Goal: Entertainment & Leisure: Consume media (video, audio)

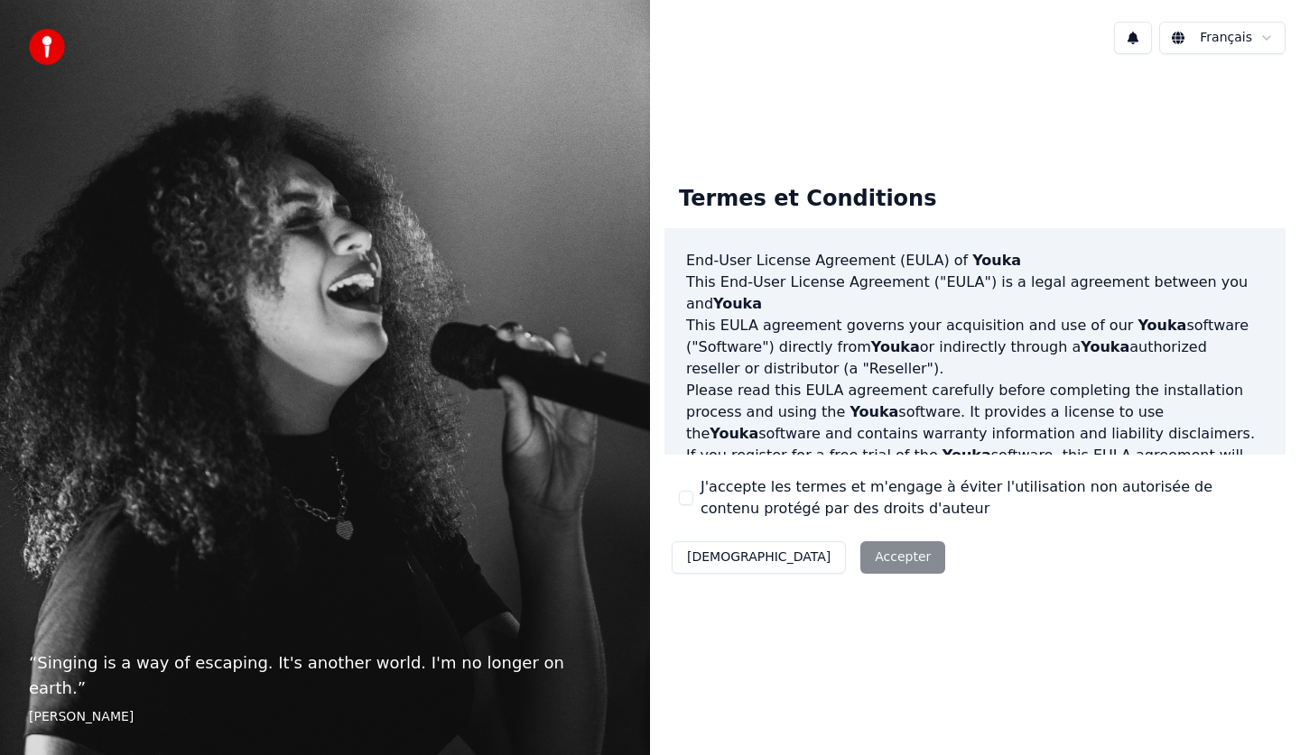
click at [798, 553] on div "Décliner Accepter" at bounding box center [808, 557] width 288 height 47
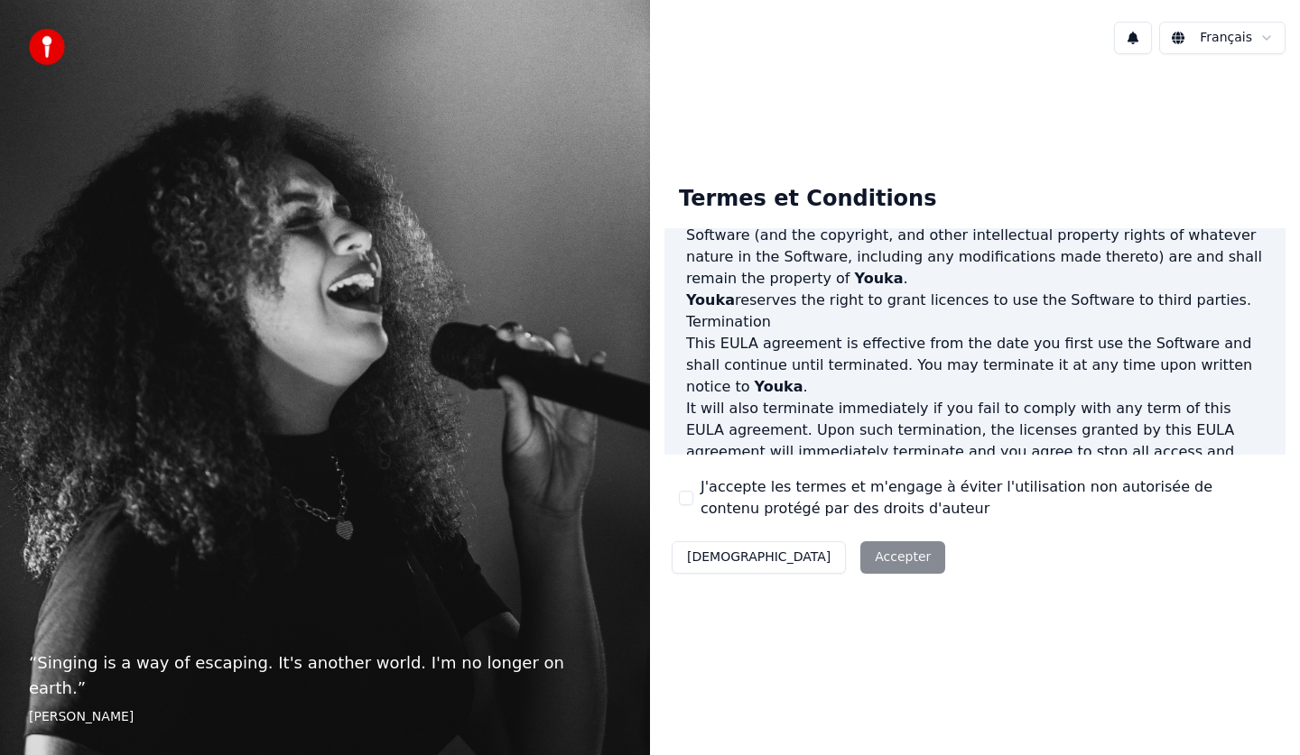
scroll to position [1095, 0]
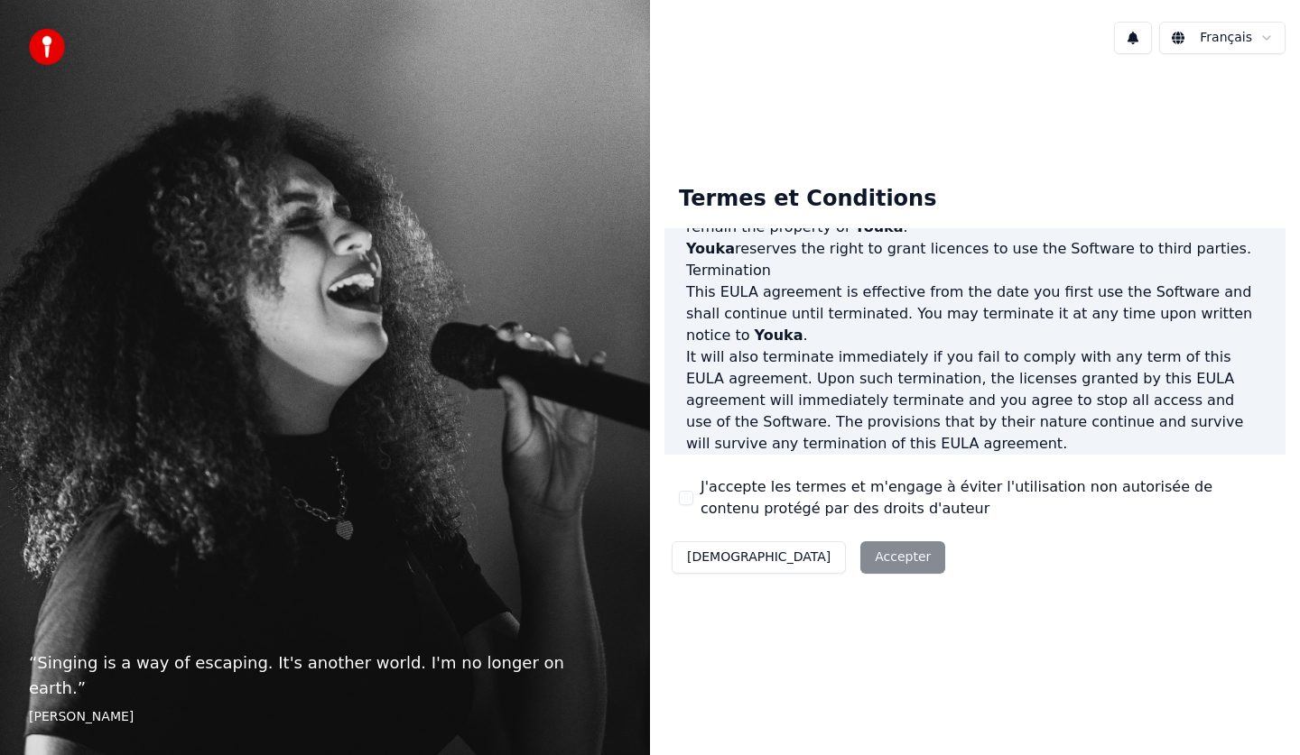
click at [792, 550] on div "Décliner Accepter" at bounding box center [808, 557] width 288 height 47
click at [805, 567] on div "Décliner Accepter" at bounding box center [808, 557] width 288 height 47
click at [807, 560] on div "Décliner Accepter" at bounding box center [808, 557] width 288 height 47
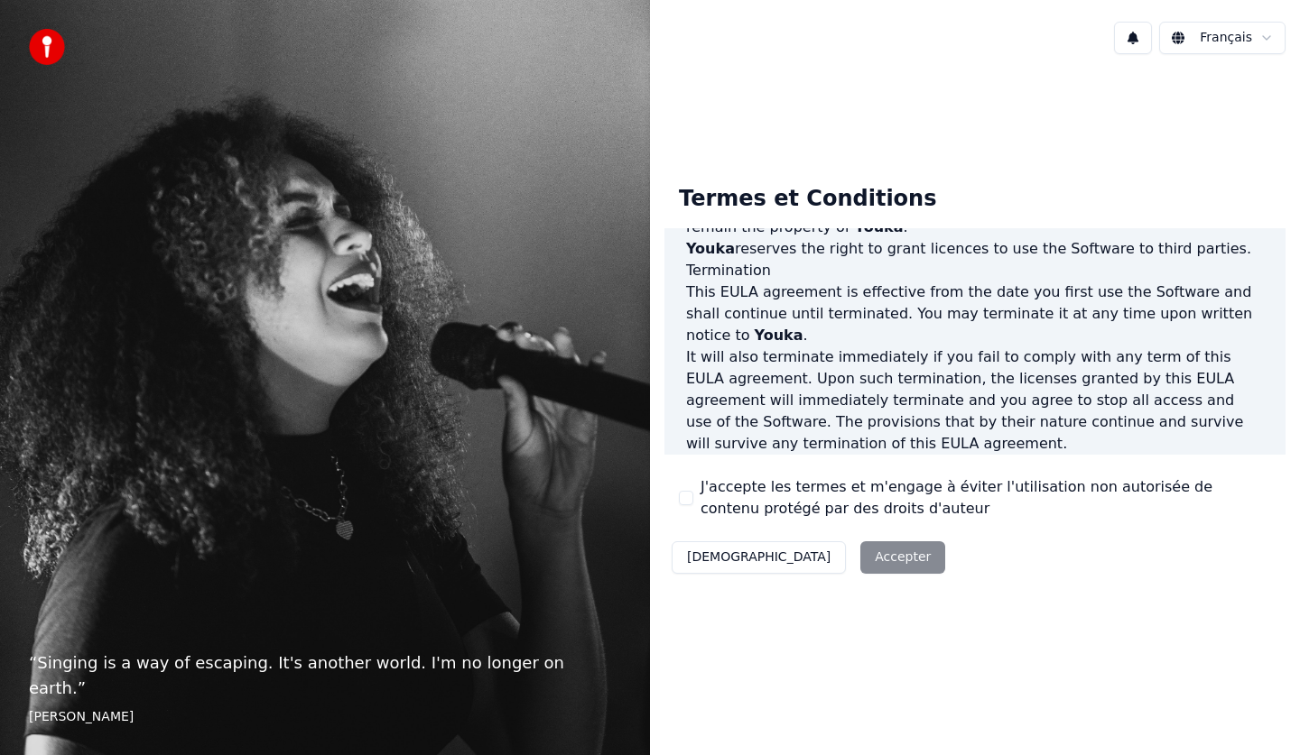
click at [803, 560] on div "Décliner Accepter" at bounding box center [808, 557] width 288 height 47
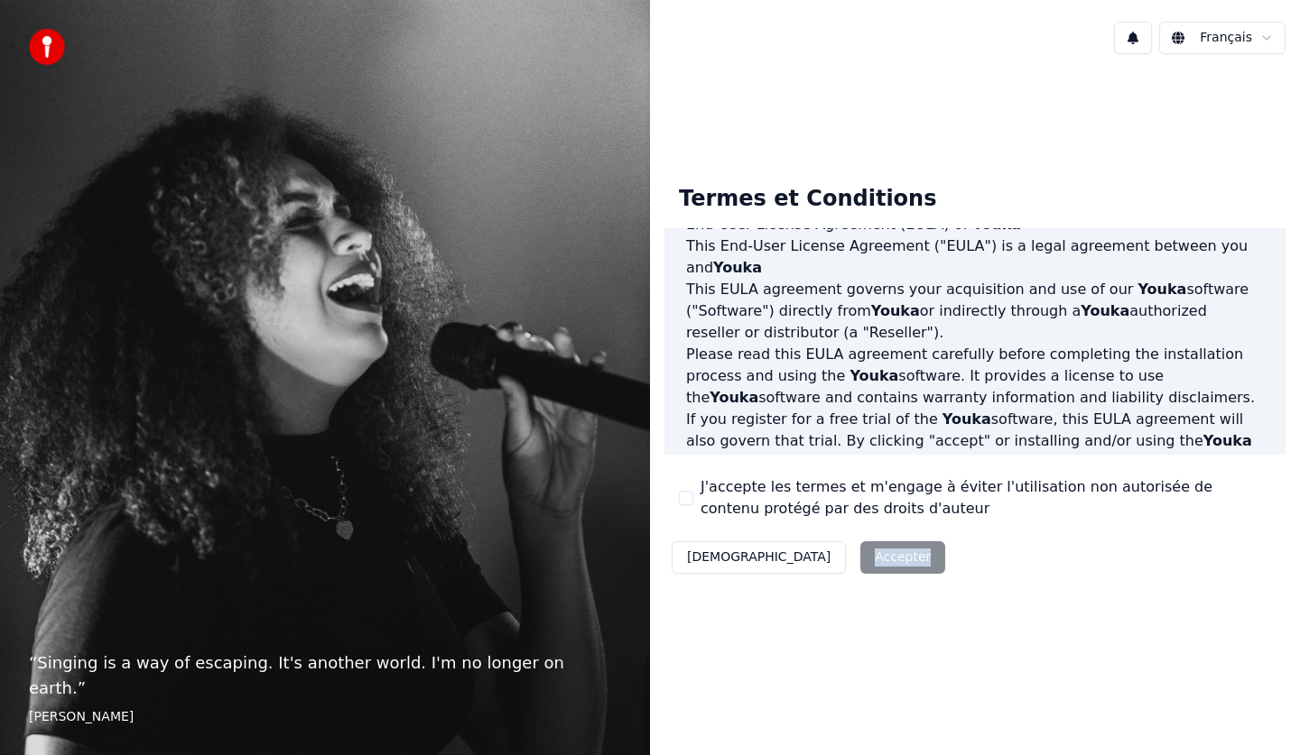
scroll to position [0, 0]
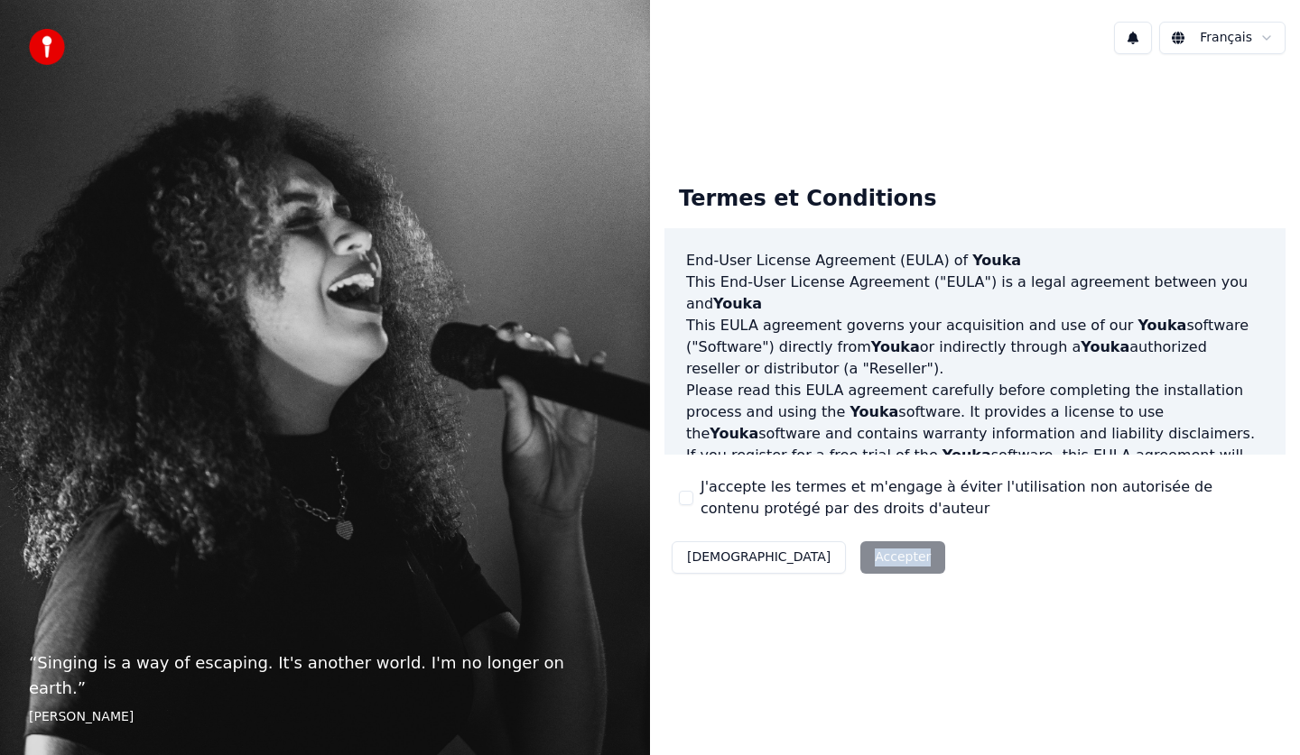
click at [706, 555] on button "[DEMOGRAPHIC_DATA]" at bounding box center [758, 557] width 174 height 32
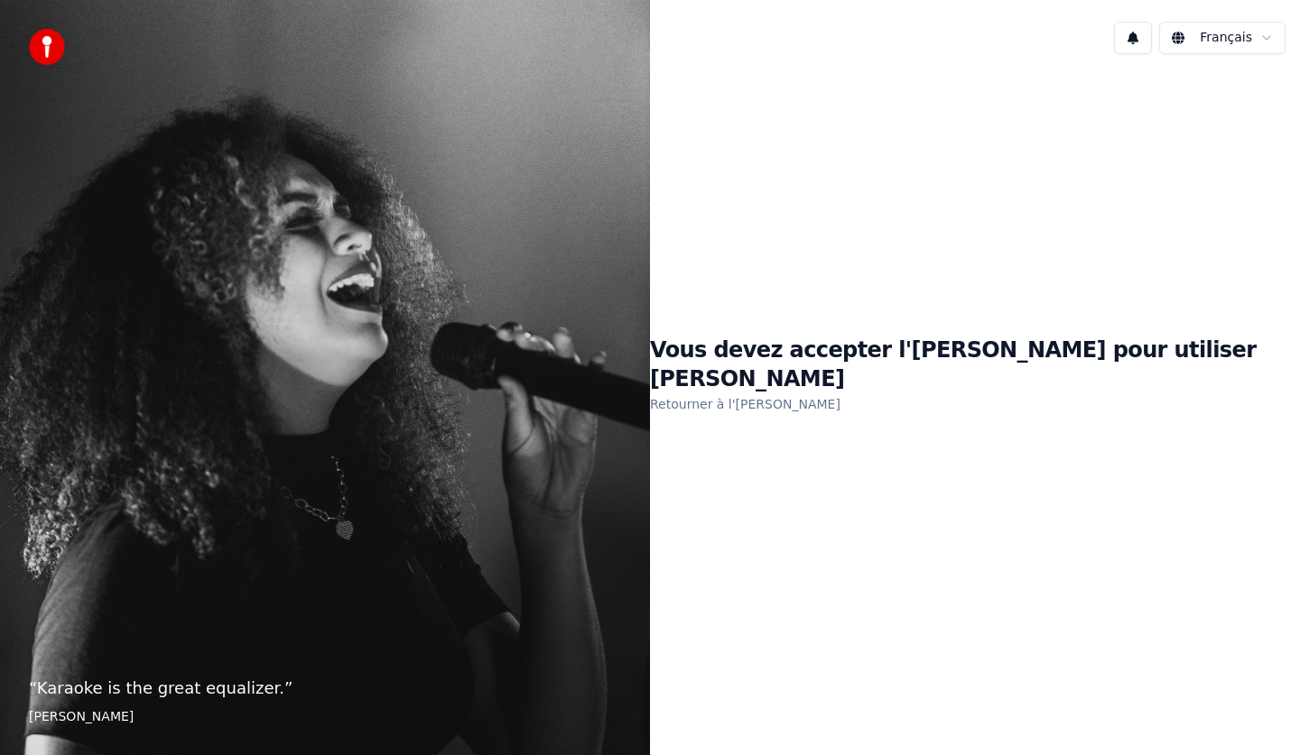
click at [800, 519] on div "Vous devez accepter l'[PERSON_NAME] pour utiliser [PERSON_NAME] à l'[PERSON_NAM…" at bounding box center [975, 376] width 650 height 615
click at [782, 395] on link "Retourner à l'[PERSON_NAME]" at bounding box center [745, 404] width 190 height 29
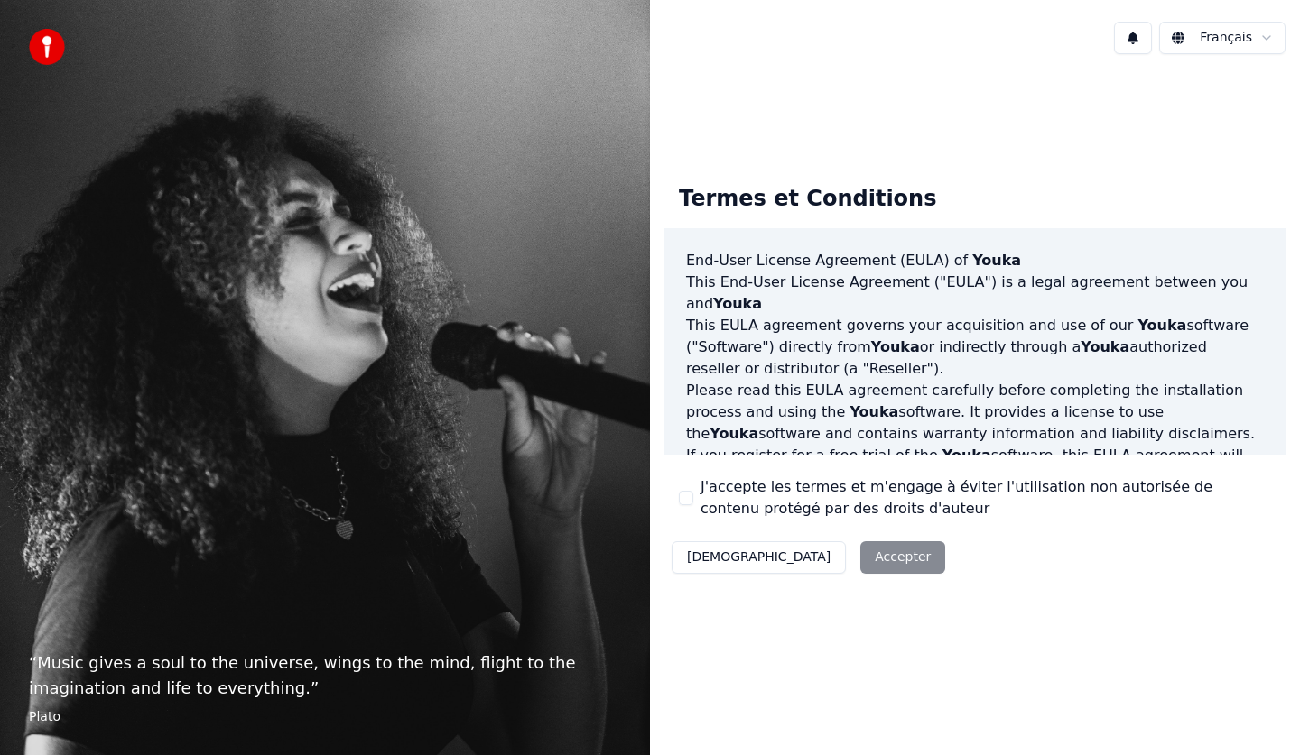
click at [801, 560] on div "Décliner Accepter" at bounding box center [808, 557] width 288 height 47
click at [802, 556] on div "Décliner Accepter" at bounding box center [808, 557] width 288 height 47
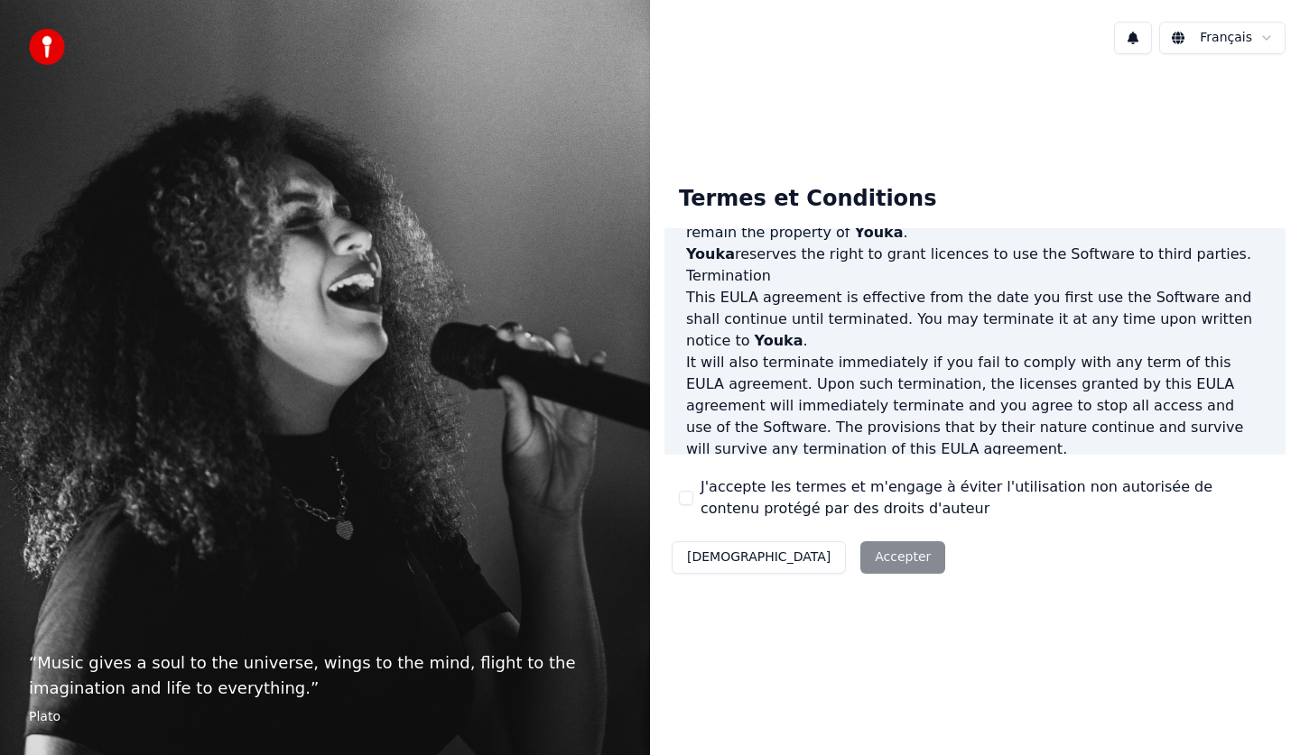
scroll to position [1095, 0]
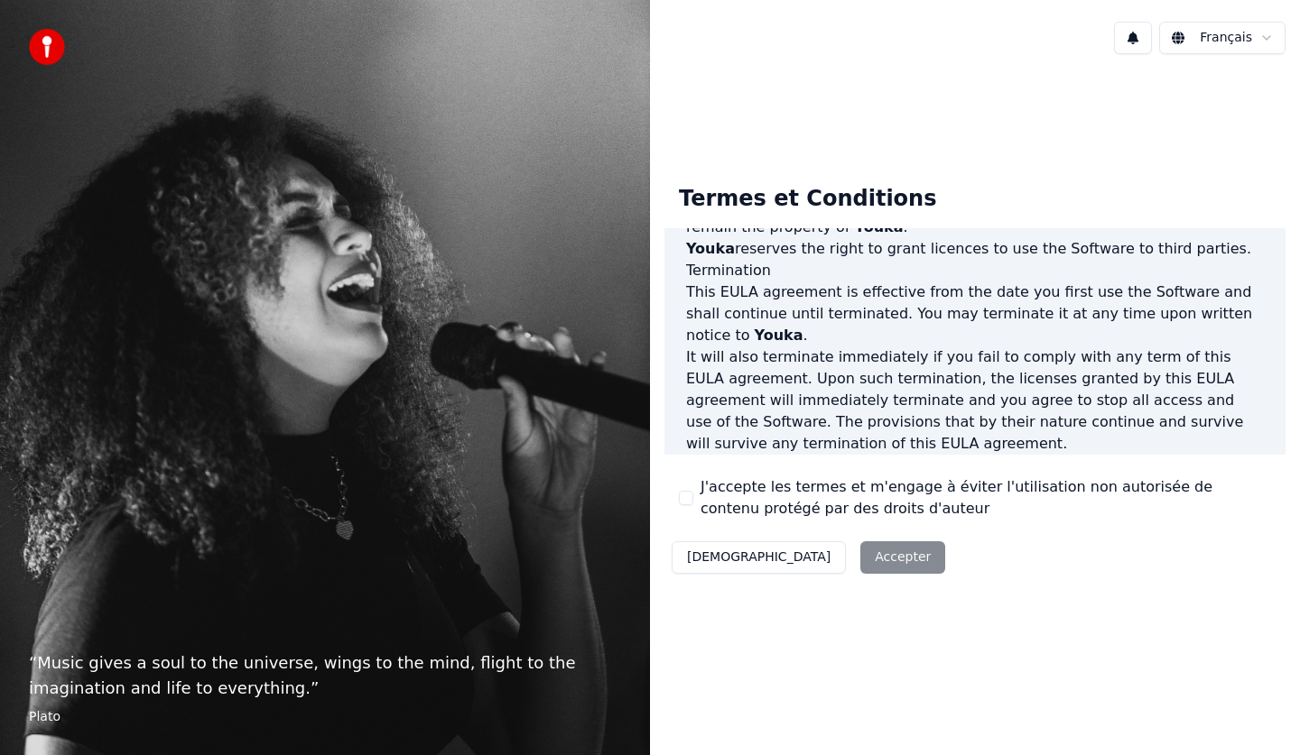
click at [798, 553] on div "Décliner Accepter" at bounding box center [808, 557] width 288 height 47
click at [688, 486] on div "J'accepte les termes et m'engage à éviter l'utilisation non autorisée de conten…" at bounding box center [975, 497] width 592 height 43
click at [689, 486] on div "J'accepte les termes et m'engage à éviter l'utilisation non autorisée de conten…" at bounding box center [975, 497] width 592 height 43
click at [690, 458] on div "Termes et Conditions End-User License Agreement ([PERSON_NAME]) of Youka This E…" at bounding box center [974, 376] width 621 height 411
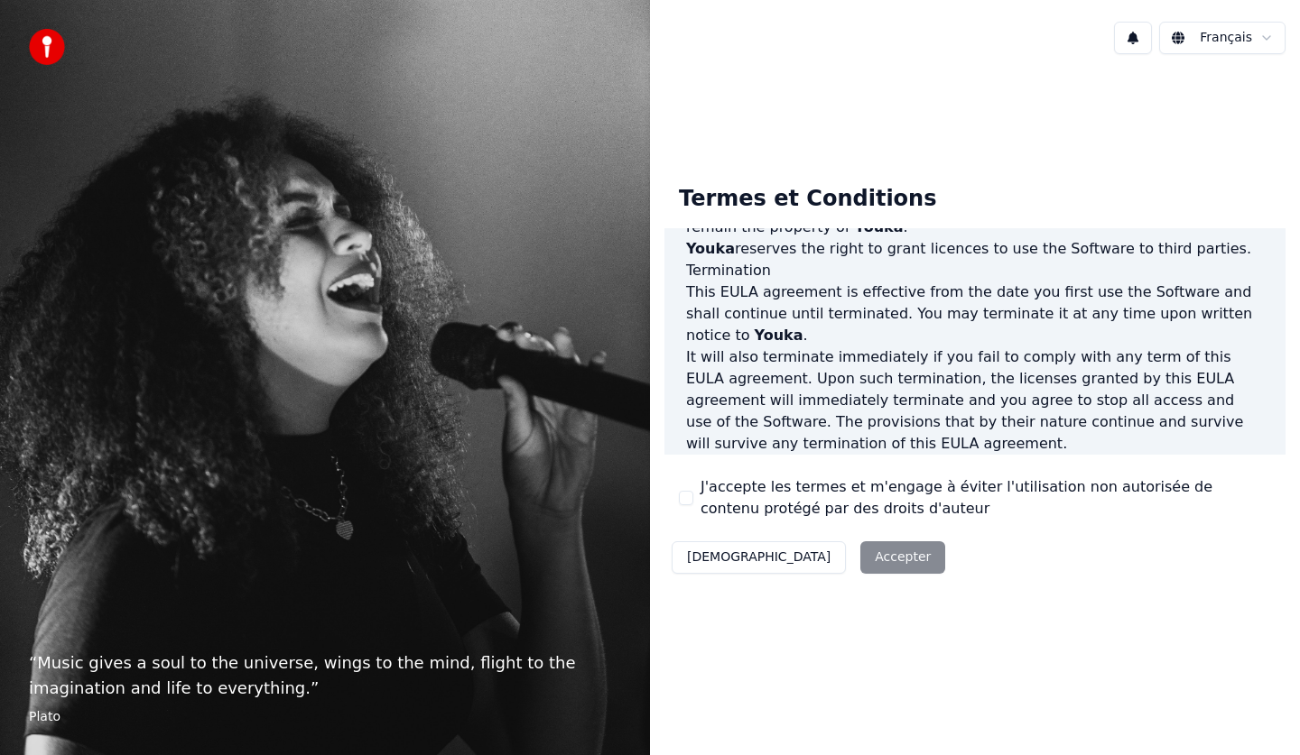
click at [712, 474] on div "Termes et Conditions End-User License Agreement ([PERSON_NAME]) of Youka This E…" at bounding box center [974, 376] width 621 height 411
click at [727, 509] on label "J'accepte les termes et m'engage à éviter l'utilisation non autorisée de conten…" at bounding box center [985, 497] width 570 height 43
click at [693, 505] on button "J'accepte les termes et m'engage à éviter l'utilisation non autorisée de conten…" at bounding box center [686, 498] width 14 height 14
click at [702, 499] on label "J'accepte les termes et m'engage à éviter l'utilisation non autorisée de conten…" at bounding box center [985, 497] width 570 height 43
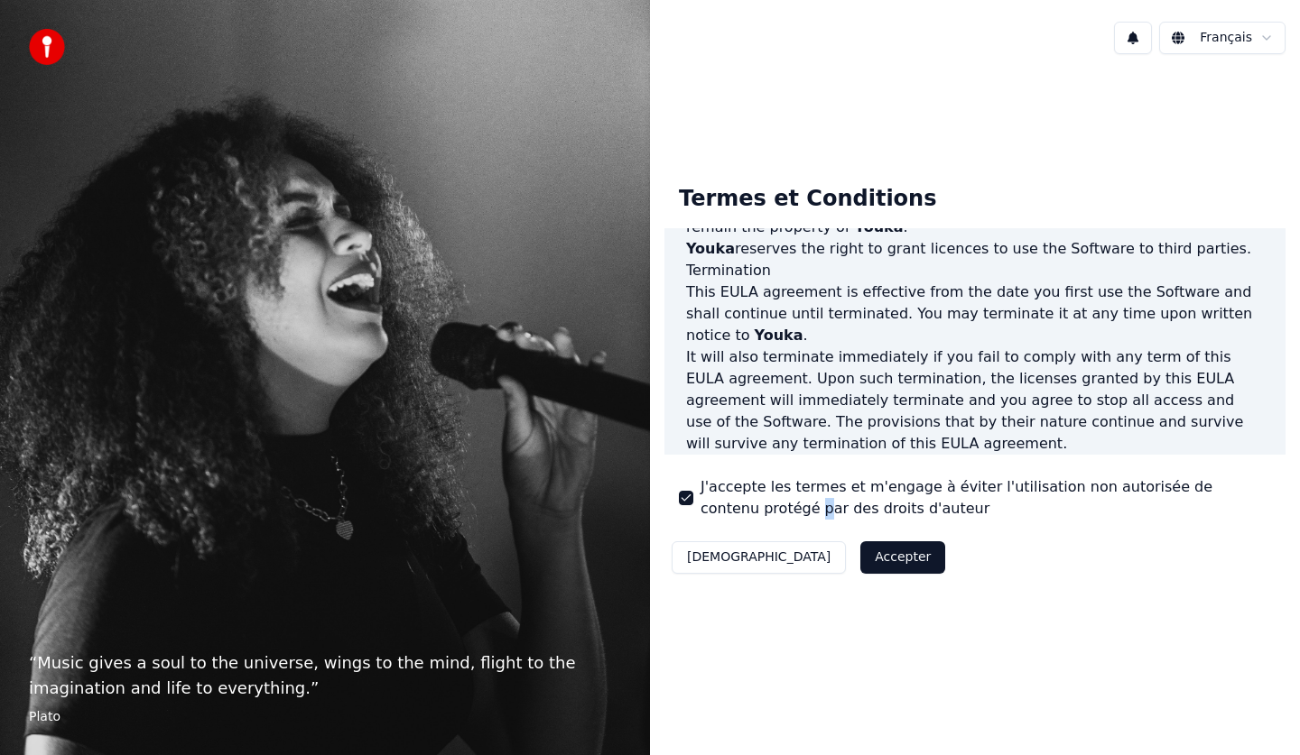
click at [693, 499] on button "J'accepte les termes et m'engage à éviter l'utilisation non autorisée de conten…" at bounding box center [686, 498] width 14 height 14
click at [702, 499] on label "J'accepte les termes et m'engage à éviter l'utilisation non autorisée de conten…" at bounding box center [985, 497] width 570 height 43
click at [693, 499] on button "J'accepte les termes et m'engage à éviter l'utilisation non autorisée de conten…" at bounding box center [686, 498] width 14 height 14
click at [860, 552] on button "Accepter" at bounding box center [902, 557] width 85 height 32
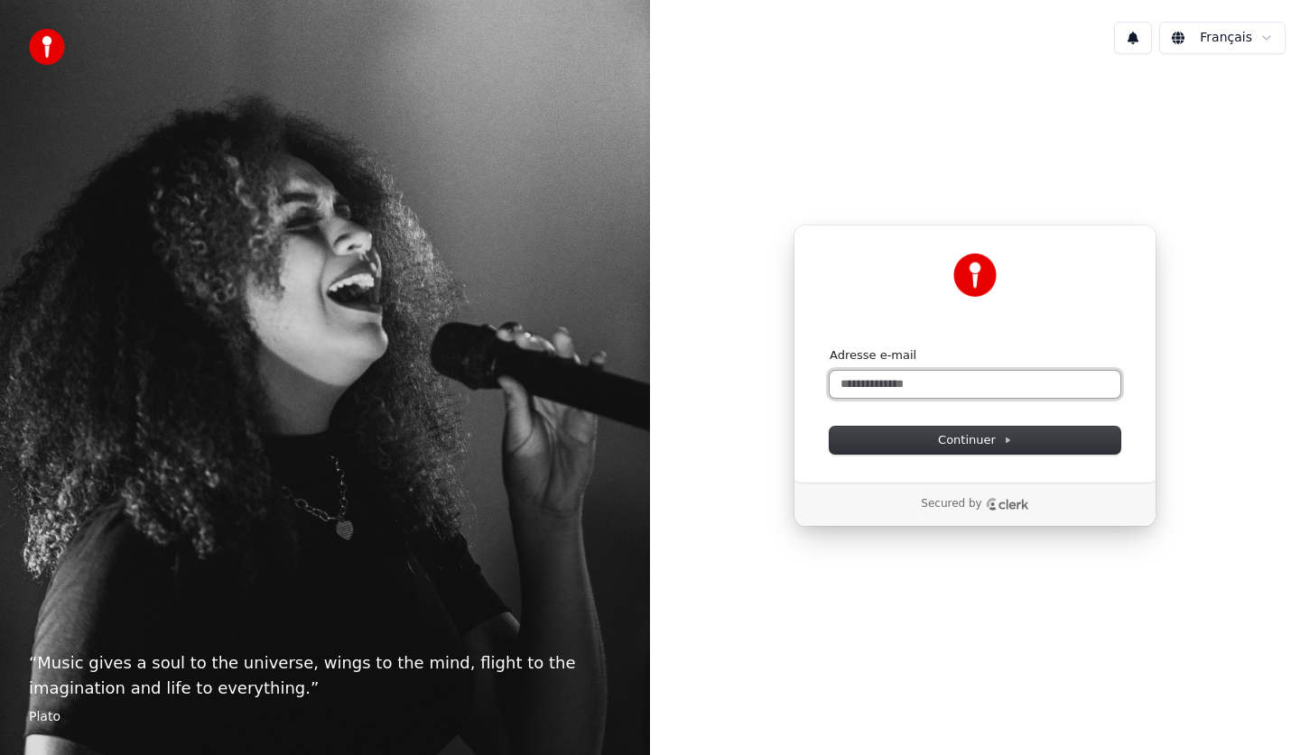
click at [943, 391] on input "Adresse e-mail" at bounding box center [974, 384] width 291 height 27
click at [919, 447] on button "Continuer" at bounding box center [974, 440] width 291 height 27
type input "**********"
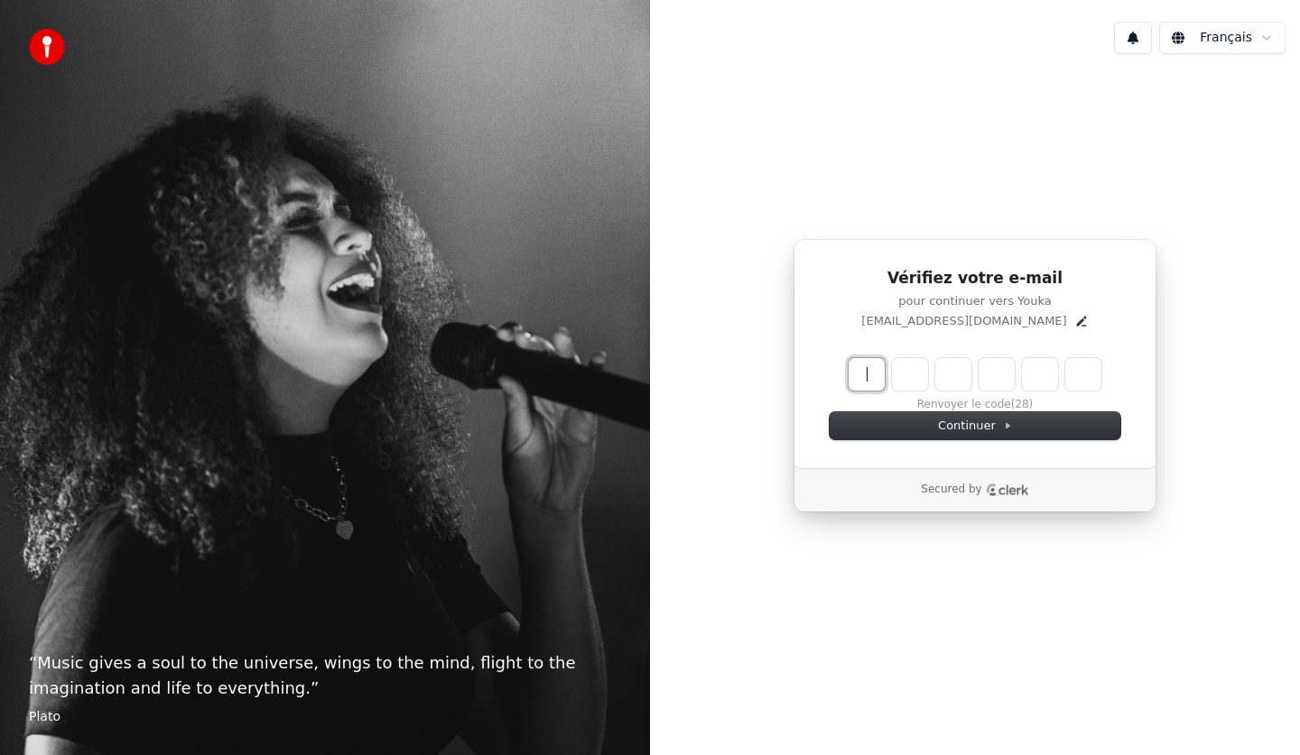
click at [877, 384] on input "Enter verification code" at bounding box center [992, 374] width 289 height 32
type input "******"
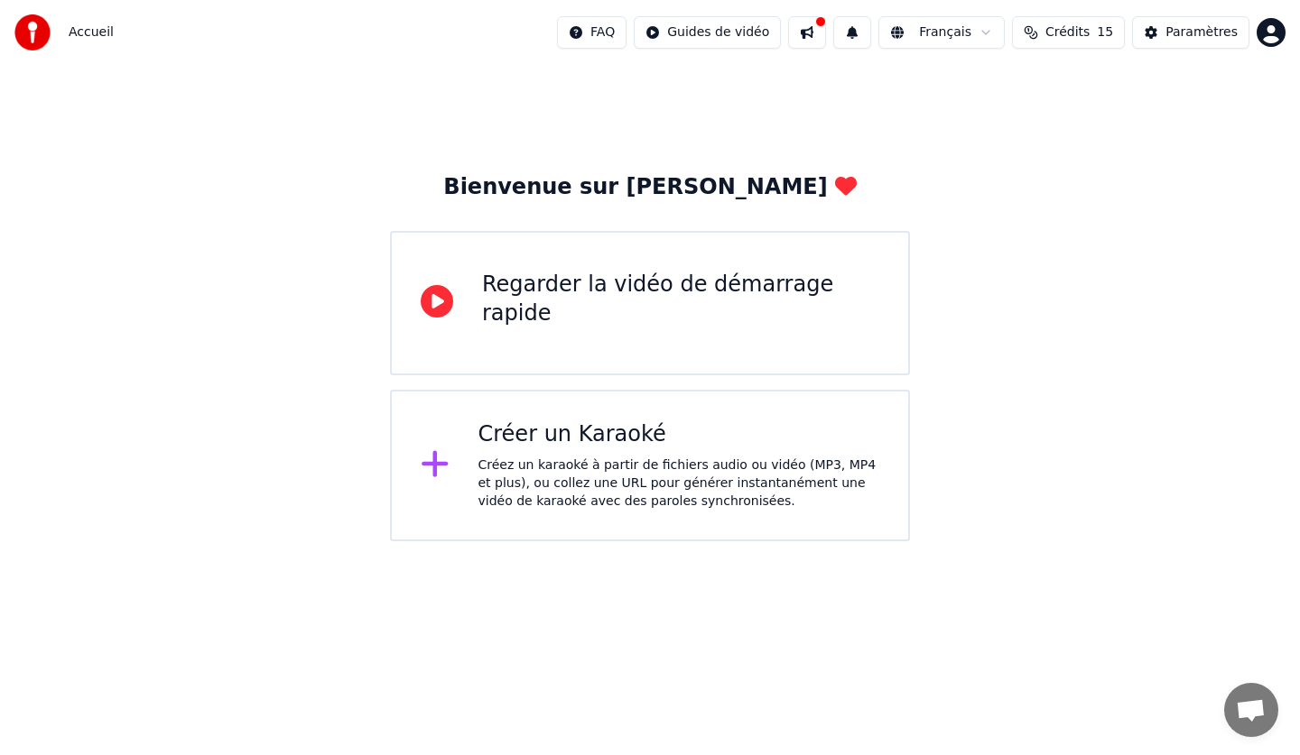
click at [591, 449] on div "Créer un Karaoké" at bounding box center [679, 435] width 402 height 29
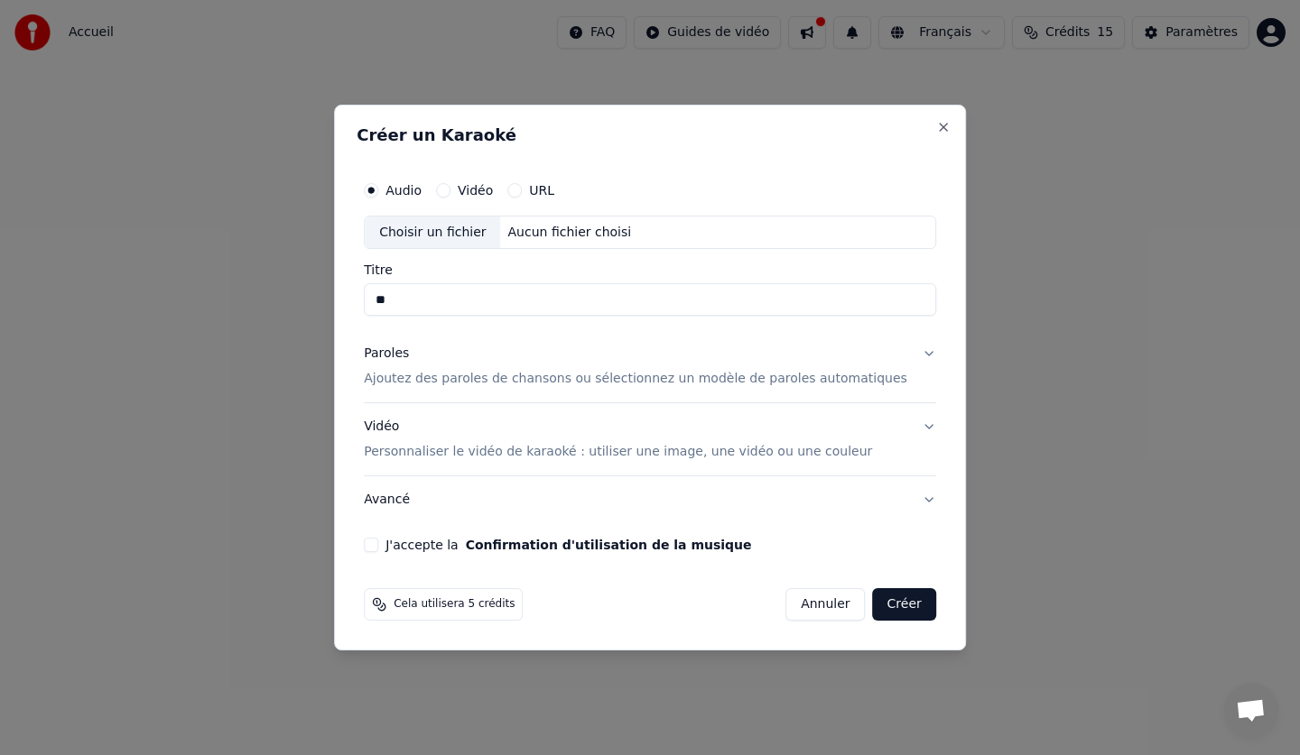
type input "*"
type input "**********"
click at [575, 382] on p "Ajoutez des paroles de chansons ou sélectionnez un modèle de paroles automatiqu…" at bounding box center [635, 380] width 543 height 18
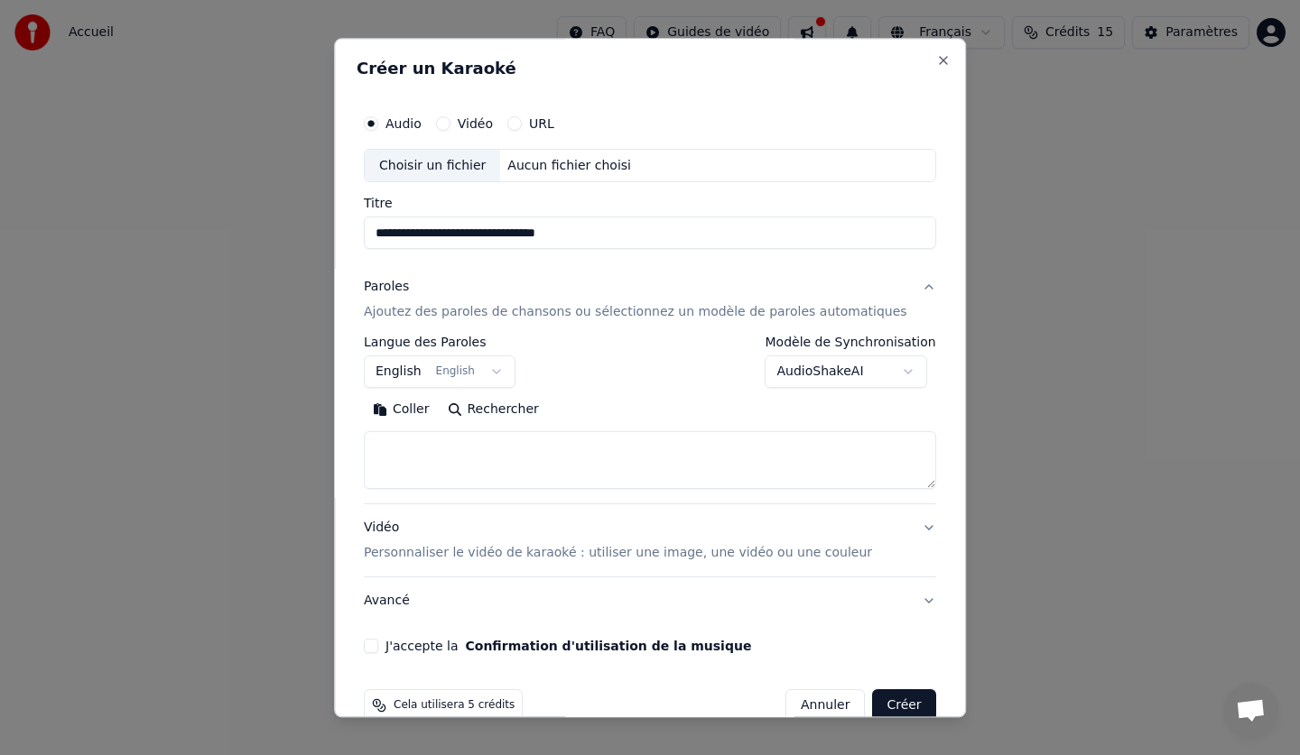
click at [421, 368] on button "English English" at bounding box center [440, 372] width 152 height 32
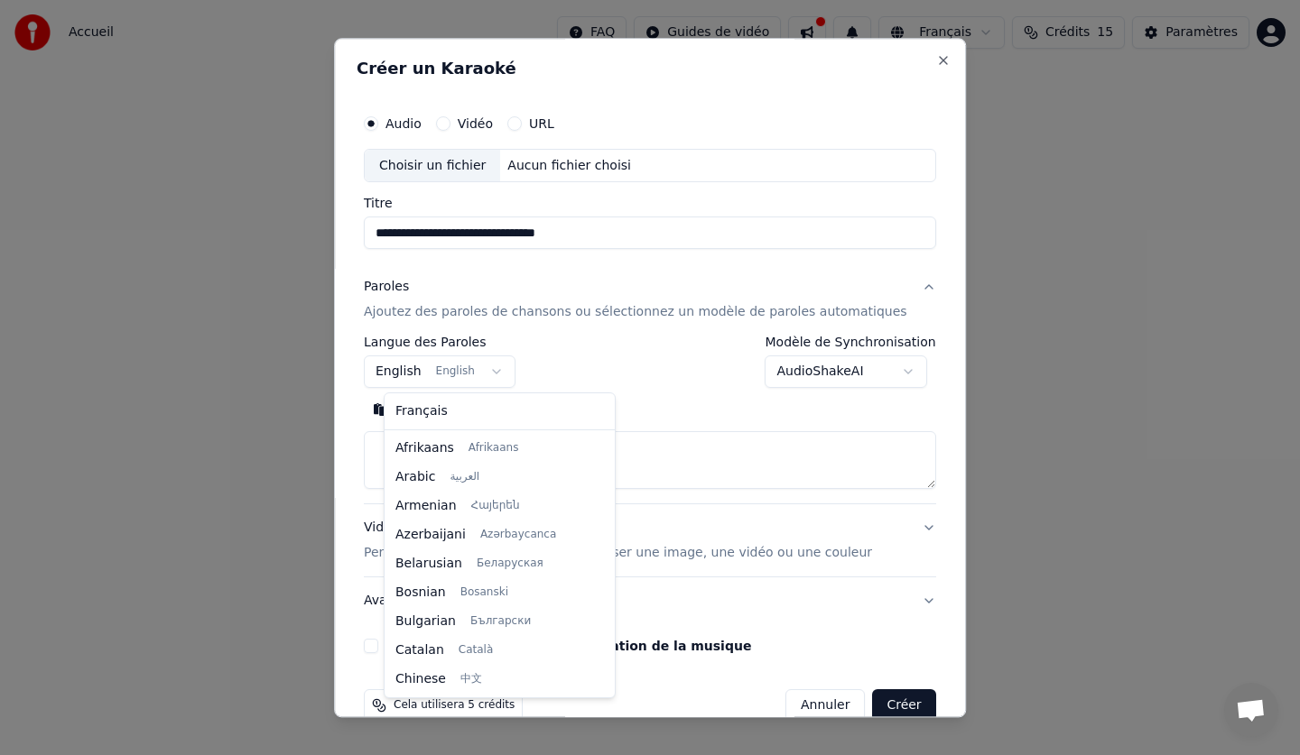
scroll to position [144, 0]
click at [497, 368] on div at bounding box center [650, 377] width 1300 height 755
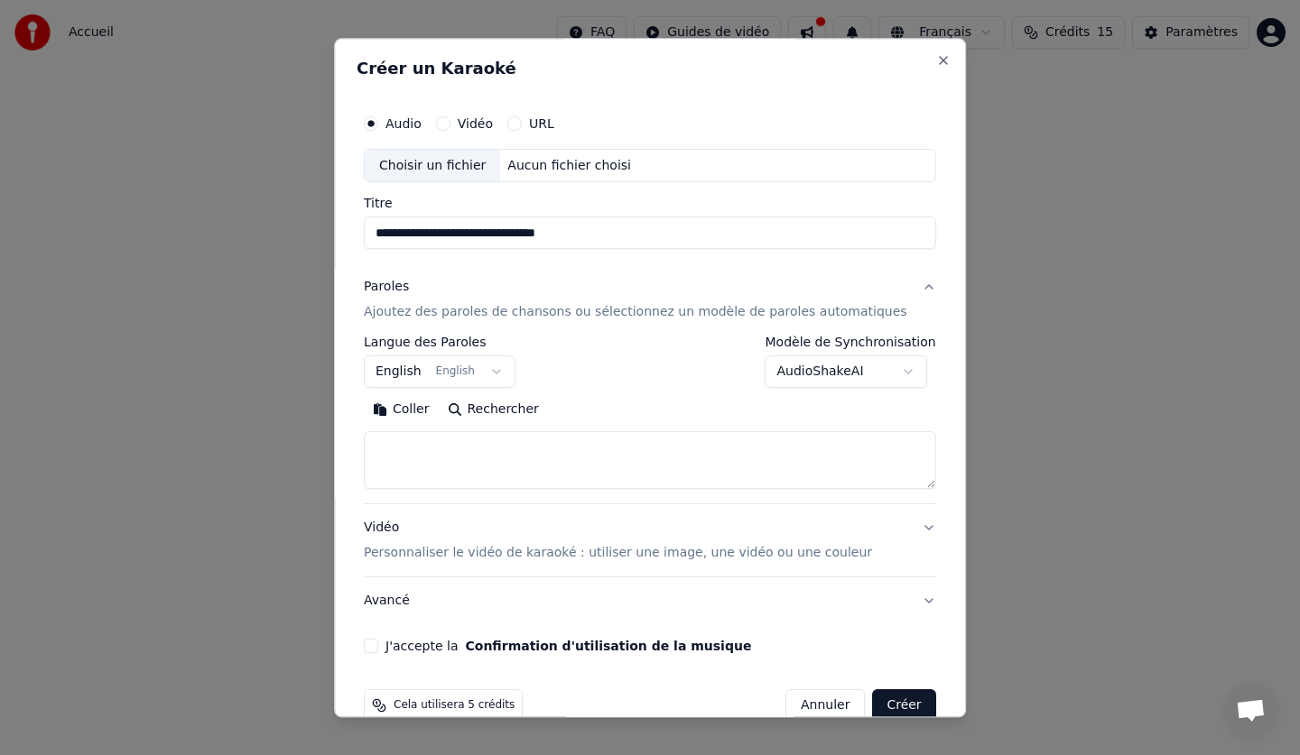
click at [497, 368] on button "English English" at bounding box center [440, 372] width 152 height 32
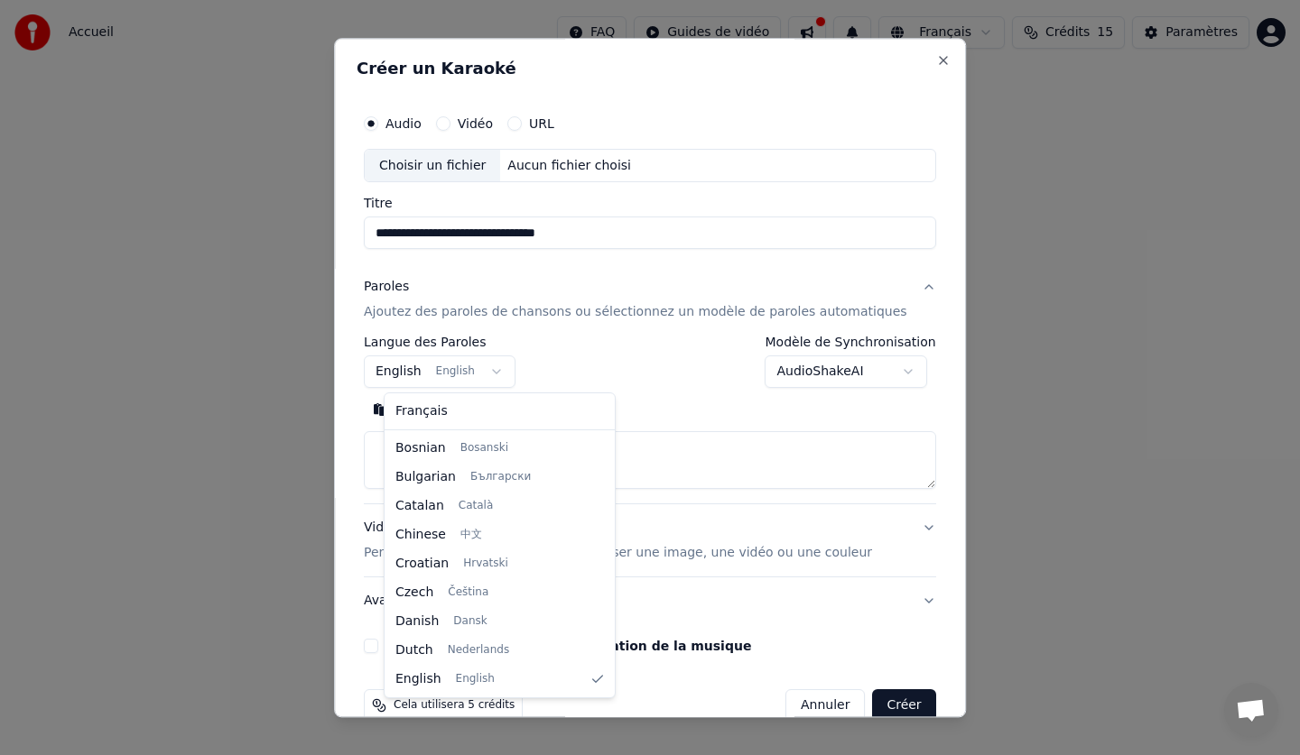
select select "**"
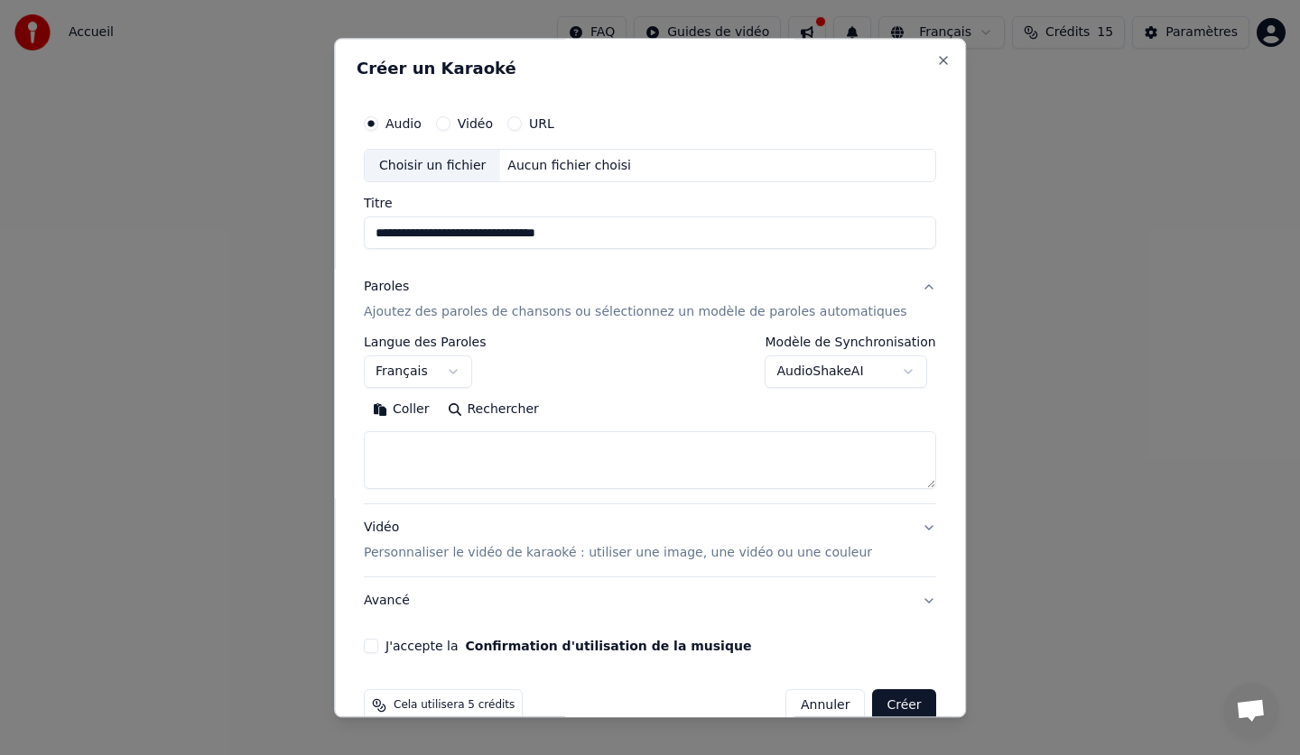
click at [401, 408] on button "Coller" at bounding box center [401, 410] width 75 height 29
click at [494, 550] on p "Personnaliser le vidéo de karaoké : utiliser une image, une vidéo ou une couleur" at bounding box center [618, 554] width 508 height 18
type textarea "**********"
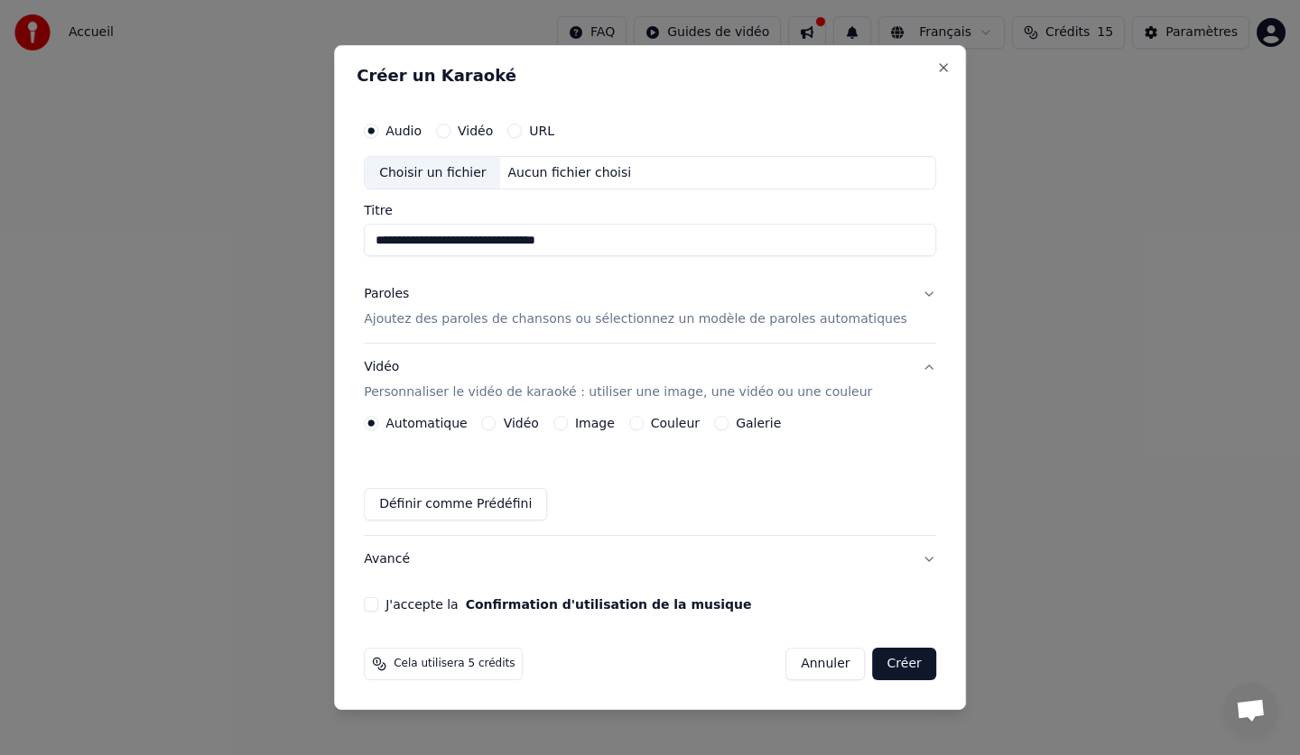
click at [606, 425] on label "Image" at bounding box center [595, 423] width 40 height 13
click at [568, 425] on button "Image" at bounding box center [560, 423] width 14 height 14
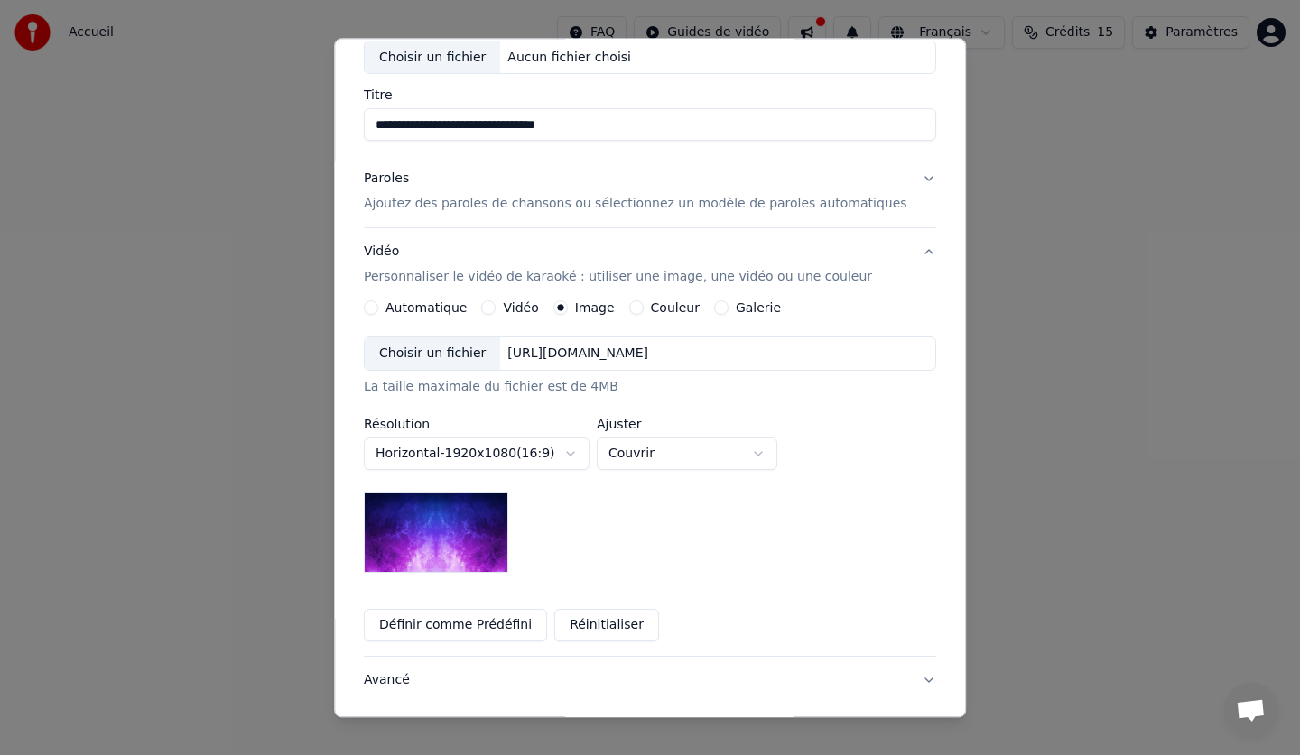
scroll to position [0, 0]
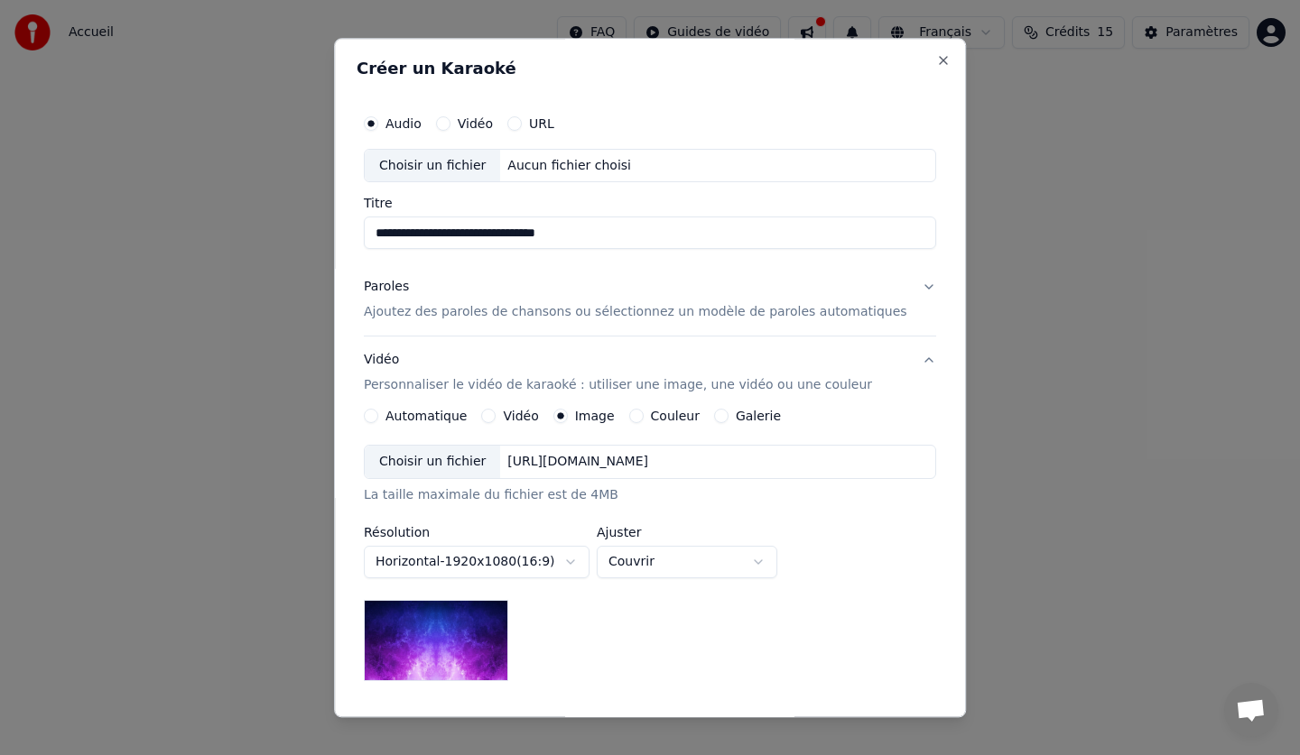
click at [672, 413] on label "Couleur" at bounding box center [675, 417] width 49 height 13
click at [643, 413] on button "Couleur" at bounding box center [636, 417] width 14 height 14
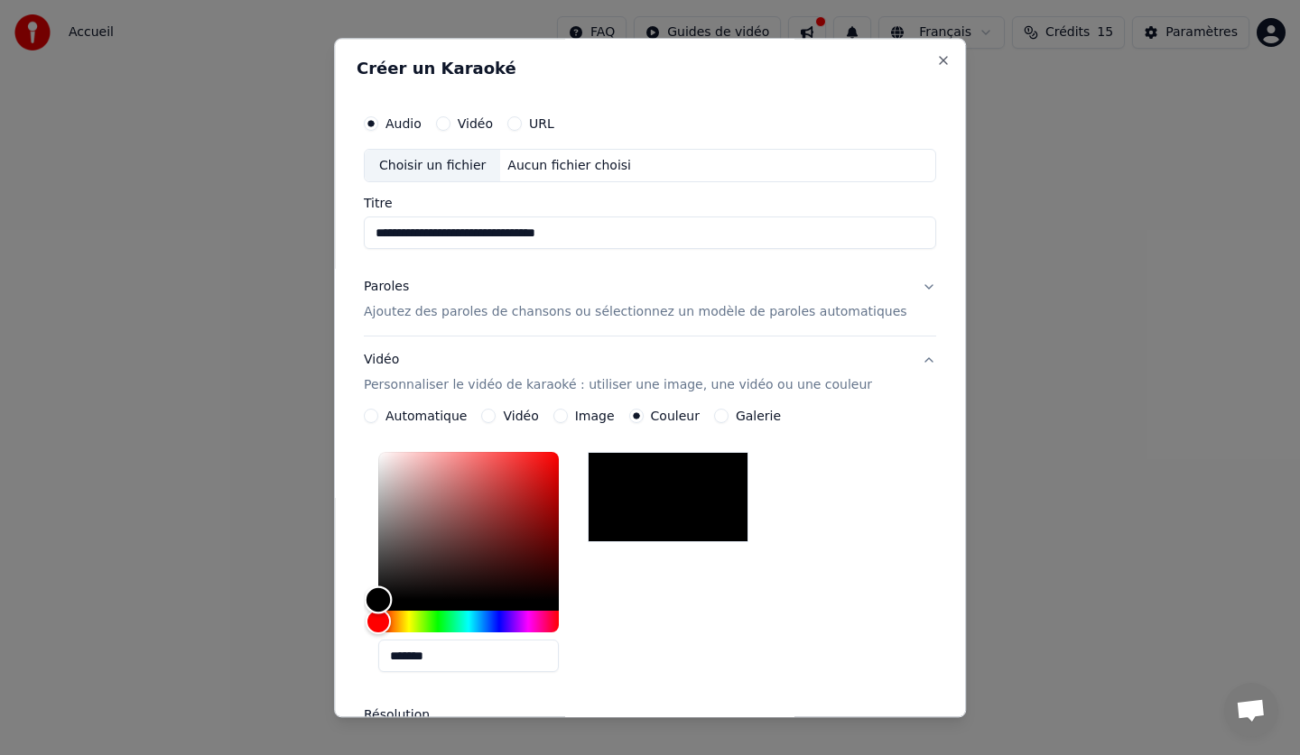
click at [499, 505] on div "Color" at bounding box center [468, 527] width 180 height 148
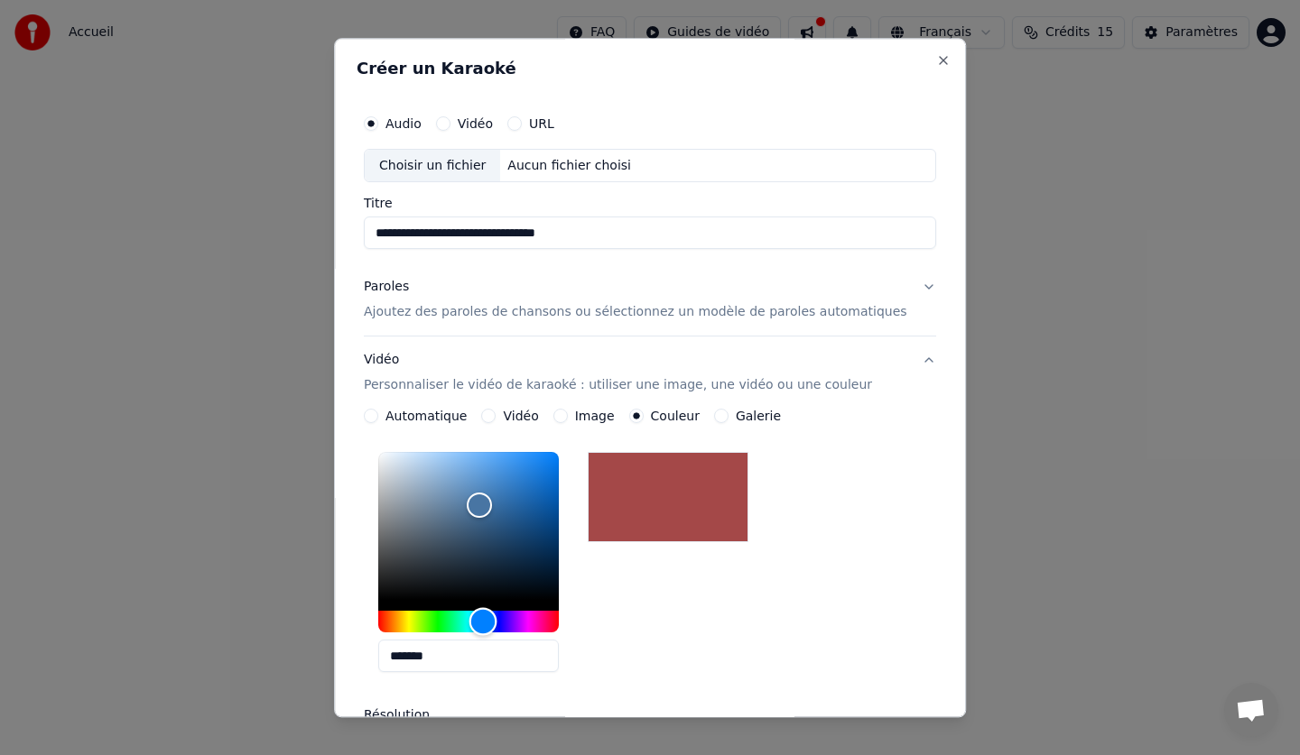
click at [503, 622] on div "Hue" at bounding box center [468, 623] width 180 height 22
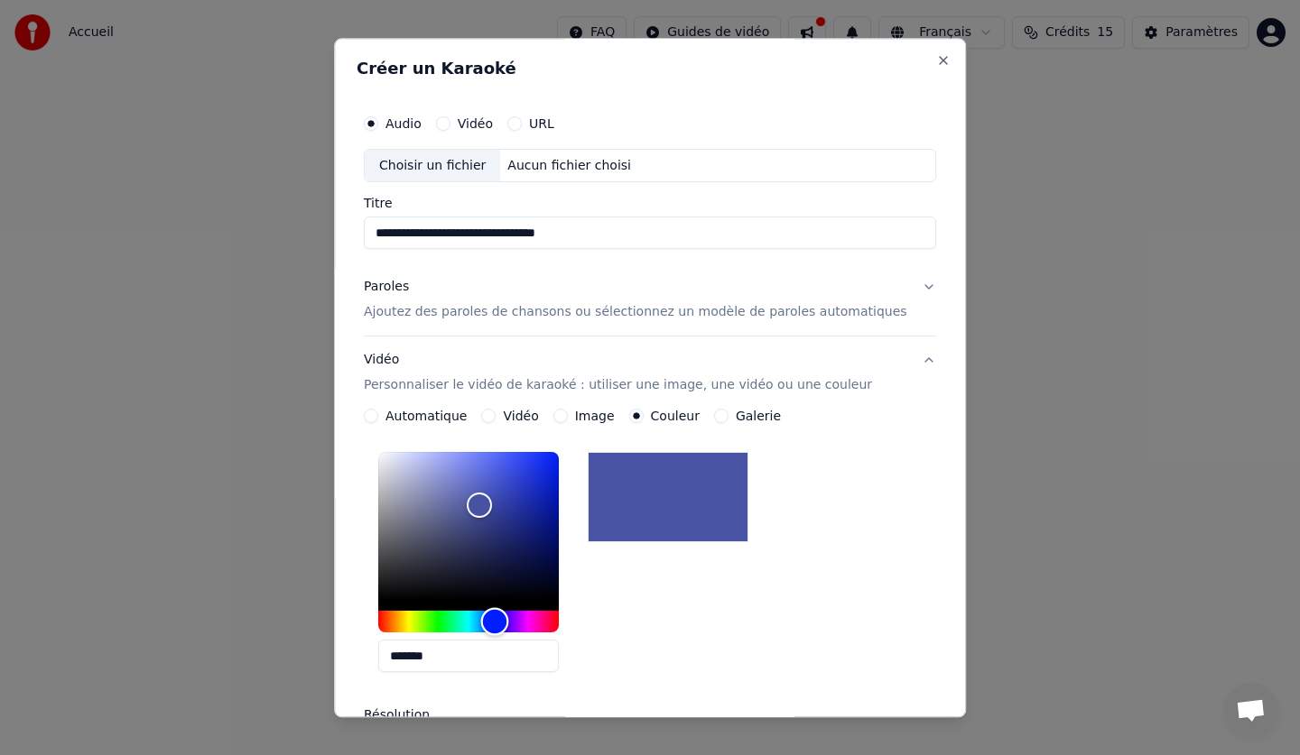
click at [509, 622] on div "Hue" at bounding box center [495, 622] width 28 height 28
type input "*******"
click at [547, 477] on div "Color" at bounding box center [468, 527] width 180 height 148
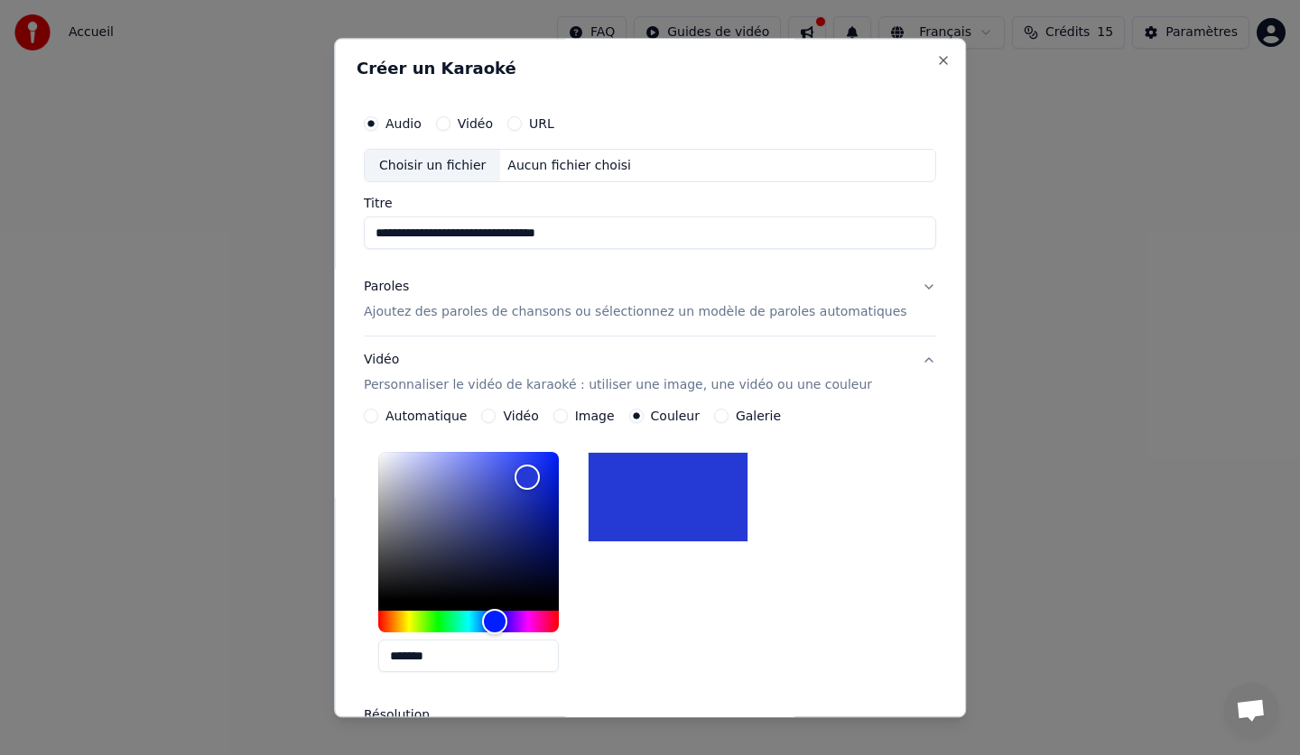
click at [597, 418] on label "Image" at bounding box center [595, 417] width 40 height 13
click at [568, 418] on button "Image" at bounding box center [560, 417] width 14 height 14
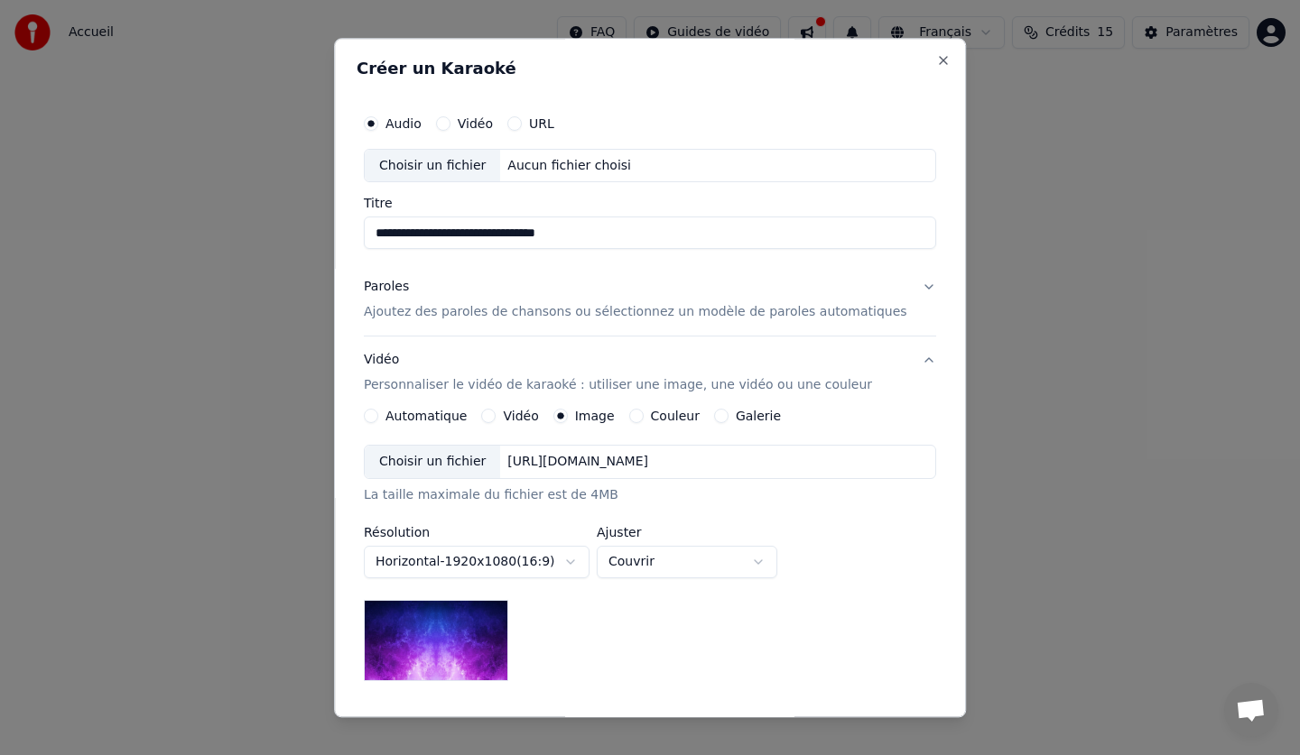
click at [673, 414] on label "Couleur" at bounding box center [675, 417] width 49 height 13
click at [643, 414] on button "Couleur" at bounding box center [636, 417] width 14 height 14
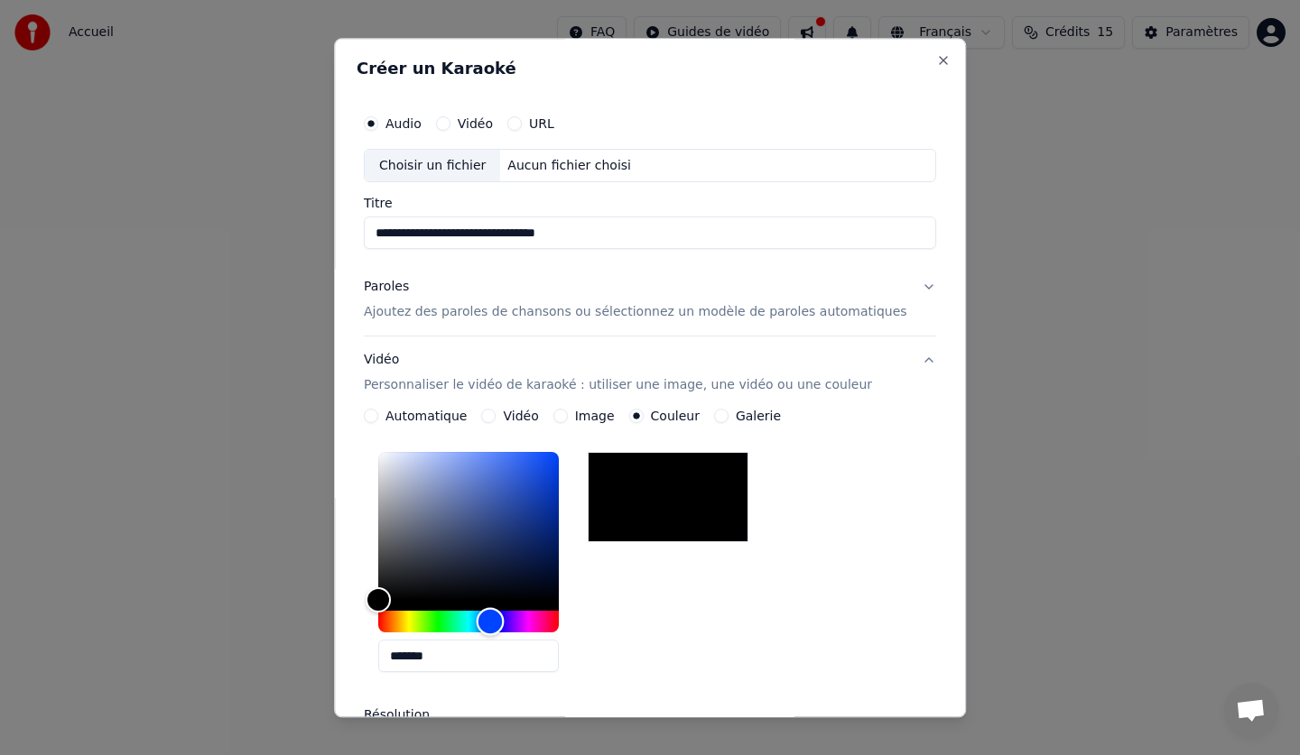
click at [510, 615] on div "Hue" at bounding box center [468, 623] width 180 height 22
click at [506, 620] on div "Hue" at bounding box center [492, 622] width 28 height 28
type input "*******"
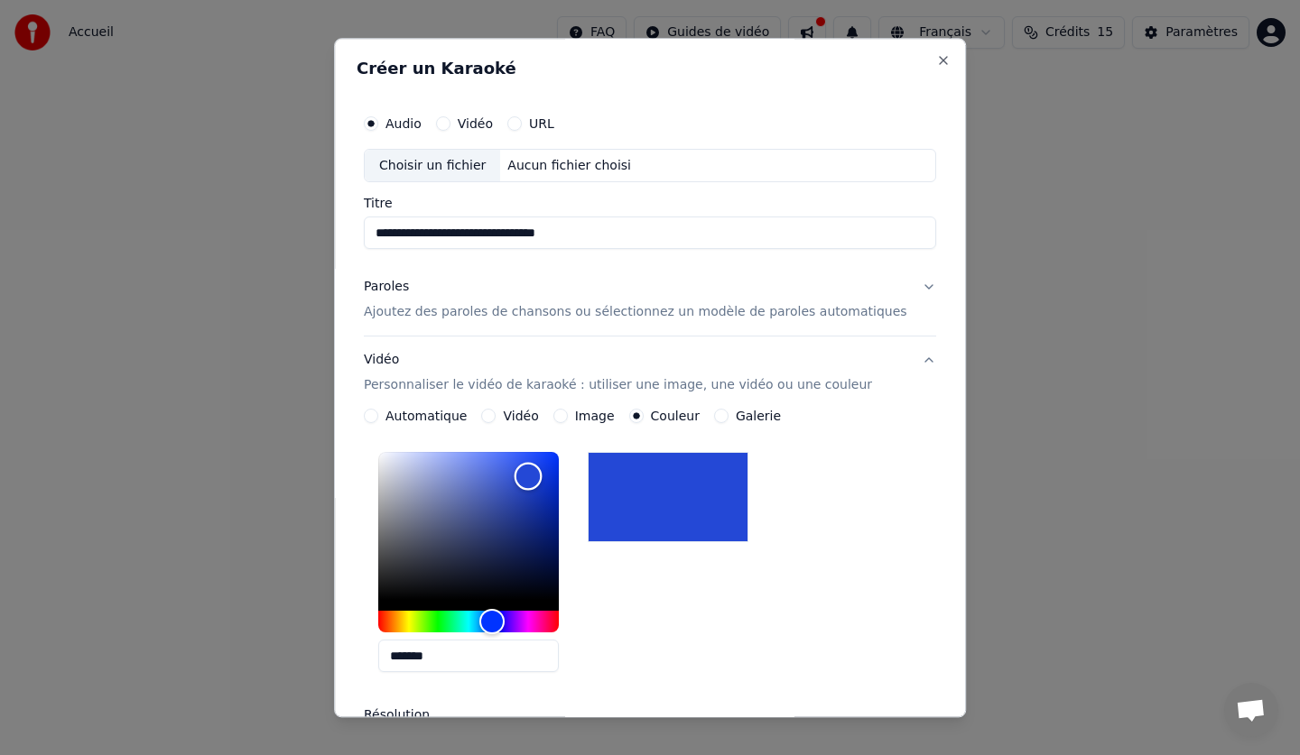
click at [548, 476] on div "Color" at bounding box center [468, 527] width 180 height 148
click at [748, 501] on div at bounding box center [667, 498] width 161 height 90
click at [891, 282] on button "Paroles Ajoutez des paroles de chansons ou sélectionnez un modèle de paroles au…" at bounding box center [650, 300] width 572 height 72
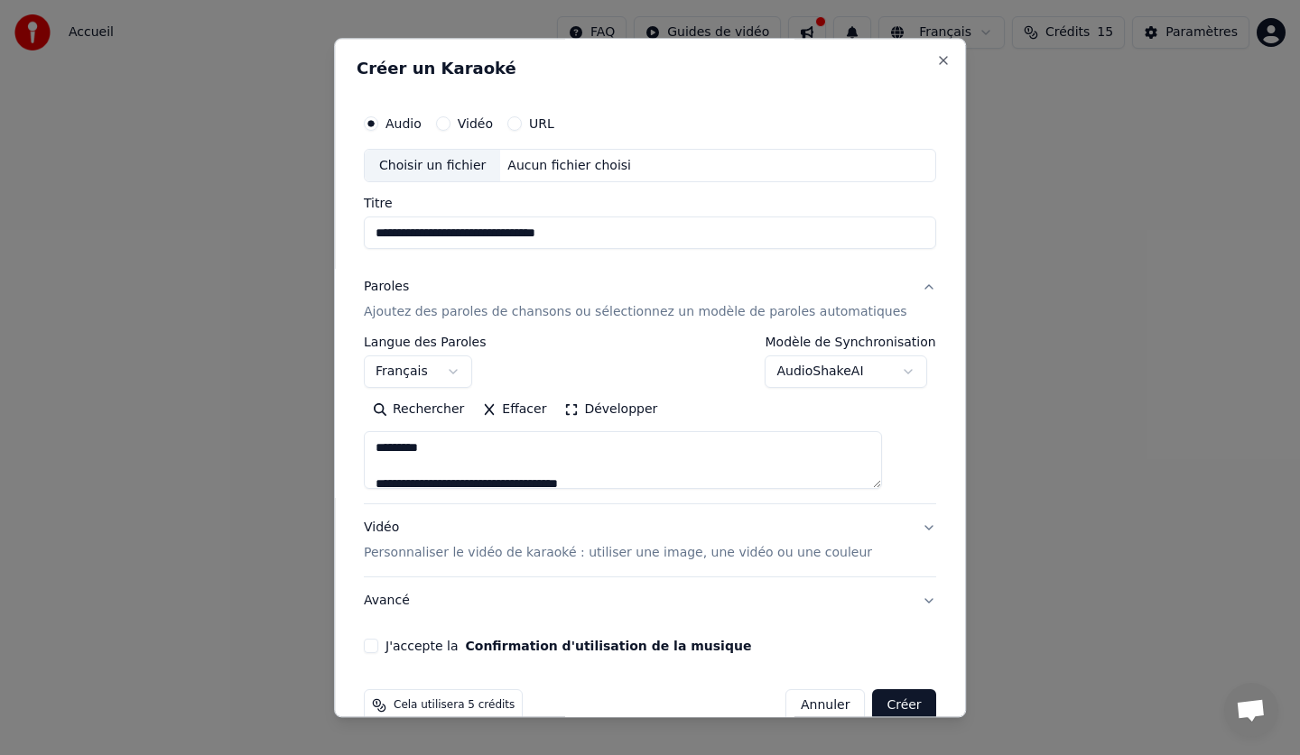
click at [430, 167] on div "Choisir un fichier" at bounding box center [432, 166] width 135 height 32
click at [552, 117] on label "URL" at bounding box center [541, 123] width 25 height 13
click at [522, 117] on button "URL" at bounding box center [514, 123] width 14 height 14
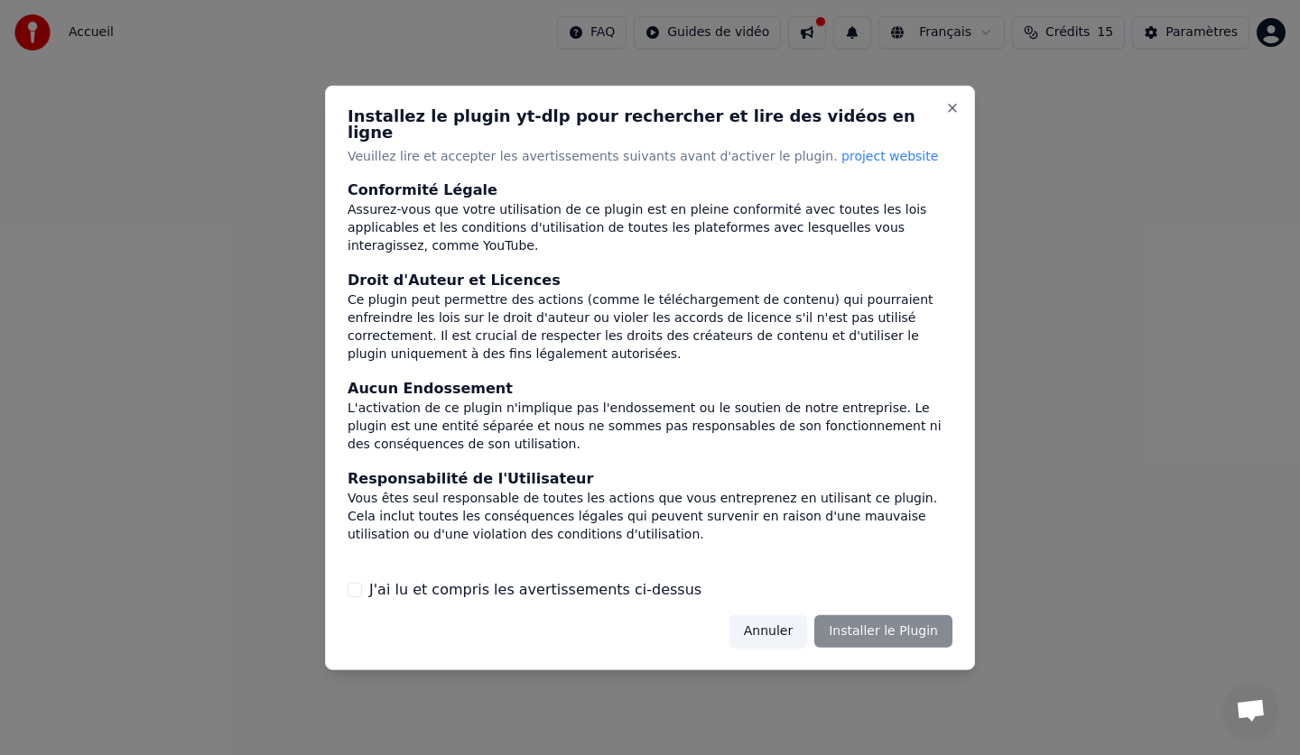
click at [873, 621] on div "Annuler Installer le Plugin" at bounding box center [840, 631] width 223 height 32
click at [780, 624] on button "Annuler" at bounding box center [768, 631] width 78 height 32
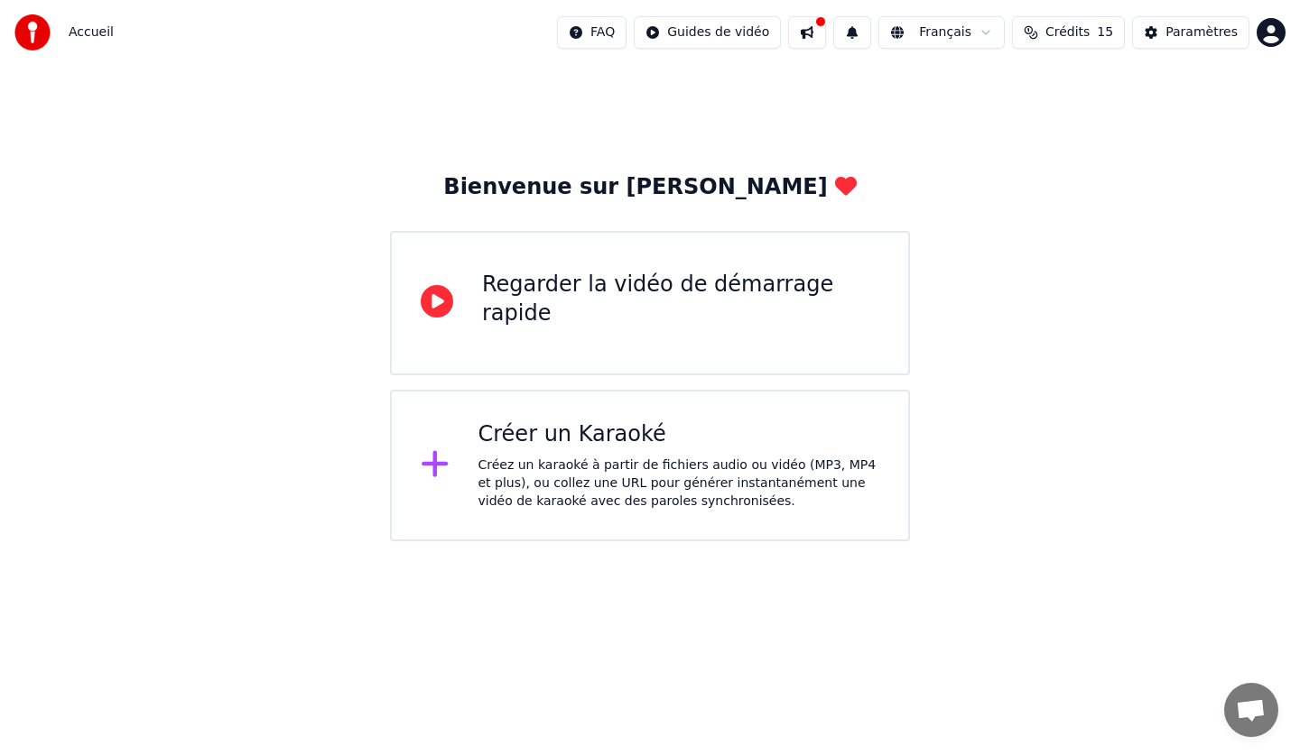
click at [584, 468] on div "Créez un karaoké à partir de fichiers audio ou vidéo (MP3, MP4 et plus), ou col…" at bounding box center [679, 484] width 402 height 54
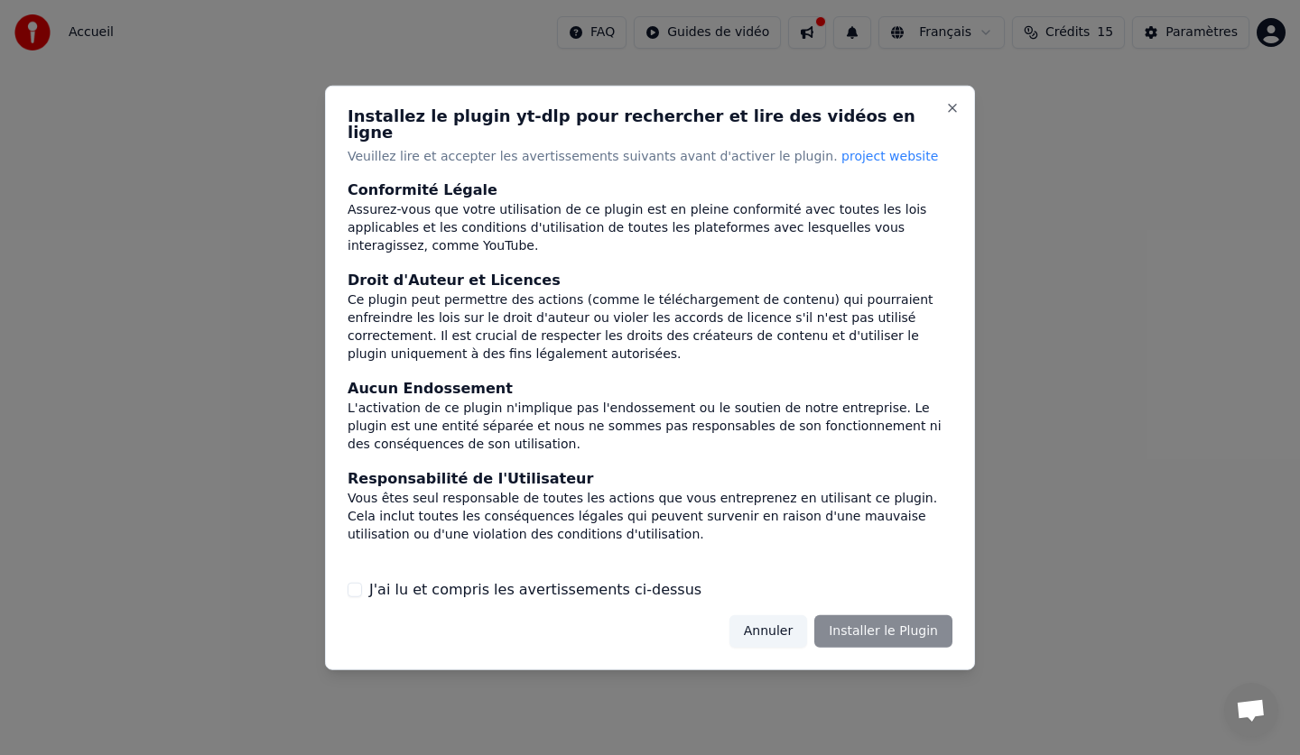
click at [795, 626] on button "Annuler" at bounding box center [768, 631] width 78 height 32
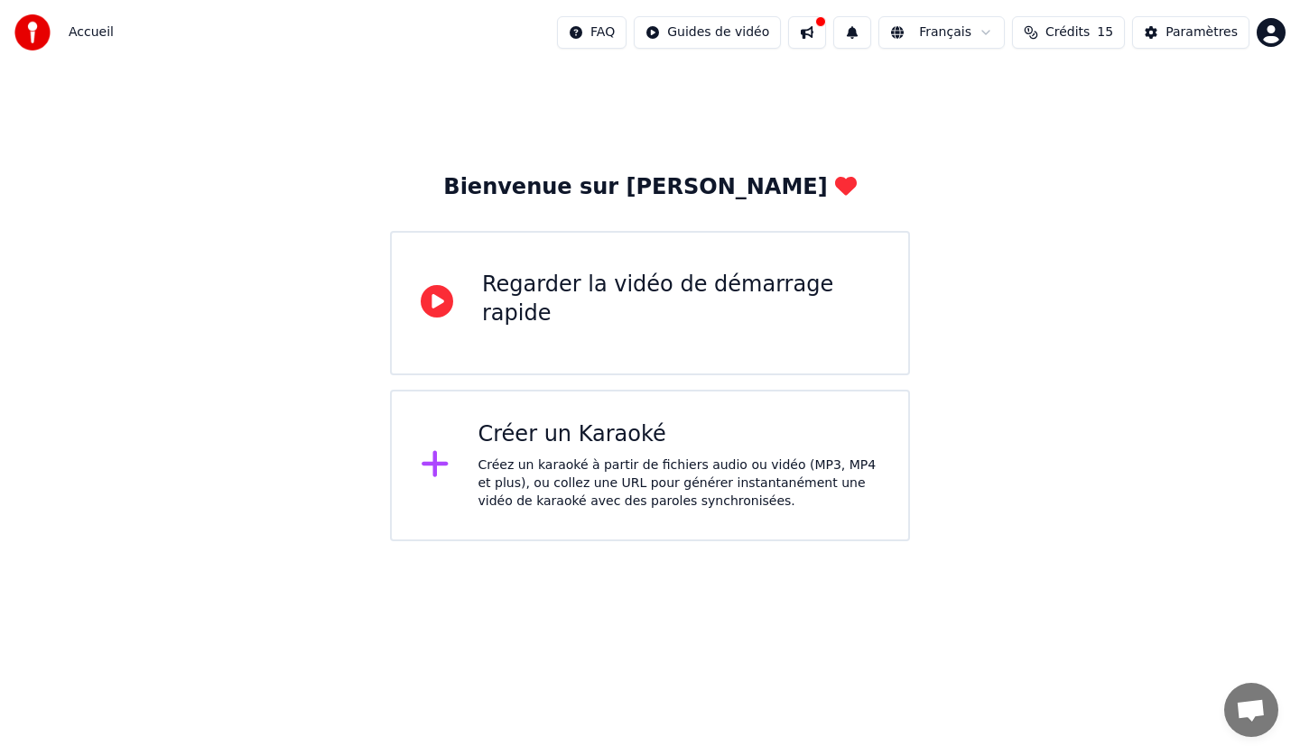
click at [625, 468] on div "Créez un karaoké à partir de fichiers audio ou vidéo (MP3, MP4 et plus), ou col…" at bounding box center [679, 484] width 402 height 54
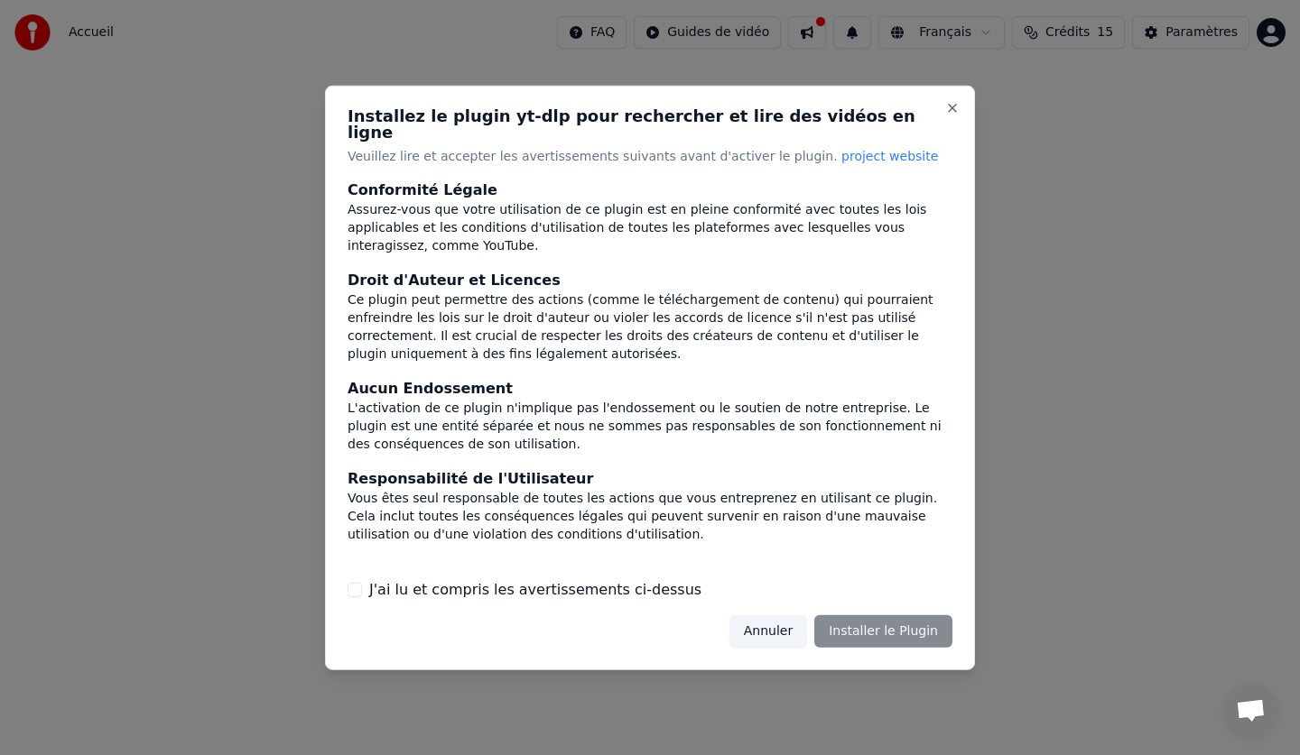
scroll to position [113, 0]
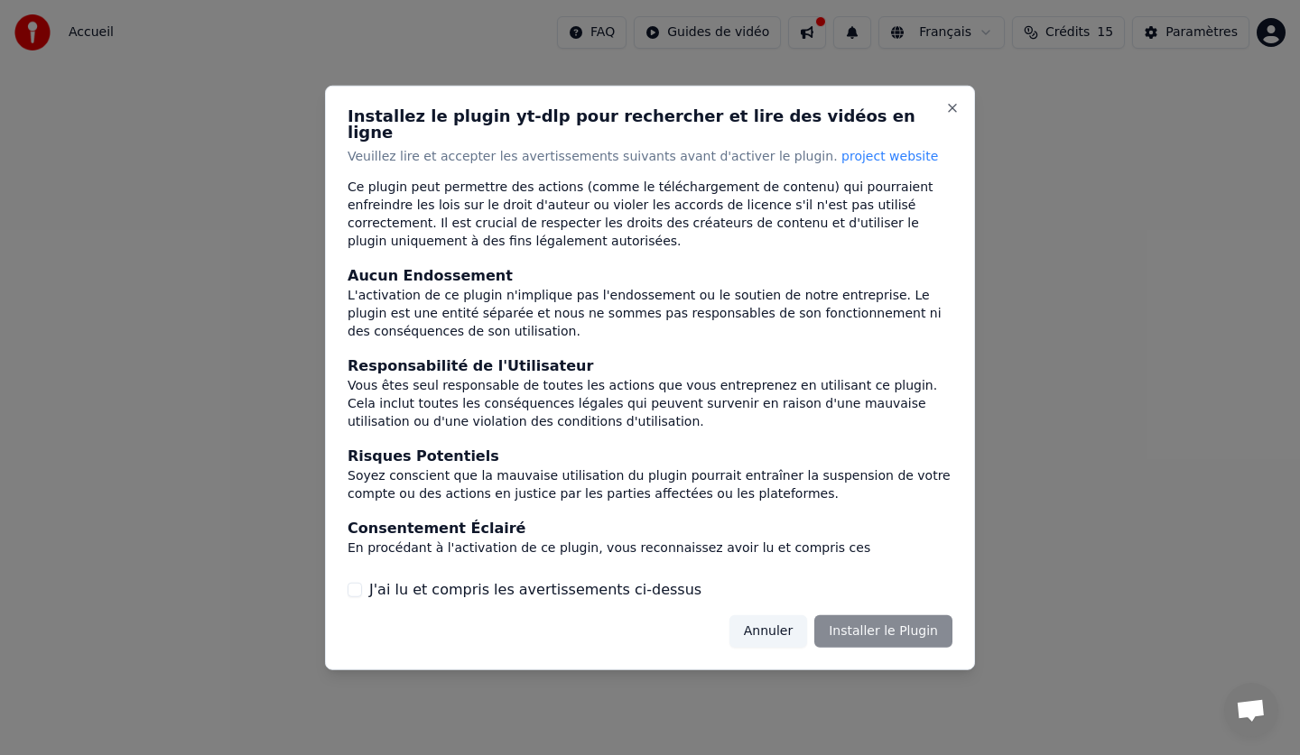
click at [352, 579] on div "J'ai lu et compris les avertissements ci-dessus" at bounding box center [649, 590] width 605 height 22
click at [364, 584] on div "J'ai lu et compris les avertissements ci-dessus" at bounding box center [649, 590] width 605 height 22
click at [365, 579] on div "J'ai lu et compris les avertissements ci-dessus" at bounding box center [649, 590] width 605 height 22
click at [376, 588] on label "J'ai lu et compris les avertissements ci-dessus" at bounding box center [535, 590] width 332 height 22
click at [362, 588] on button "J'ai lu et compris les avertissements ci-dessus" at bounding box center [354, 590] width 14 height 14
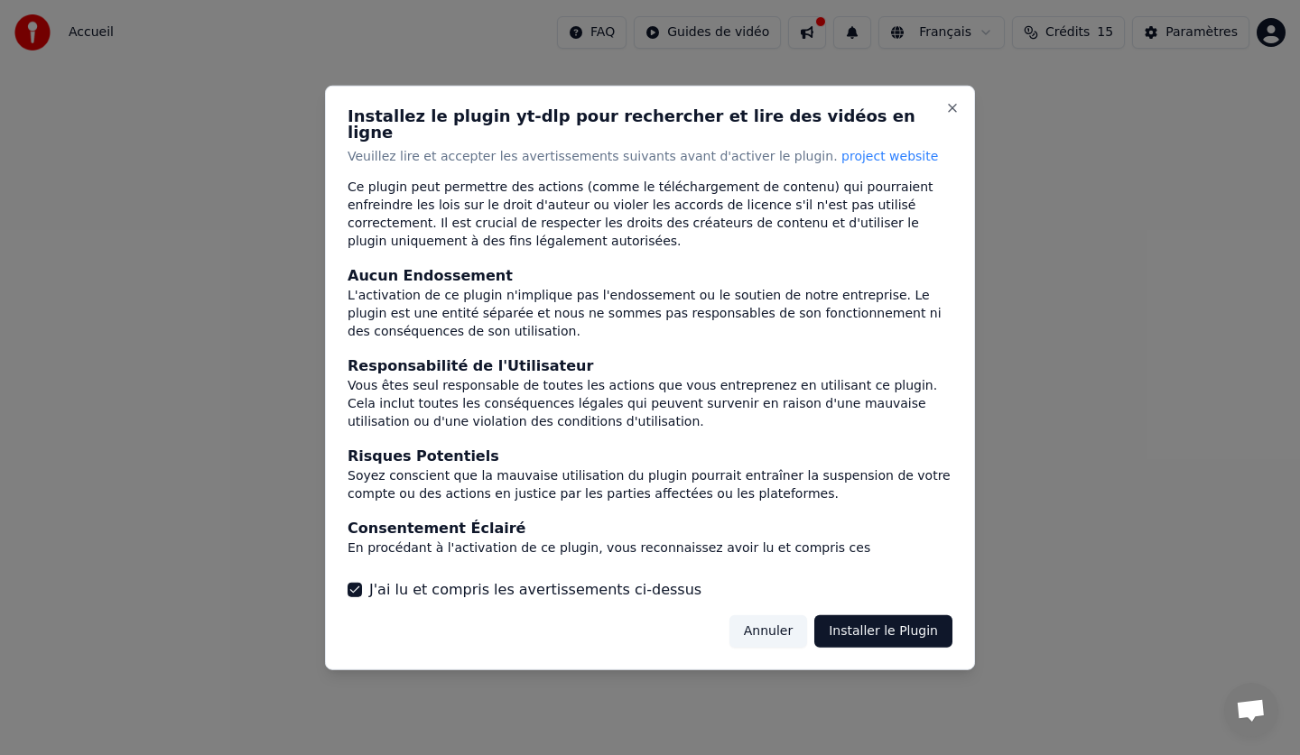
click at [879, 626] on button "Installer le Plugin" at bounding box center [883, 631] width 138 height 32
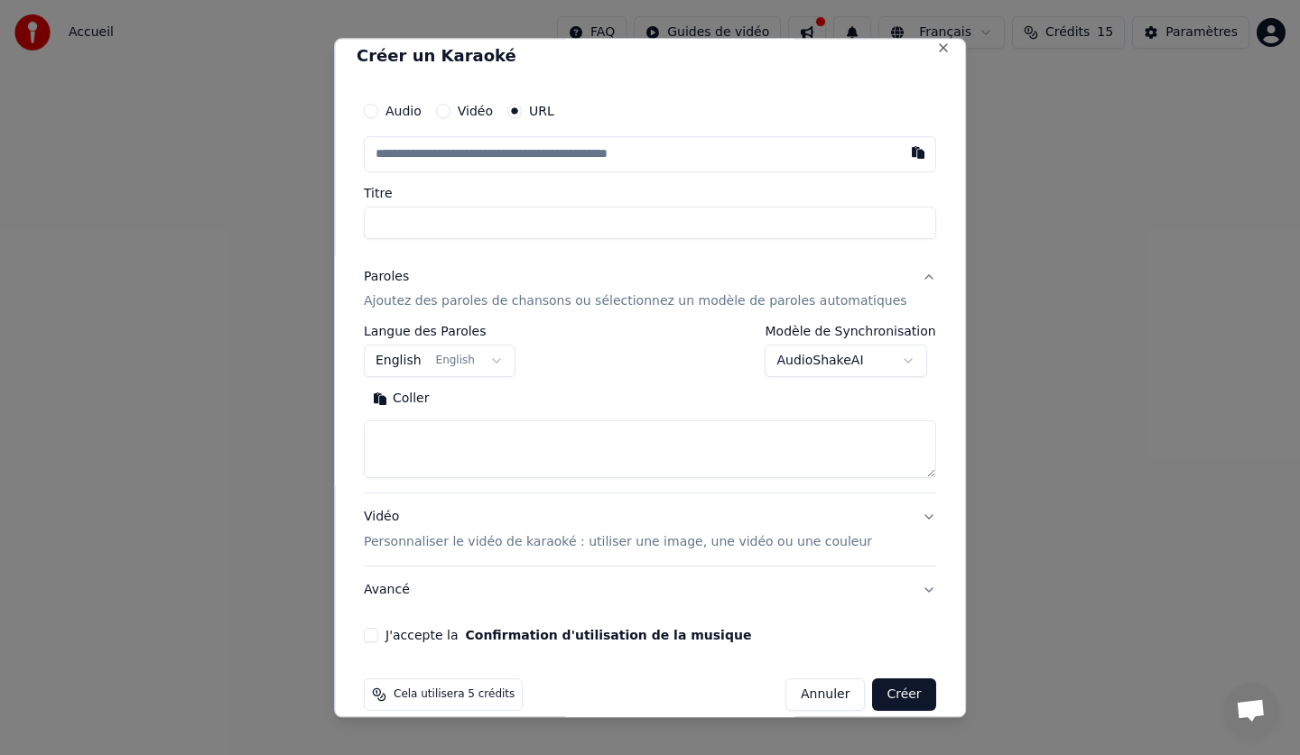
scroll to position [36, 0]
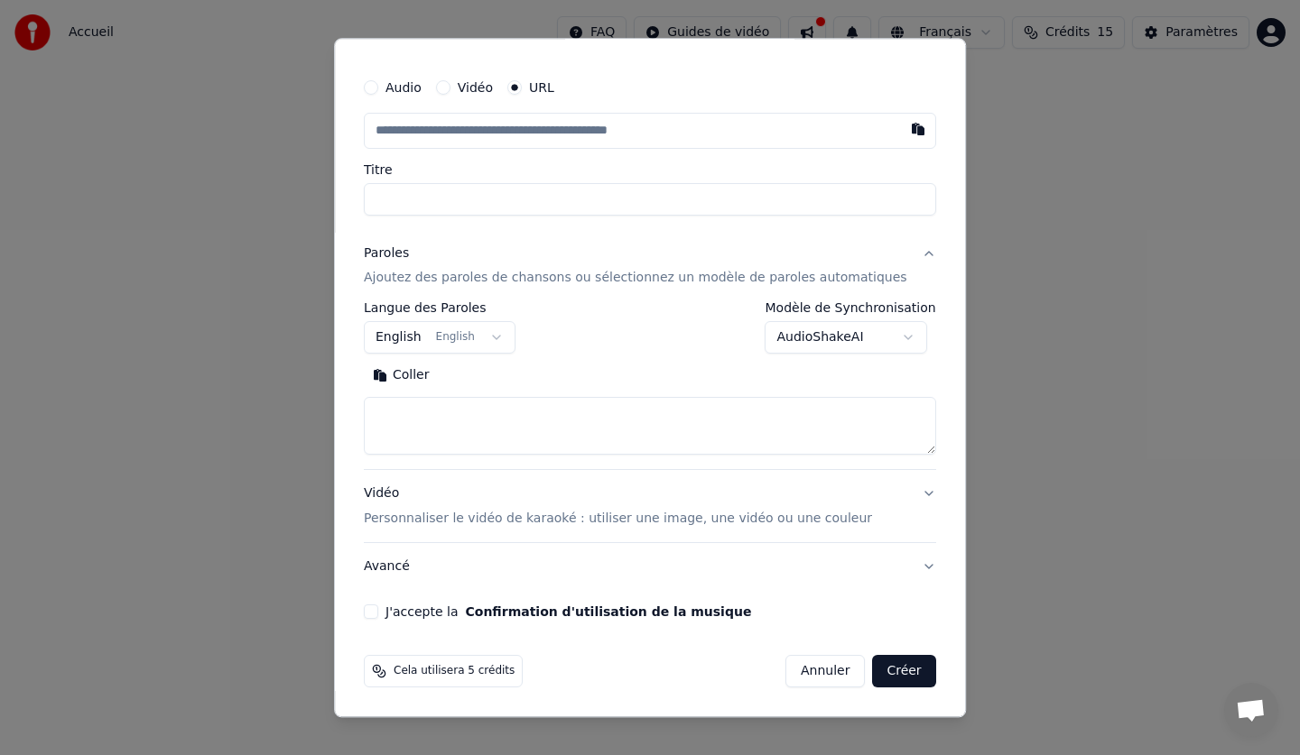
click at [412, 340] on button "English English" at bounding box center [440, 338] width 152 height 32
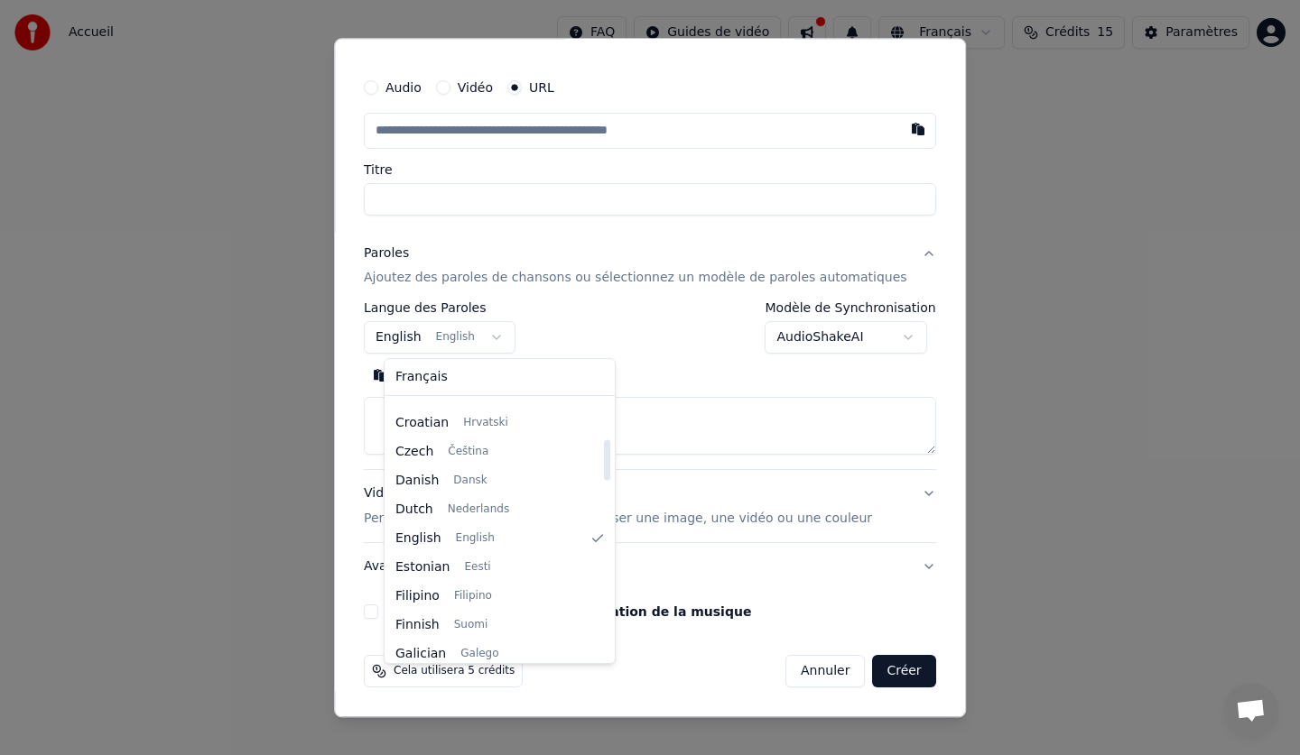
scroll to position [54, 0]
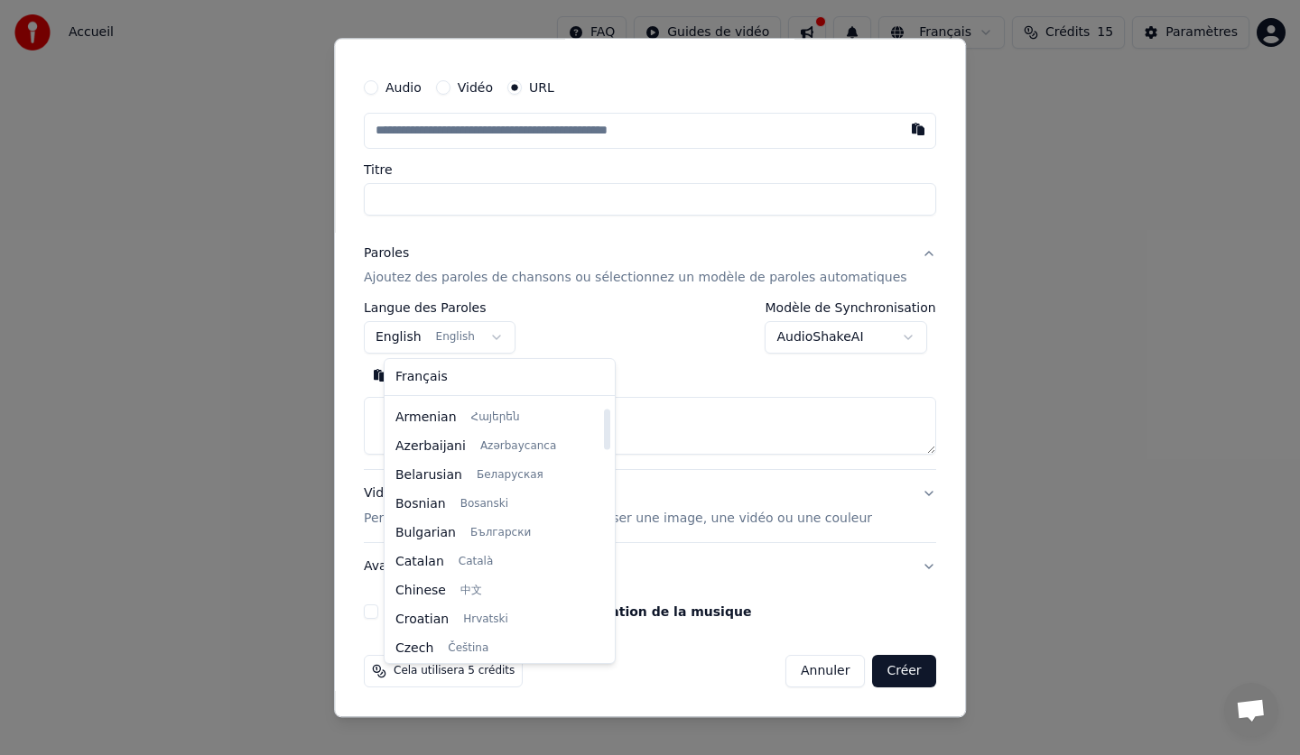
select select "**"
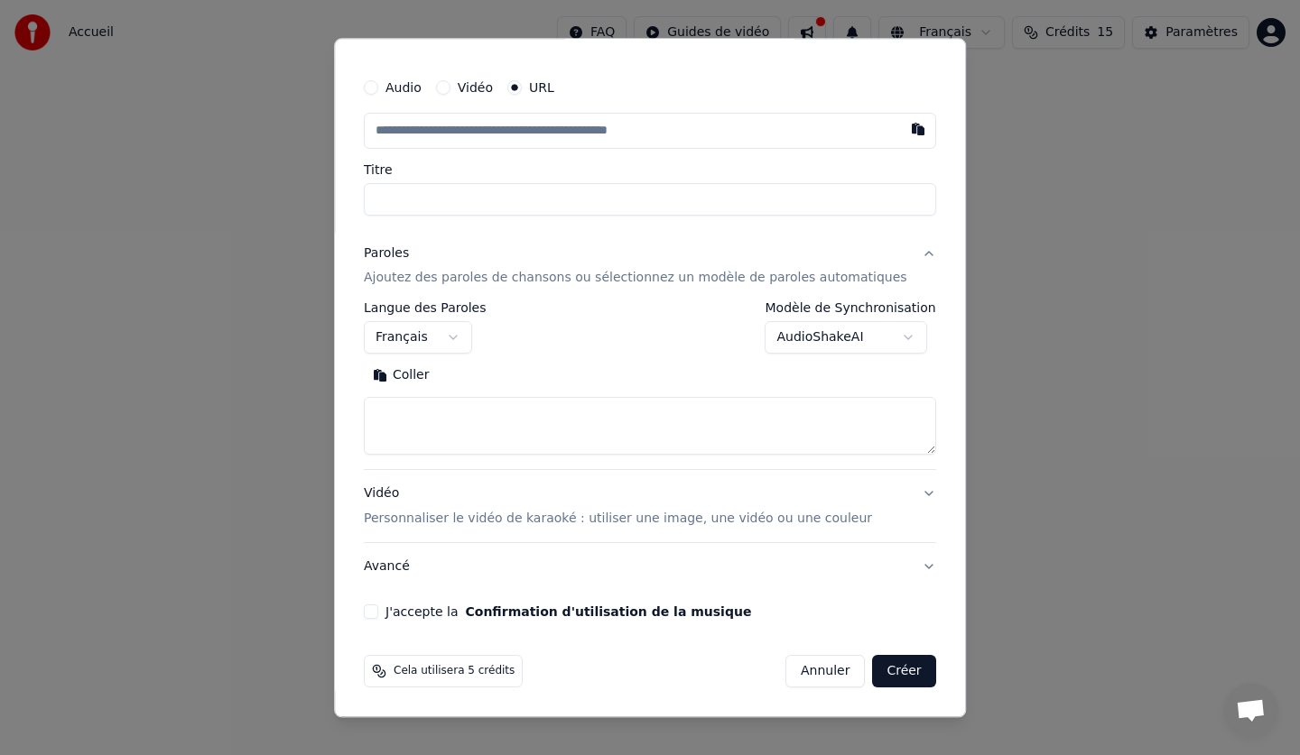
click at [423, 377] on button "Coller" at bounding box center [401, 376] width 75 height 29
type textarea "**********"
click at [403, 138] on input "text" at bounding box center [650, 131] width 572 height 36
click at [900, 125] on button "button" at bounding box center [918, 129] width 36 height 32
type input "**********"
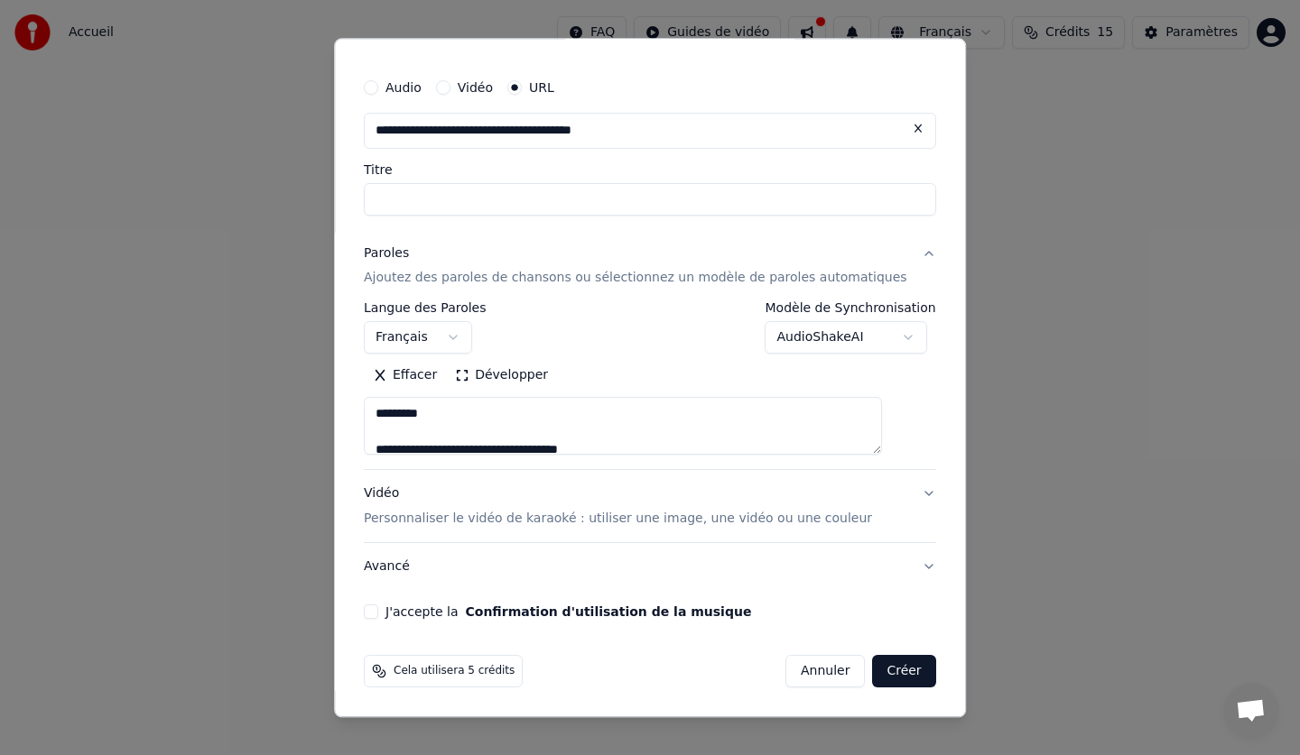
click at [498, 207] on input "Titre" at bounding box center [650, 199] width 572 height 32
type textarea "**********"
type input "**********"
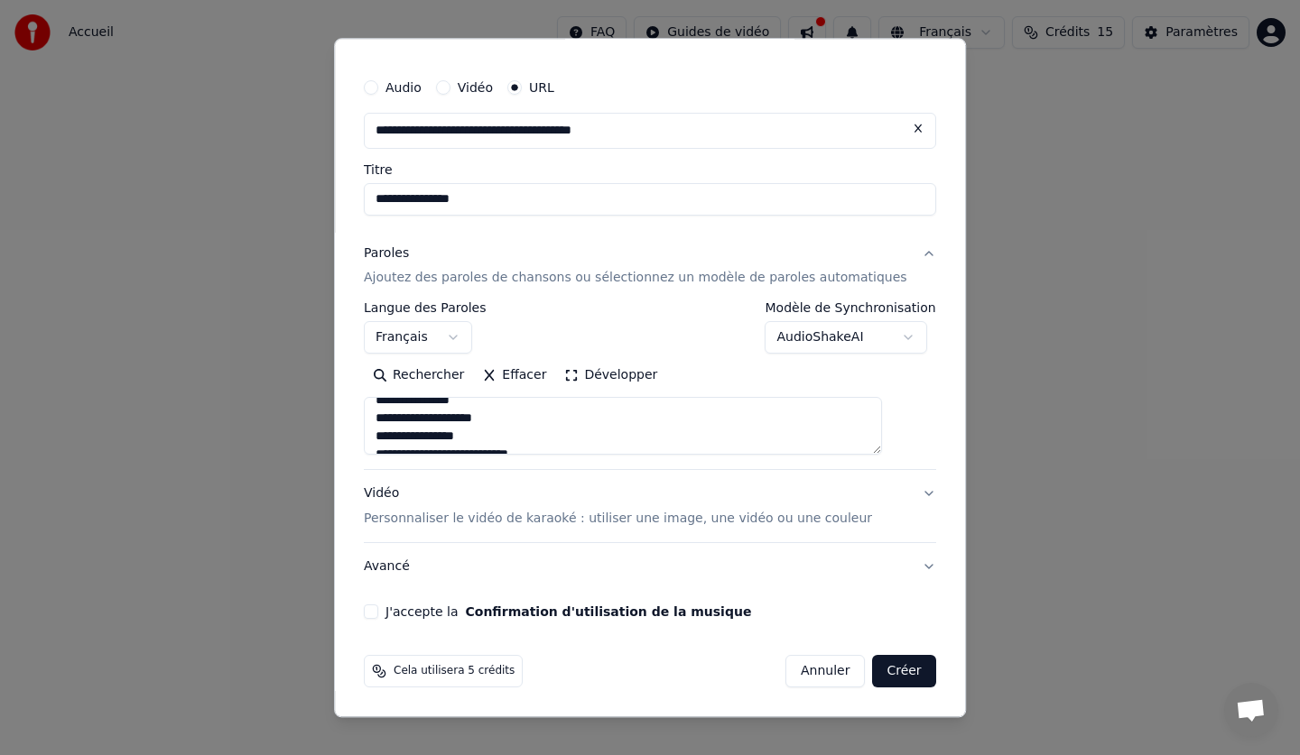
scroll to position [632, 0]
click at [378, 606] on button "J'accepte la Confirmation d'utilisation de la musique" at bounding box center [371, 613] width 14 height 14
click at [423, 520] on p "Personnaliser le vidéo de karaoké : utiliser une image, une vidéo ou une couleur" at bounding box center [618, 520] width 508 height 18
type textarea "**********"
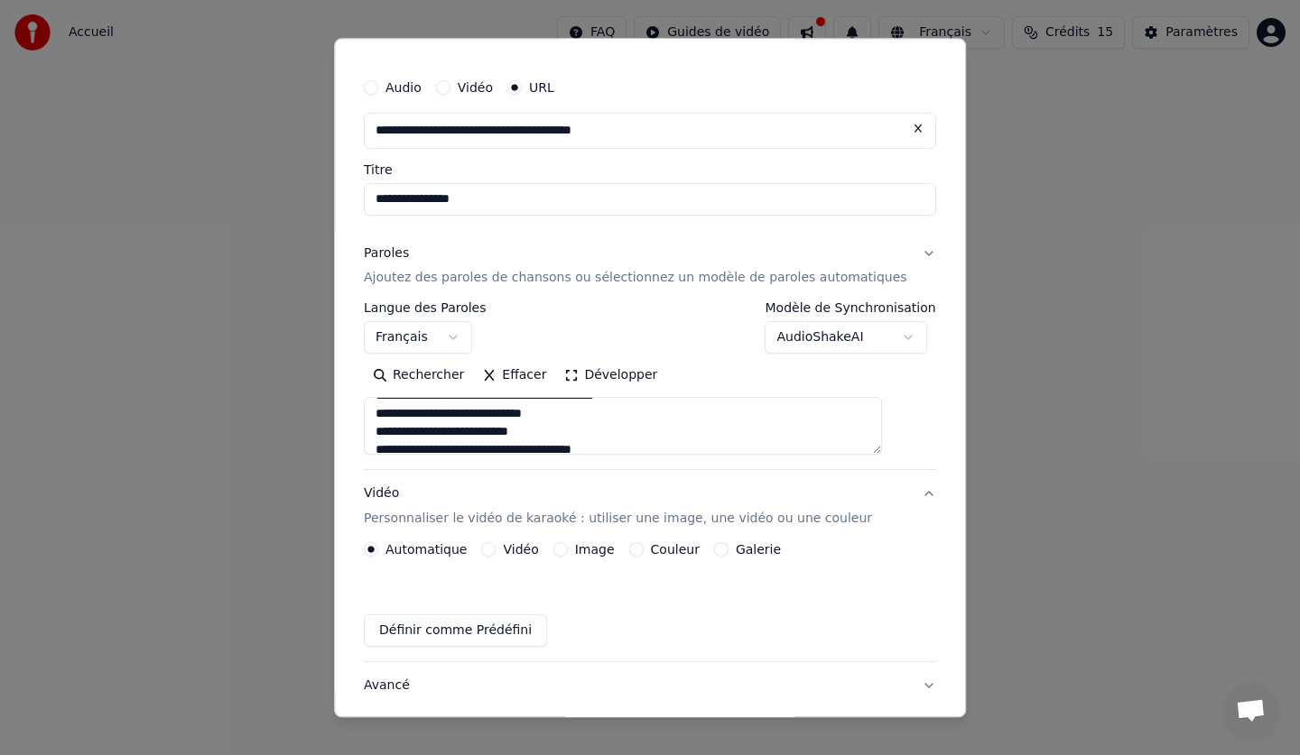
scroll to position [0, 0]
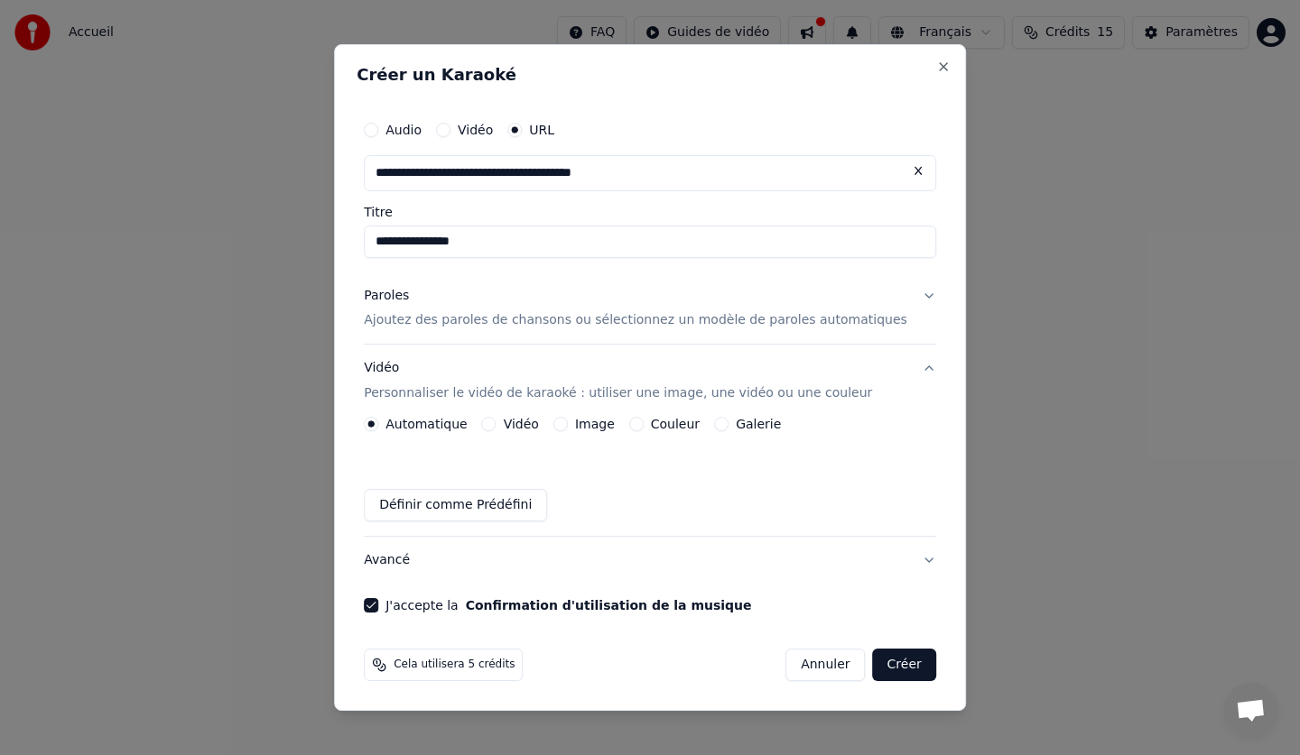
click at [673, 421] on label "Couleur" at bounding box center [675, 424] width 49 height 13
click at [643, 421] on button "Couleur" at bounding box center [636, 424] width 14 height 14
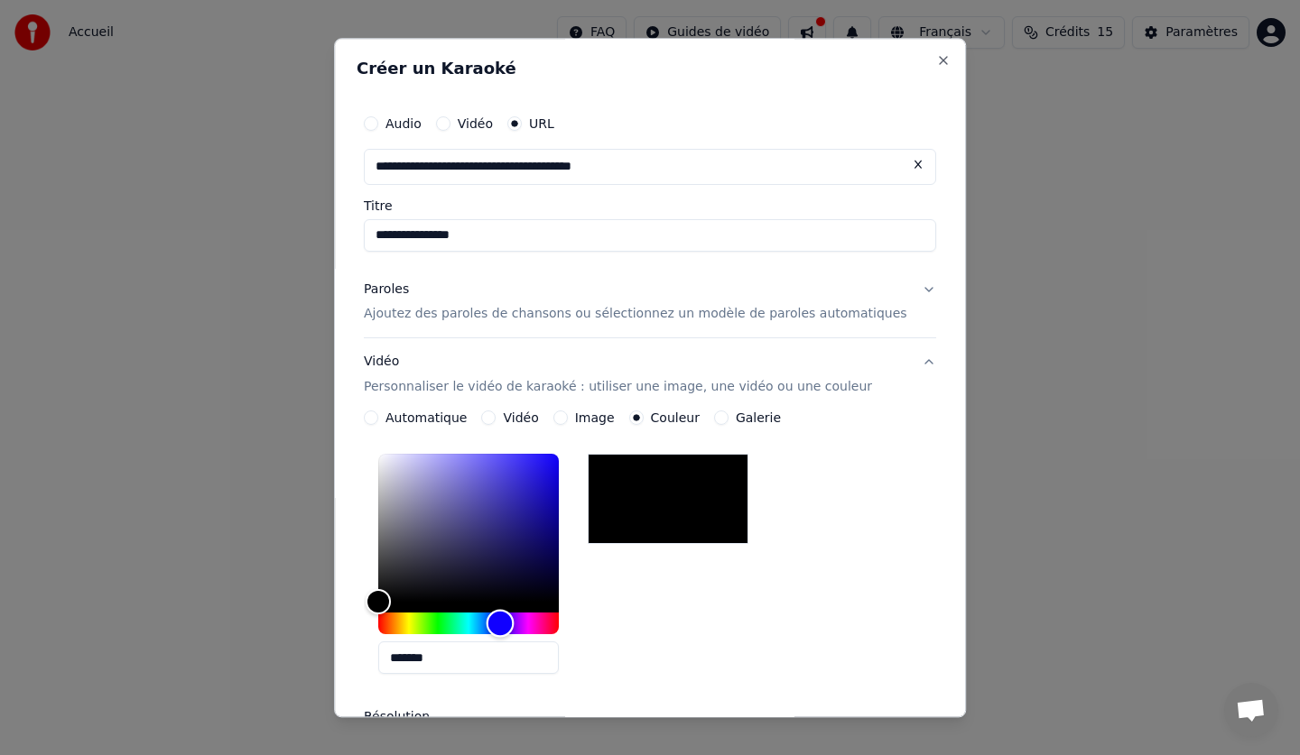
click at [520, 628] on div "Hue" at bounding box center [468, 625] width 180 height 22
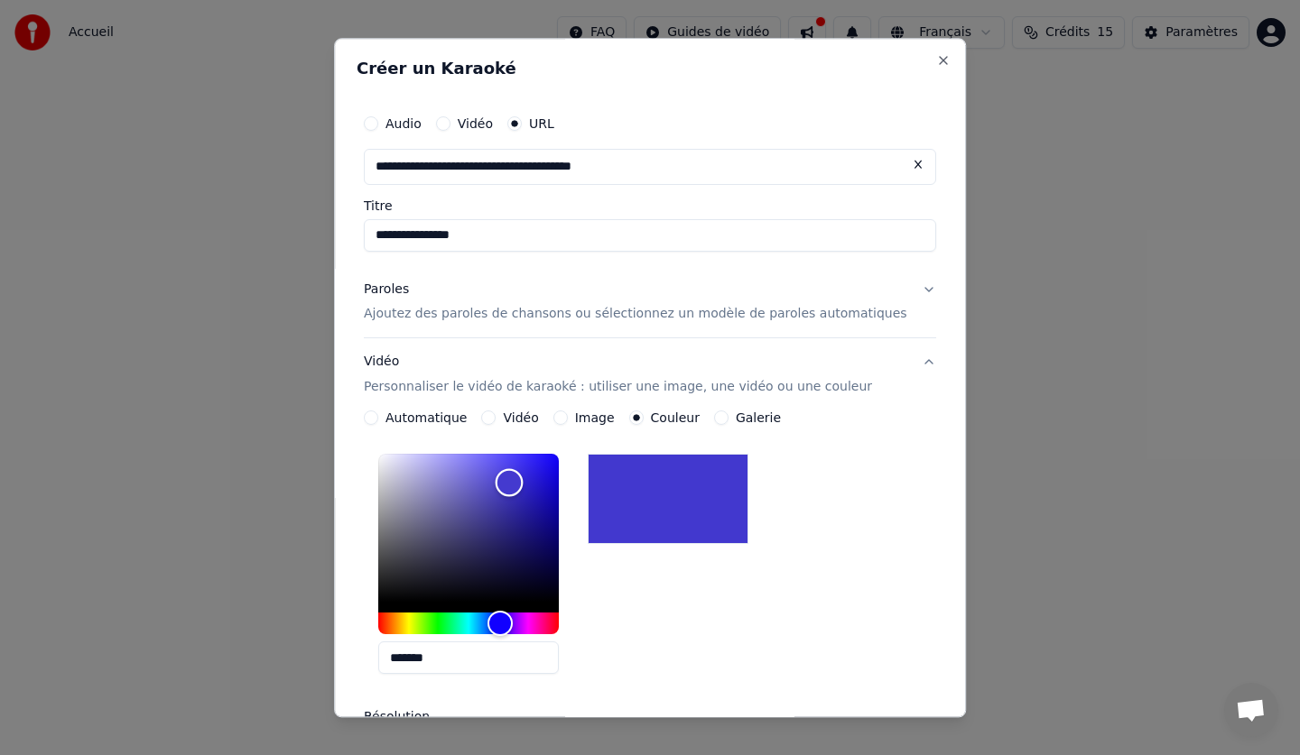
click at [529, 483] on div "Color" at bounding box center [468, 529] width 180 height 148
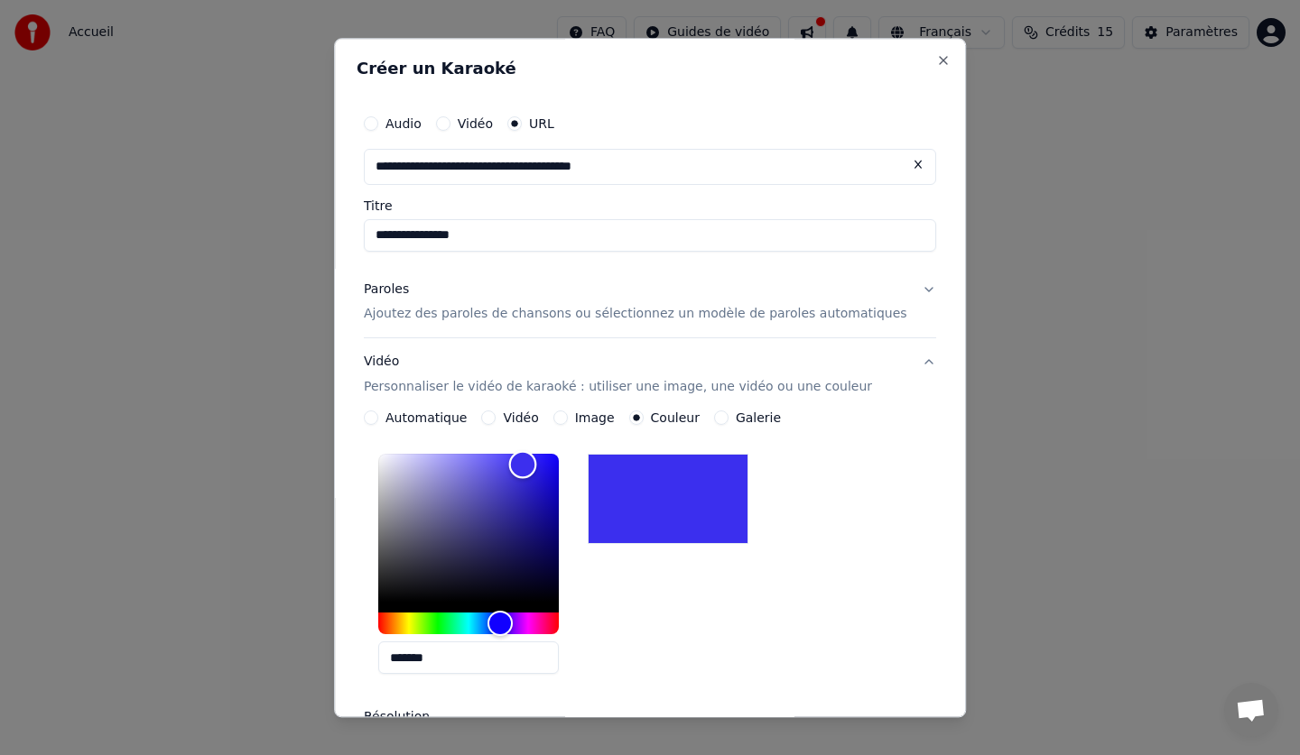
click at [542, 465] on div "Color" at bounding box center [468, 529] width 180 height 148
type input "*******"
click at [556, 466] on div "Color" at bounding box center [468, 529] width 180 height 148
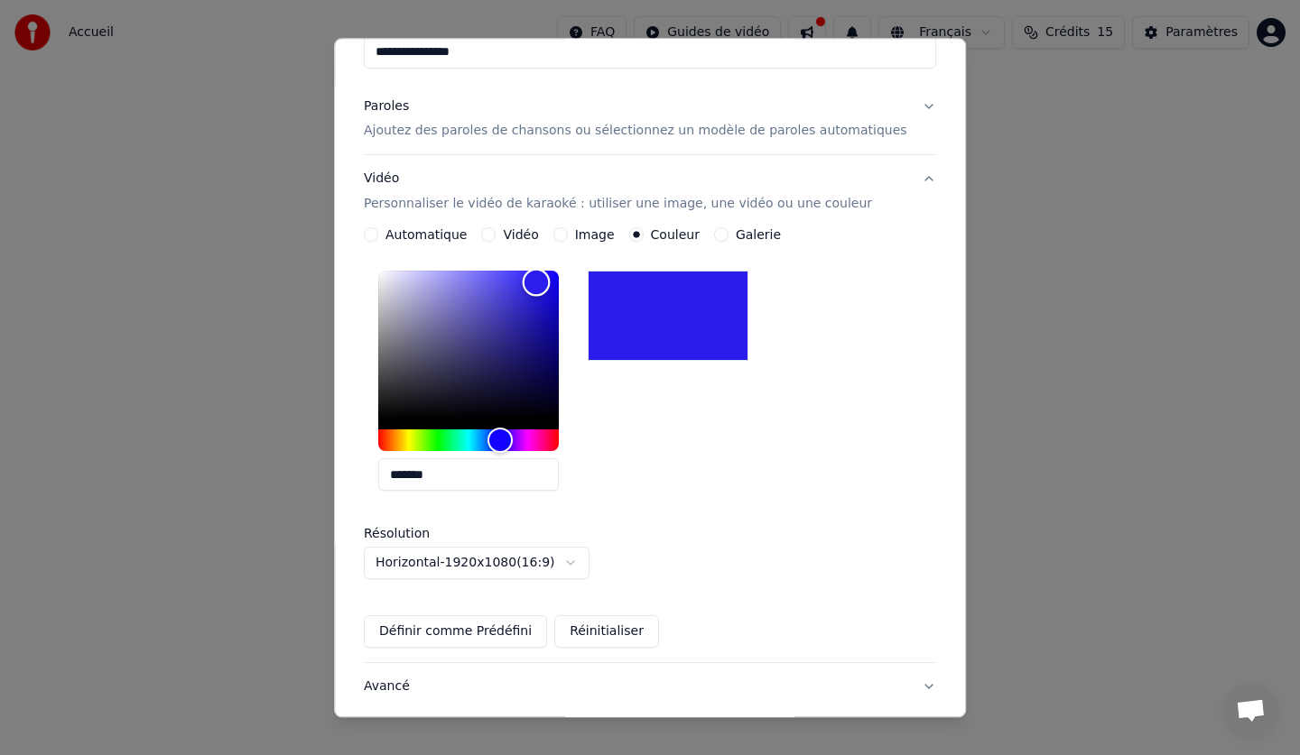
scroll to position [303, 0]
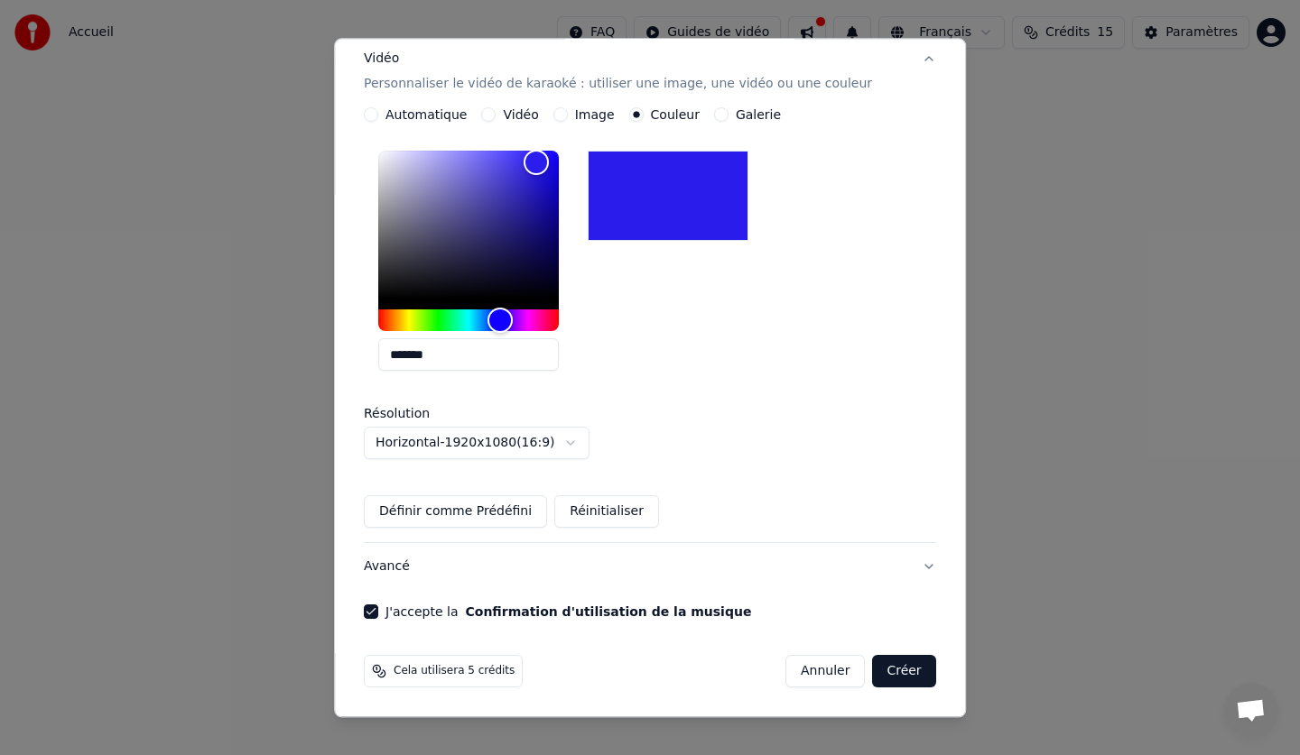
click at [878, 665] on button "Créer" at bounding box center [904, 672] width 63 height 32
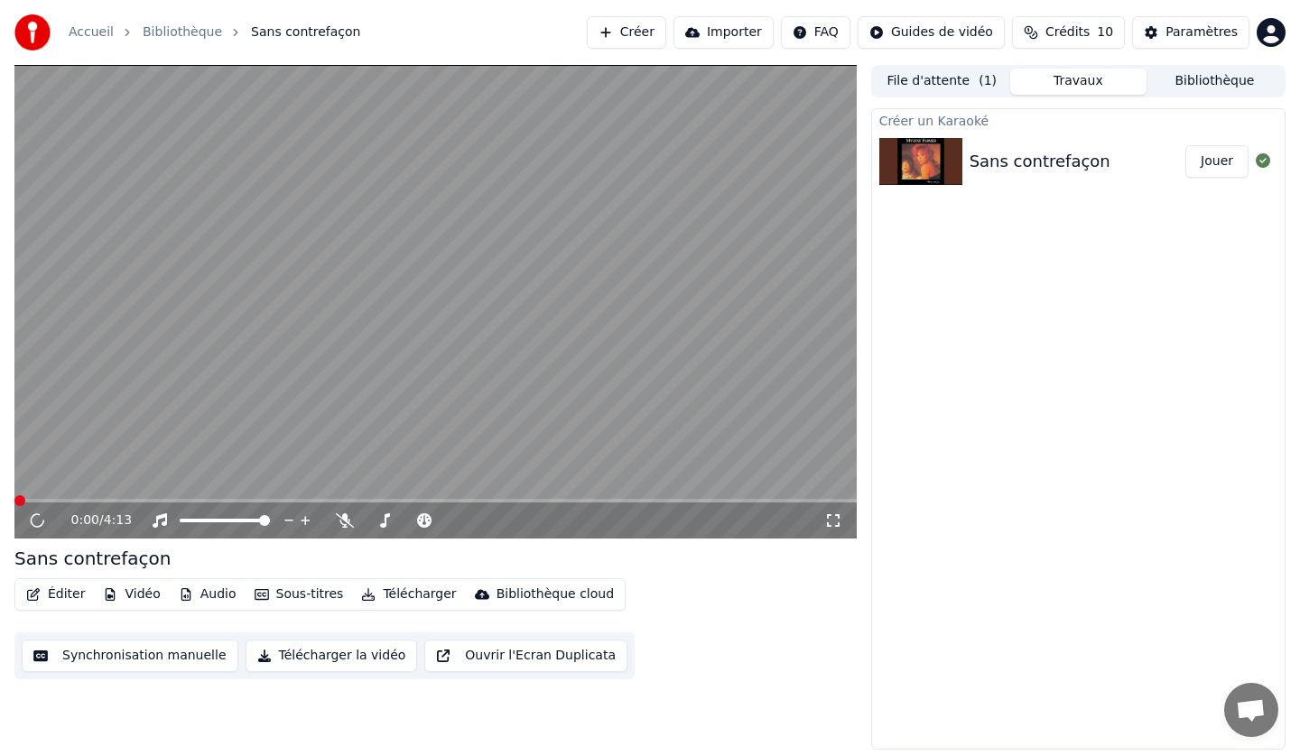
click at [1217, 162] on button "Jouer" at bounding box center [1216, 161] width 63 height 32
click at [422, 523] on icon at bounding box center [424, 520] width 18 height 14
click at [452, 517] on span at bounding box center [455, 520] width 11 height 11
click at [489, 526] on span at bounding box center [489, 520] width 11 height 11
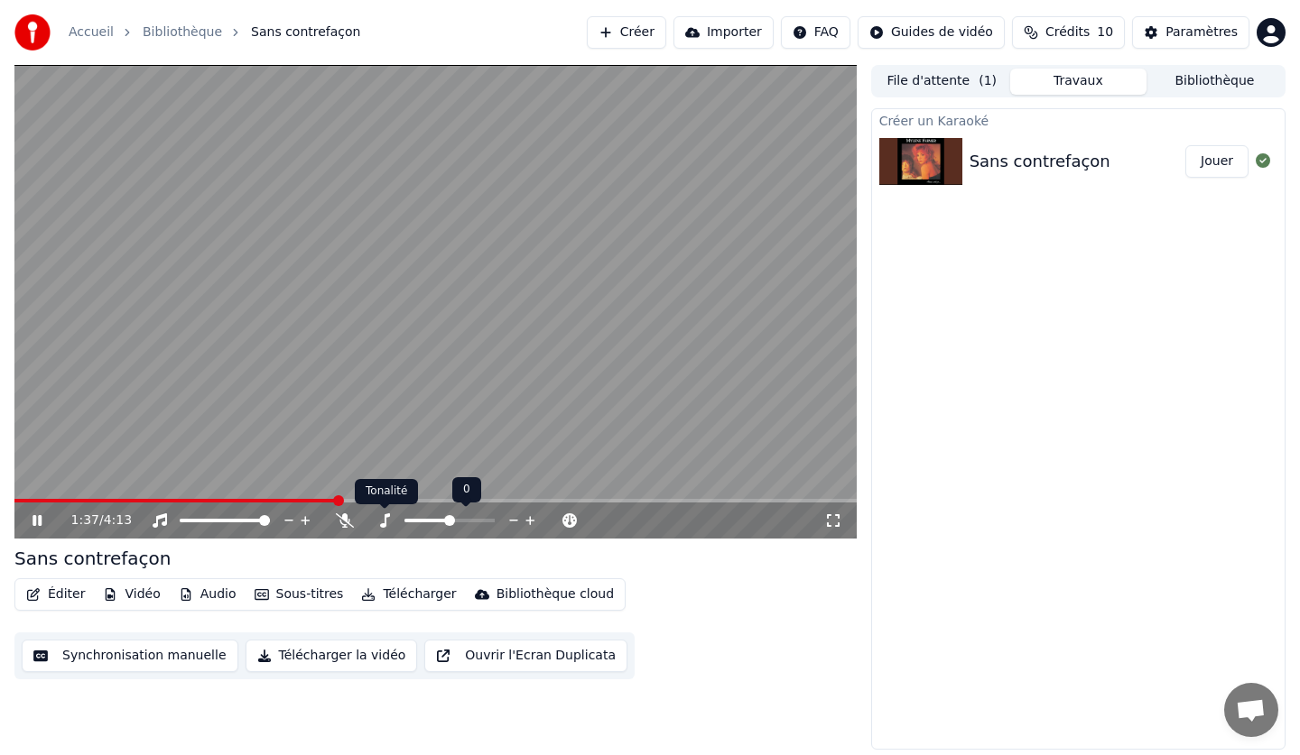
click at [389, 518] on icon at bounding box center [384, 520] width 18 height 14
click at [424, 519] on span at bounding box center [415, 521] width 23 height 4
click at [242, 521] on span at bounding box center [239, 520] width 11 height 11
click at [346, 516] on icon at bounding box center [345, 520] width 18 height 14
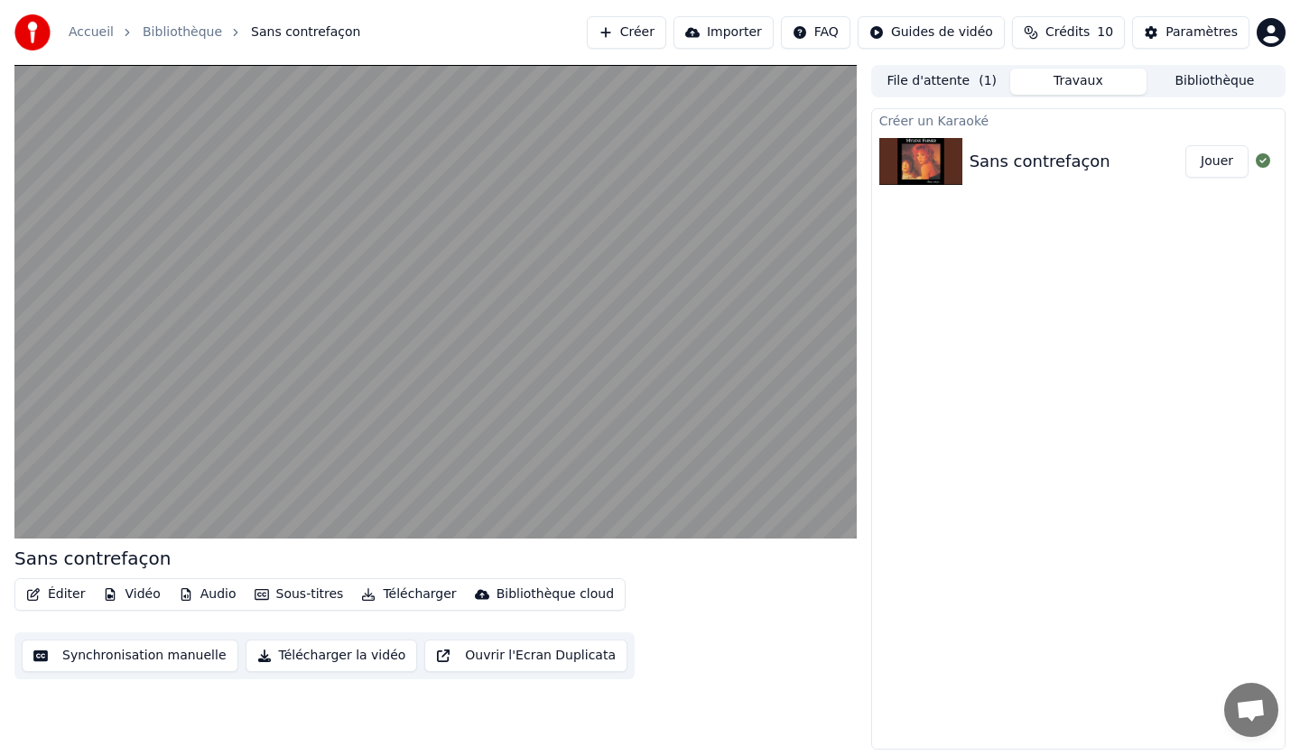
click at [212, 597] on button "Audio" at bounding box center [207, 594] width 72 height 25
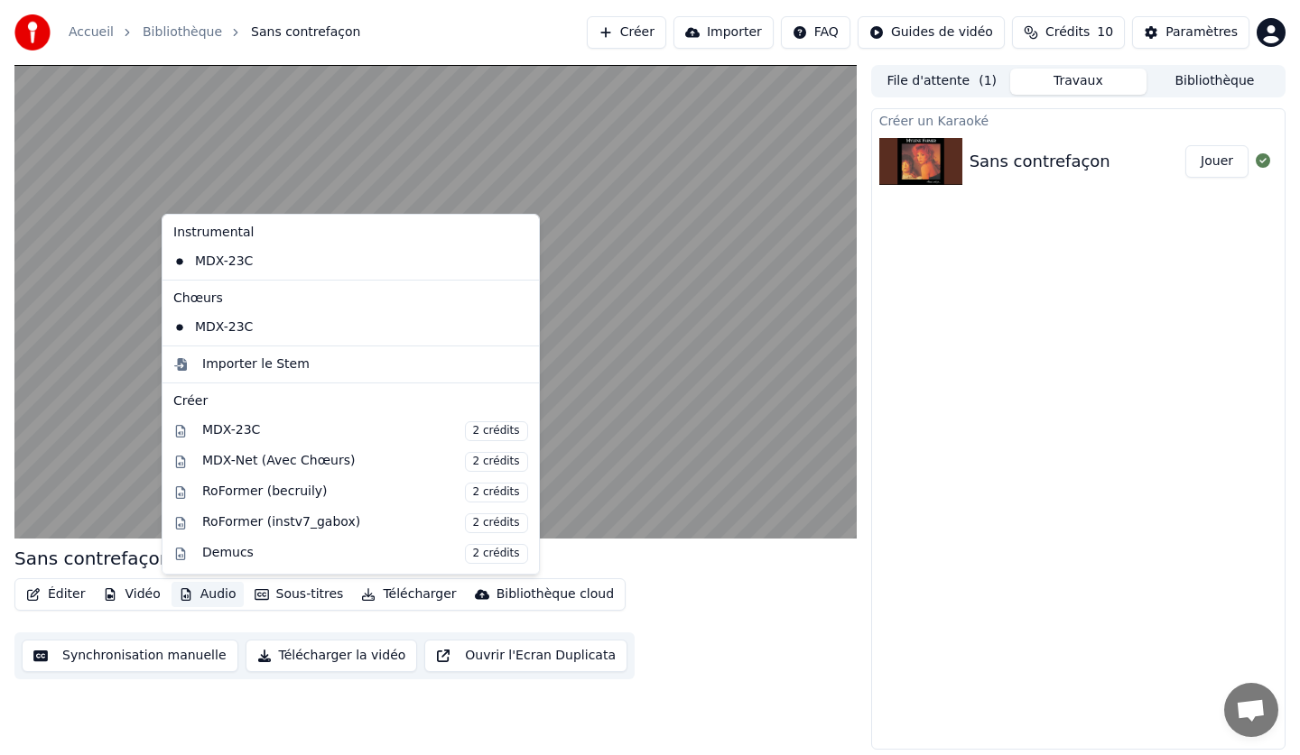
click at [658, 580] on div "Éditer Vidéo Audio Sous-titres Télécharger Bibliothèque cloud Synchronisation m…" at bounding box center [435, 628] width 842 height 101
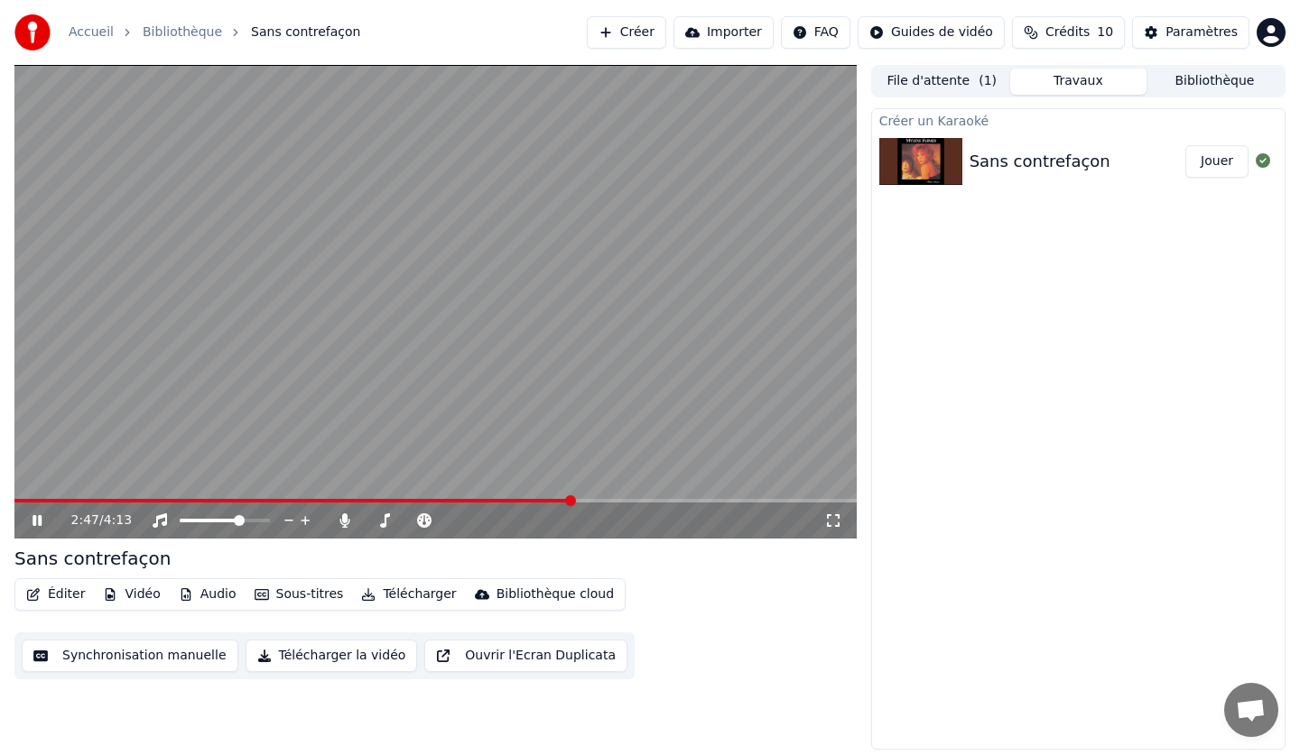
click at [1000, 154] on div "Sans contrefaçon" at bounding box center [1039, 161] width 141 height 25
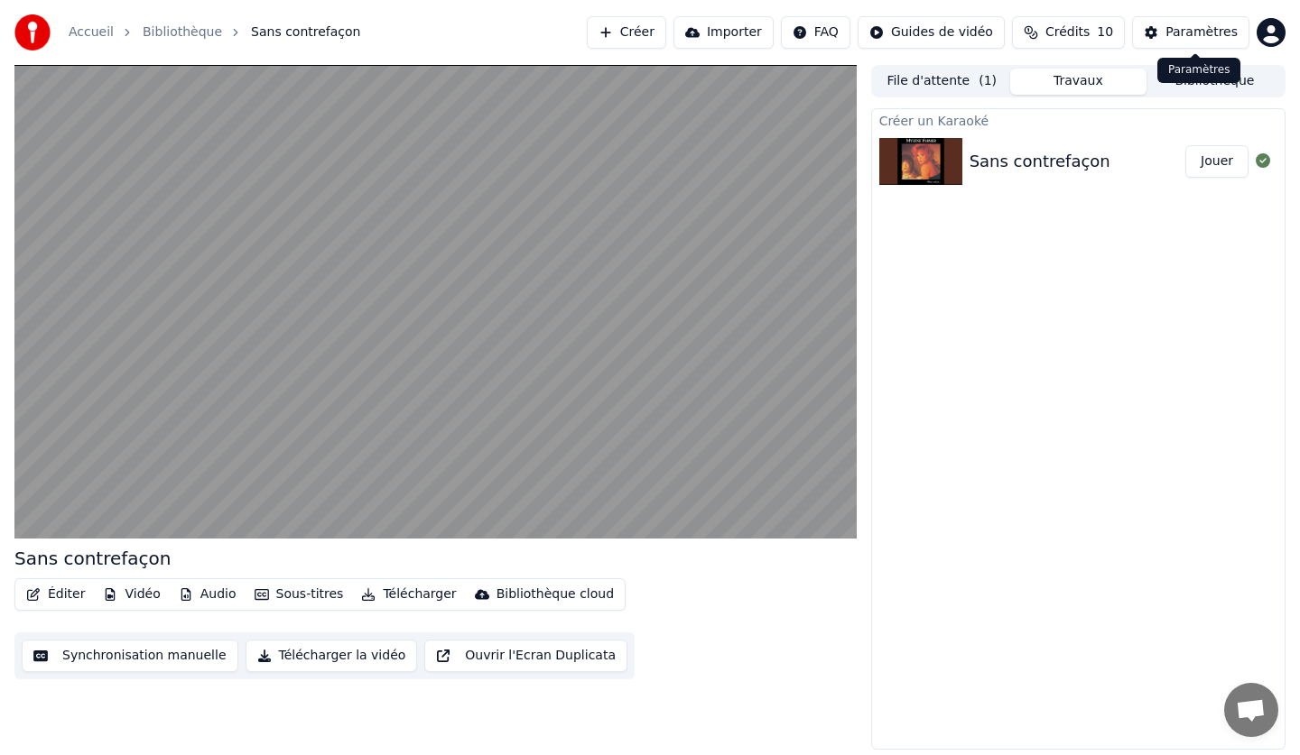
click at [1211, 25] on div "Paramètres" at bounding box center [1201, 32] width 72 height 18
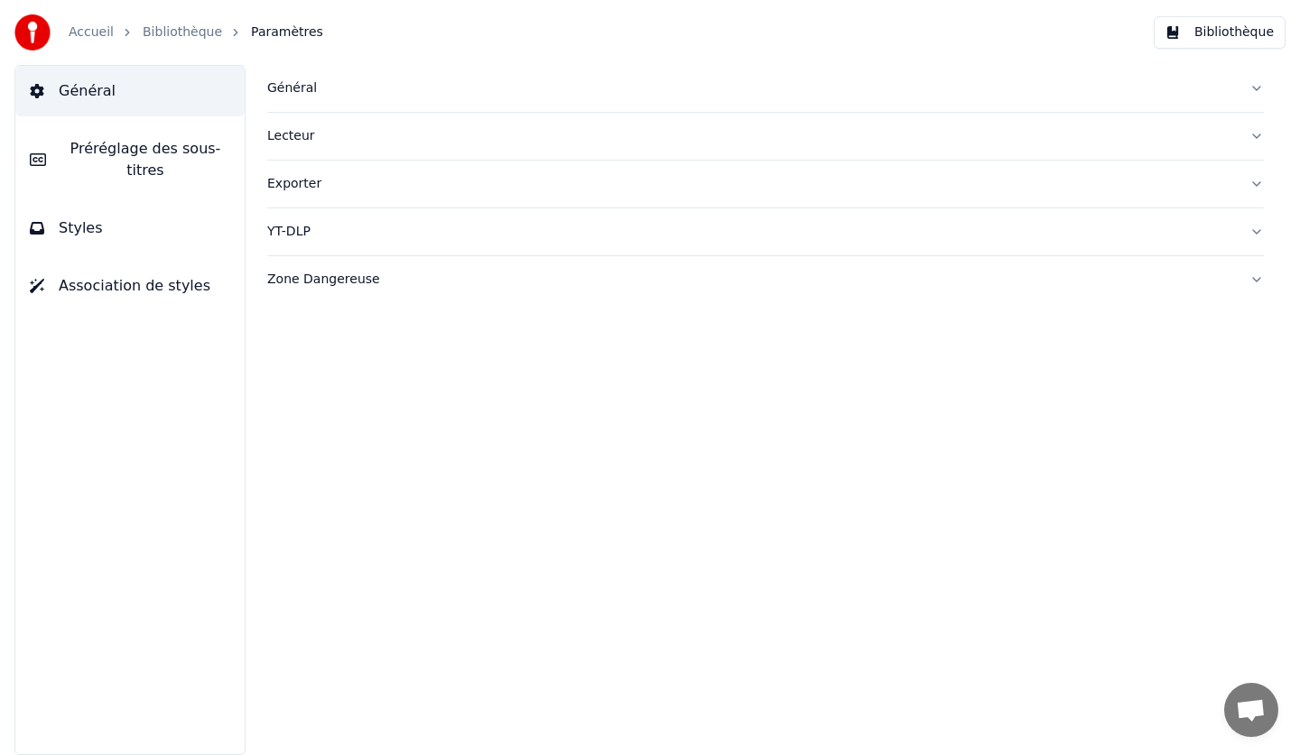
click at [1211, 25] on button "Bibliothèque" at bounding box center [1219, 32] width 132 height 32
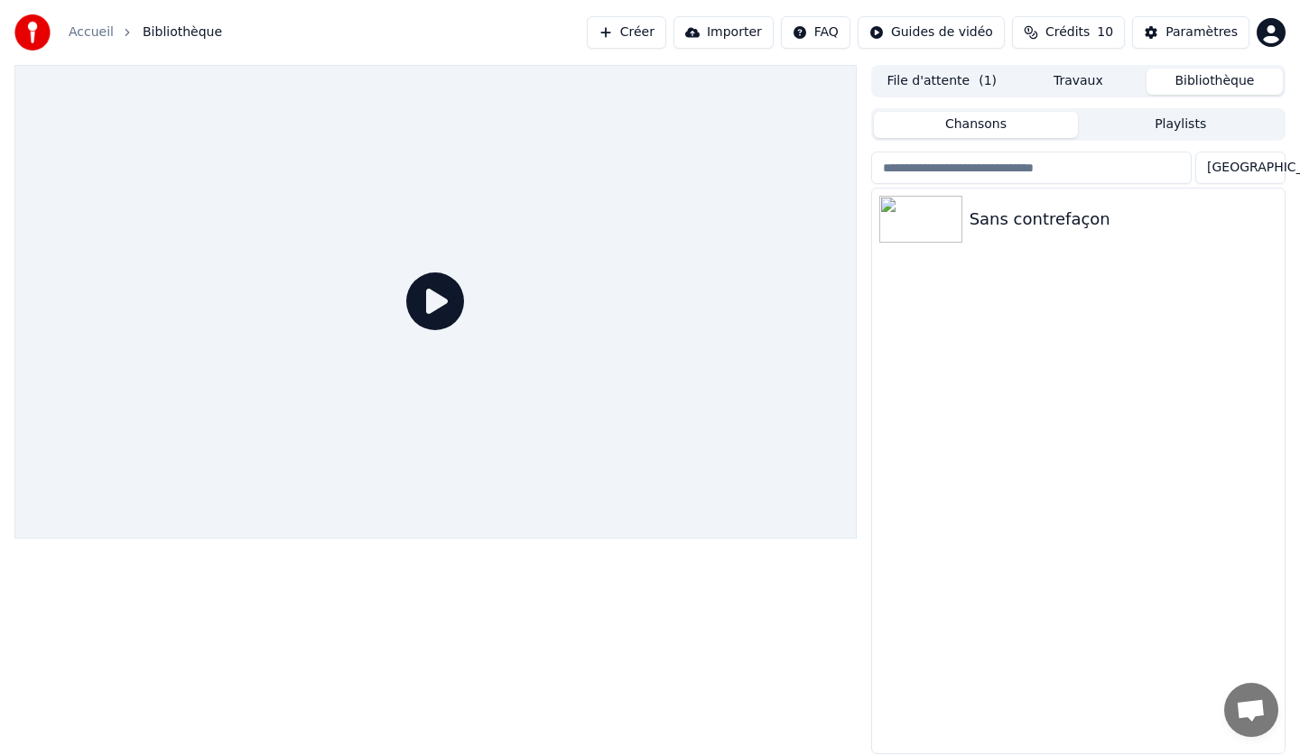
click at [440, 297] on icon at bounding box center [435, 302] width 58 height 58
click at [643, 30] on button "Créer" at bounding box center [626, 32] width 79 height 32
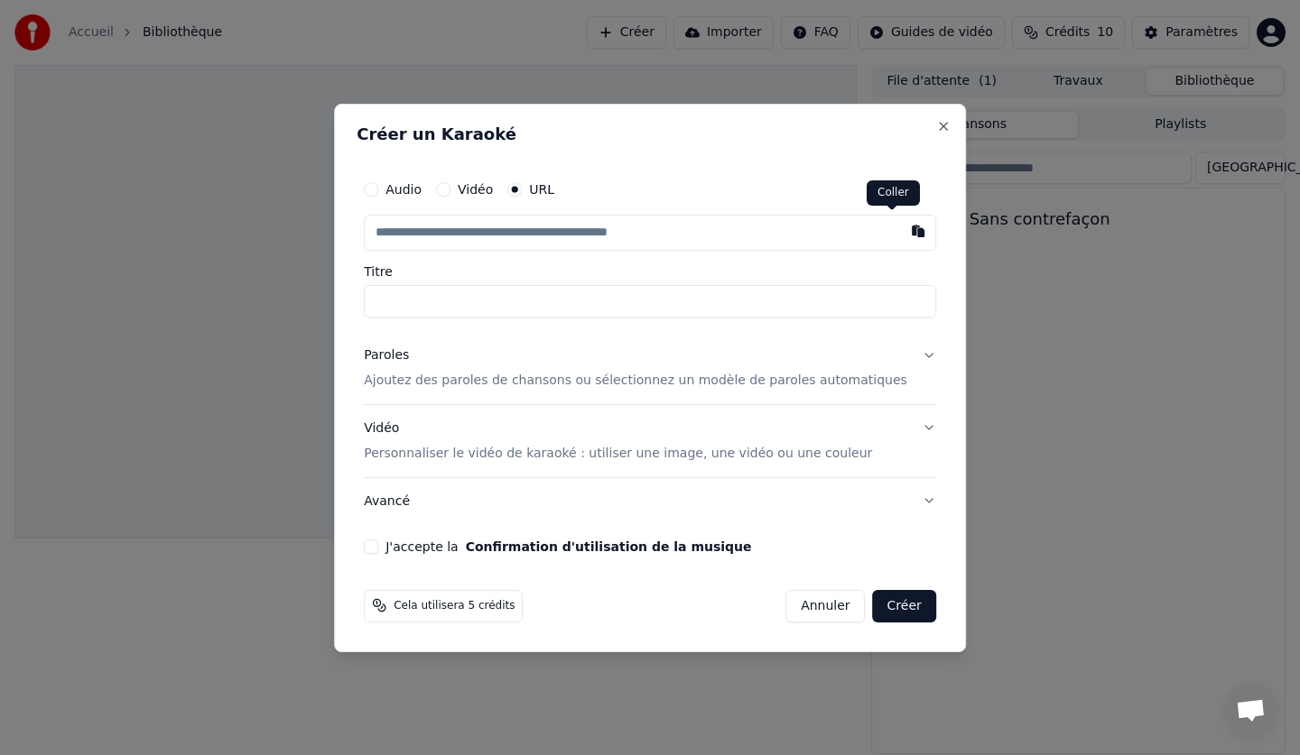
click at [900, 231] on button "button" at bounding box center [918, 231] width 36 height 32
type input "**********"
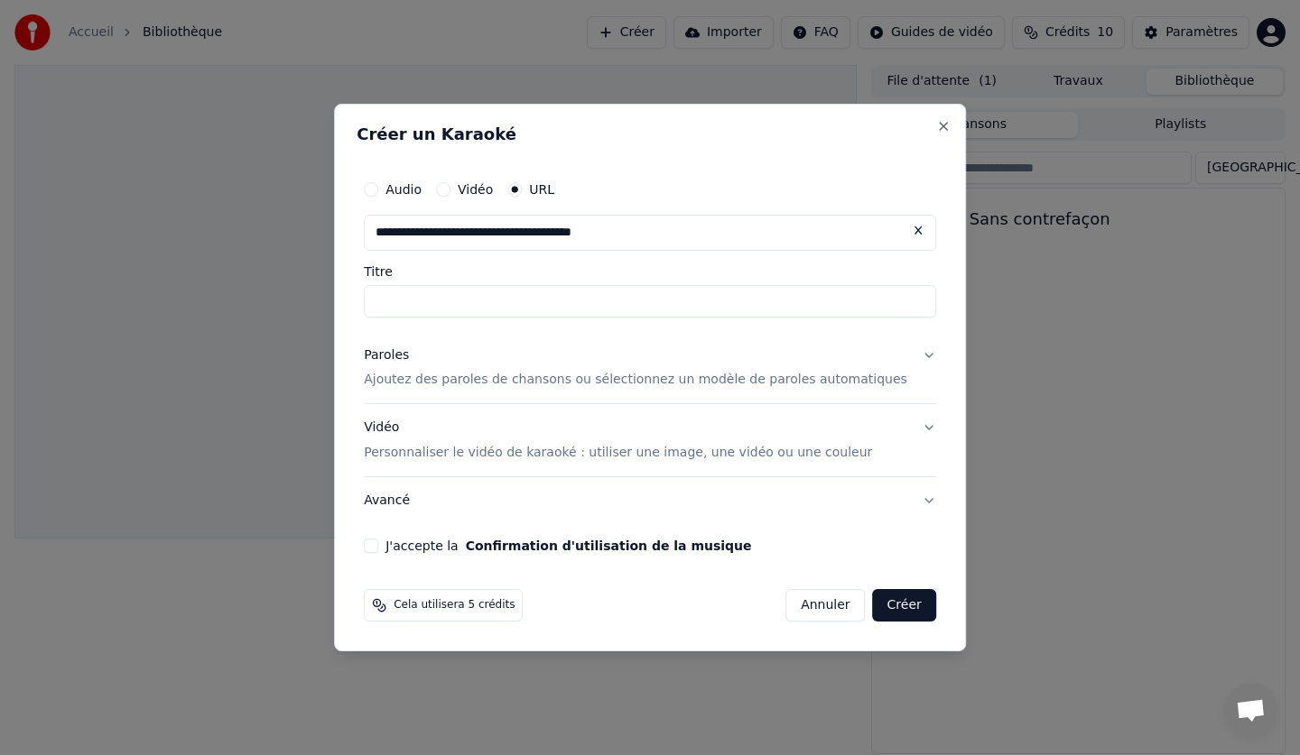
type input "**********"
click at [901, 356] on button "Paroles Ajoutez des paroles de chansons ou sélectionnez un modèle de paroles au…" at bounding box center [650, 368] width 572 height 72
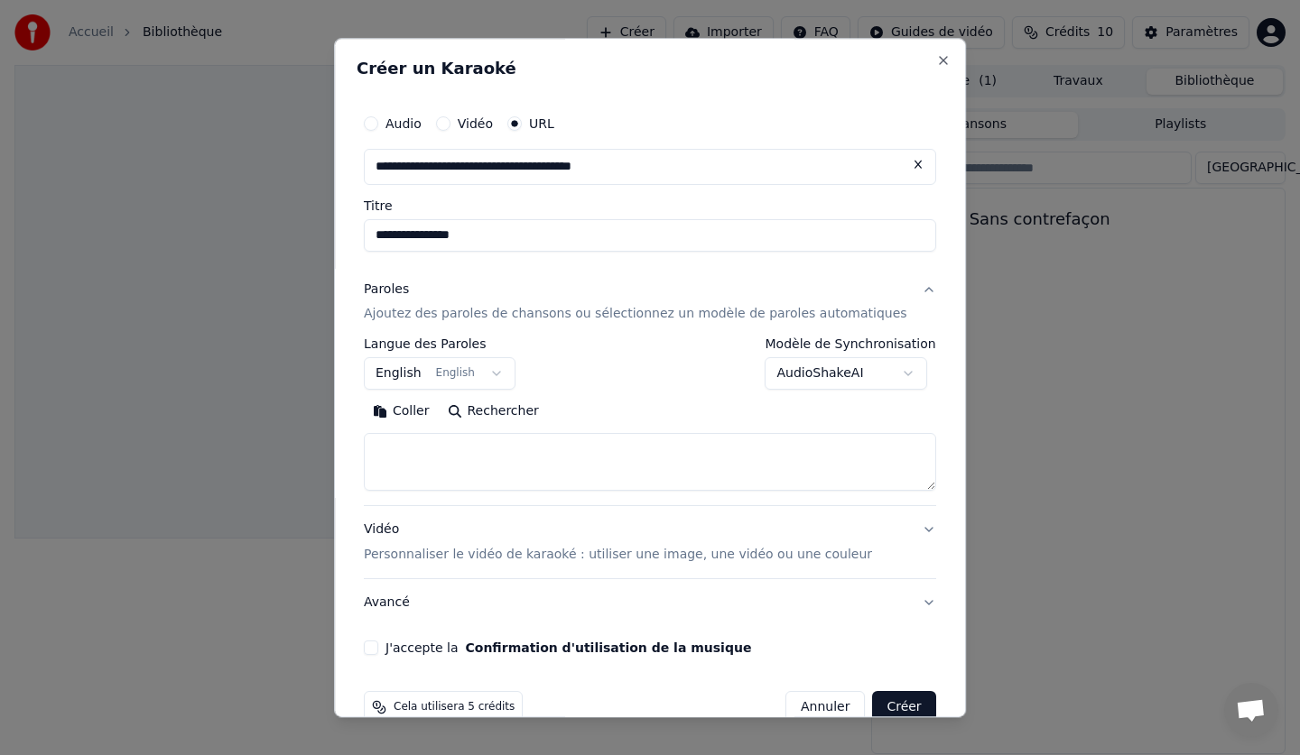
click at [436, 303] on div "Paroles Ajoutez des paroles de chansons ou sélectionnez un modèle de paroles au…" at bounding box center [635, 302] width 543 height 43
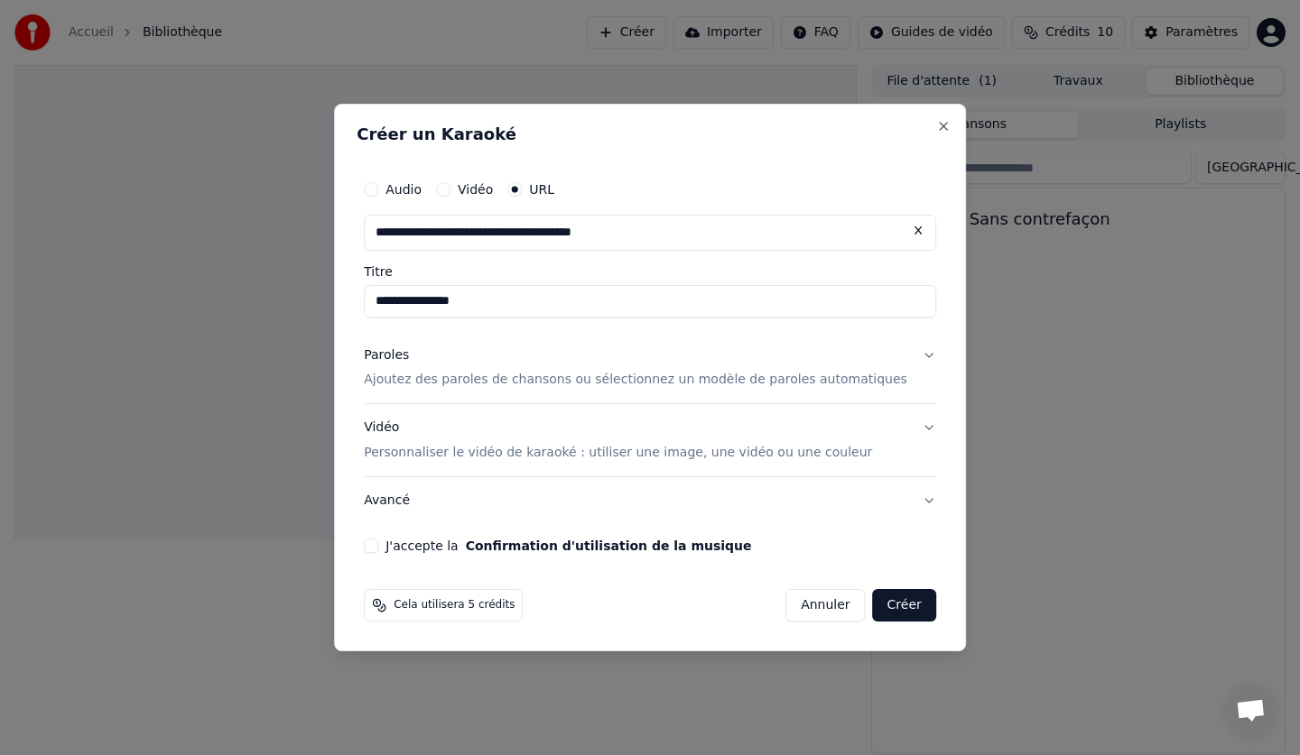
click at [409, 357] on div "Paroles" at bounding box center [386, 356] width 45 height 18
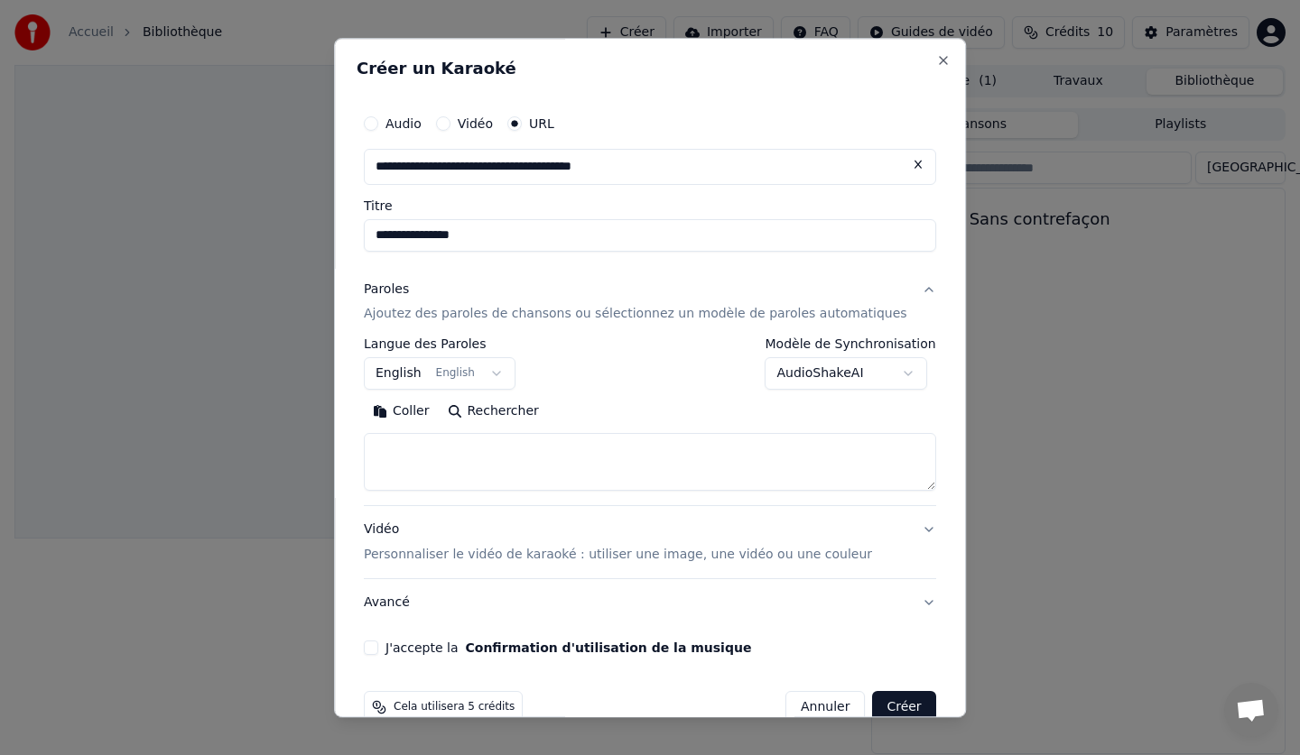
click at [421, 378] on button "English English" at bounding box center [440, 374] width 152 height 32
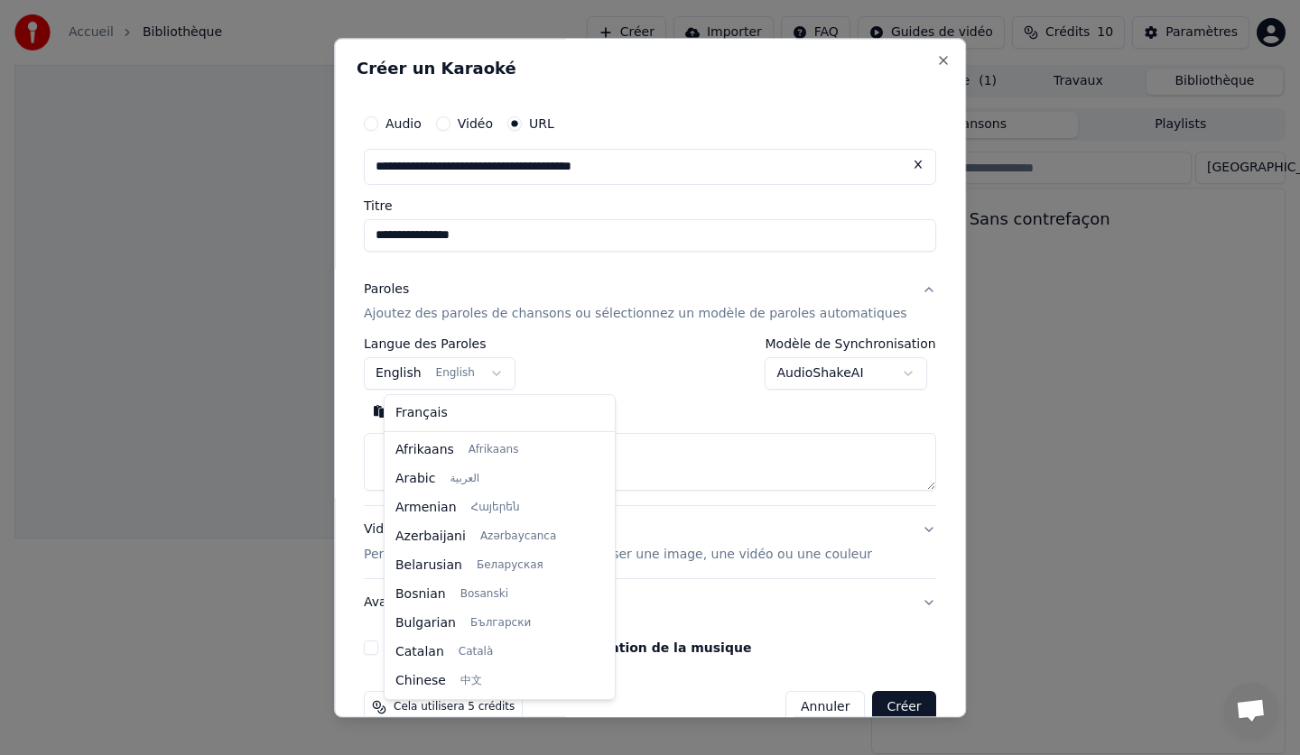
scroll to position [144, 0]
select select "**"
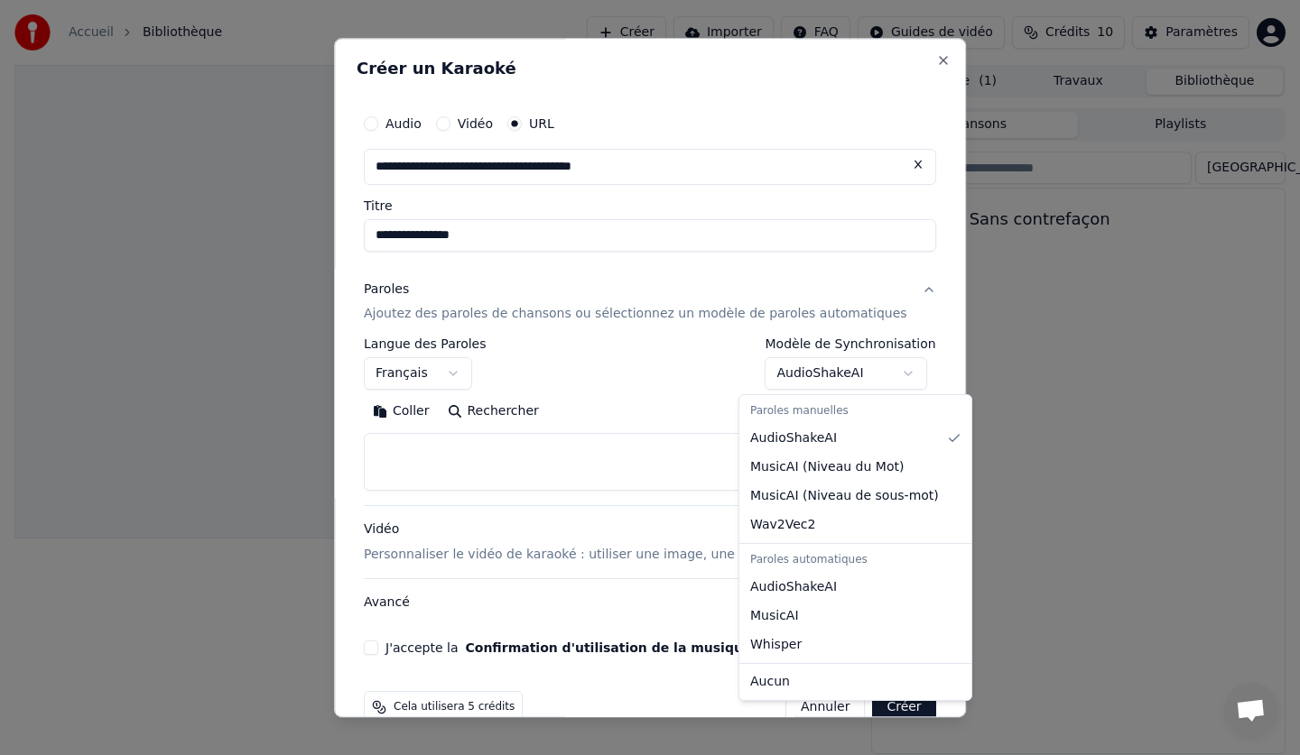
click at [789, 377] on body "**********" at bounding box center [650, 377] width 1300 height 755
click at [794, 413] on div "Paroles manuelles" at bounding box center [855, 411] width 225 height 25
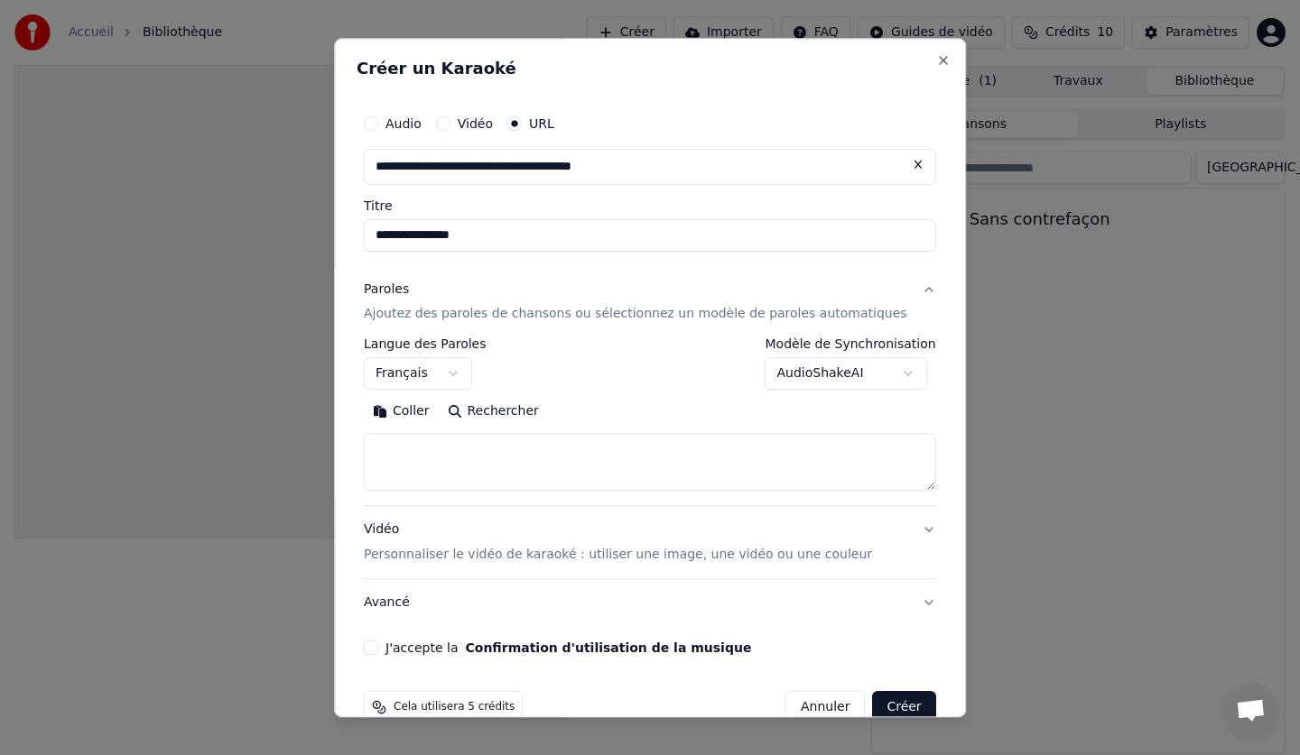
click at [416, 435] on body "**********" at bounding box center [650, 377] width 1300 height 755
click at [417, 413] on button "Coller" at bounding box center [401, 412] width 75 height 29
click at [720, 455] on textarea "**********" at bounding box center [623, 463] width 518 height 58
type textarea "*"
click at [408, 415] on button "Coller" at bounding box center [401, 412] width 75 height 29
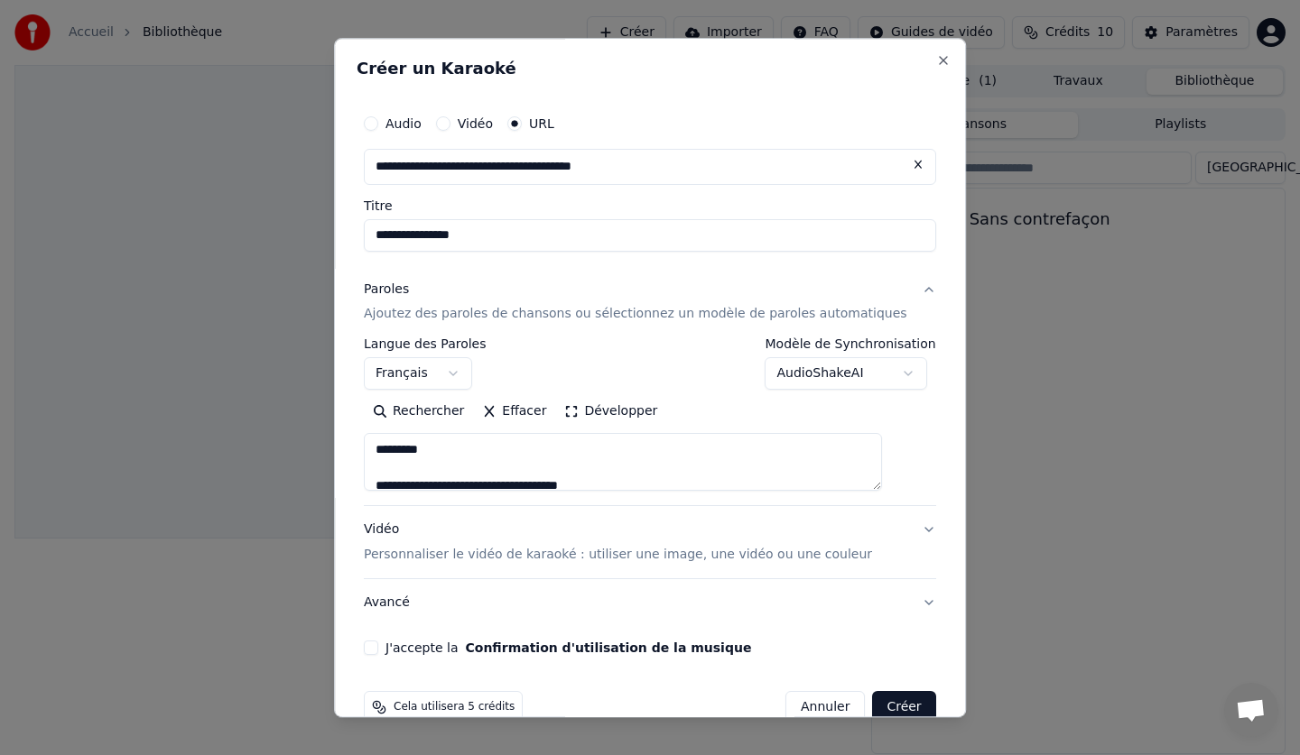
click at [606, 413] on button "Développer" at bounding box center [611, 412] width 111 height 29
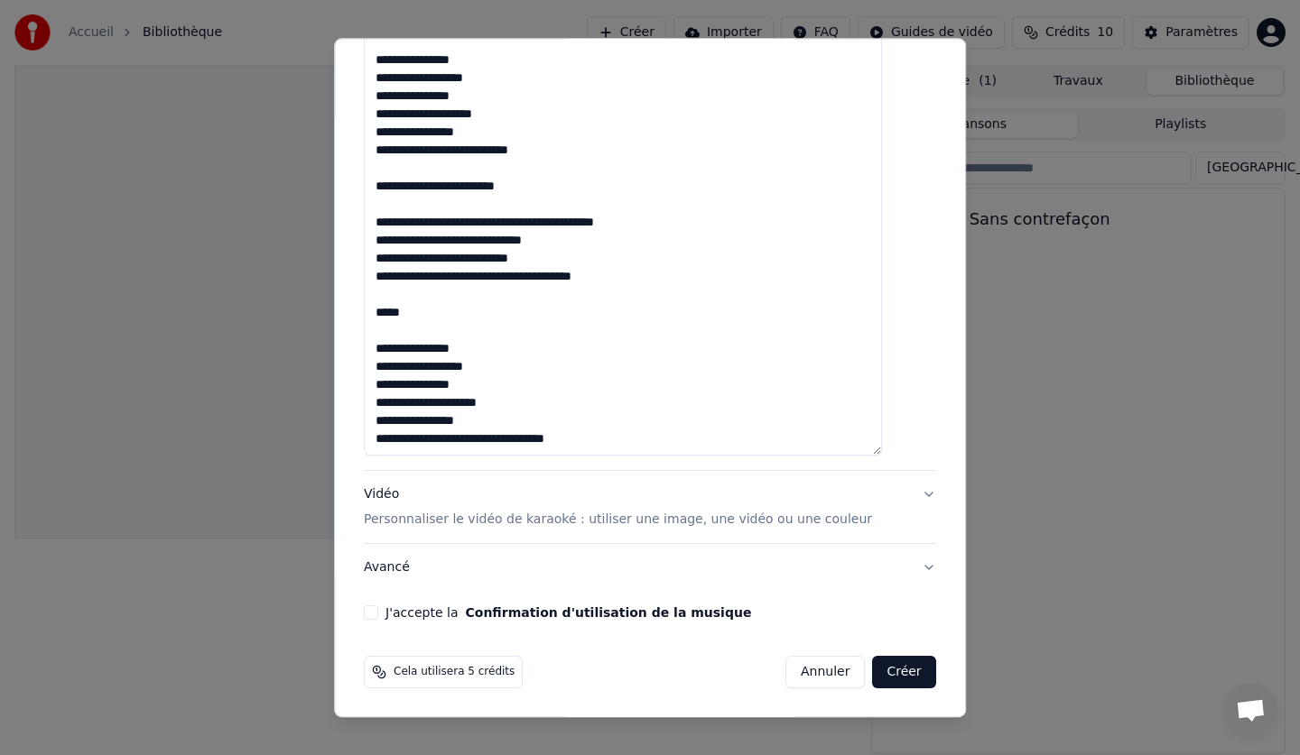
scroll to position [840, 0]
click at [407, 611] on label "J'accepte la Confirmation d'utilisation de la musique" at bounding box center [567, 612] width 365 height 13
click at [378, 611] on button "J'accepte la Confirmation d'utilisation de la musique" at bounding box center [371, 613] width 14 height 14
click at [438, 570] on button "Avancé" at bounding box center [650, 567] width 572 height 47
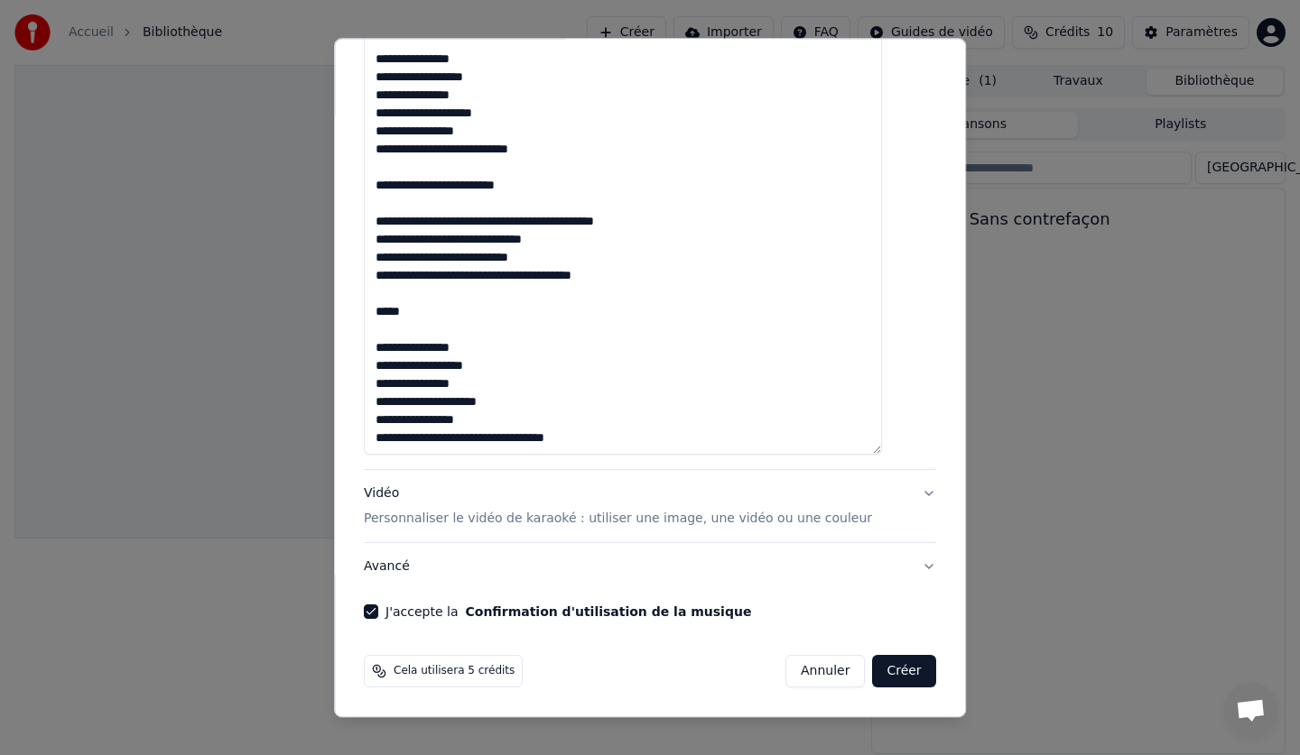
type textarea "**********"
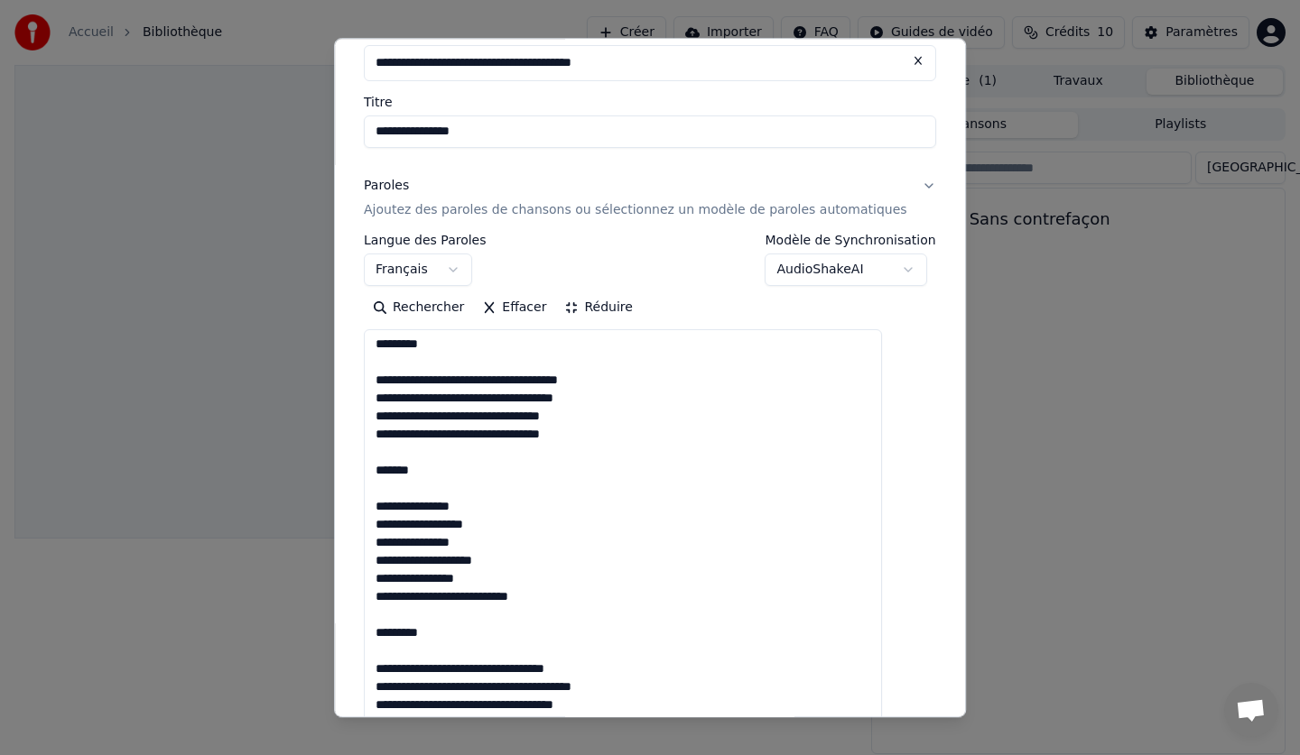
scroll to position [0, 0]
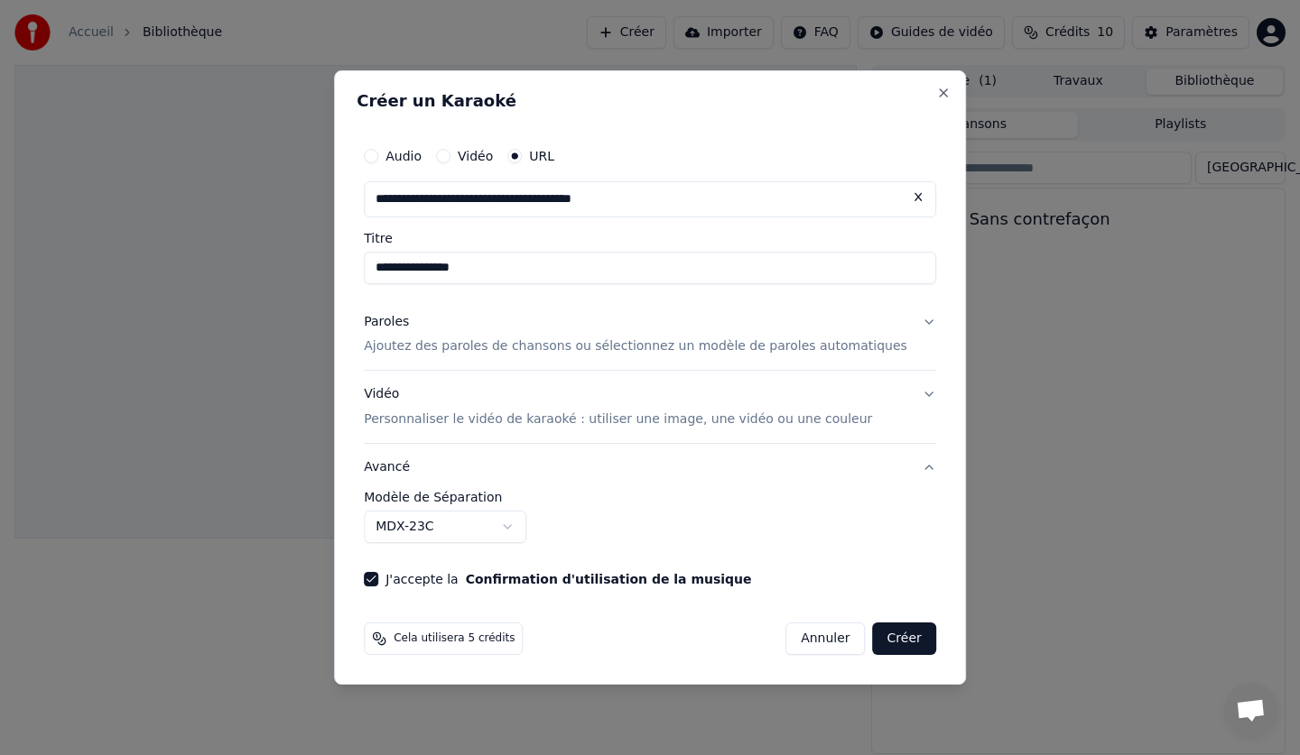
click at [463, 469] on button "Avancé" at bounding box center [650, 467] width 572 height 47
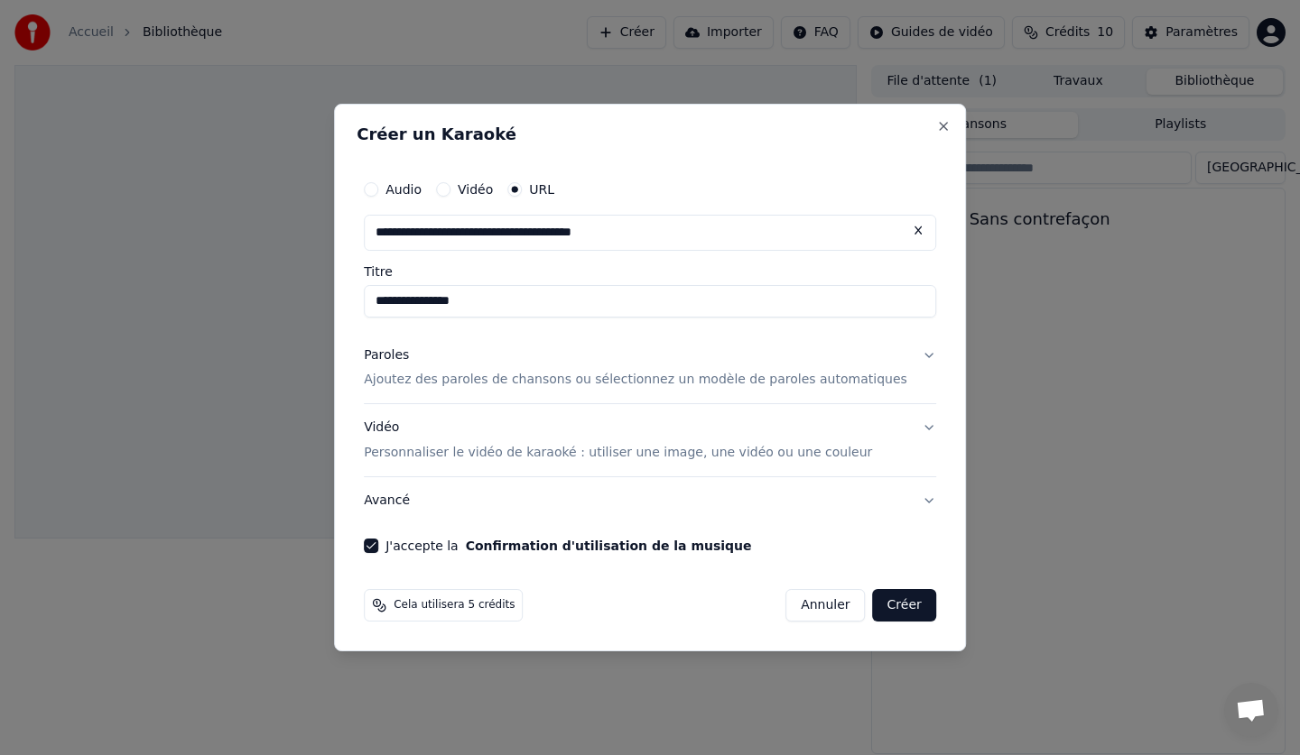
click at [427, 503] on button "Avancé" at bounding box center [650, 500] width 572 height 47
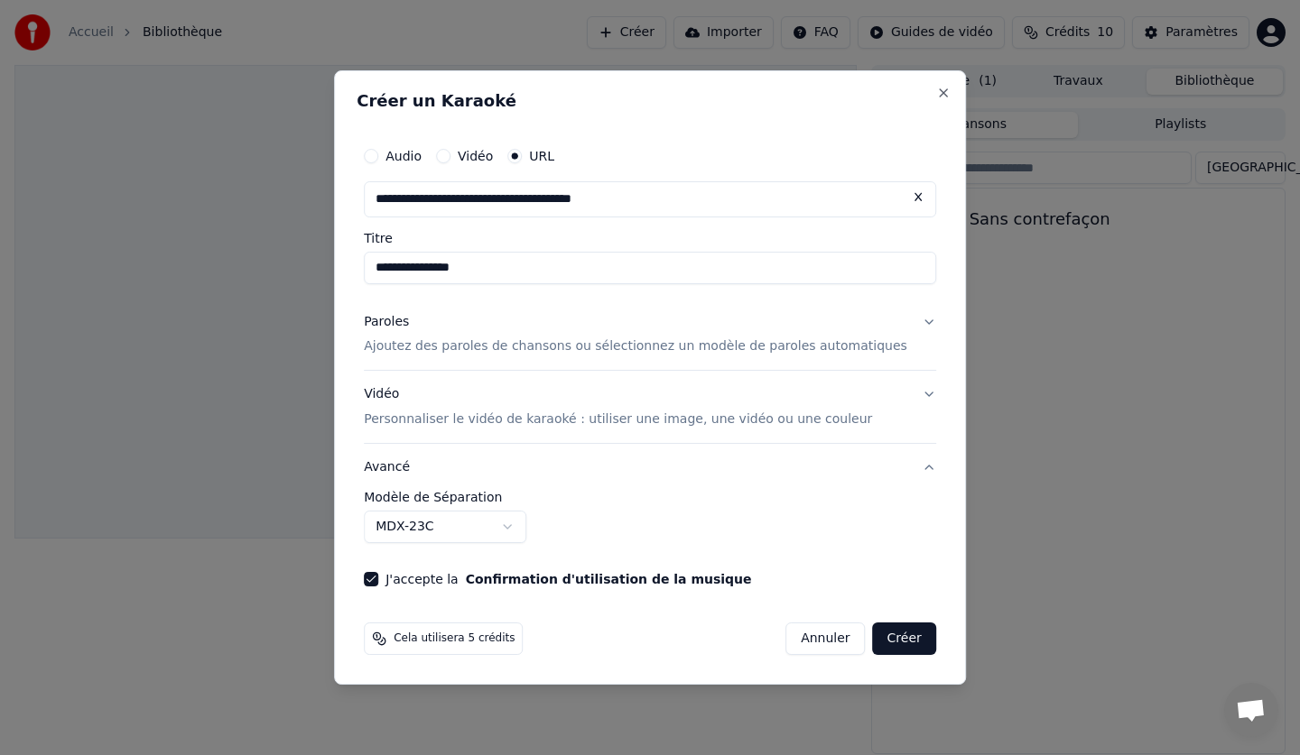
click at [497, 495] on label "Modèle de Séparation" at bounding box center [650, 497] width 572 height 13
click at [497, 524] on button "MDX-23C" at bounding box center [445, 527] width 162 height 32
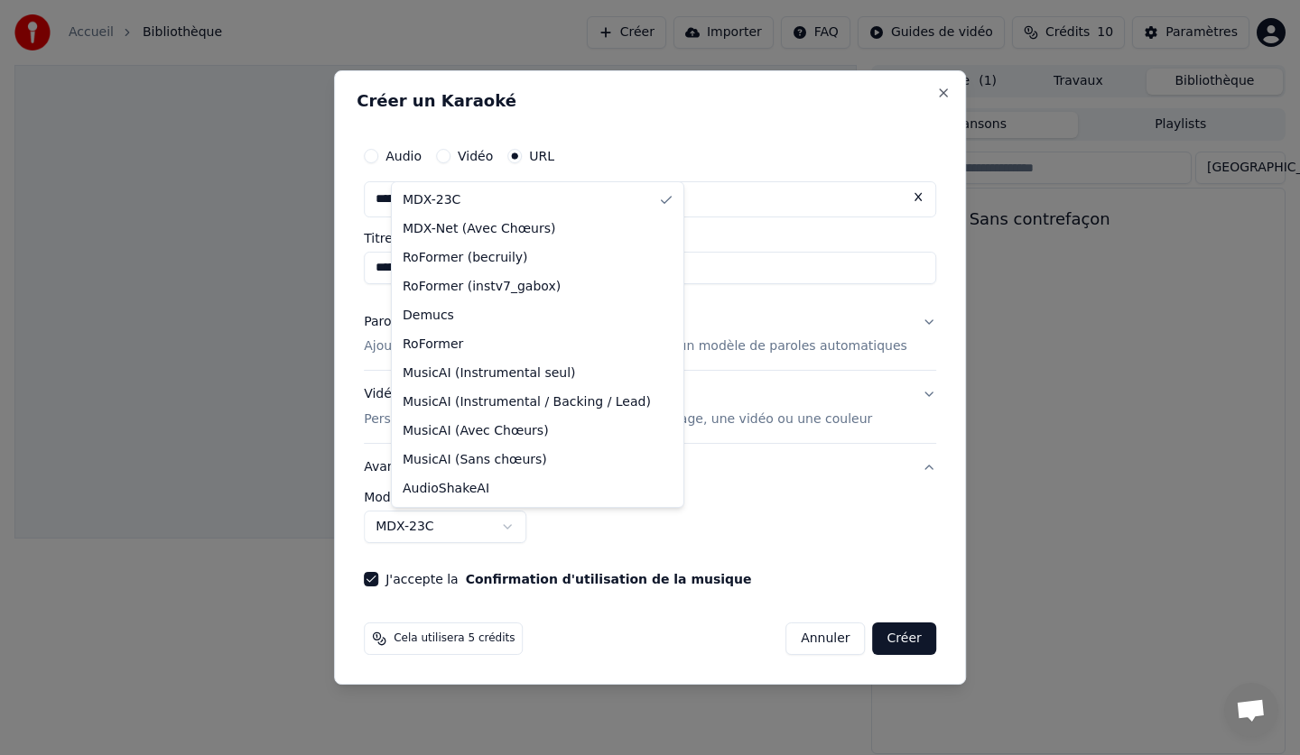
select select "**********"
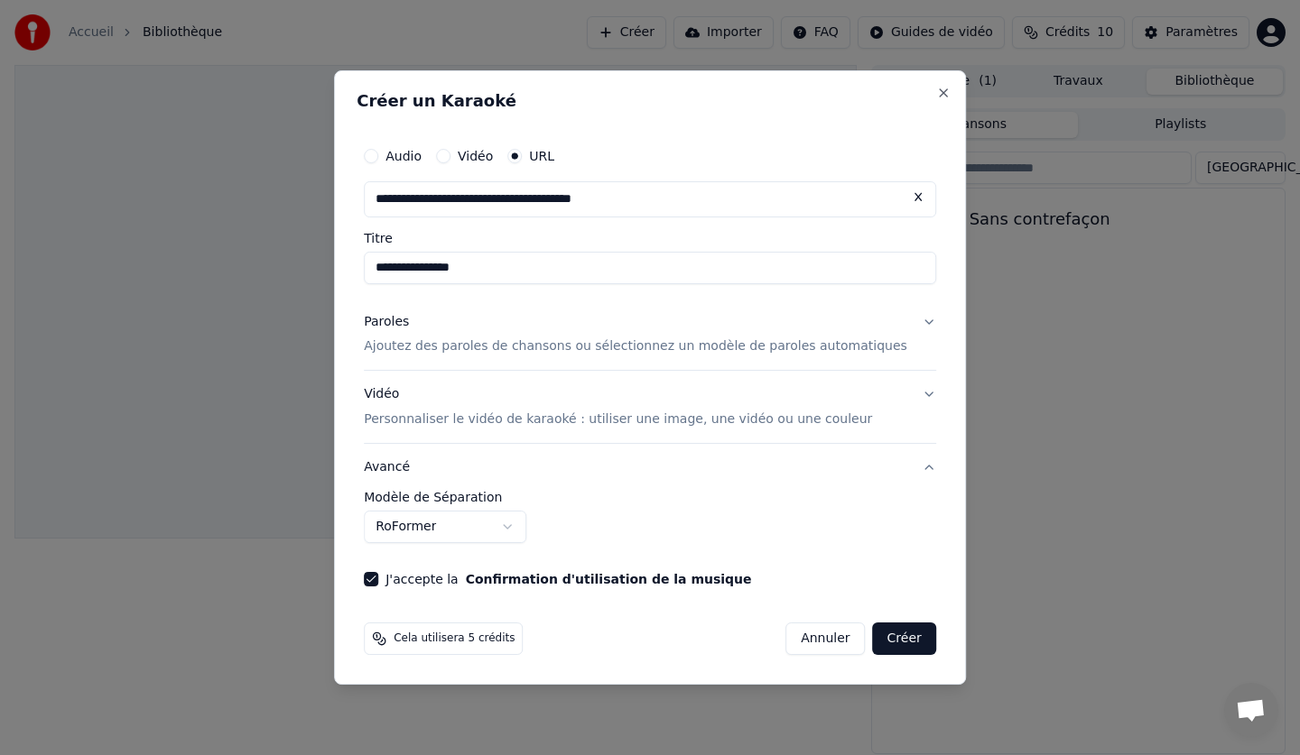
click at [416, 418] on p "Personnaliser le vidéo de karaoké : utiliser une image, une vidéo ou une couleur" at bounding box center [618, 420] width 508 height 18
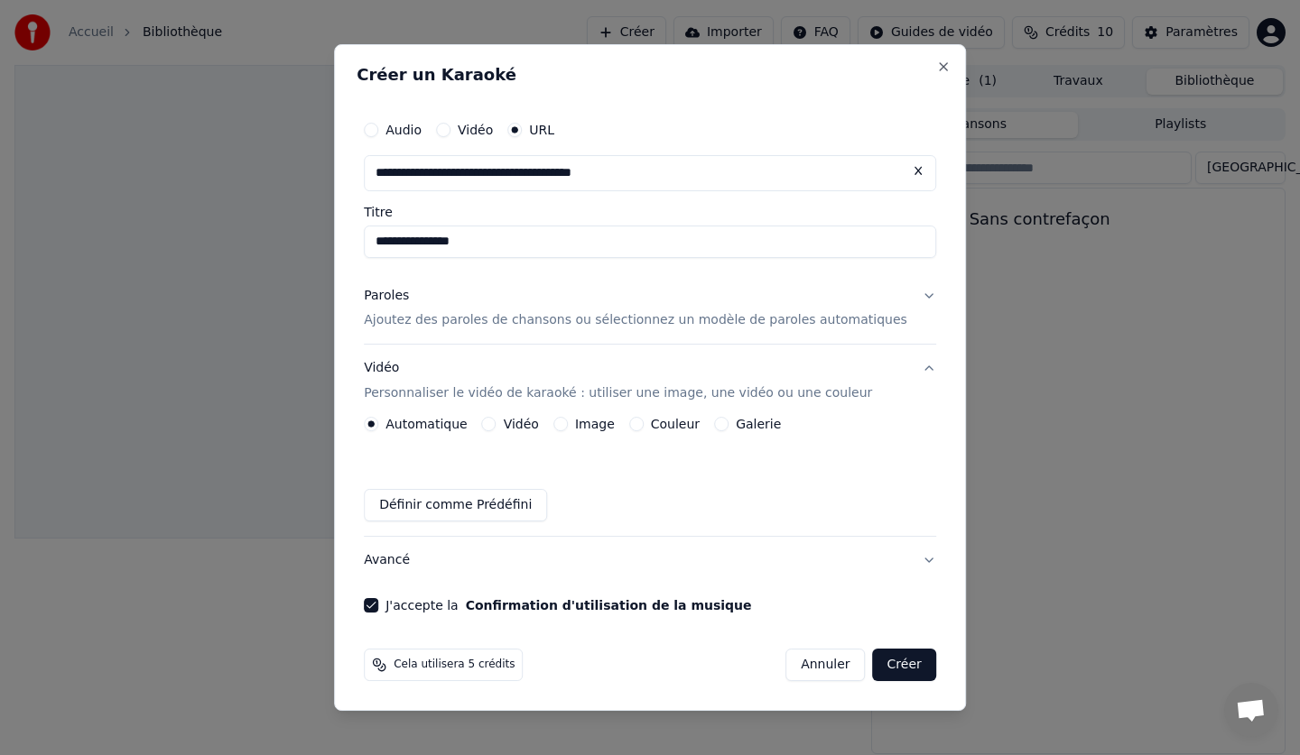
click at [681, 426] on label "Couleur" at bounding box center [675, 424] width 49 height 13
click at [643, 426] on button "Couleur" at bounding box center [636, 424] width 14 height 14
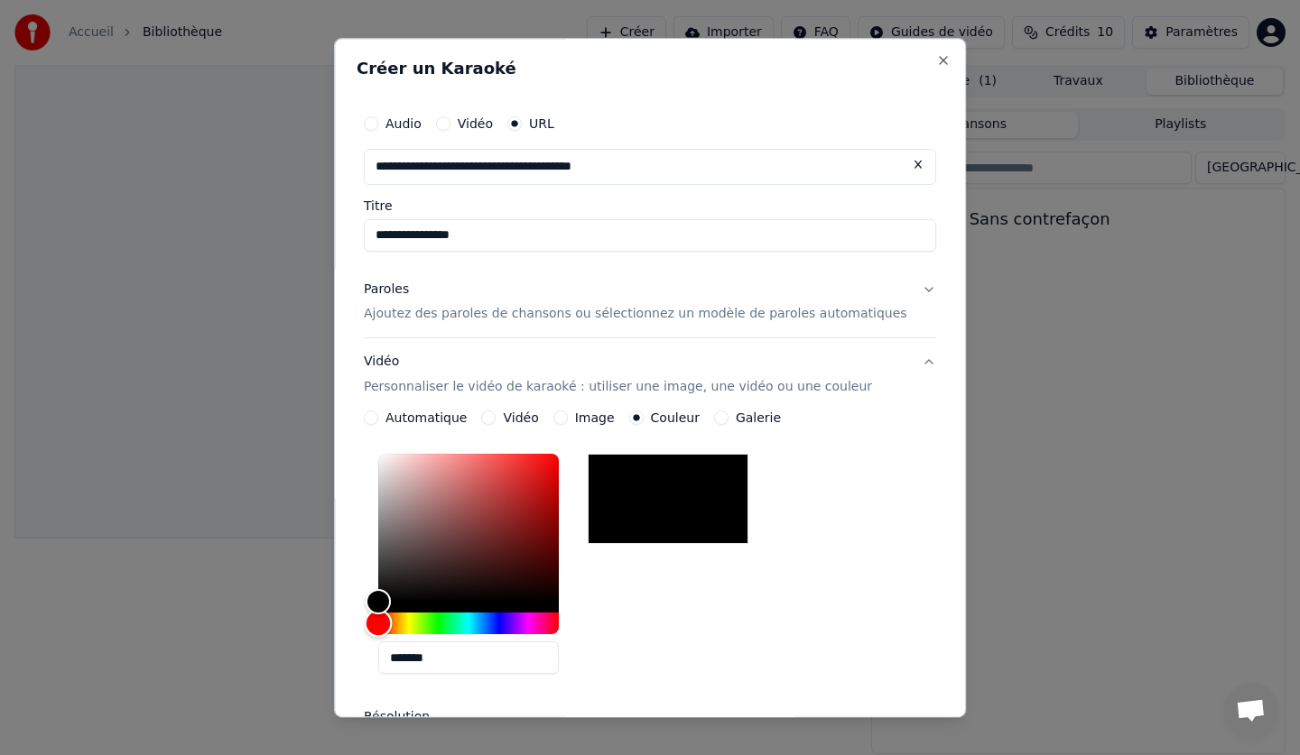
click at [515, 626] on div "Hue" at bounding box center [468, 625] width 180 height 22
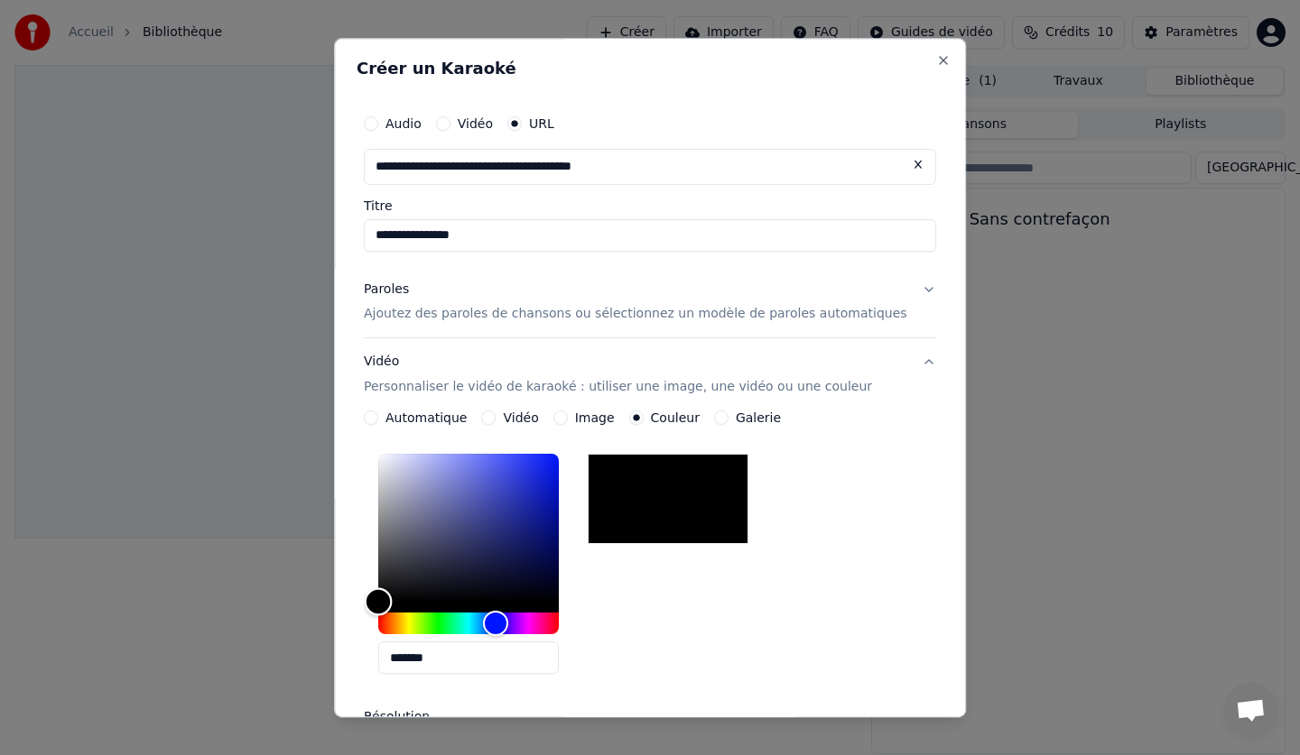
type input "*******"
click at [559, 473] on div "Color" at bounding box center [468, 529] width 180 height 148
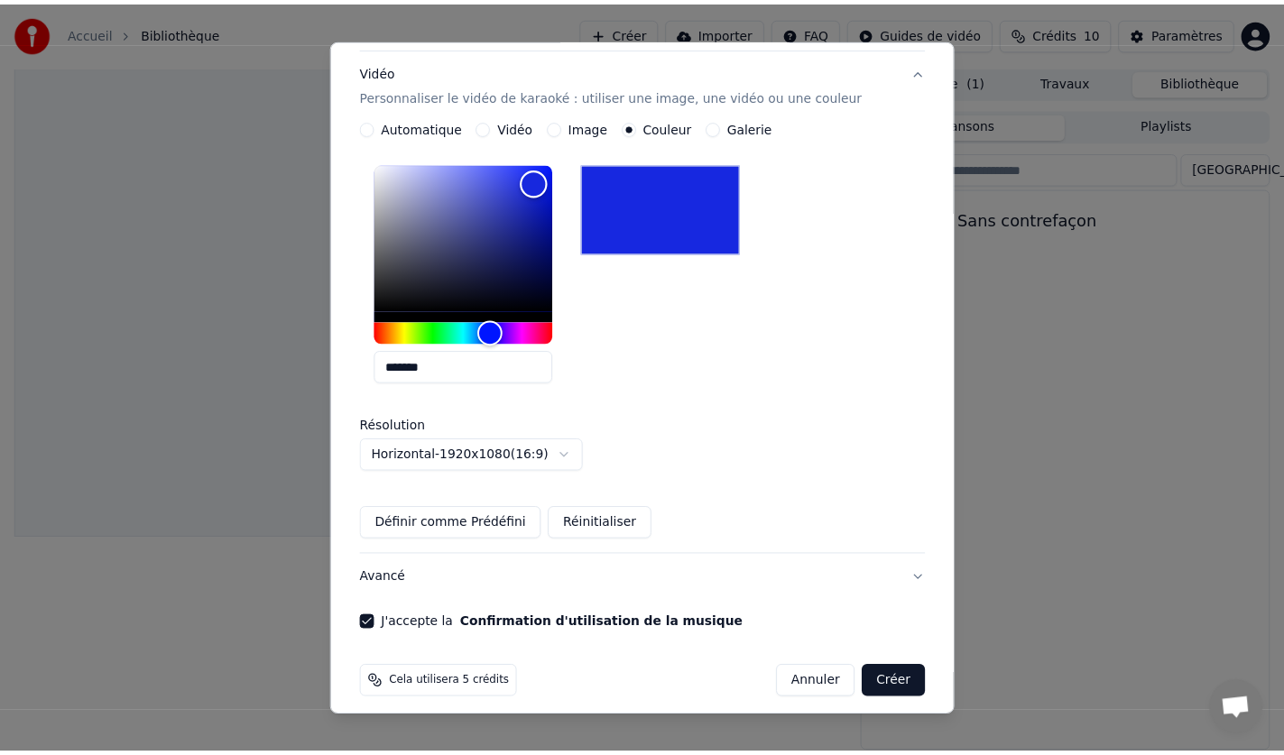
scroll to position [303, 0]
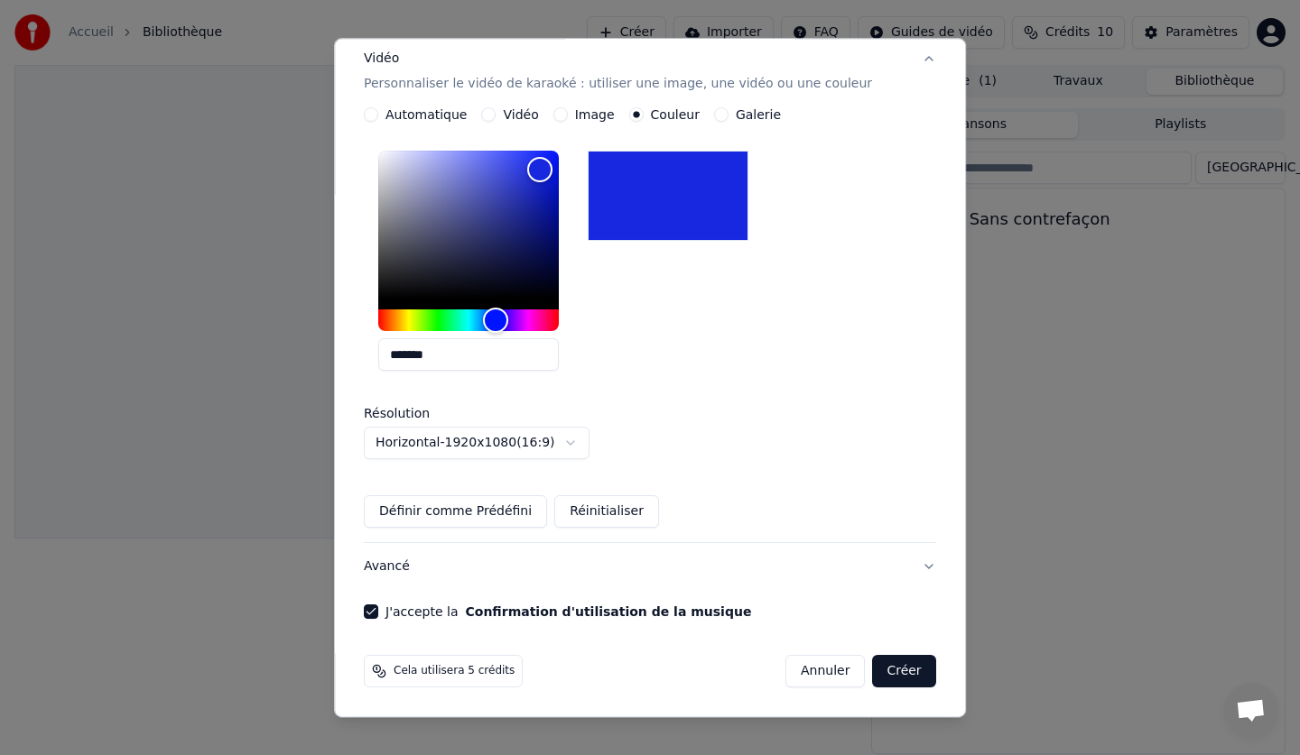
click at [587, 434] on button "Horizontal - 1920 x 1080 ( 16 : 9 )" at bounding box center [477, 444] width 226 height 32
click at [781, 434] on body "**********" at bounding box center [650, 377] width 1300 height 755
click at [873, 667] on button "Créer" at bounding box center [904, 672] width 63 height 32
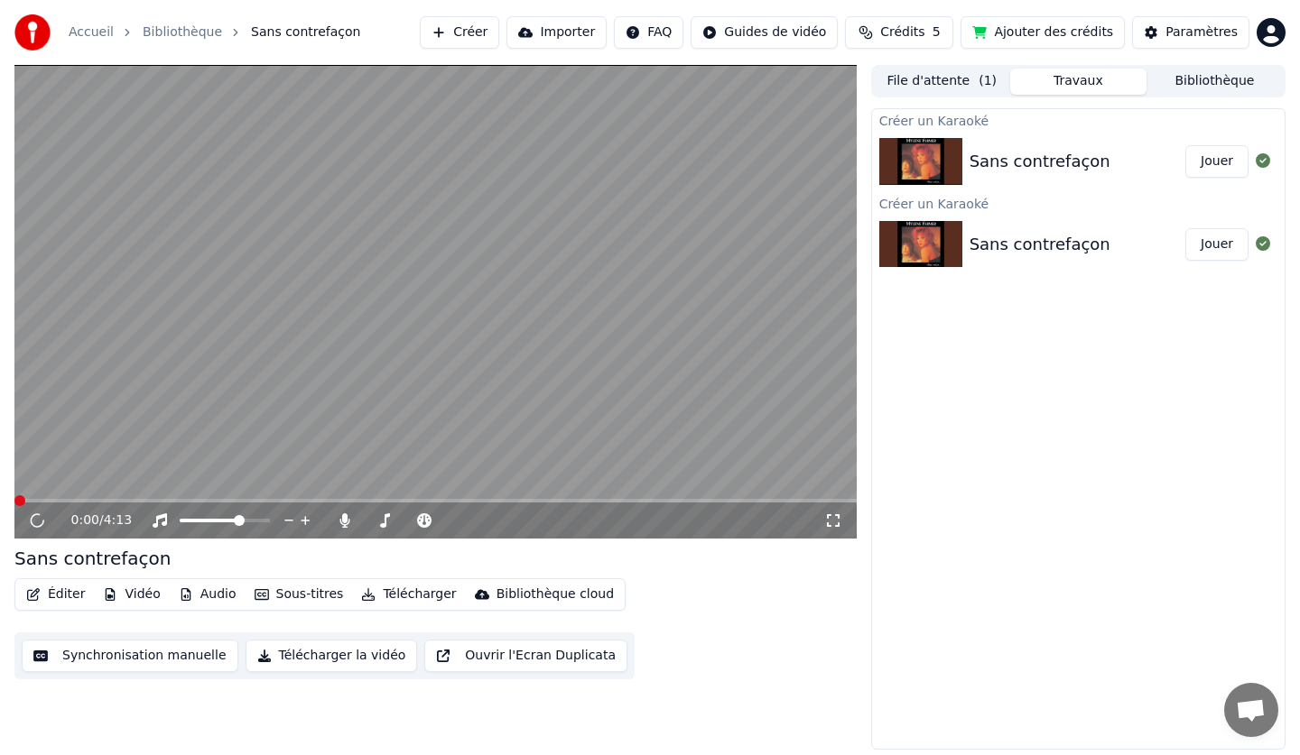
click at [836, 521] on icon at bounding box center [833, 520] width 18 height 14
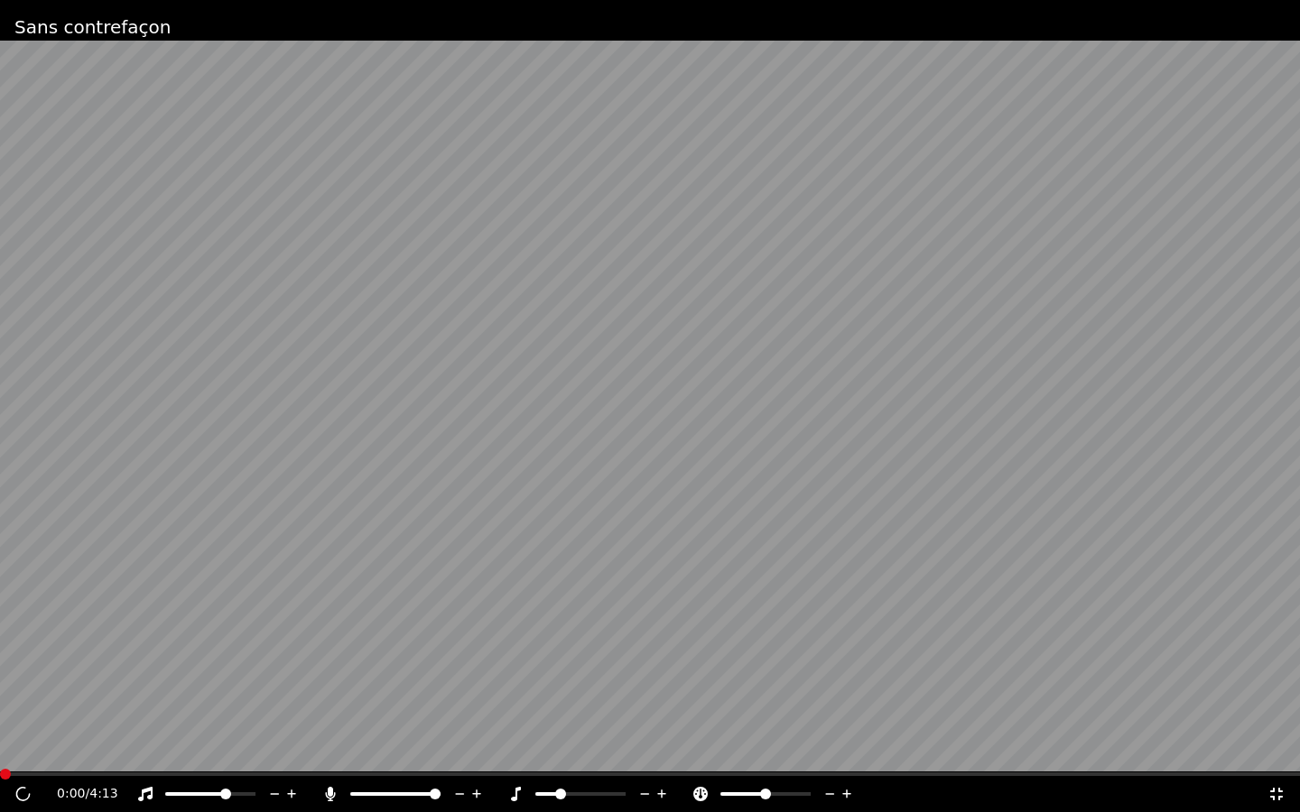
click at [47, 754] on div "0:00 / 4:13" at bounding box center [650, 794] width 1300 height 36
click at [1276, 754] on icon at bounding box center [1276, 794] width 18 height 14
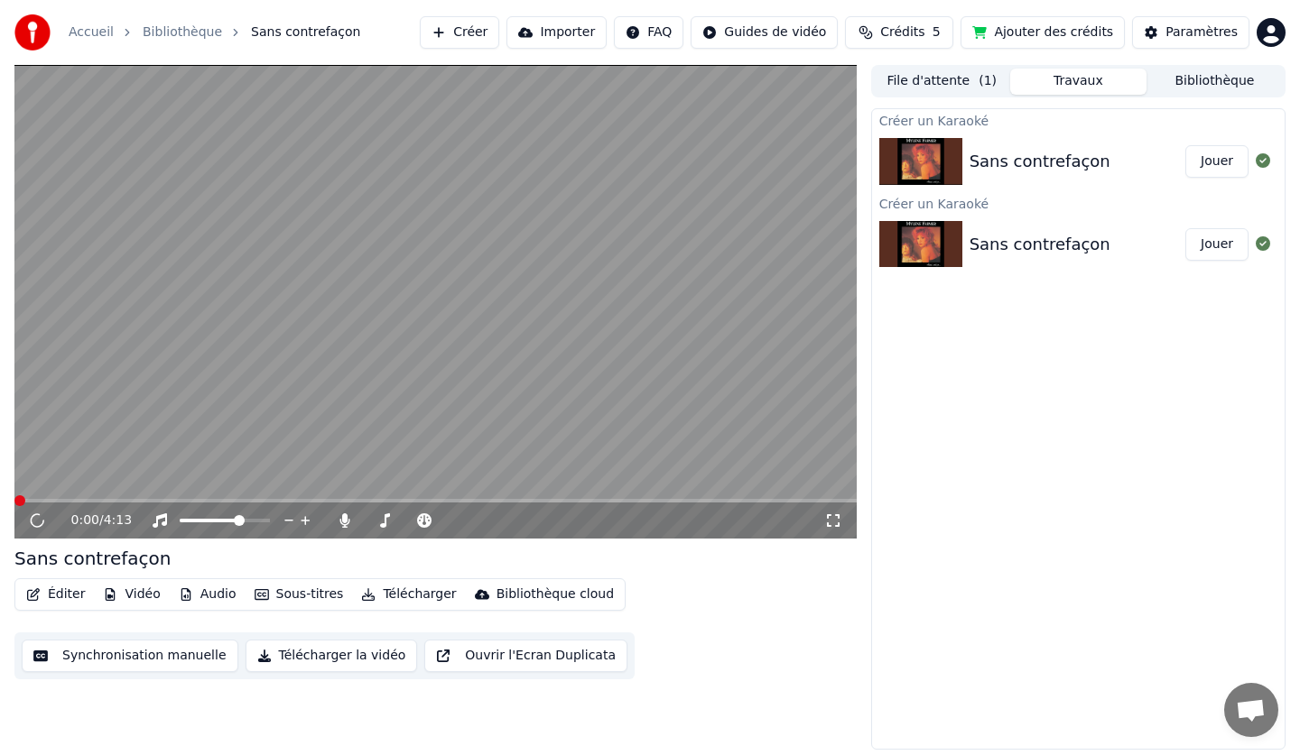
click at [1232, 249] on button "Jouer" at bounding box center [1216, 244] width 63 height 32
click at [477, 430] on video at bounding box center [435, 302] width 842 height 474
click at [245, 521] on span at bounding box center [239, 520] width 11 height 11
click at [622, 353] on video at bounding box center [435, 302] width 842 height 474
click at [1211, 240] on button "Jouer" at bounding box center [1216, 244] width 63 height 32
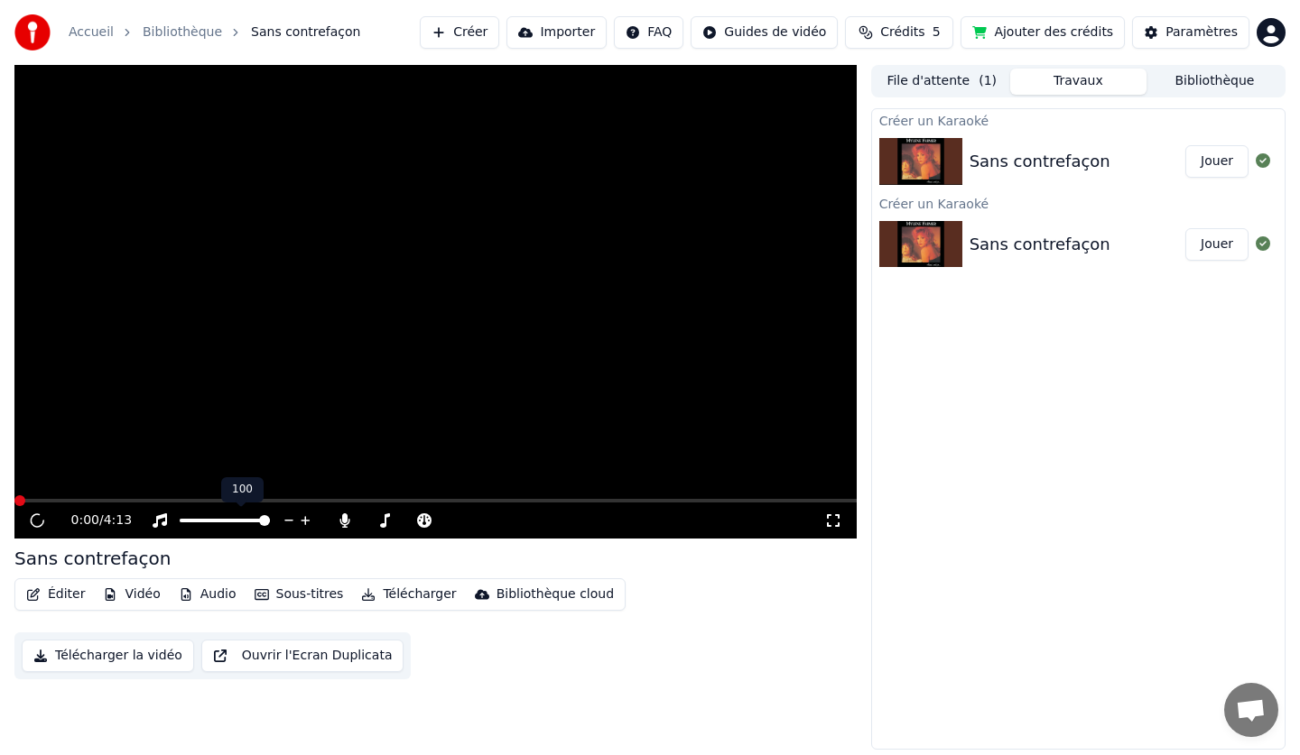
click at [270, 515] on span at bounding box center [264, 520] width 11 height 11
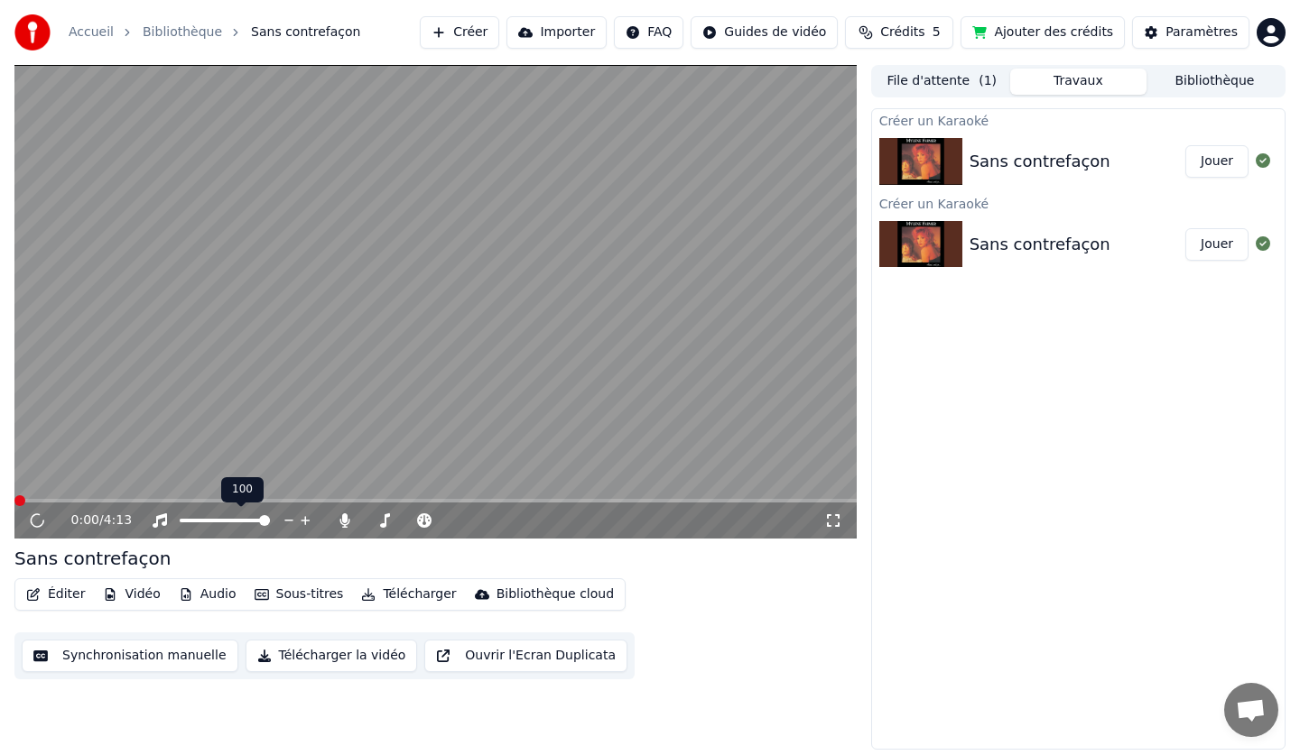
click at [310, 518] on icon at bounding box center [305, 521] width 17 height 18
click at [492, 514] on icon at bounding box center [490, 521] width 17 height 18
click at [421, 515] on icon at bounding box center [424, 520] width 14 height 14
click at [1227, 168] on button "Jouer" at bounding box center [1216, 161] width 63 height 32
click at [779, 27] on html "Accueil Bibliothèque Sans contrefaçon Créer Importer FAQ Guides de vidéo Crédit…" at bounding box center [650, 377] width 1300 height 755
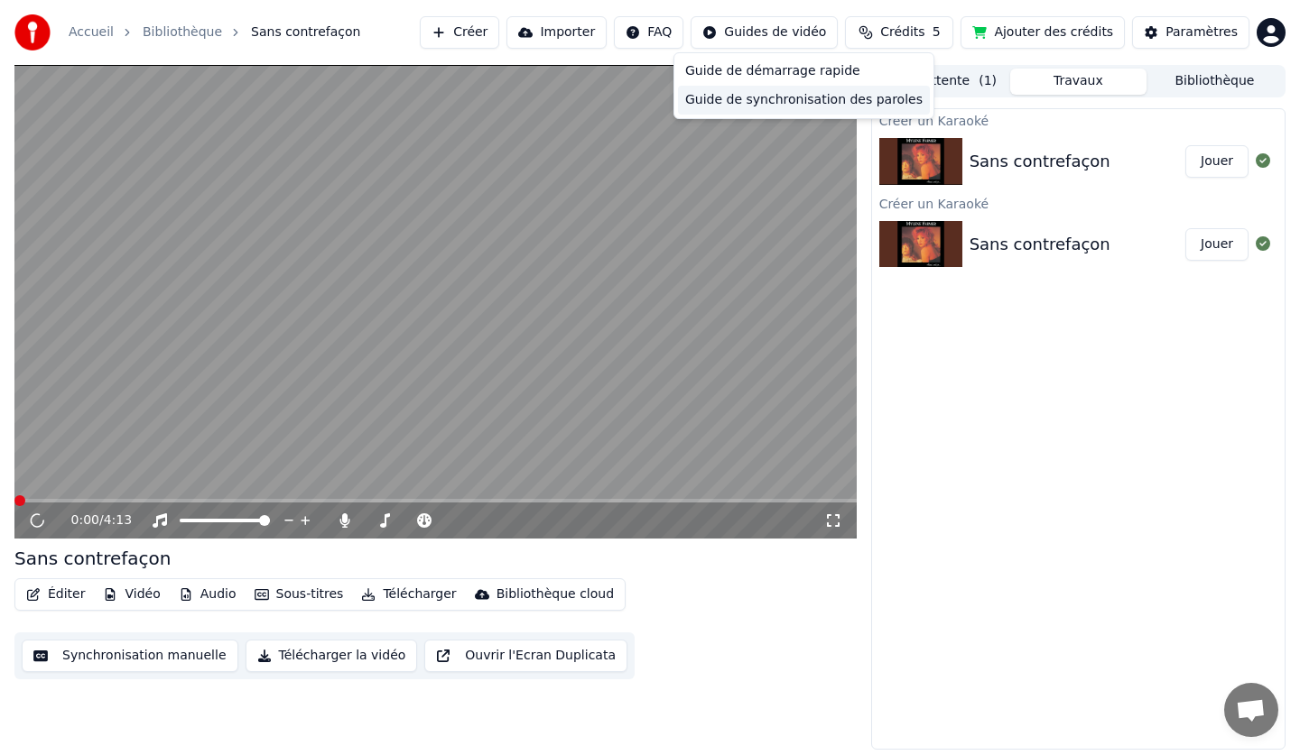
click at [820, 102] on div "Guide de synchronisation des paroles" at bounding box center [804, 100] width 252 height 29
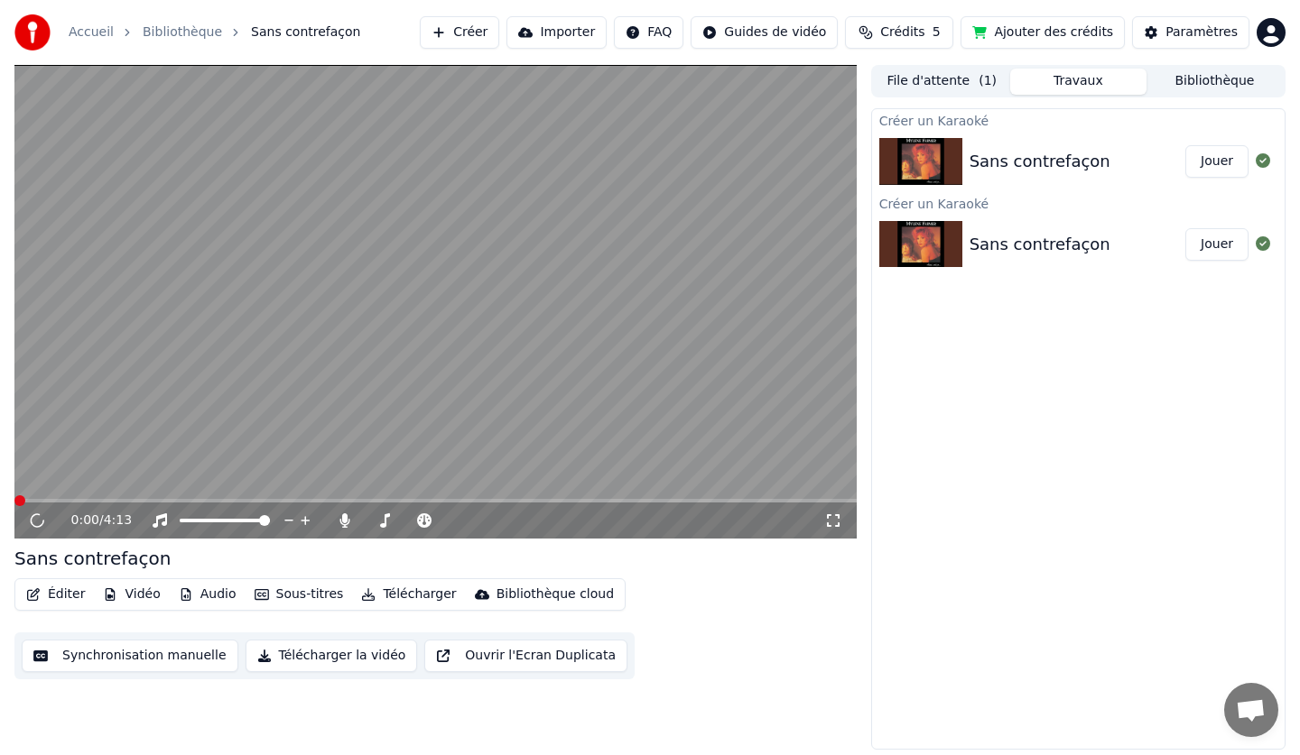
click at [499, 32] on button "Créer" at bounding box center [459, 32] width 79 height 32
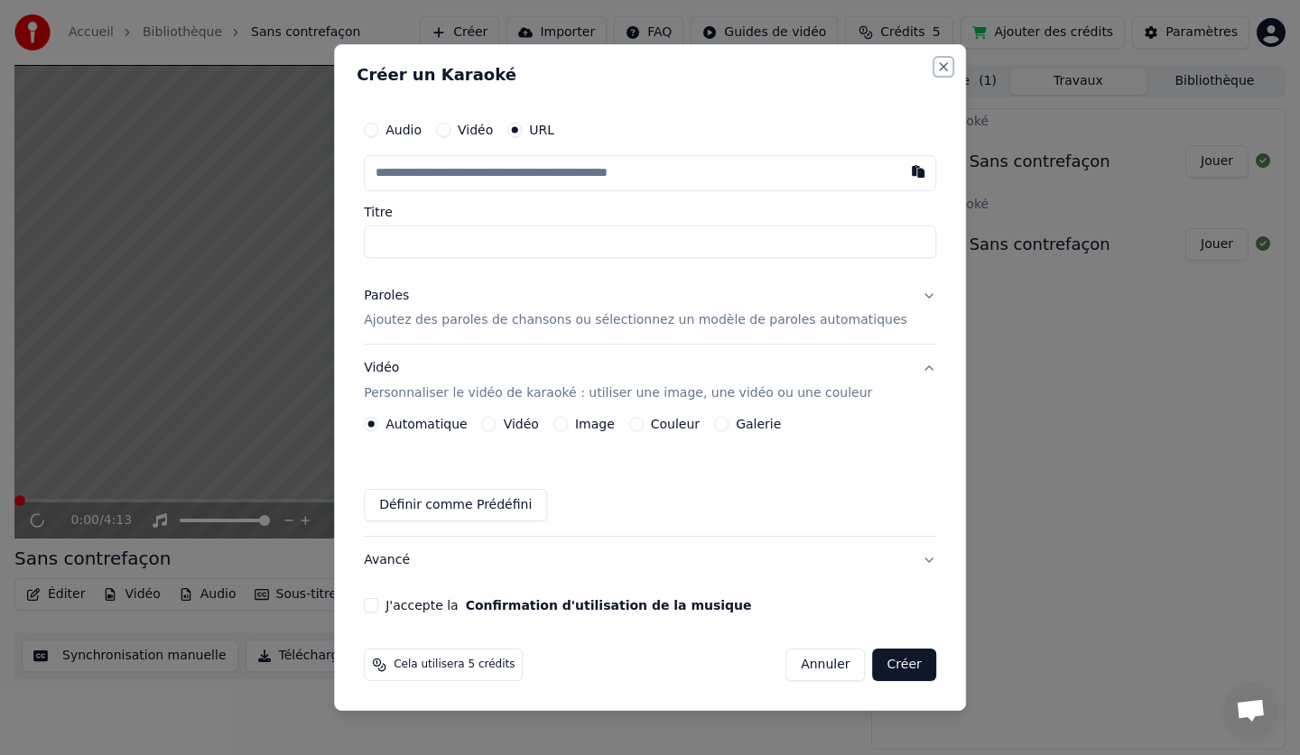
click at [936, 61] on button "Close" at bounding box center [943, 67] width 14 height 14
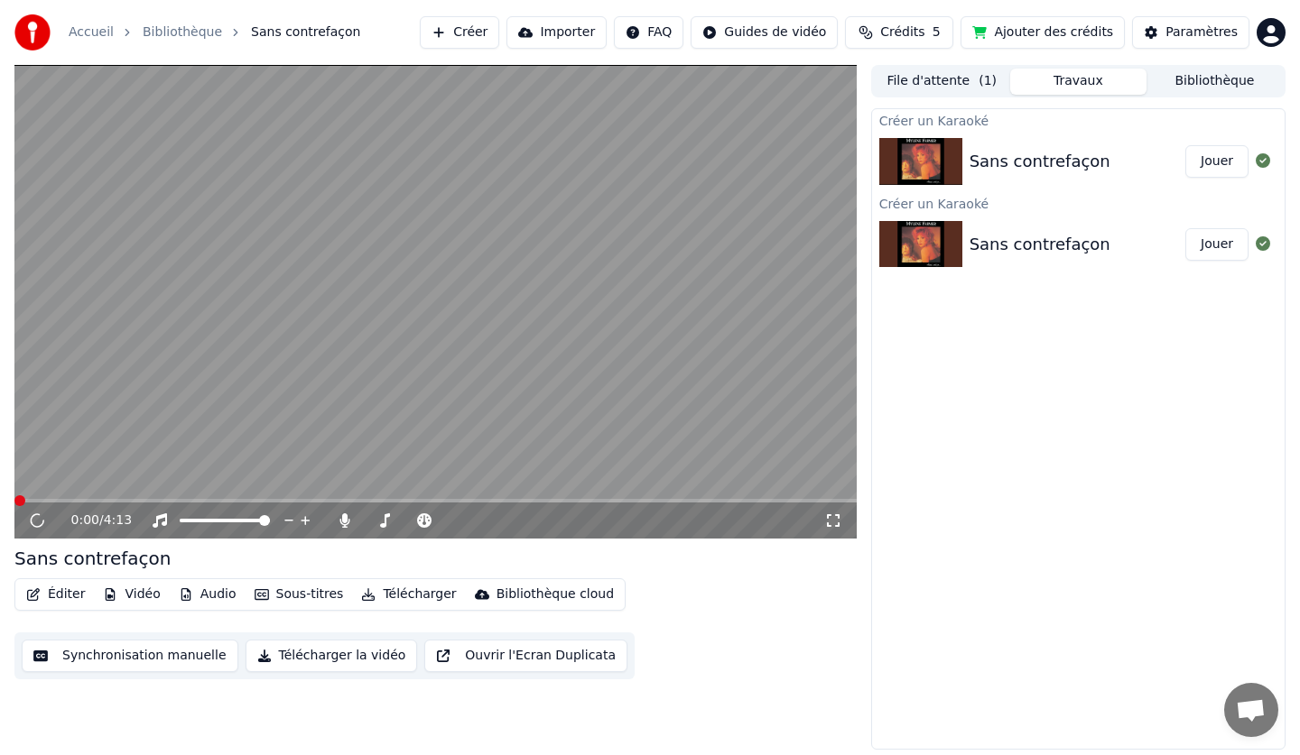
click at [64, 650] on button "Synchronisation manuelle" at bounding box center [130, 656] width 217 height 32
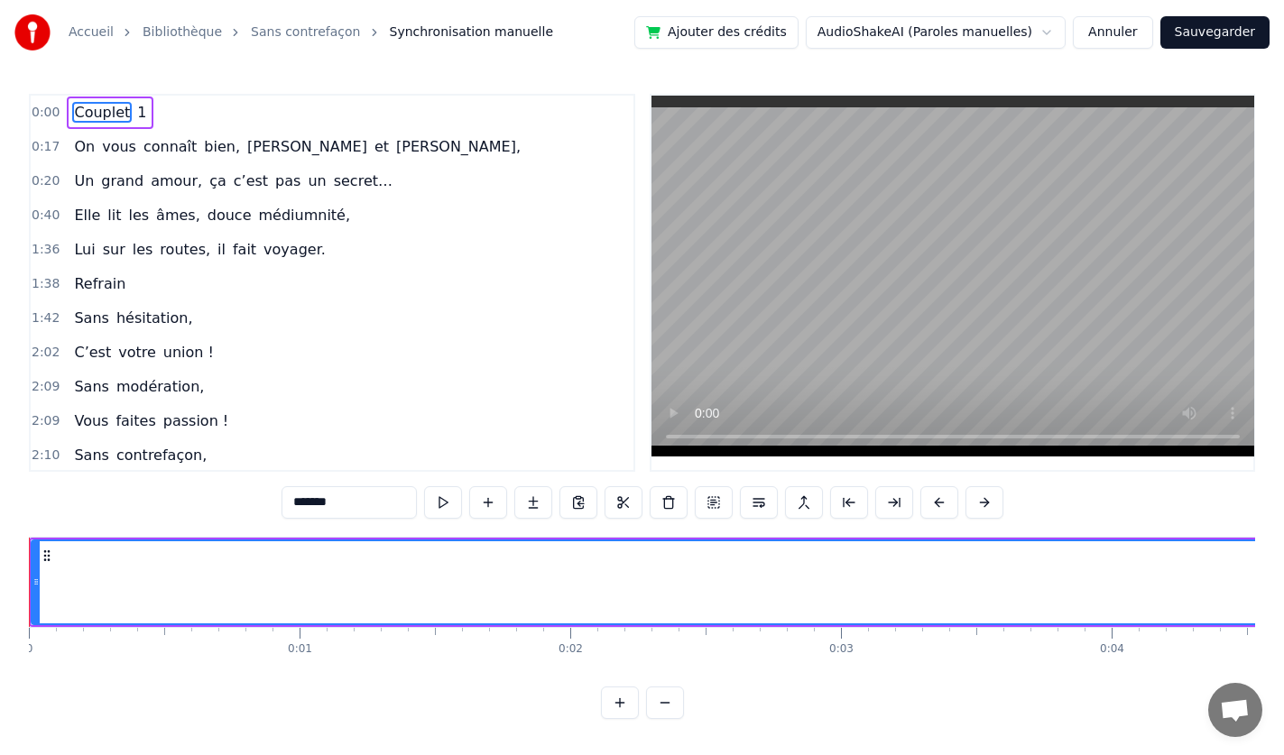
drag, startPoint x: 66, startPoint y: 111, endPoint x: 80, endPoint y: 189, distance: 78.9
click at [65, 235] on div "0:00 Couplet 1 0:17 On vous connaît bien, Catherine et Fred, 0:20 Un grand amou…" at bounding box center [332, 283] width 606 height 378
drag, startPoint x: 127, startPoint y: 104, endPoint x: 128, endPoint y: 134, distance: 30.7
click at [128, 134] on div "0:00 Couplet 1 0:17 On vous connaît bien, Catherine et Fred, 0:20 Un grand amou…" at bounding box center [332, 283] width 606 height 378
click at [97, 114] on span "Couplet" at bounding box center [102, 112] width 60 height 21
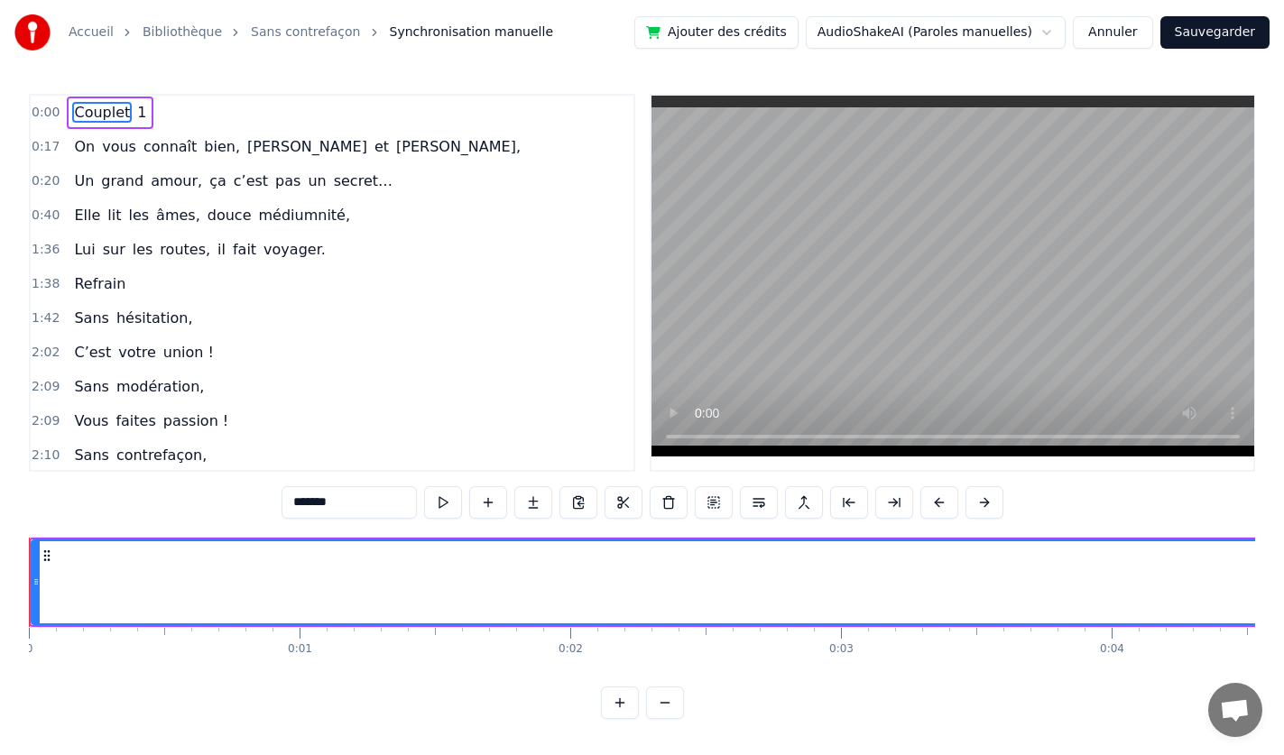
click at [135, 110] on span "1" at bounding box center [141, 112] width 13 height 21
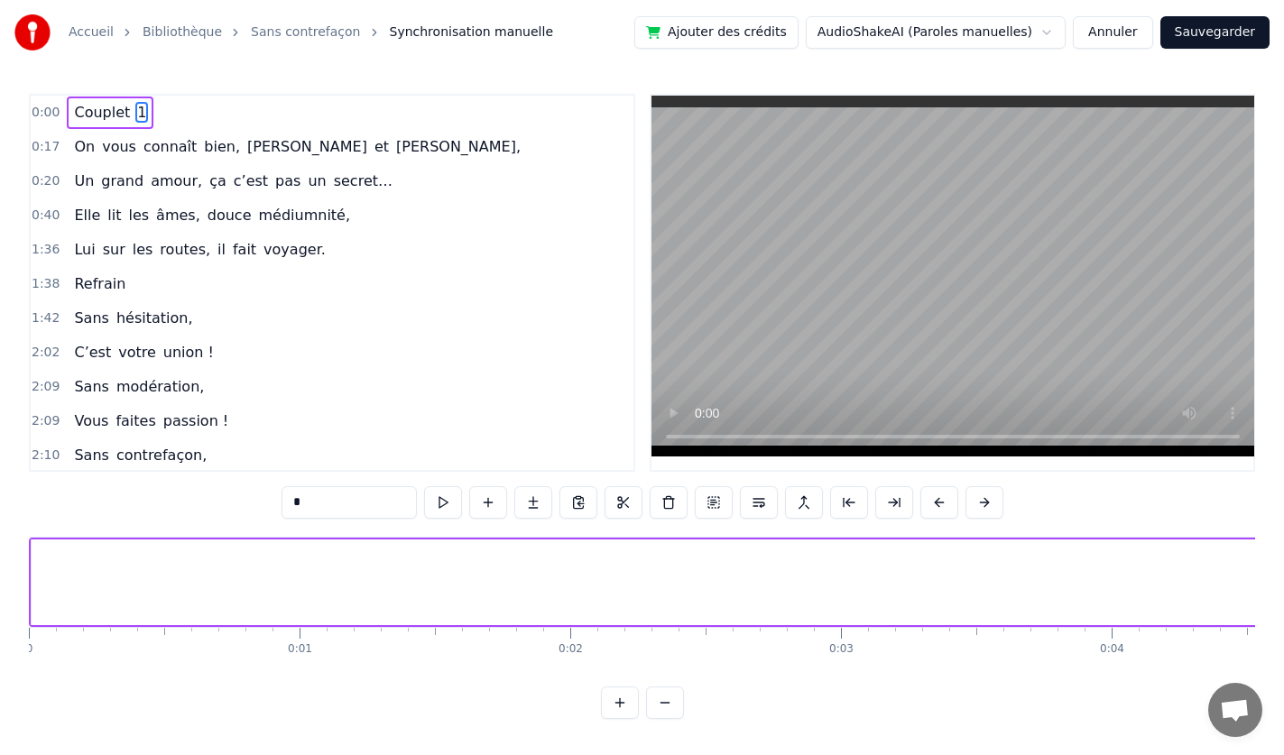
click at [169, 183] on span "amour," at bounding box center [176, 181] width 55 height 21
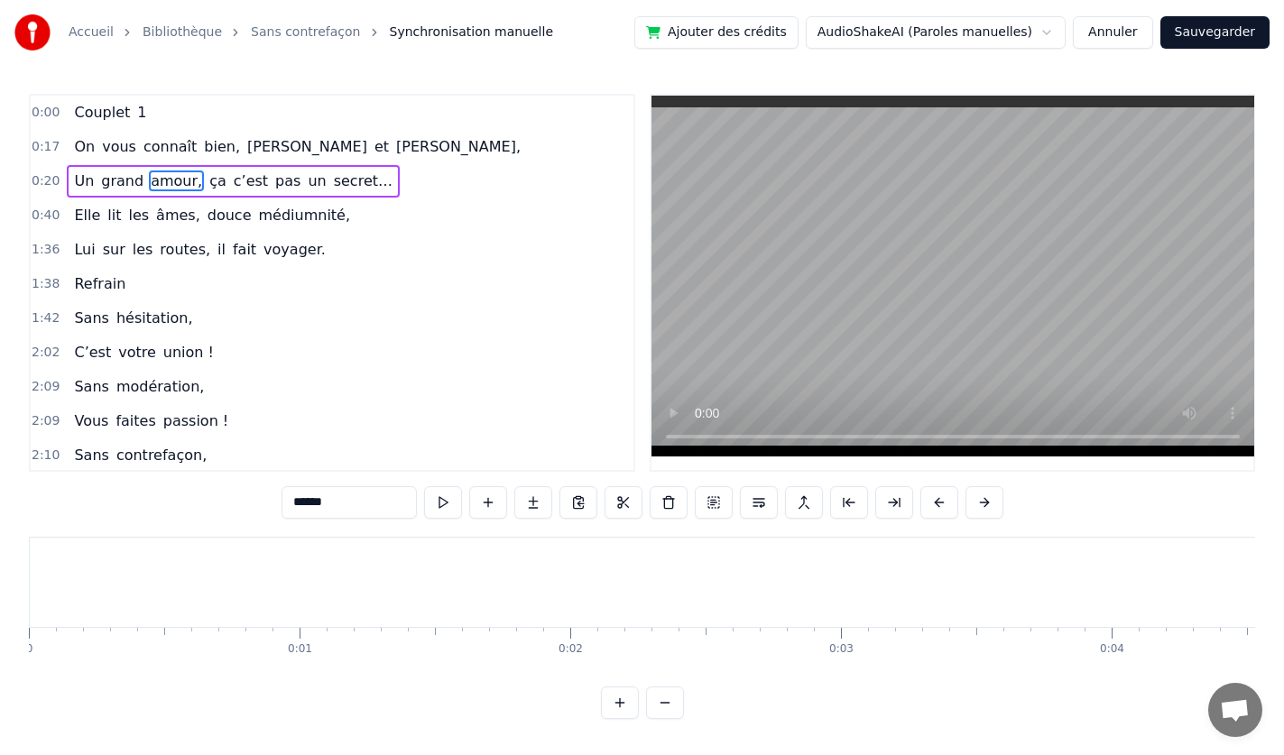
click at [169, 190] on span "amour," at bounding box center [176, 181] width 55 height 21
click at [135, 114] on span "1" at bounding box center [141, 112] width 13 height 21
type input "*"
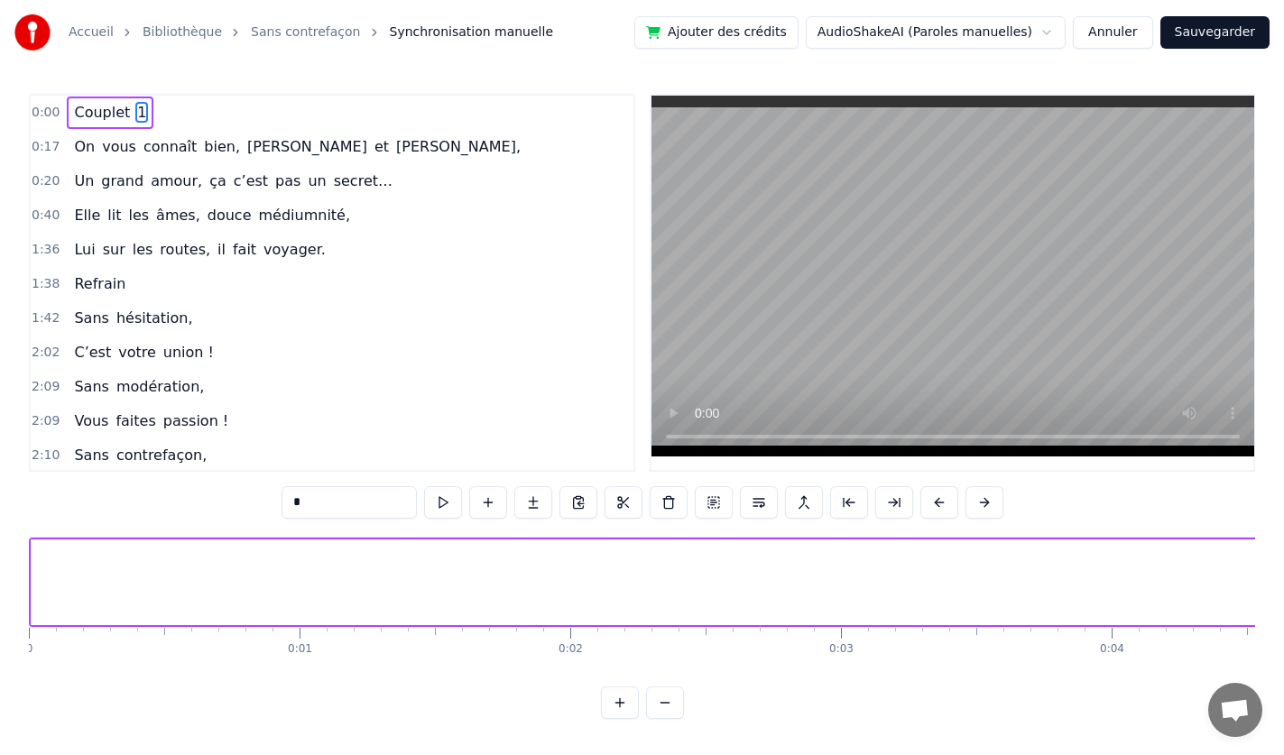
click at [41, 107] on span "0:00" at bounding box center [46, 113] width 28 height 18
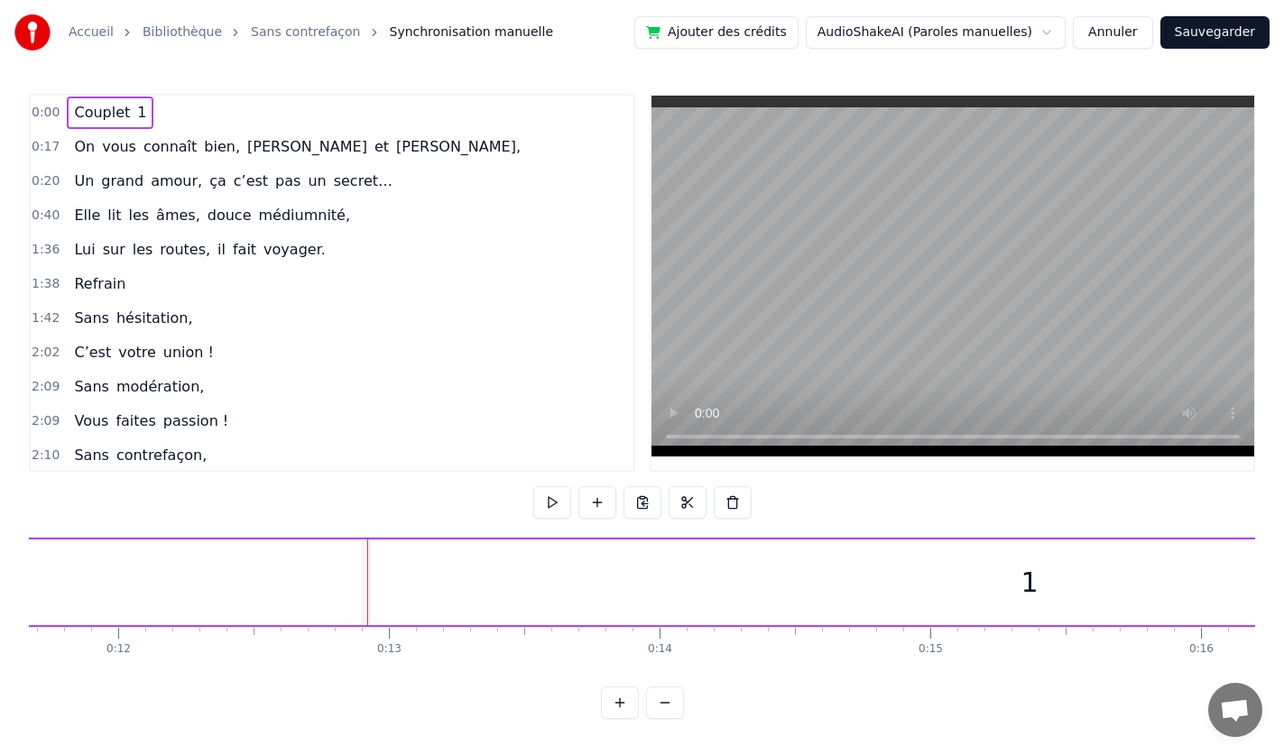
scroll to position [0, 3407]
click at [788, 578] on div "1" at bounding box center [781, 582] width 17 height 41
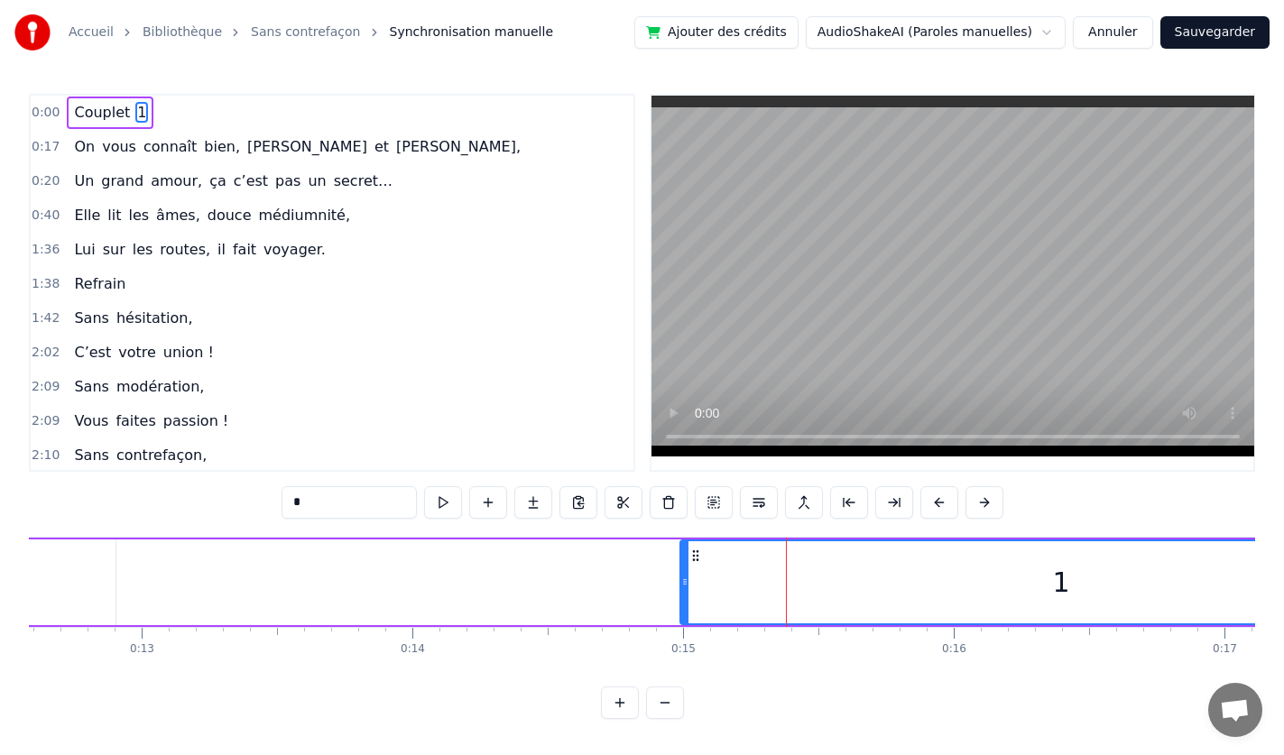
drag, startPoint x: 130, startPoint y: 564, endPoint x: 688, endPoint y: 582, distance: 558.0
click at [688, 582] on div at bounding box center [684, 582] width 7 height 82
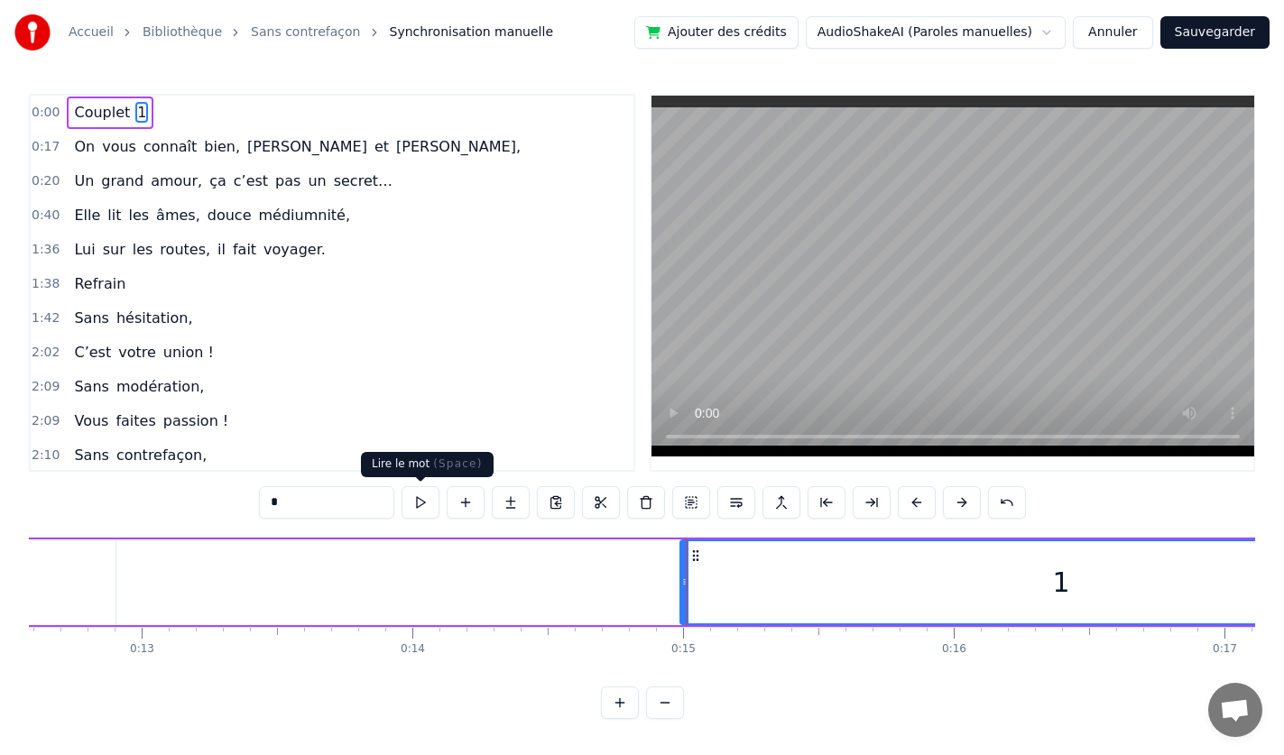
click at [419, 505] on button at bounding box center [421, 502] width 38 height 32
click at [419, 502] on button at bounding box center [421, 502] width 38 height 32
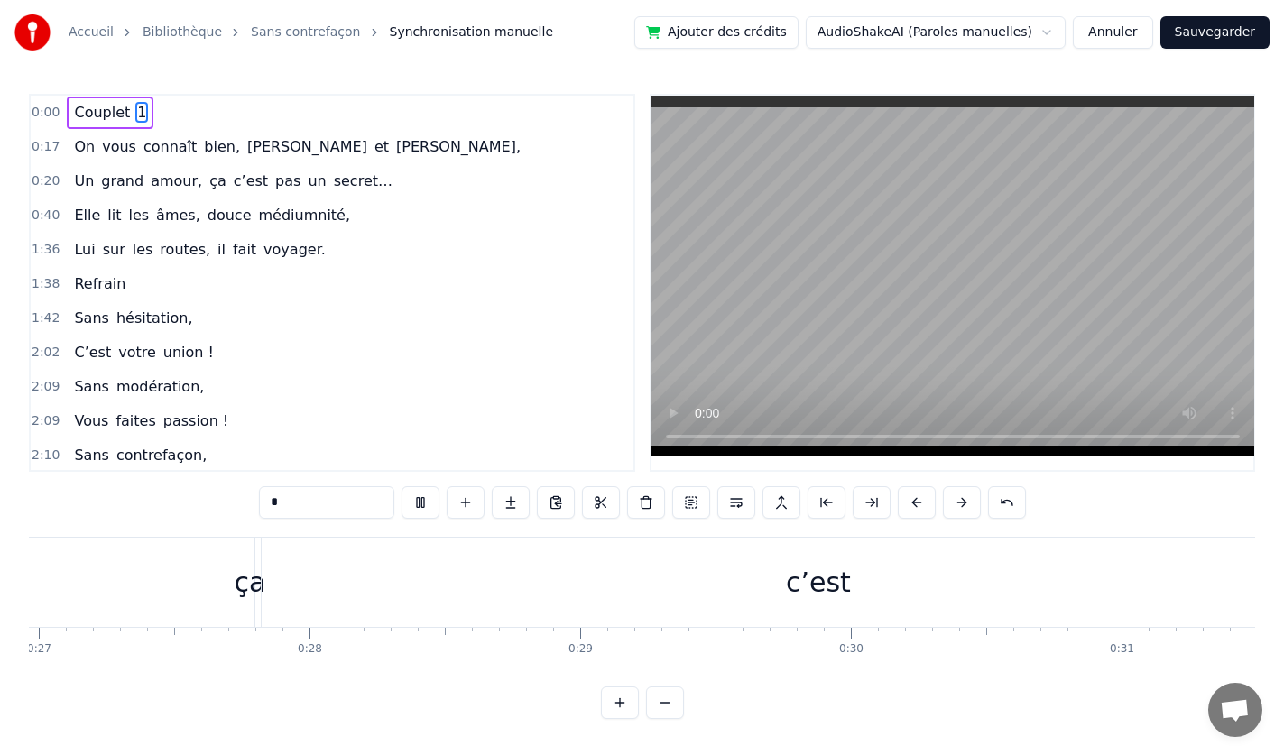
scroll to position [0, 7309]
click at [1228, 37] on button "Sauvegarder" at bounding box center [1215, 32] width 109 height 32
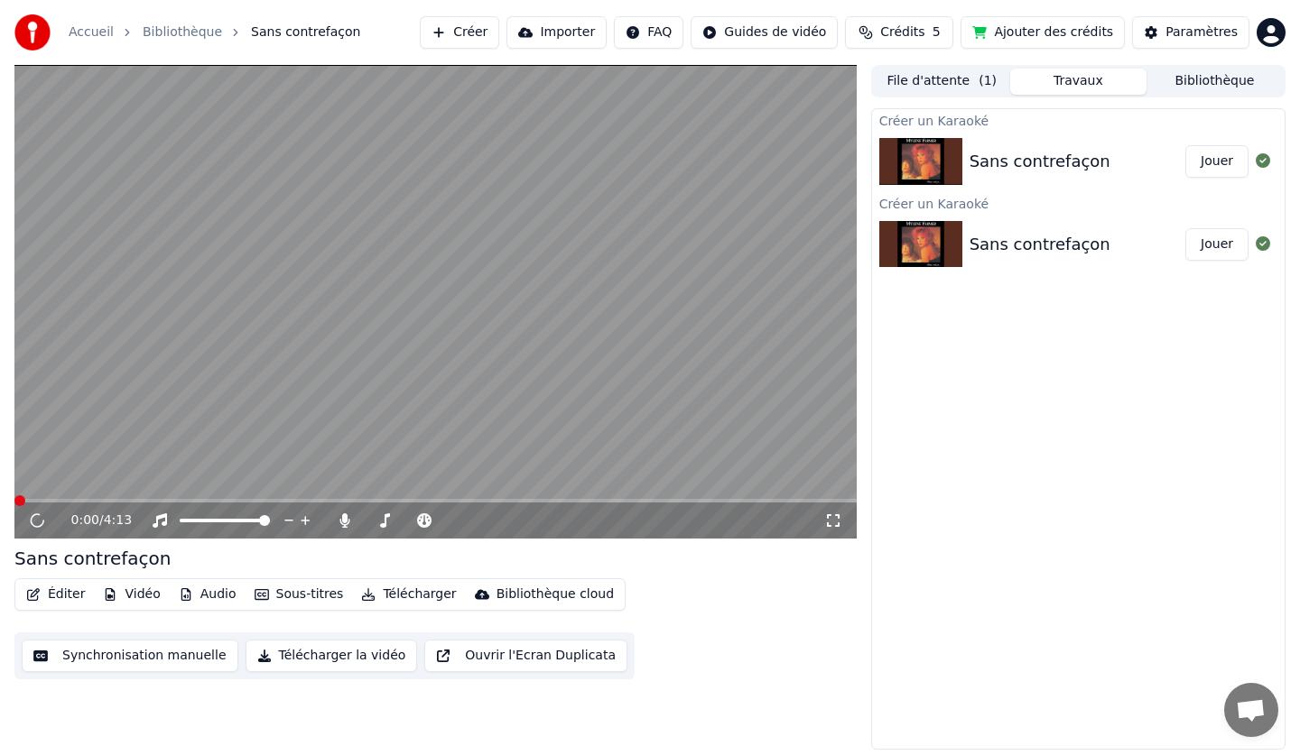
click at [212, 400] on video at bounding box center [435, 302] width 842 height 474
click at [101, 426] on video at bounding box center [435, 302] width 842 height 474
click at [461, 656] on button "Ouvrir l'Ecran Duplicata" at bounding box center [525, 656] width 203 height 32
click at [972, 245] on div "Sans contrefaçon" at bounding box center [1039, 244] width 141 height 25
click at [1218, 249] on button "Jouer" at bounding box center [1216, 244] width 63 height 32
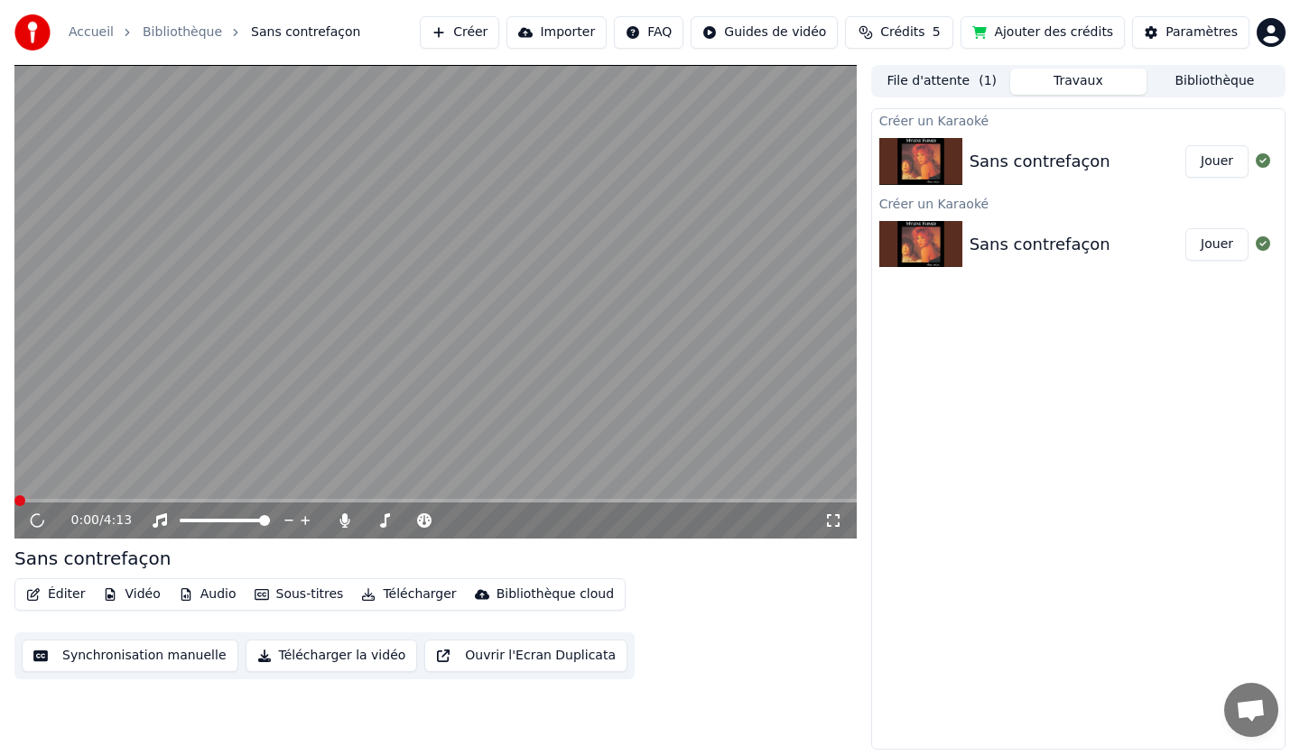
click at [135, 588] on button "Vidéo" at bounding box center [131, 594] width 71 height 25
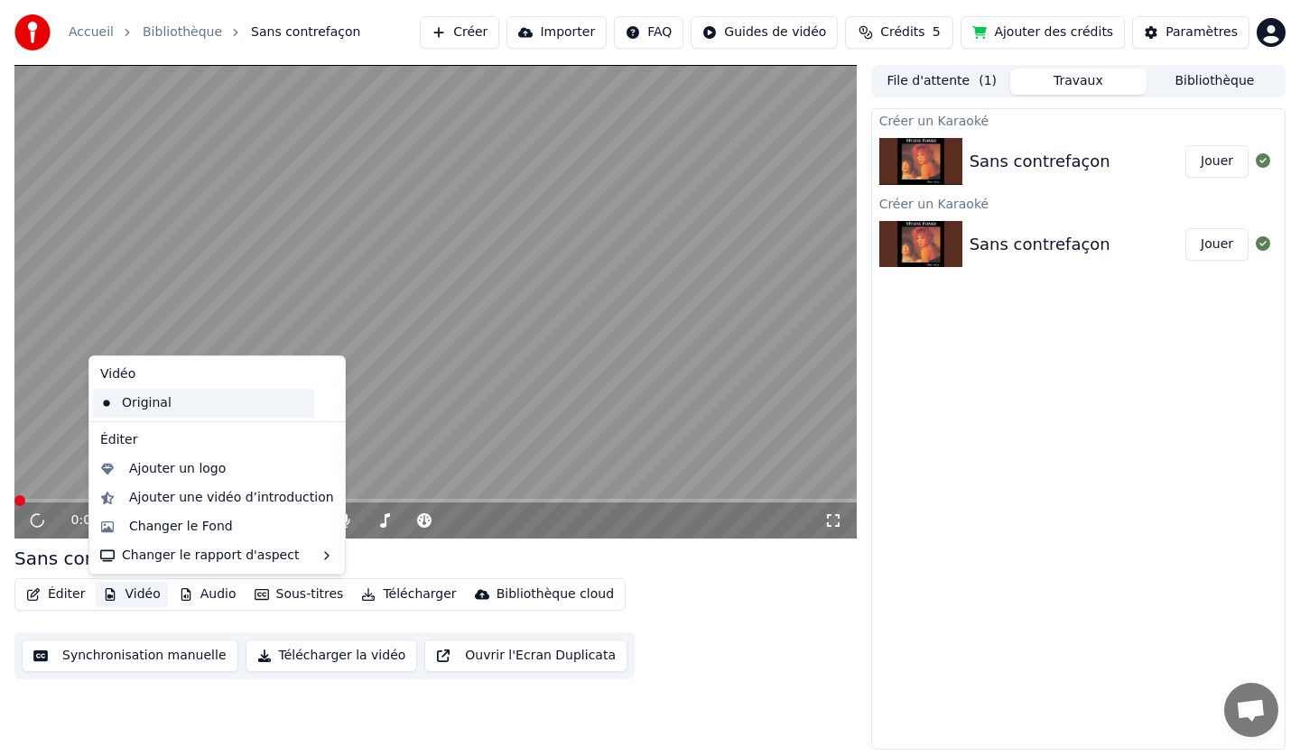
click at [146, 402] on div "Original" at bounding box center [203, 403] width 221 height 29
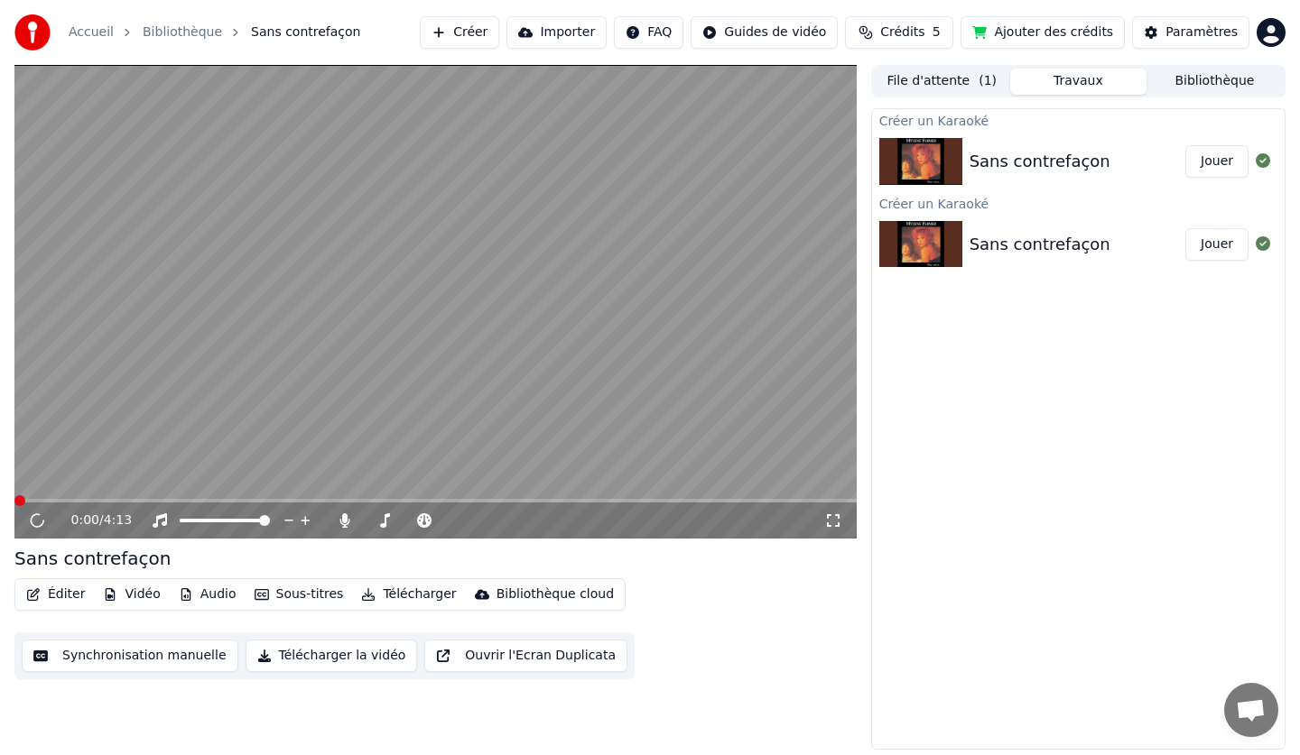
click at [291, 590] on button "Sous-titres" at bounding box center [299, 594] width 104 height 25
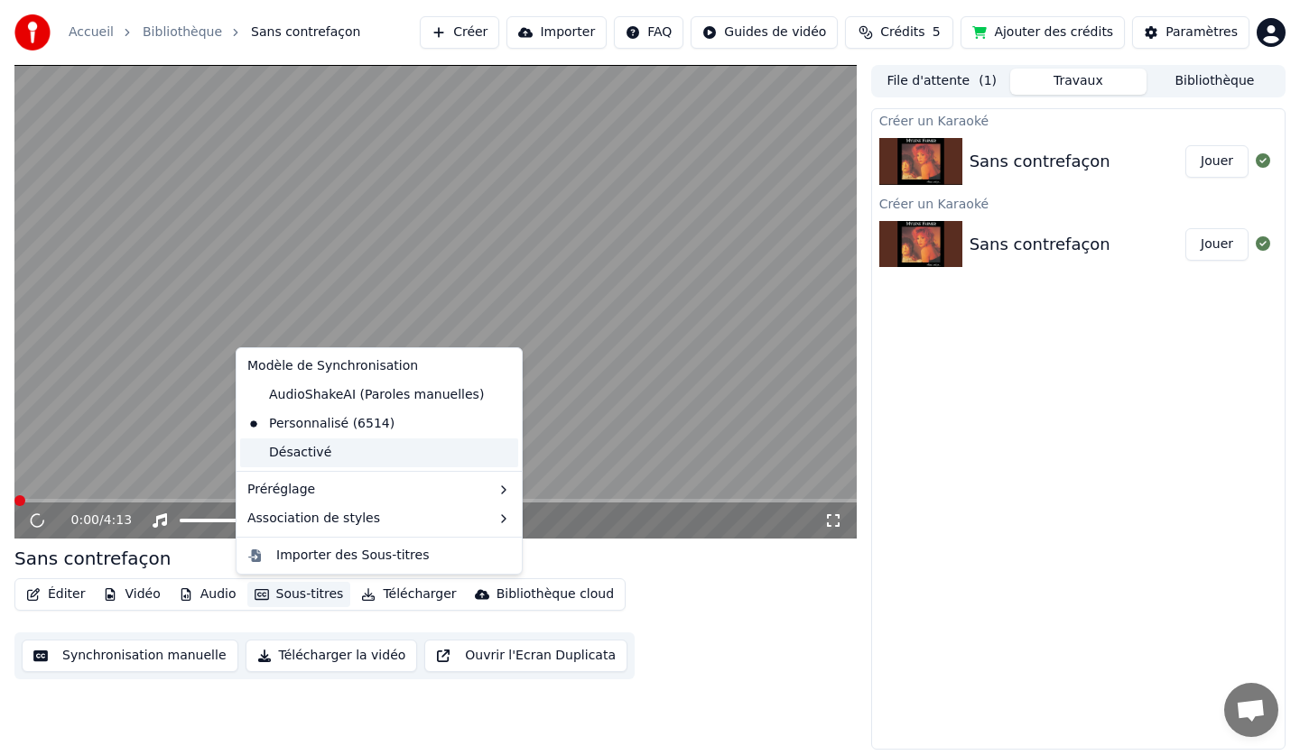
click at [307, 449] on div "Désactivé" at bounding box center [379, 453] width 278 height 29
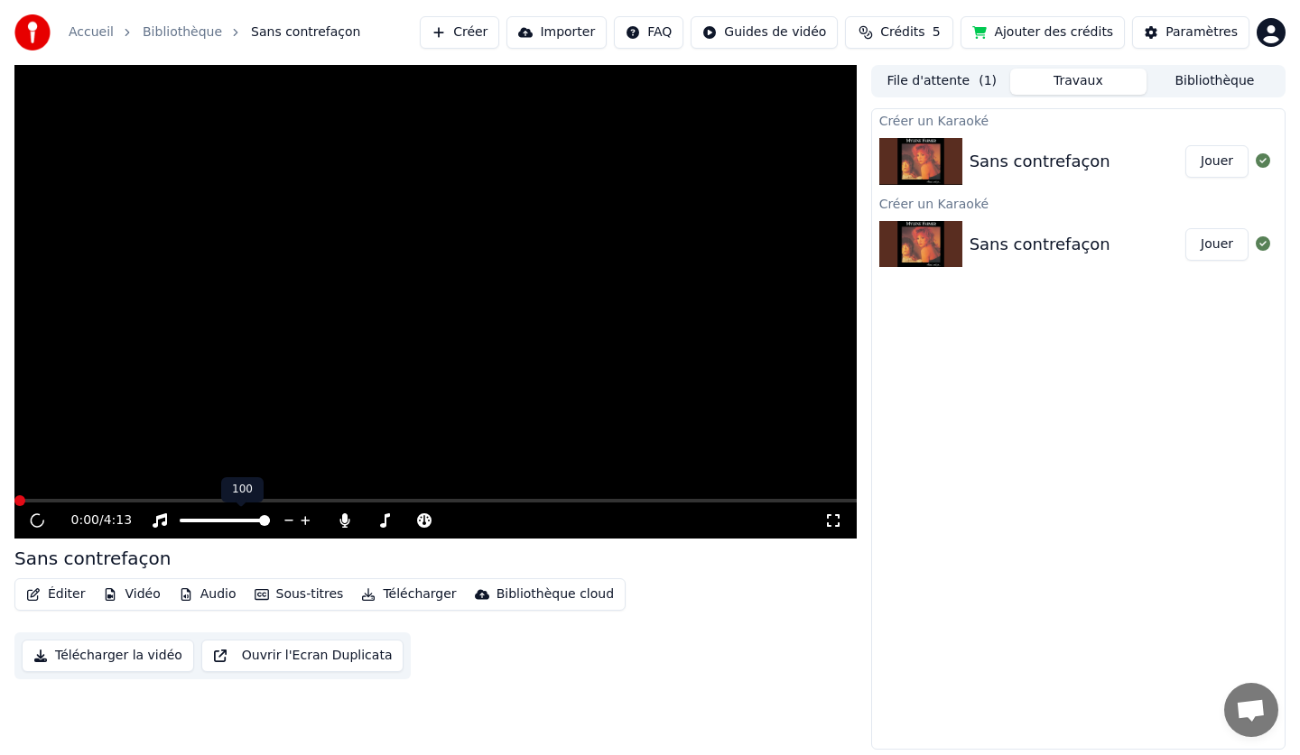
click at [267, 578] on div "Éditer Vidéo Audio Sous-titres Télécharger Bibliothèque cloud" at bounding box center [319, 594] width 611 height 32
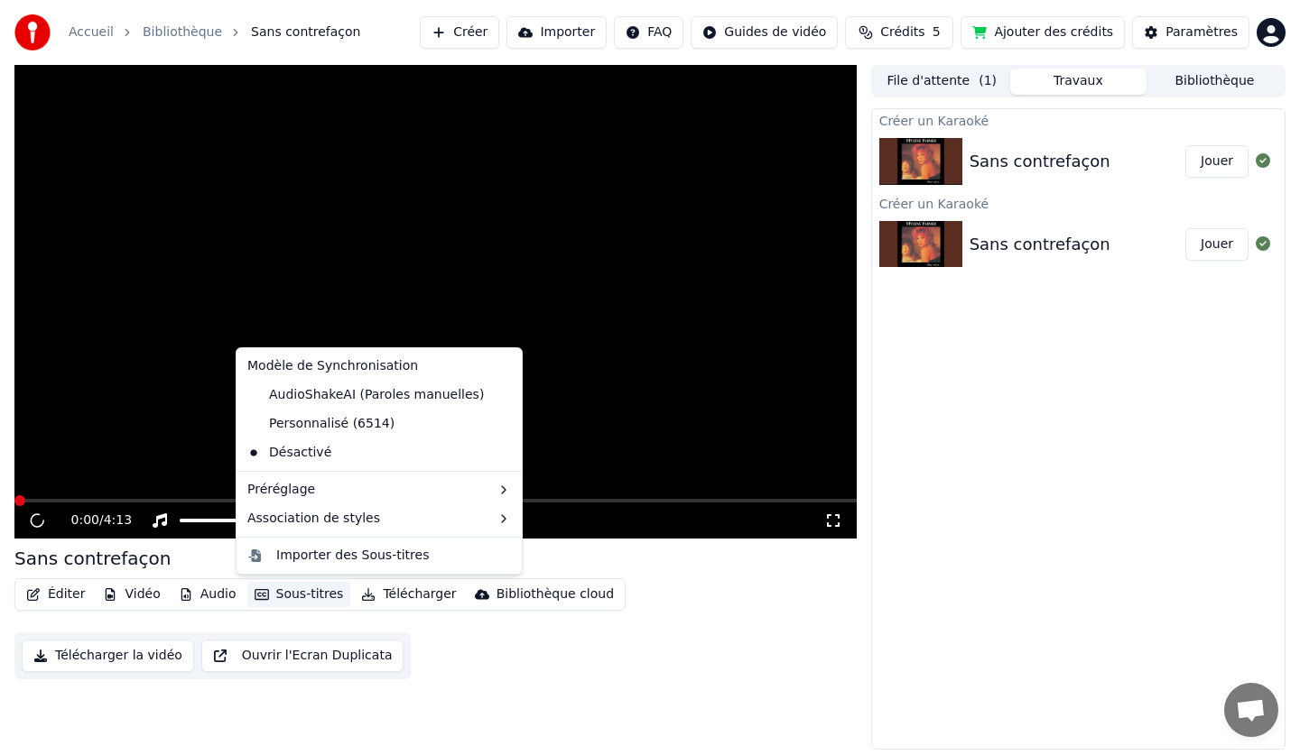
click at [270, 597] on button "Sous-titres" at bounding box center [299, 594] width 104 height 25
click at [321, 420] on div "Personnalisé (6514)" at bounding box center [321, 424] width 162 height 29
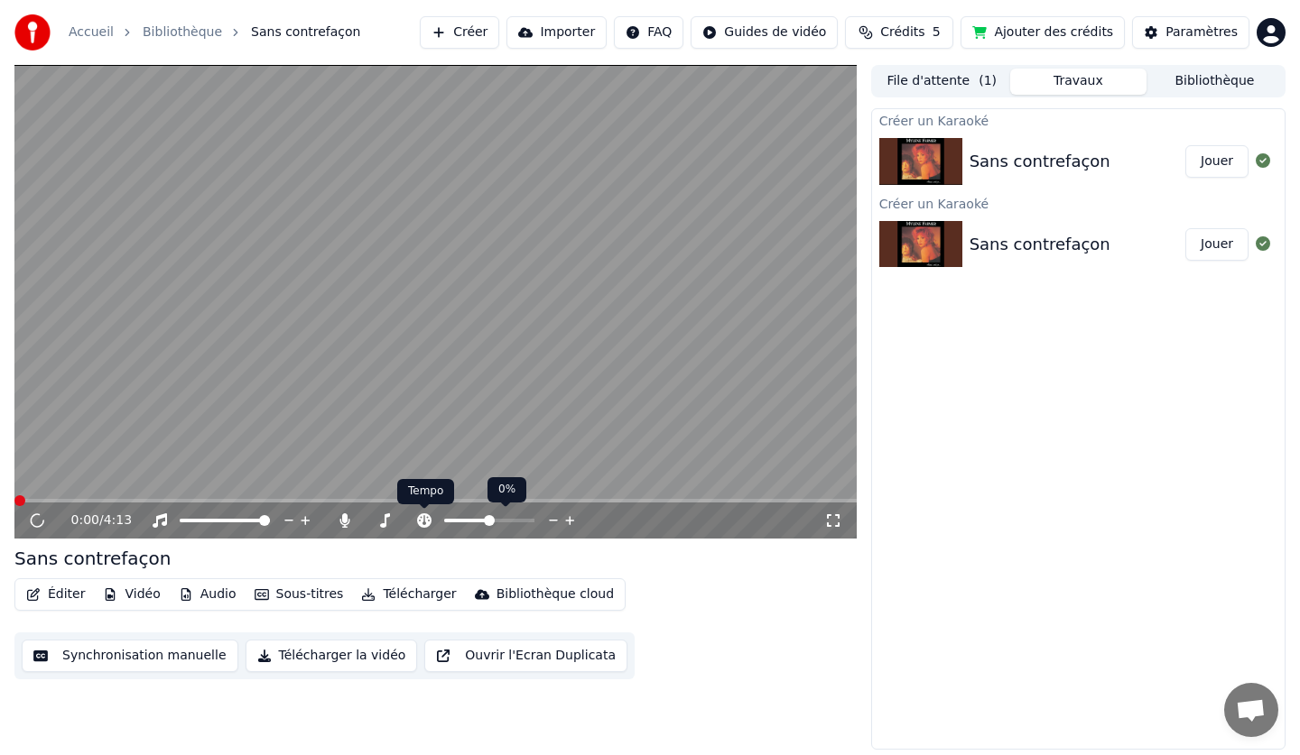
click at [424, 522] on icon at bounding box center [424, 520] width 18 height 14
click at [28, 495] on video at bounding box center [435, 302] width 842 height 474
click at [27, 495] on video at bounding box center [435, 302] width 842 height 474
click at [495, 269] on video at bounding box center [435, 302] width 842 height 474
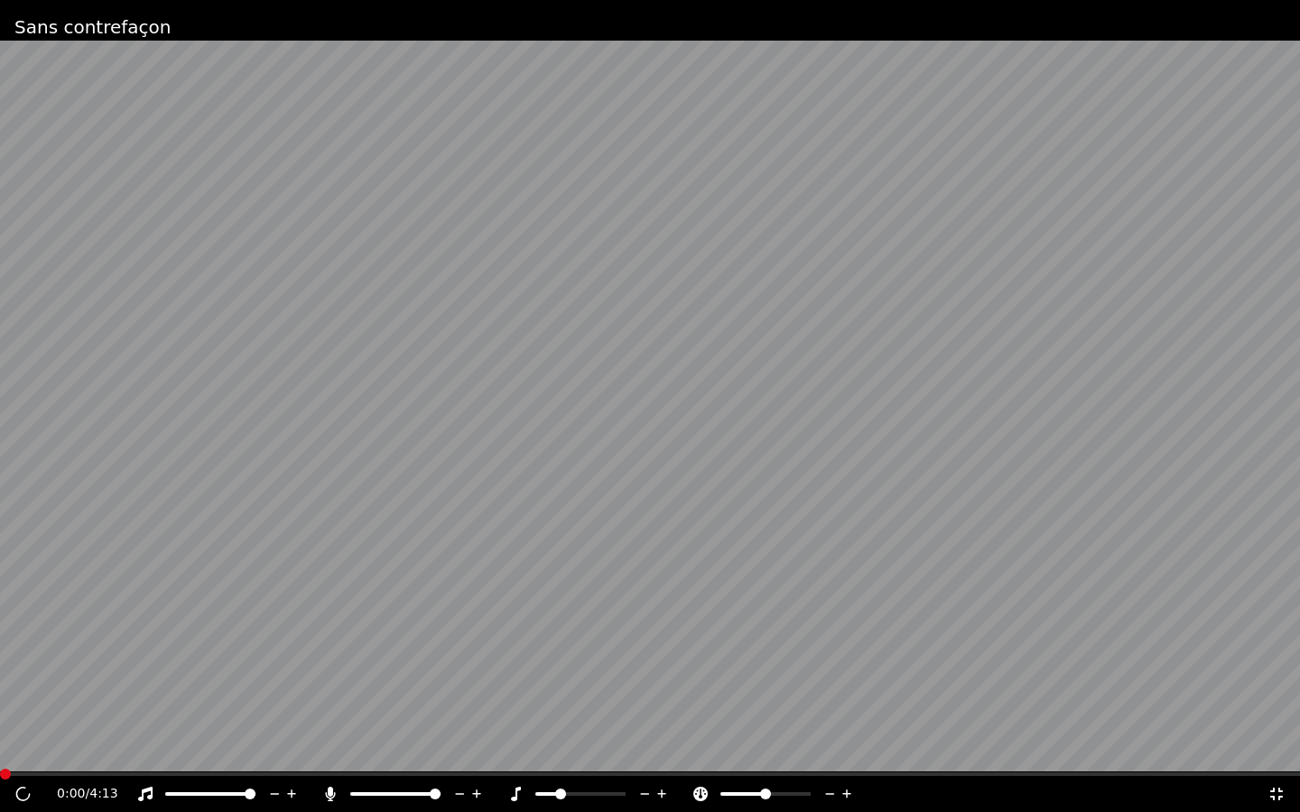
click at [1270, 754] on div "0:00 / 4:13" at bounding box center [649, 794] width 1285 height 18
click at [1274, 754] on icon at bounding box center [1276, 794] width 13 height 13
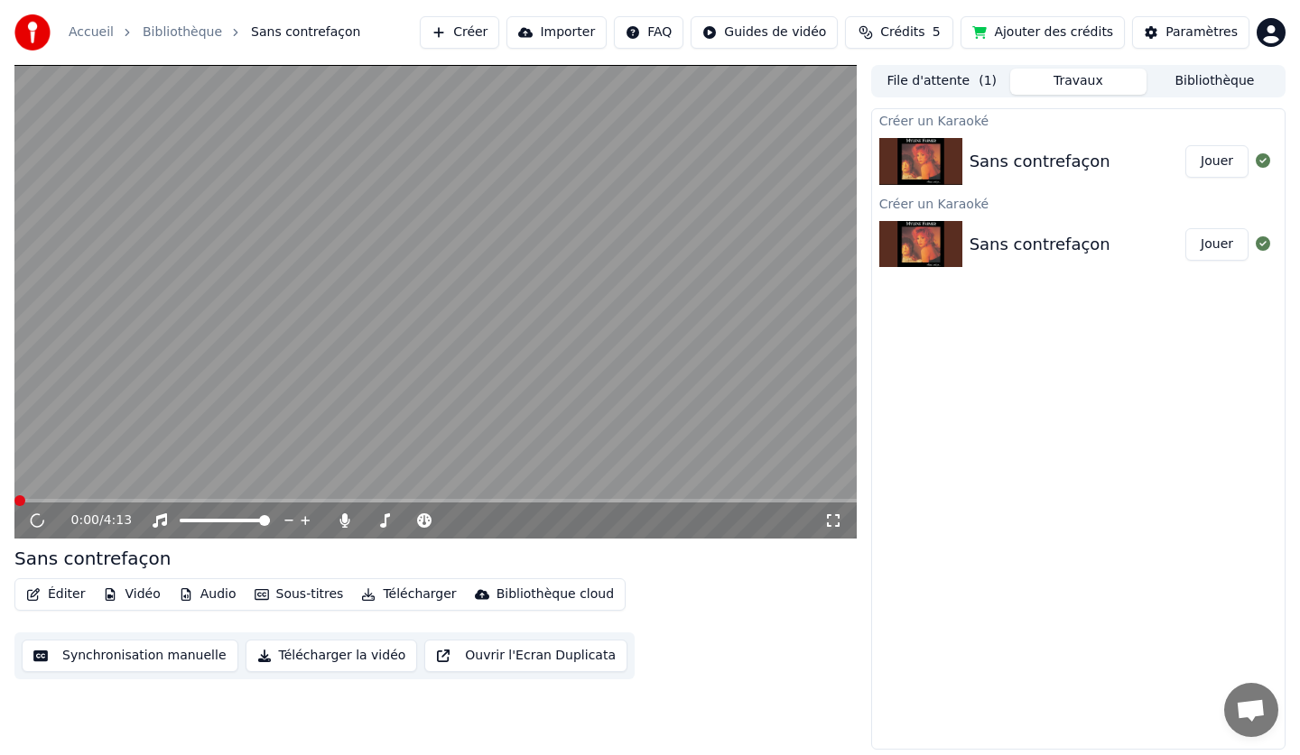
click at [130, 655] on button "Synchronisation manuelle" at bounding box center [130, 656] width 217 height 32
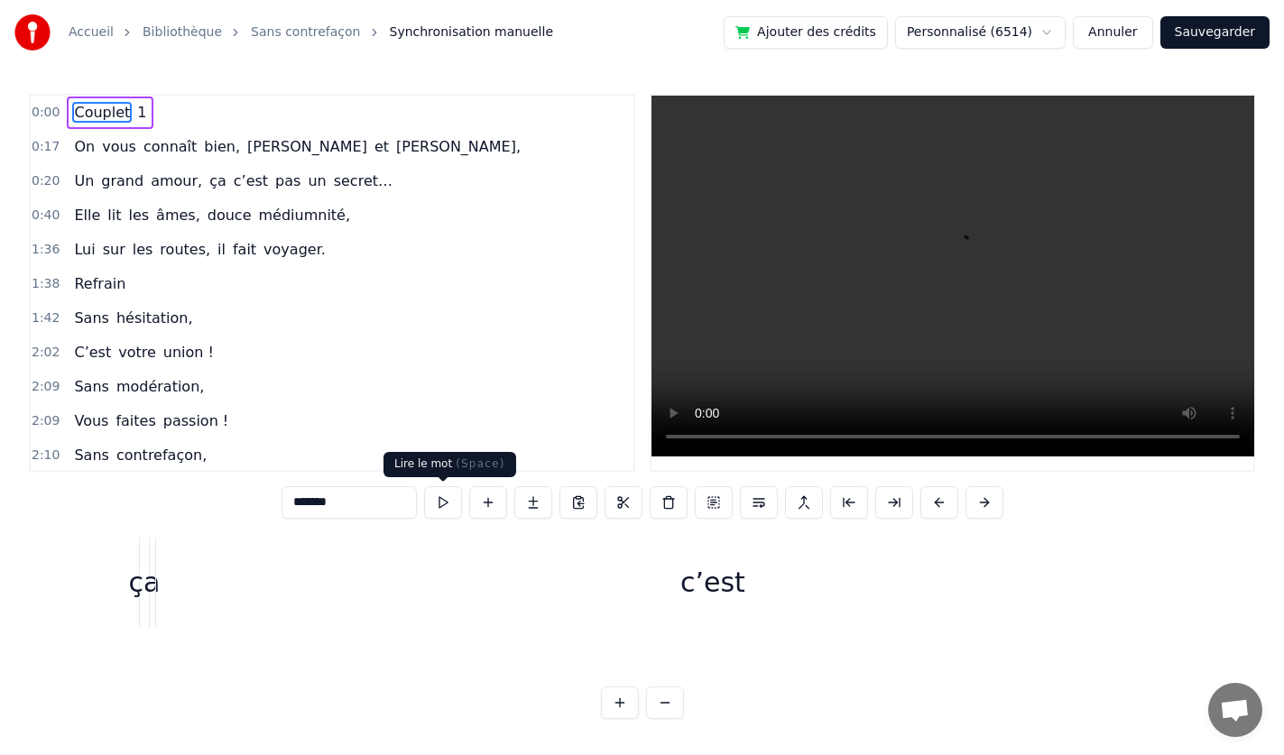
scroll to position [0, 7405]
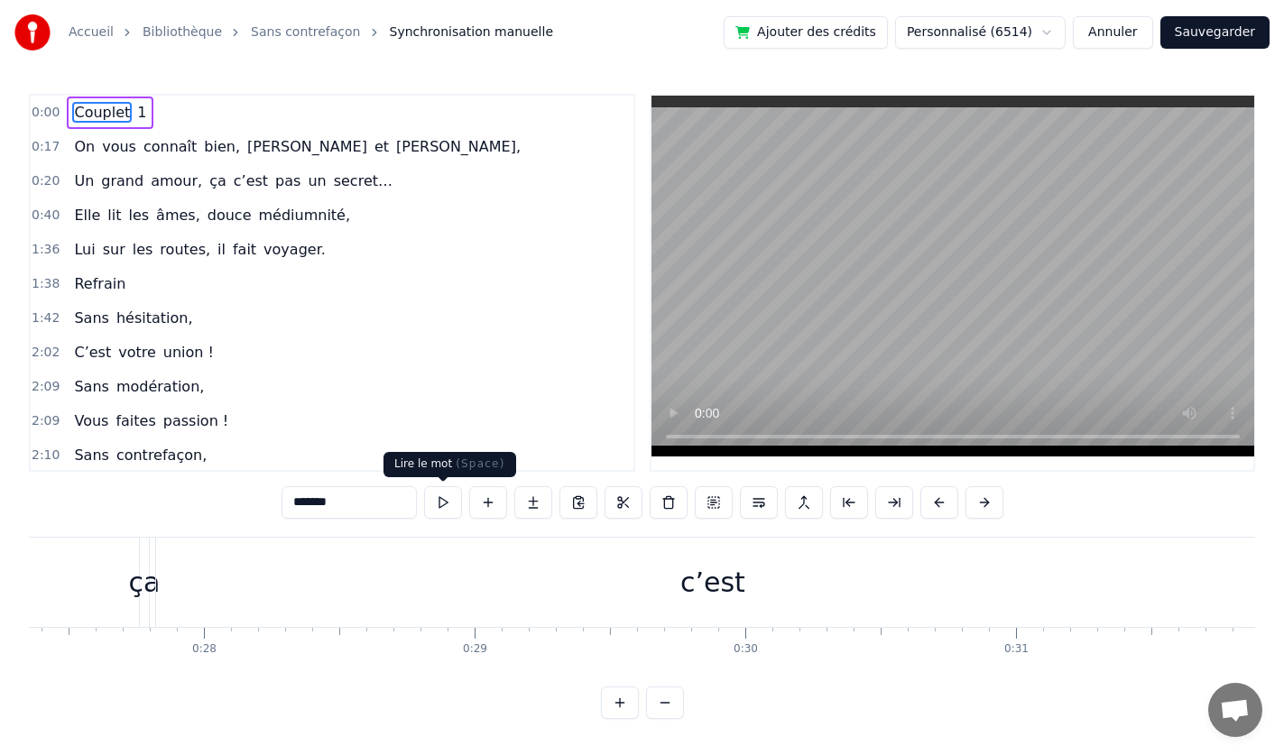
click at [442, 503] on button at bounding box center [443, 502] width 38 height 32
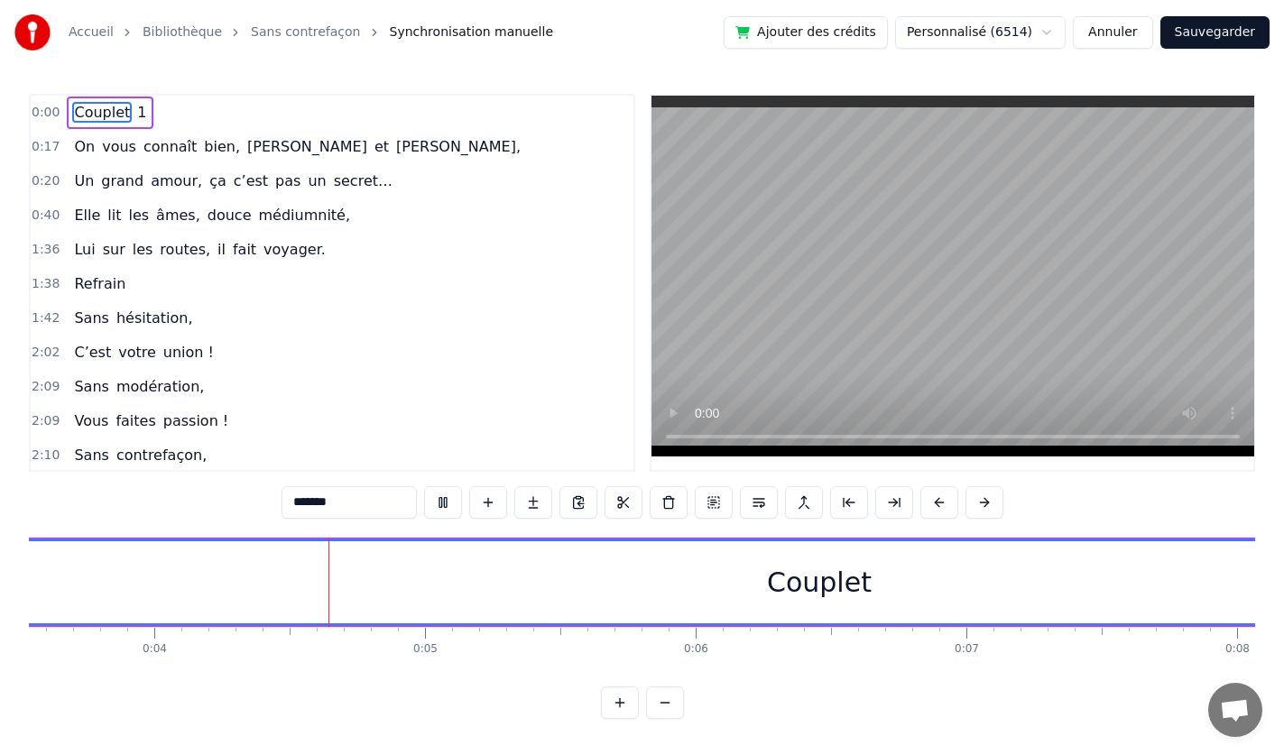
scroll to position [0, 1050]
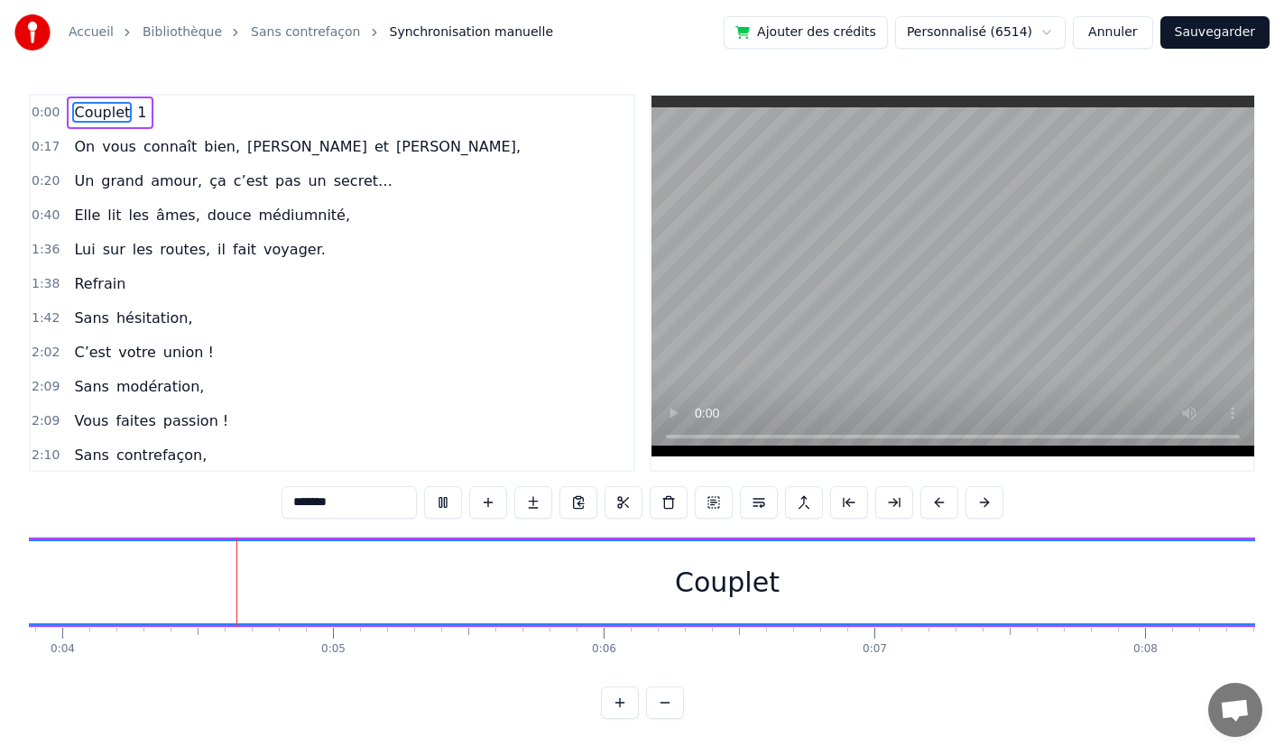
click at [959, 37] on html "Accueil Bibliothèque Sans contrefaçon Synchronisation manuelle Ajouter des créd…" at bounding box center [642, 374] width 1284 height 748
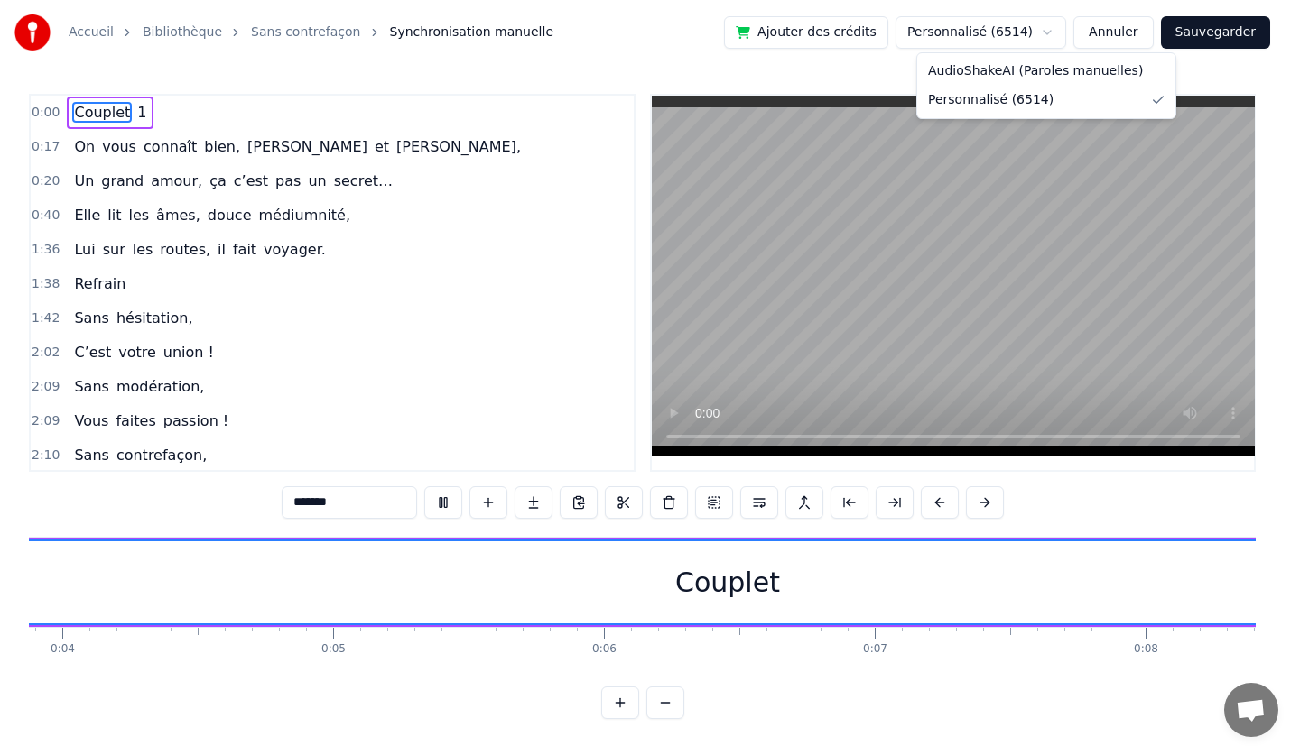
drag, startPoint x: 623, startPoint y: 159, endPoint x: 602, endPoint y: 257, distance: 100.5
click at [602, 257] on html "Accueil Bibliothèque Sans contrefaçon Synchronisation manuelle Ajouter des créd…" at bounding box center [650, 374] width 1300 height 748
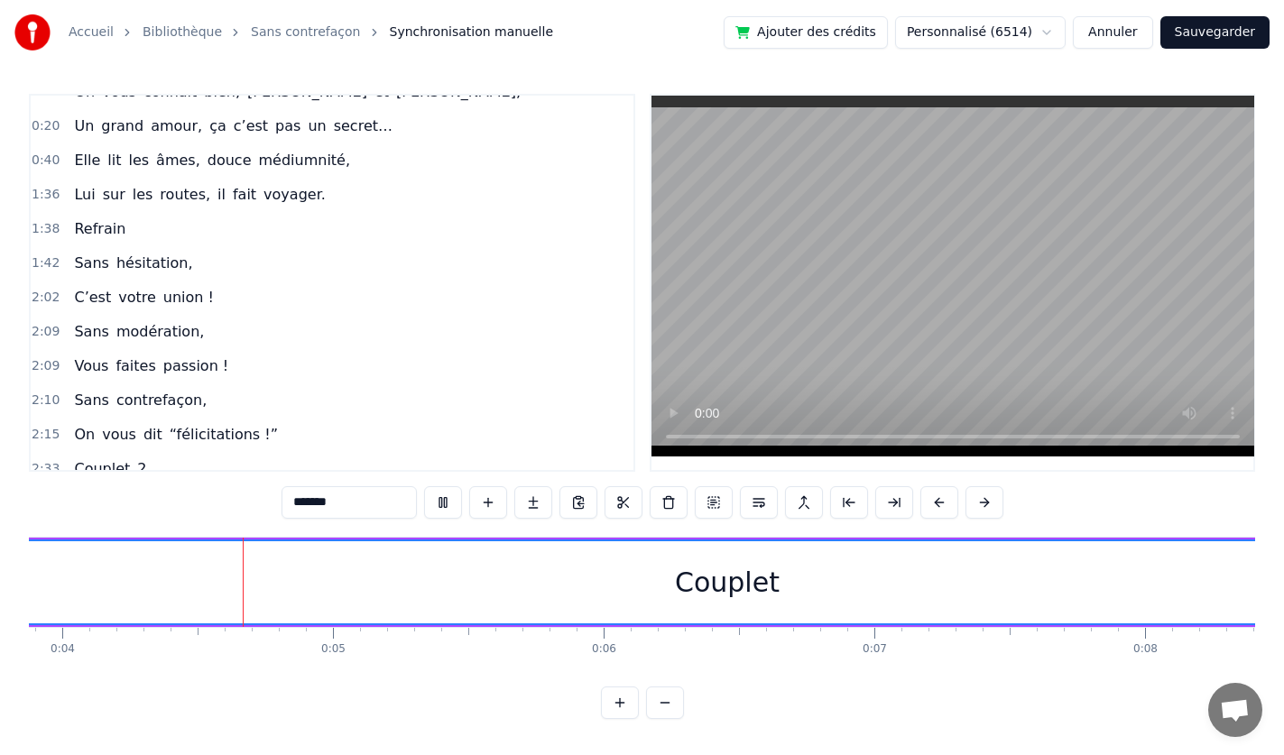
scroll to position [0, 0]
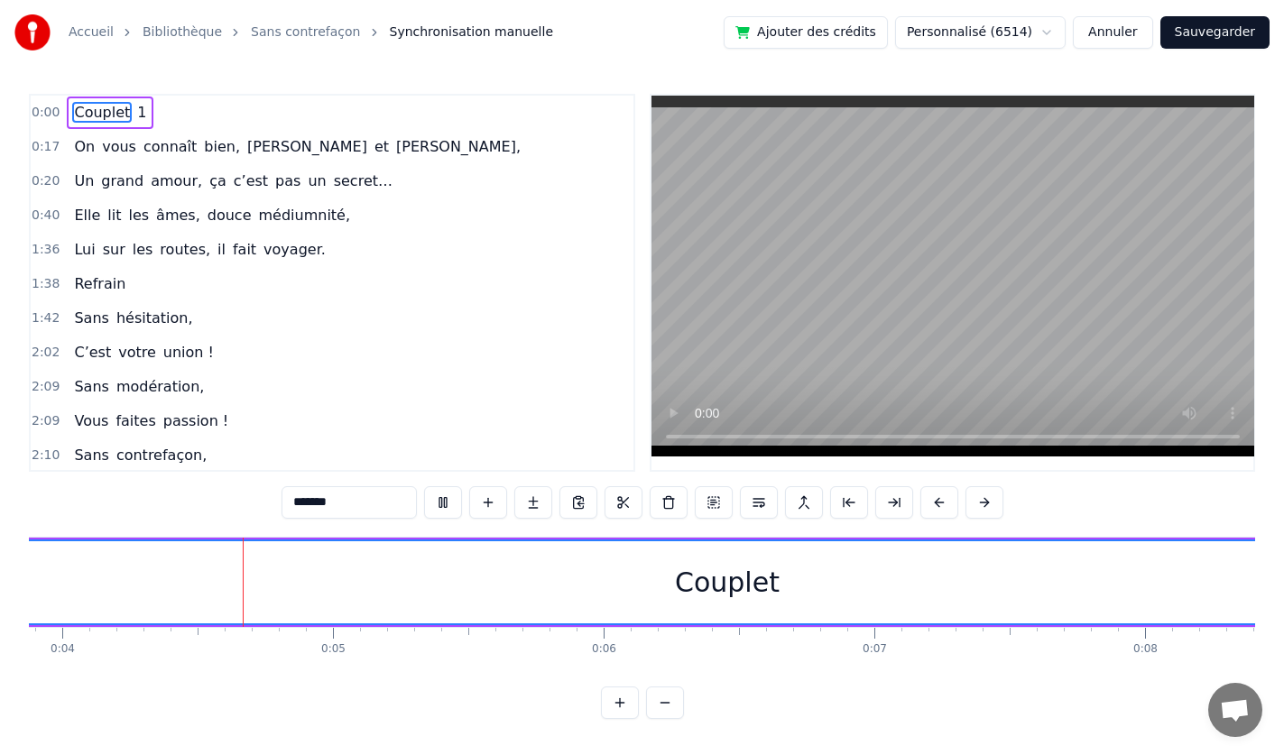
drag, startPoint x: 1227, startPoint y: 573, endPoint x: 1031, endPoint y: 612, distance: 199.6
click at [1031, 612] on div "Couplet" at bounding box center [727, 582] width 3489 height 82
drag, startPoint x: 1159, startPoint y: 480, endPoint x: 1035, endPoint y: 489, distance: 124.0
click at [1035, 489] on div "0:00 Couplet 1 0:17 On vous connaît bien, Catherine et Fred, 0:20 Un grand amou…" at bounding box center [642, 406] width 1226 height 625
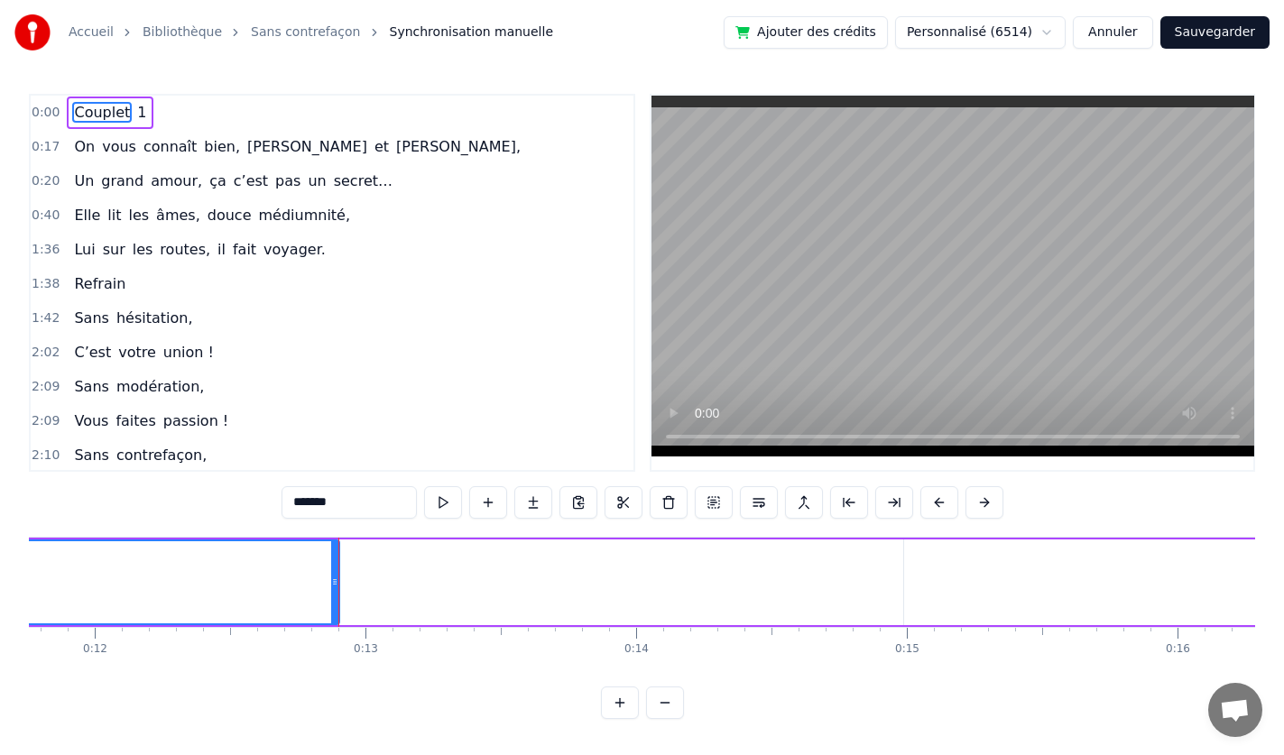
scroll to position [0, 3401]
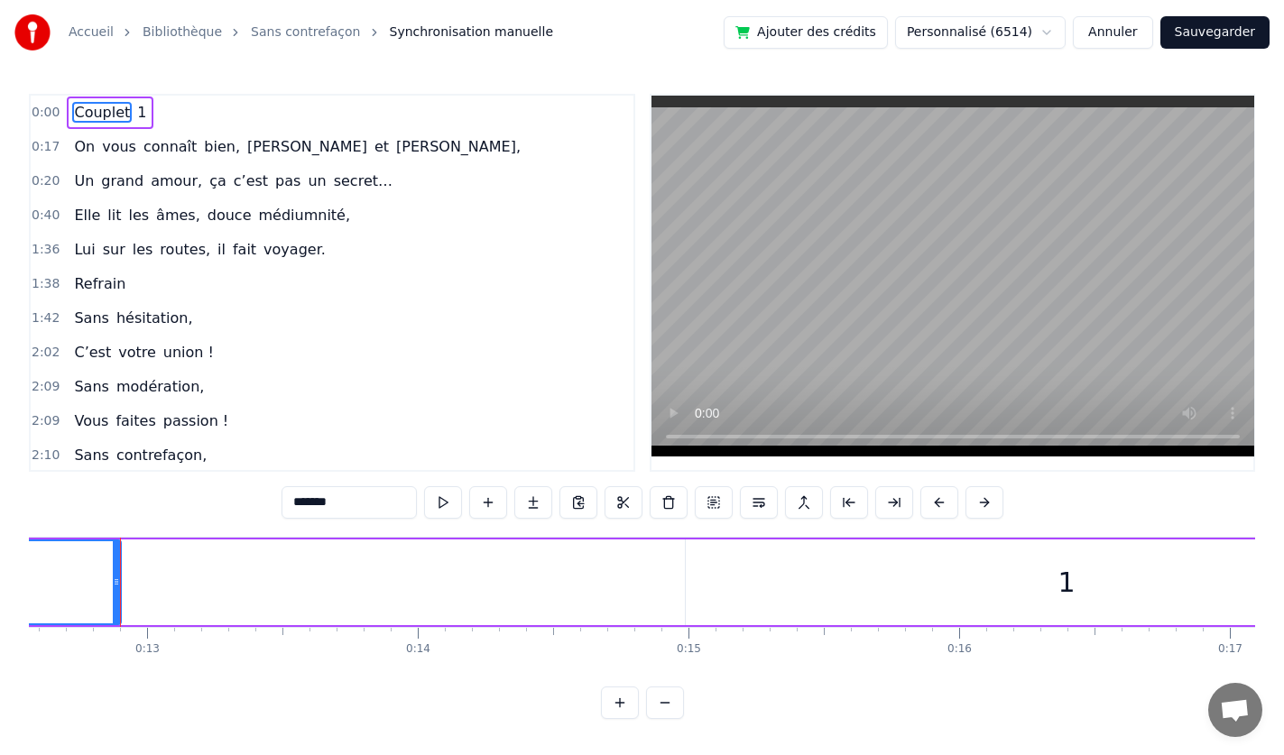
drag, startPoint x: 1269, startPoint y: 597, endPoint x: 926, endPoint y: 625, distance: 344.1
click at [926, 625] on div "Accueil Bibliothèque Sans contrefaçon Synchronisation manuelle Ajouter des créd…" at bounding box center [642, 359] width 1284 height 719
drag, startPoint x: 1218, startPoint y: 504, endPoint x: 1027, endPoint y: 579, distance: 205.8
click at [941, 541] on div "0:00 Couplet 1 0:17 On vous connaît bien, Catherine et Fred, 0:20 Un grand amou…" at bounding box center [642, 406] width 1226 height 625
drag, startPoint x: 923, startPoint y: 689, endPoint x: 799, endPoint y: 714, distance: 127.1
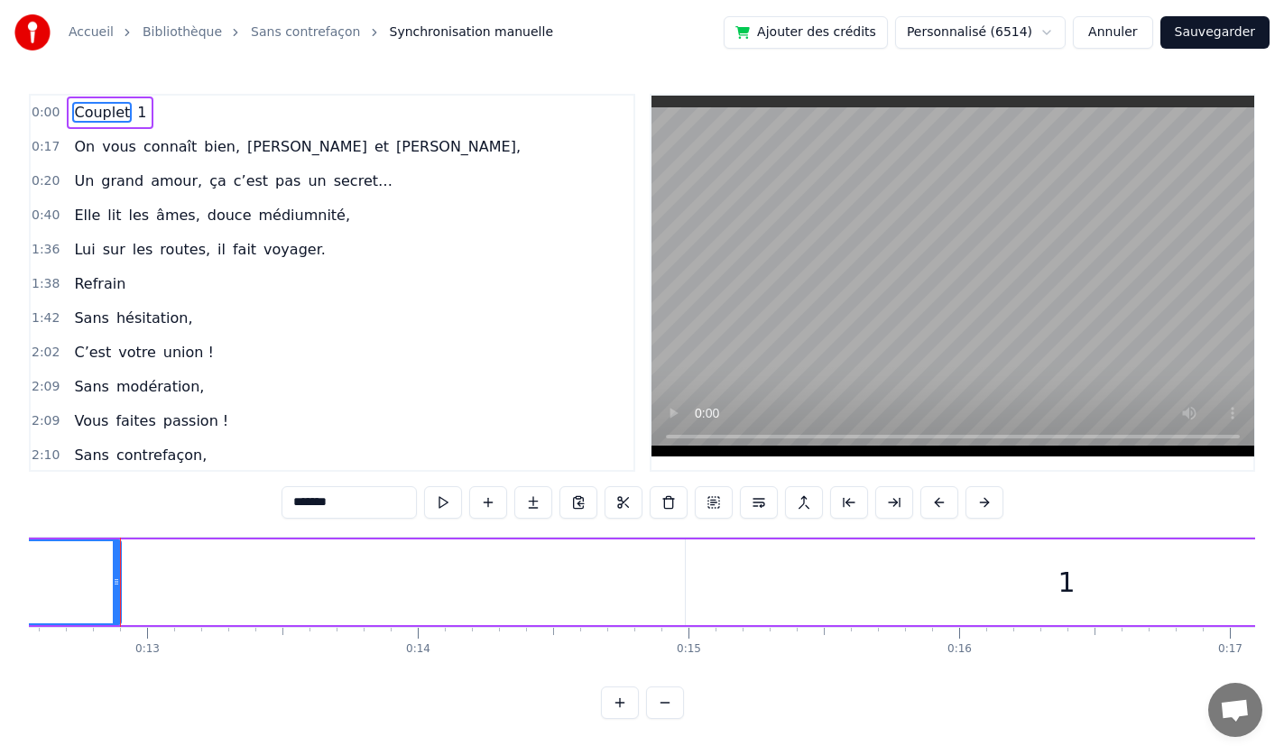
click at [799, 717] on div "0:00 Couplet 1 0:17 On vous connaît bien, Catherine et Fred, 0:20 Un grand amou…" at bounding box center [642, 406] width 1226 height 625
click at [995, 495] on button at bounding box center [985, 502] width 38 height 32
click at [985, 500] on div "*******" at bounding box center [643, 502] width 722 height 32
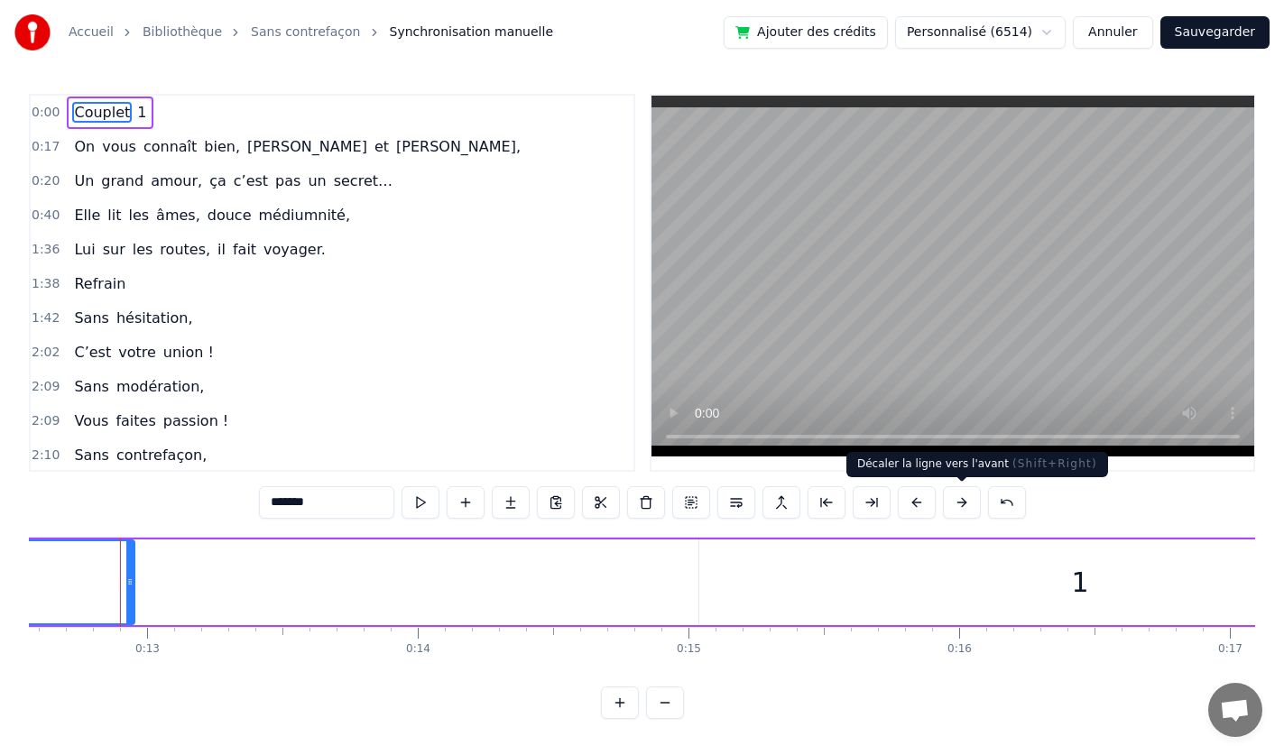
click at [957, 510] on button at bounding box center [962, 502] width 38 height 32
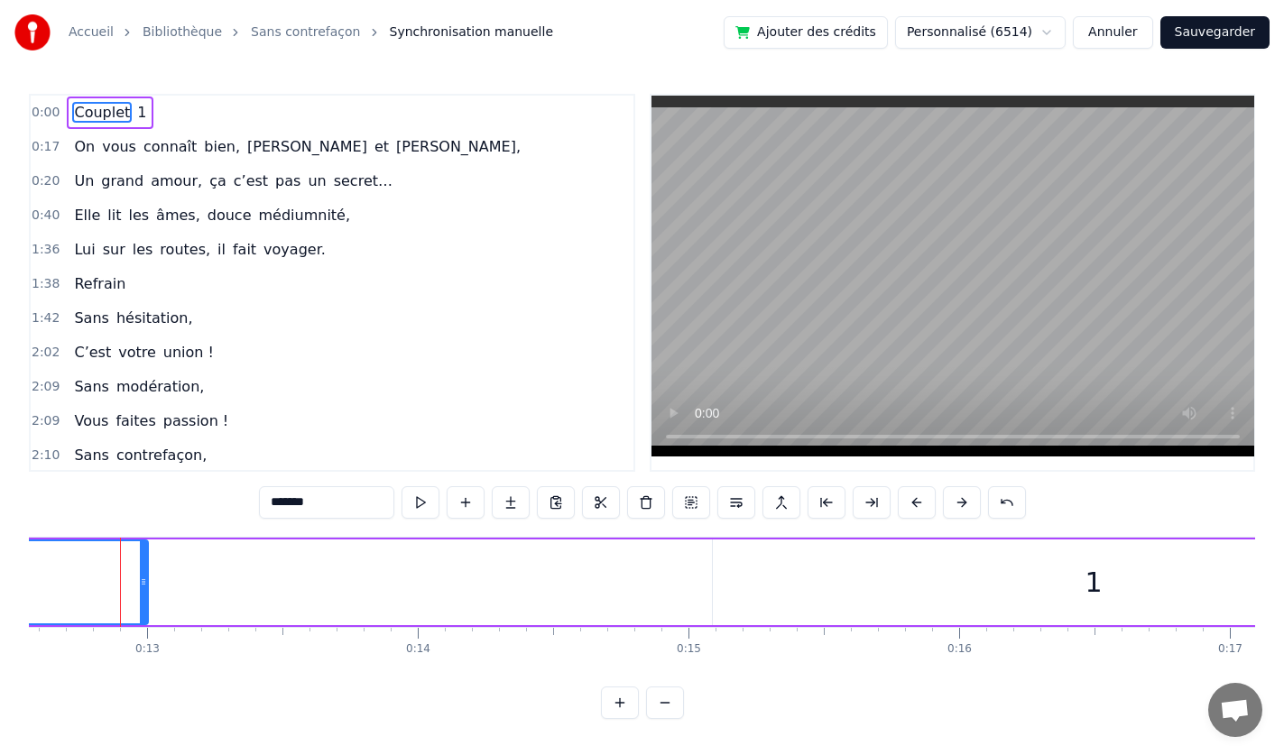
click at [957, 510] on button at bounding box center [962, 502] width 38 height 32
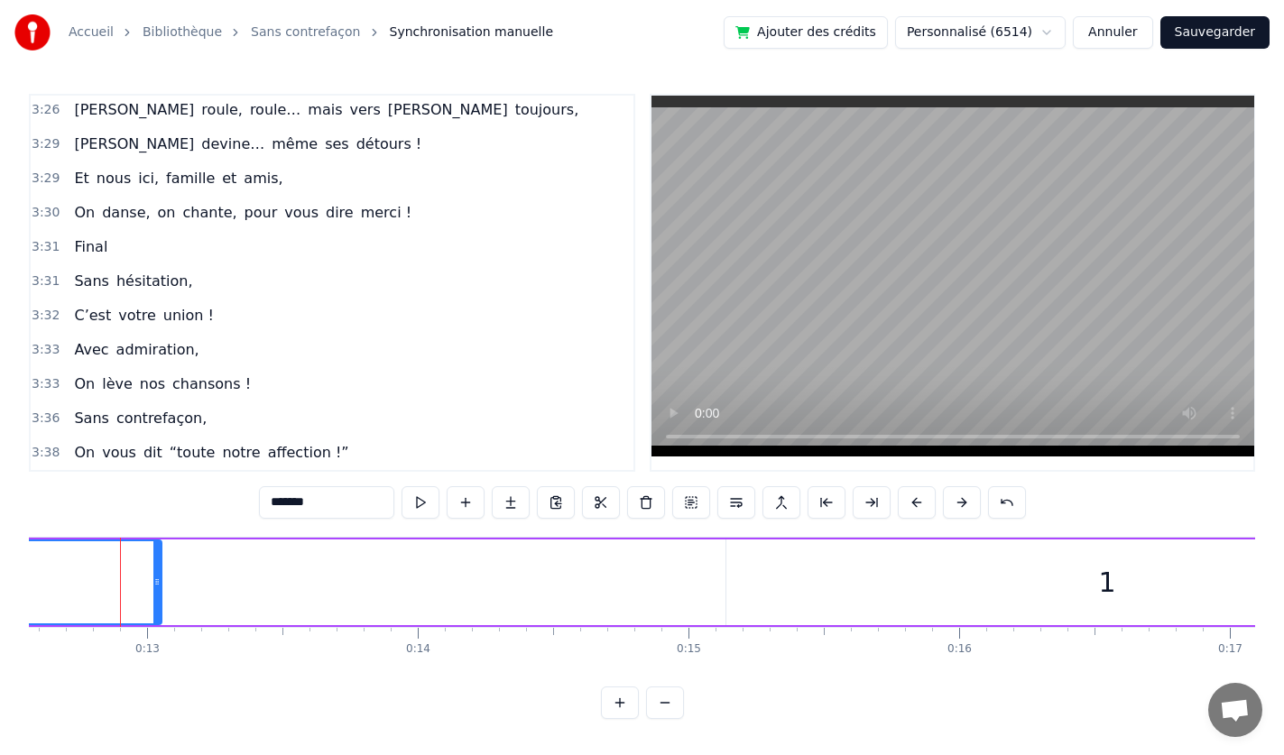
scroll to position [8, 0]
click at [84, 449] on span "On" at bounding box center [84, 452] width 24 height 21
type input "**"
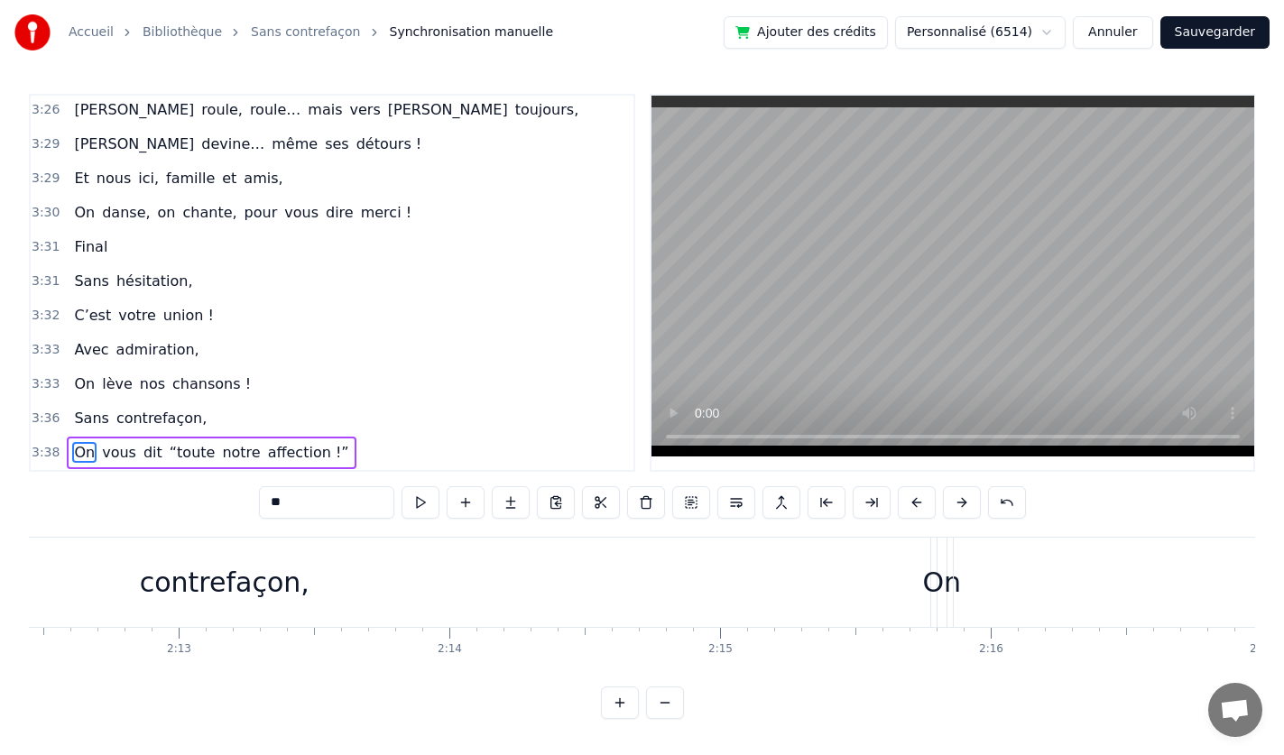
scroll to position [0, 59042]
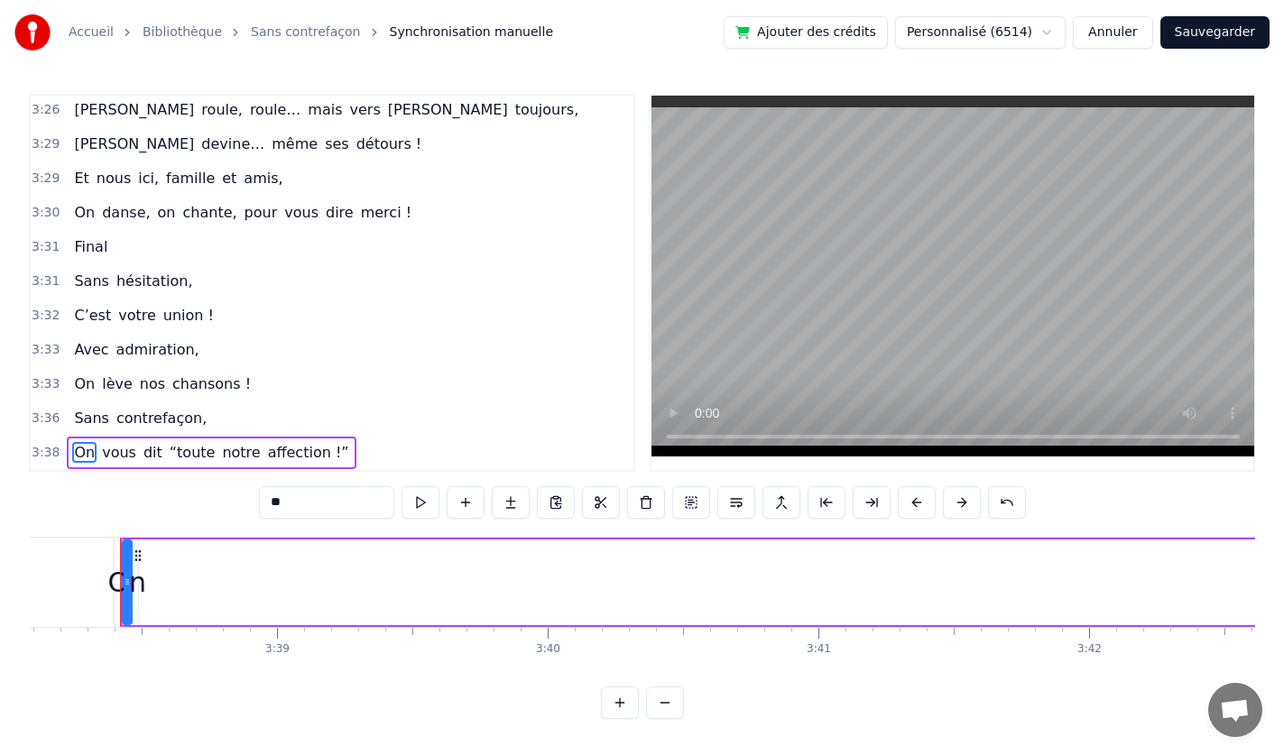
drag, startPoint x: 86, startPoint y: 442, endPoint x: 321, endPoint y: 444, distance: 235.5
click at [321, 444] on div "3:38 On vous dit “toute notre affection !”" at bounding box center [332, 453] width 603 height 34
click at [313, 443] on span "affection !”" at bounding box center [308, 452] width 85 height 21
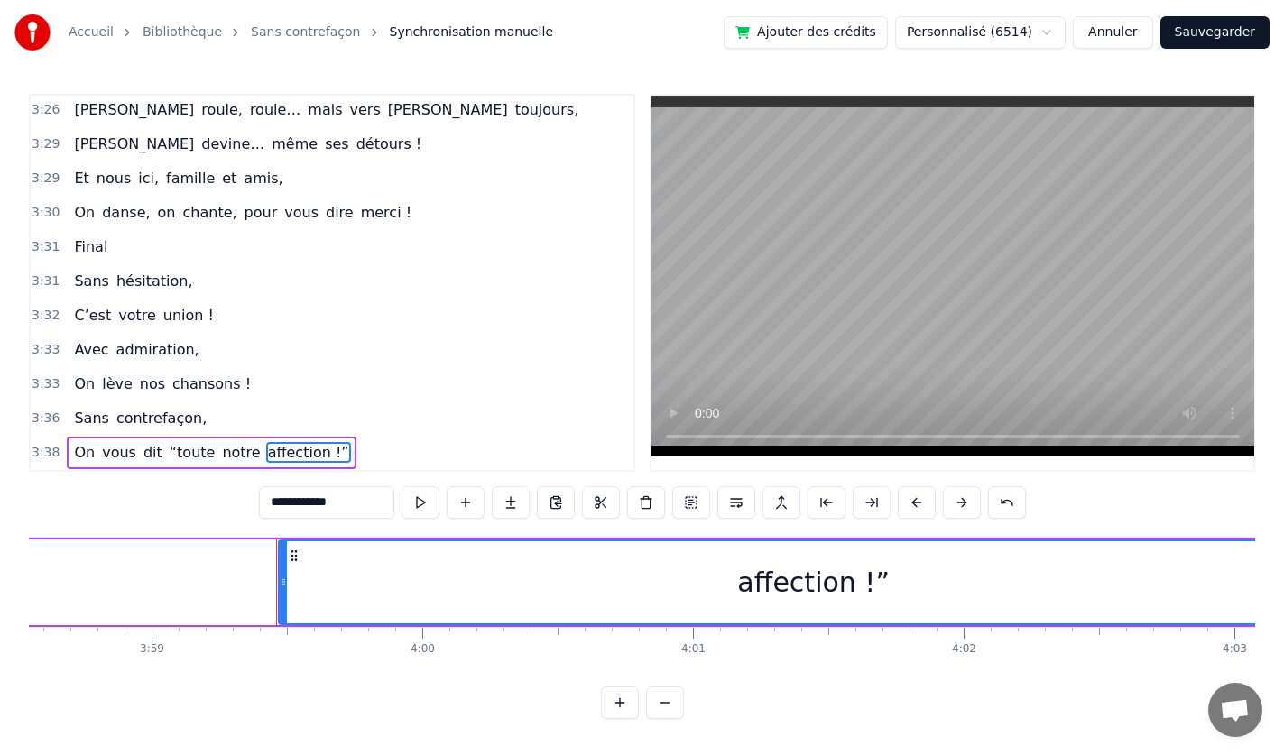
scroll to position [0, 64739]
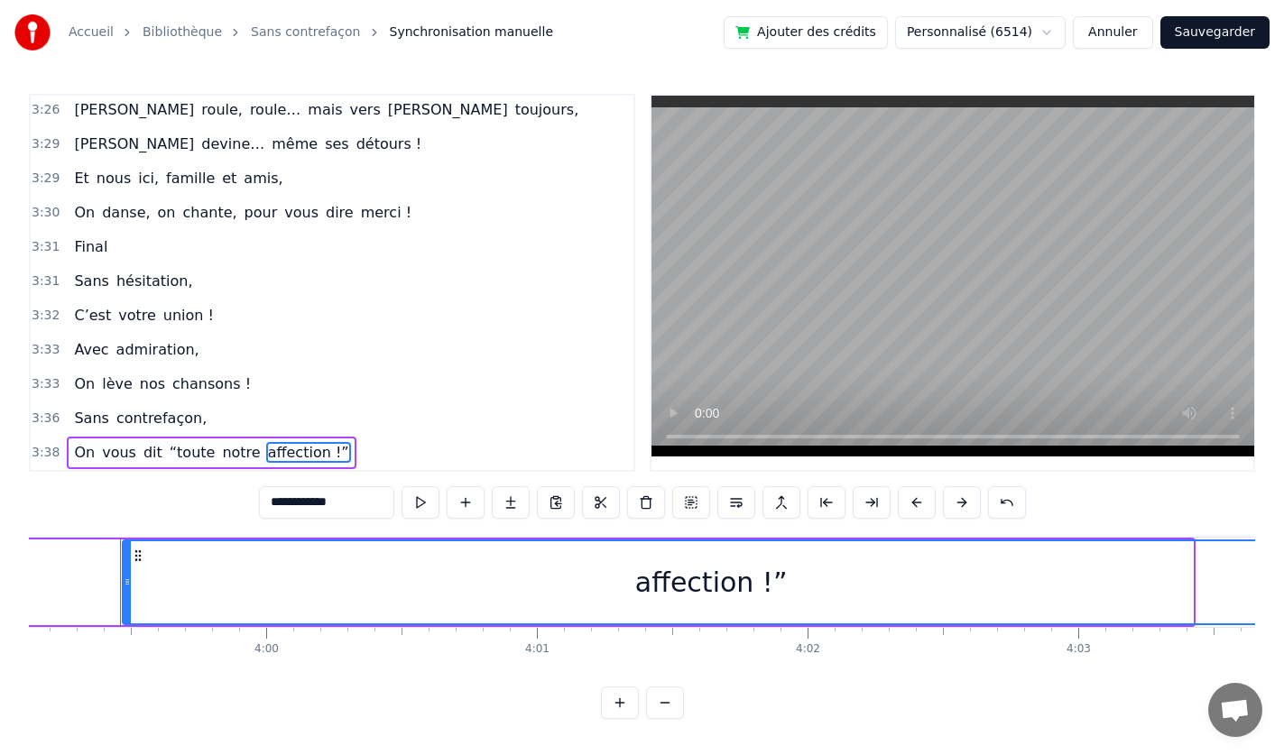
drag, startPoint x: 1191, startPoint y: 577, endPoint x: 1299, endPoint y: 577, distance: 107.4
click at [1284, 577] on html "Accueil Bibliothèque Sans contrefaçon Synchronisation manuelle Ajouter des créd…" at bounding box center [642, 374] width 1284 height 748
drag, startPoint x: 1215, startPoint y: 591, endPoint x: 1271, endPoint y: 587, distance: 56.1
click at [1271, 587] on div "Accueil Bibliothèque Sans contrefaçon Synchronisation manuelle Ajouter des créd…" at bounding box center [642, 359] width 1284 height 719
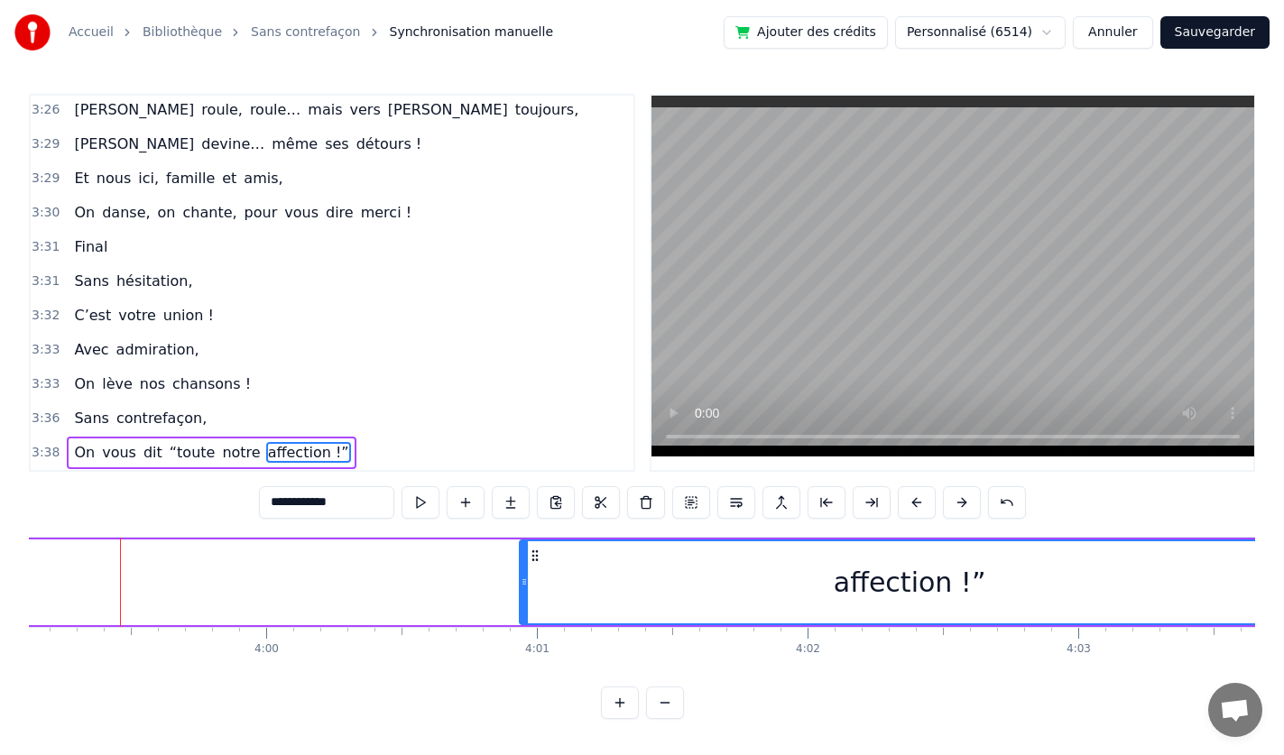
drag, startPoint x: 130, startPoint y: 572, endPoint x: 524, endPoint y: 601, distance: 395.4
click at [524, 601] on div at bounding box center [524, 582] width 7 height 82
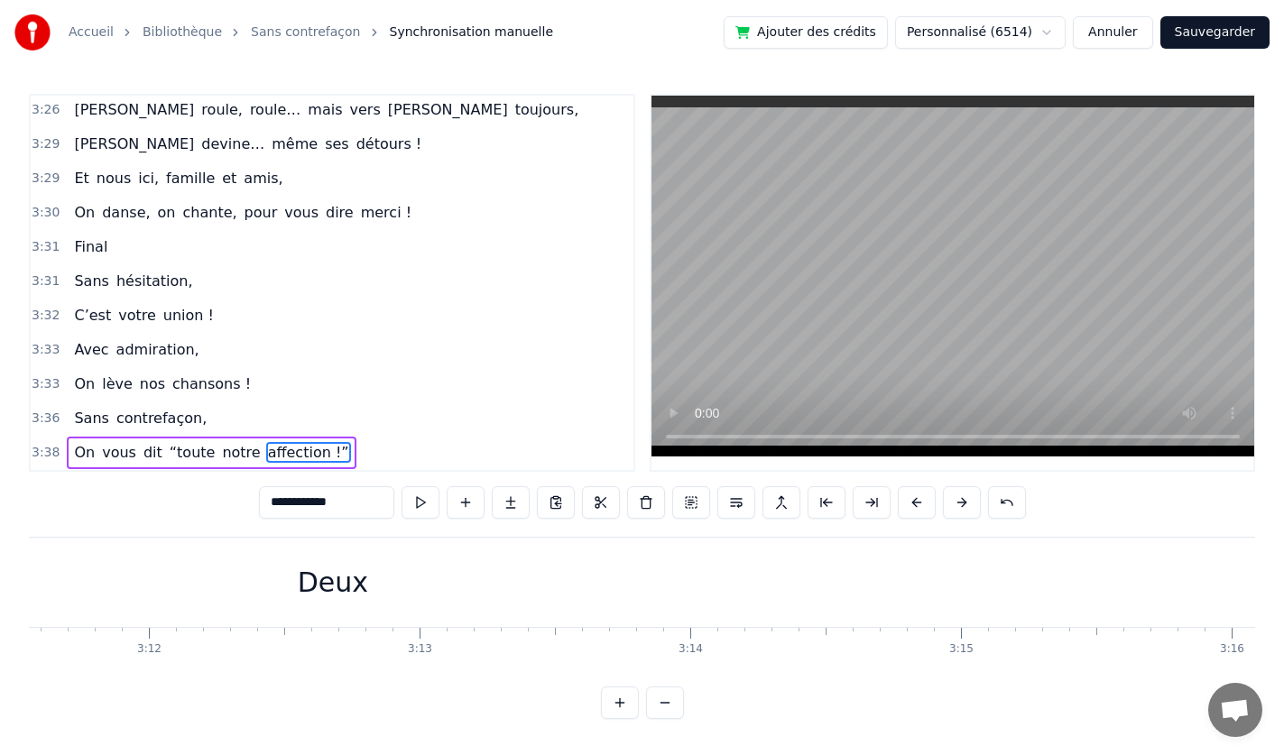
scroll to position [0, 65142]
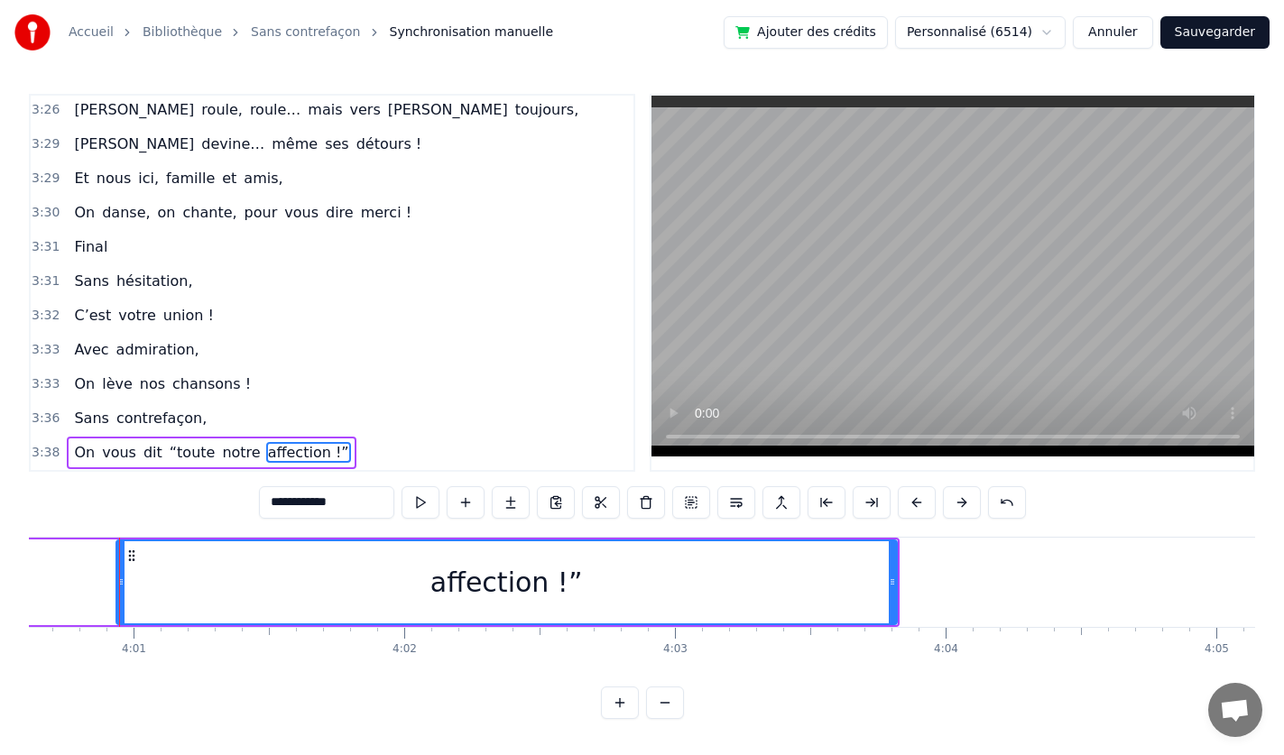
click at [1215, 679] on div "0:00 Couplet 1 0:17 On vous connaît bien, Catherine et Fred, 0:20 Un grand amou…" at bounding box center [642, 406] width 1226 height 625
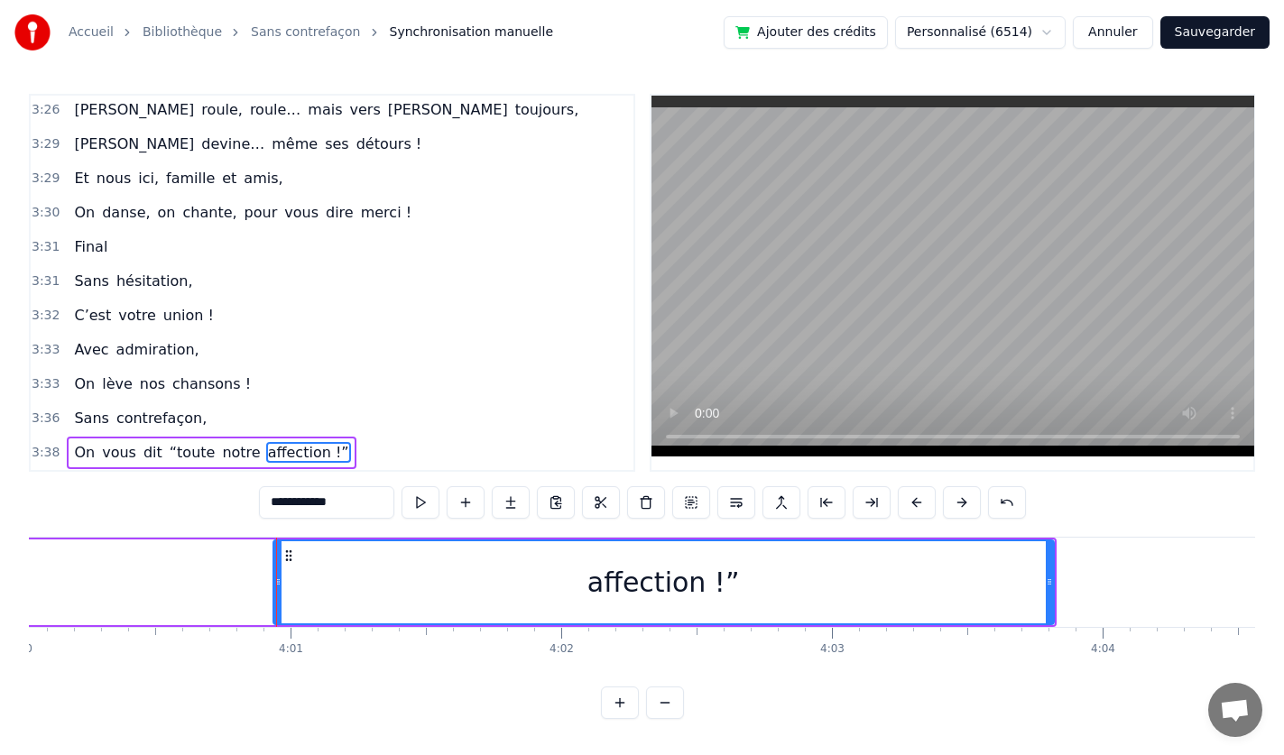
scroll to position [0, 64949]
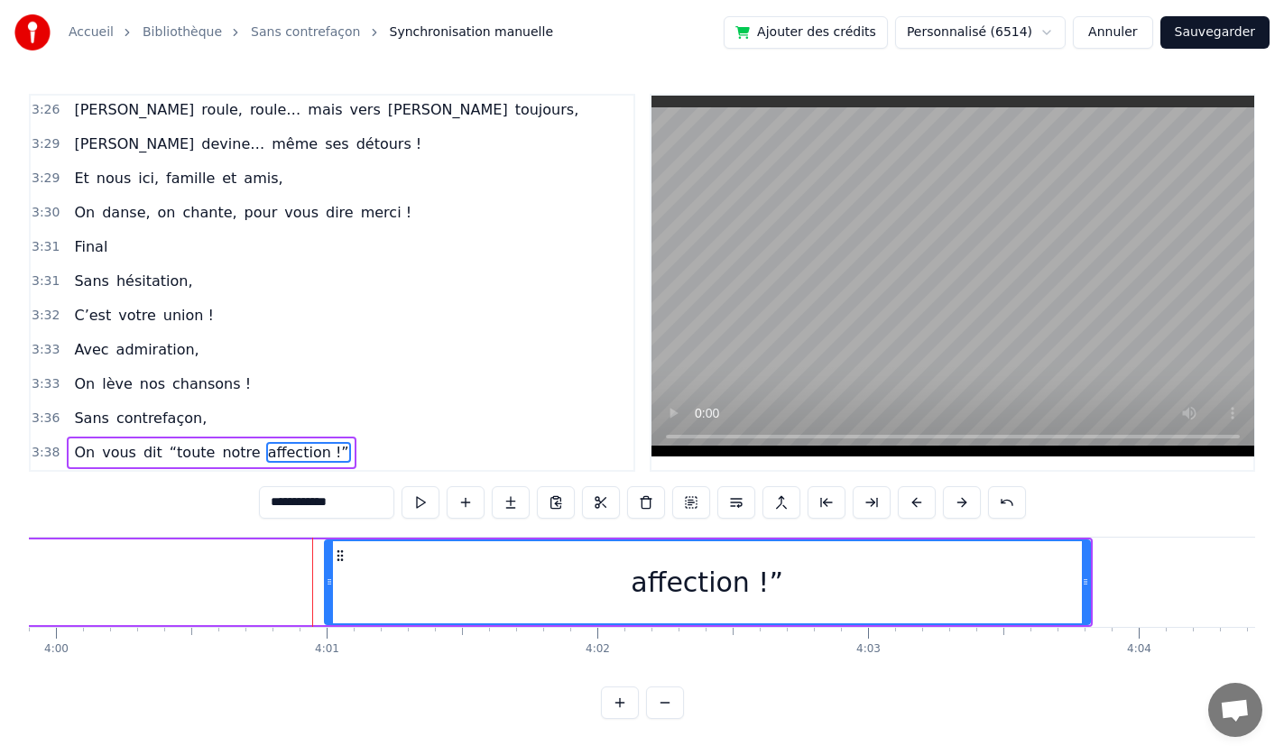
drag, startPoint x: 310, startPoint y: 577, endPoint x: 326, endPoint y: 577, distance: 15.3
click at [326, 577] on icon at bounding box center [329, 582] width 7 height 14
click at [221, 450] on span "notre" at bounding box center [241, 452] width 42 height 21
type input "*****"
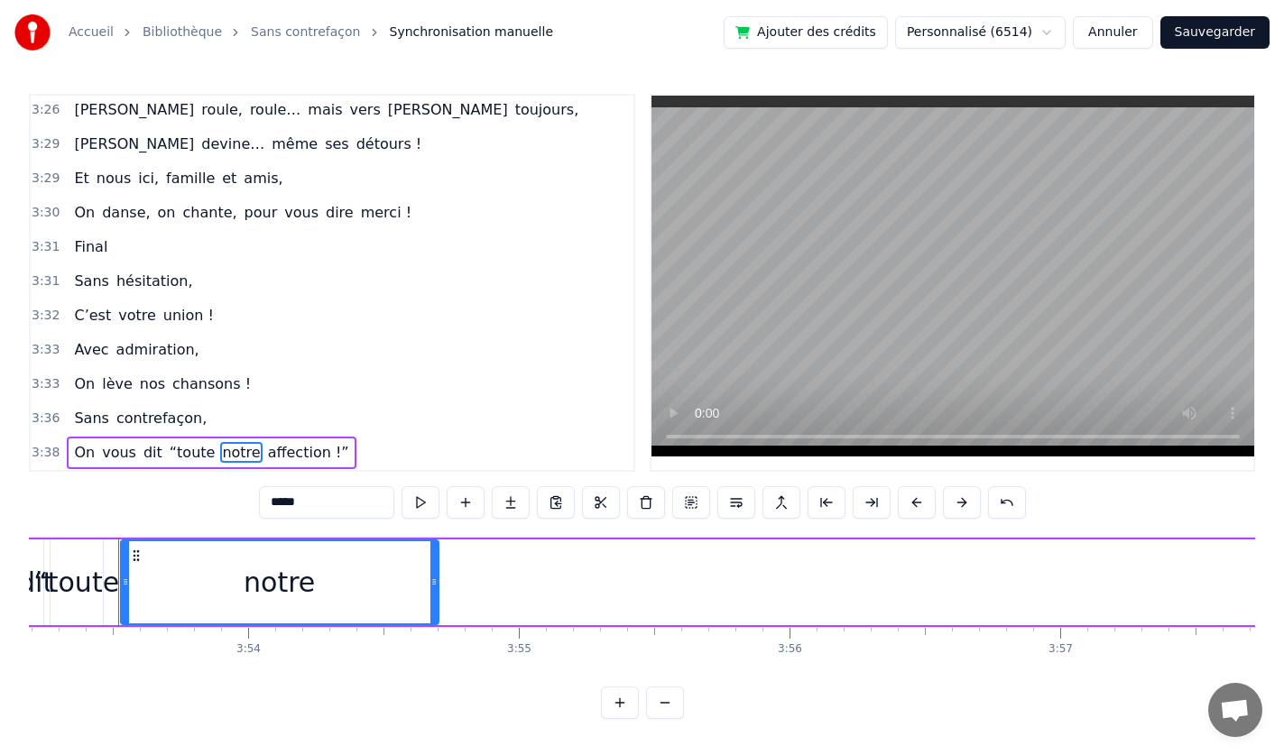
scroll to position [0, 63130]
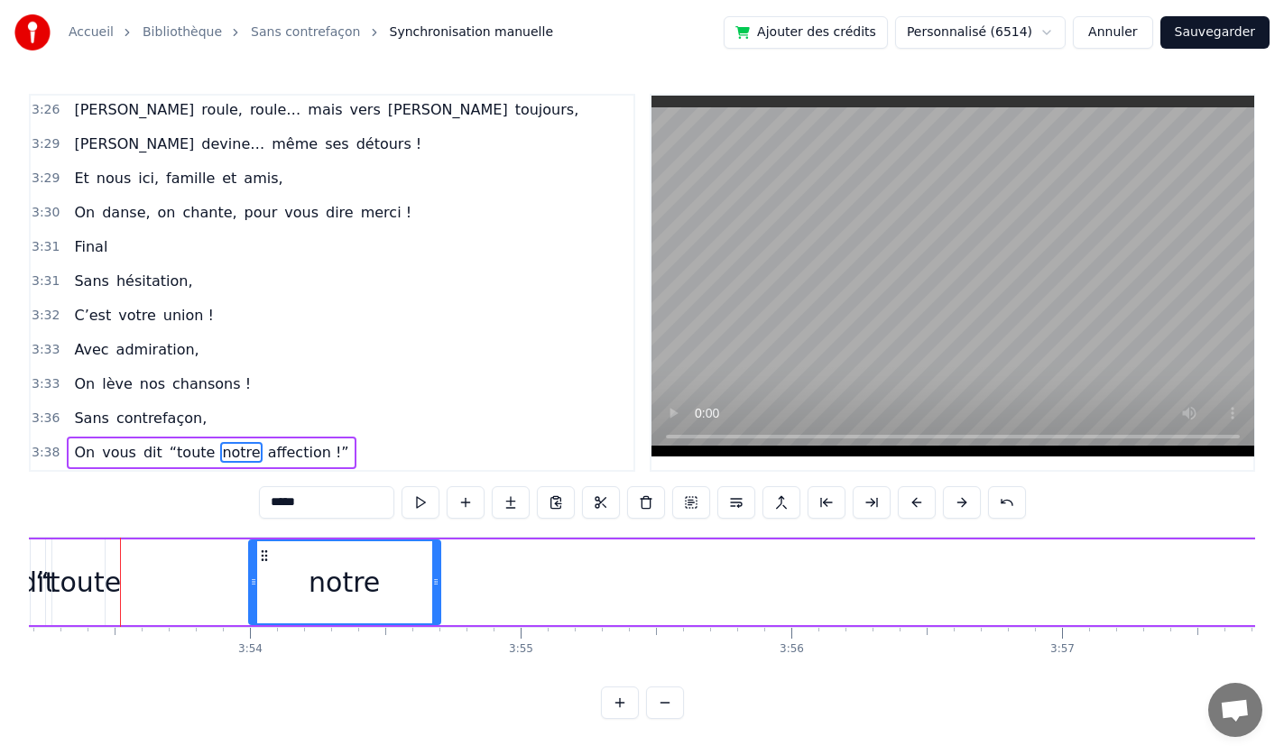
drag, startPoint x: 125, startPoint y: 567, endPoint x: 311, endPoint y: 587, distance: 188.0
click at [253, 583] on div at bounding box center [253, 582] width 7 height 82
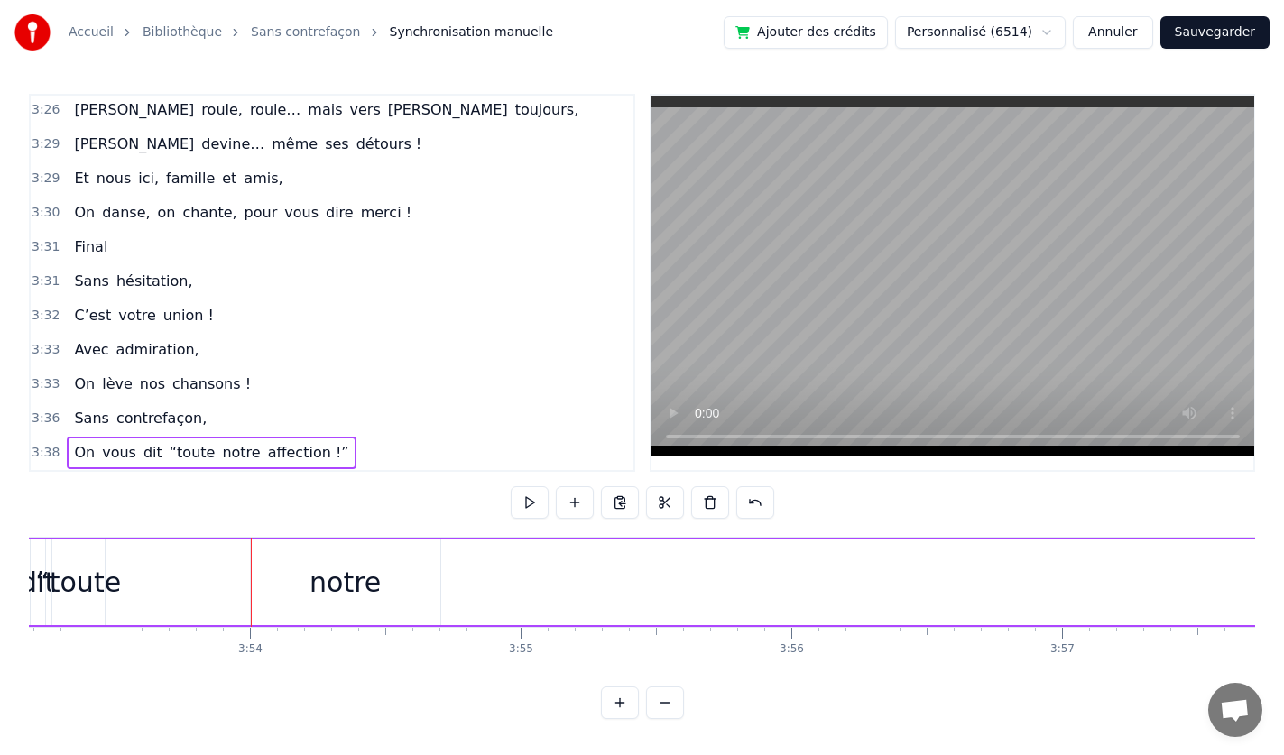
click at [438, 578] on div "notre" at bounding box center [346, 583] width 190 height 86
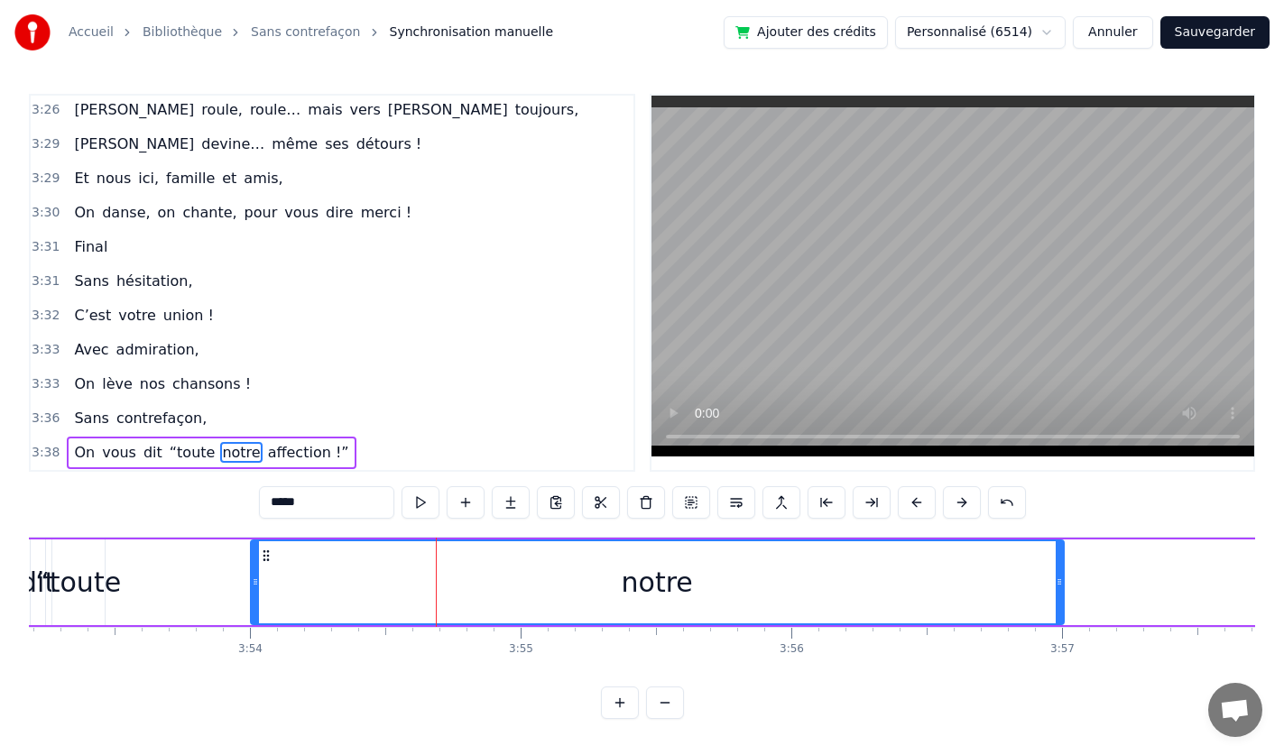
drag, startPoint x: 434, startPoint y: 574, endPoint x: 1058, endPoint y: 593, distance: 623.9
click at [1058, 593] on div at bounding box center [1059, 582] width 7 height 82
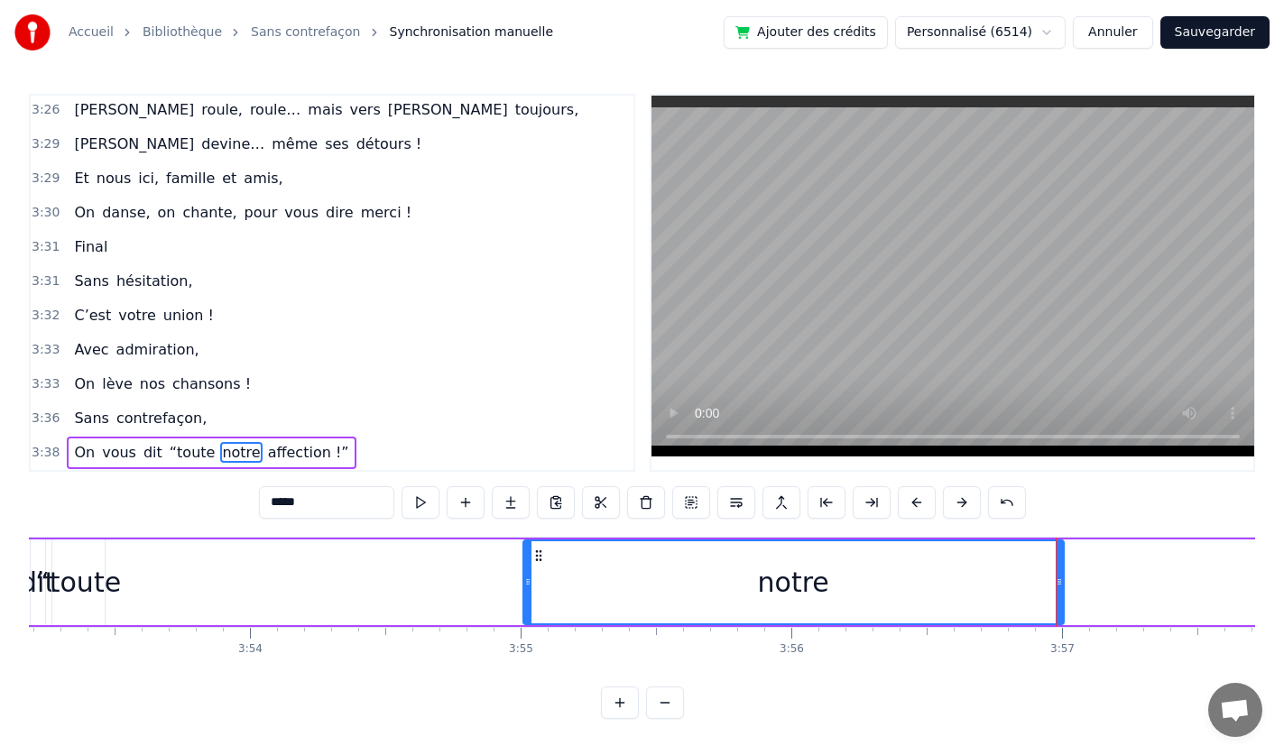
drag, startPoint x: 255, startPoint y: 577, endPoint x: 528, endPoint y: 610, distance: 274.6
click at [528, 610] on div at bounding box center [527, 582] width 7 height 82
click at [177, 443] on span "“toute" at bounding box center [193, 452] width 50 height 21
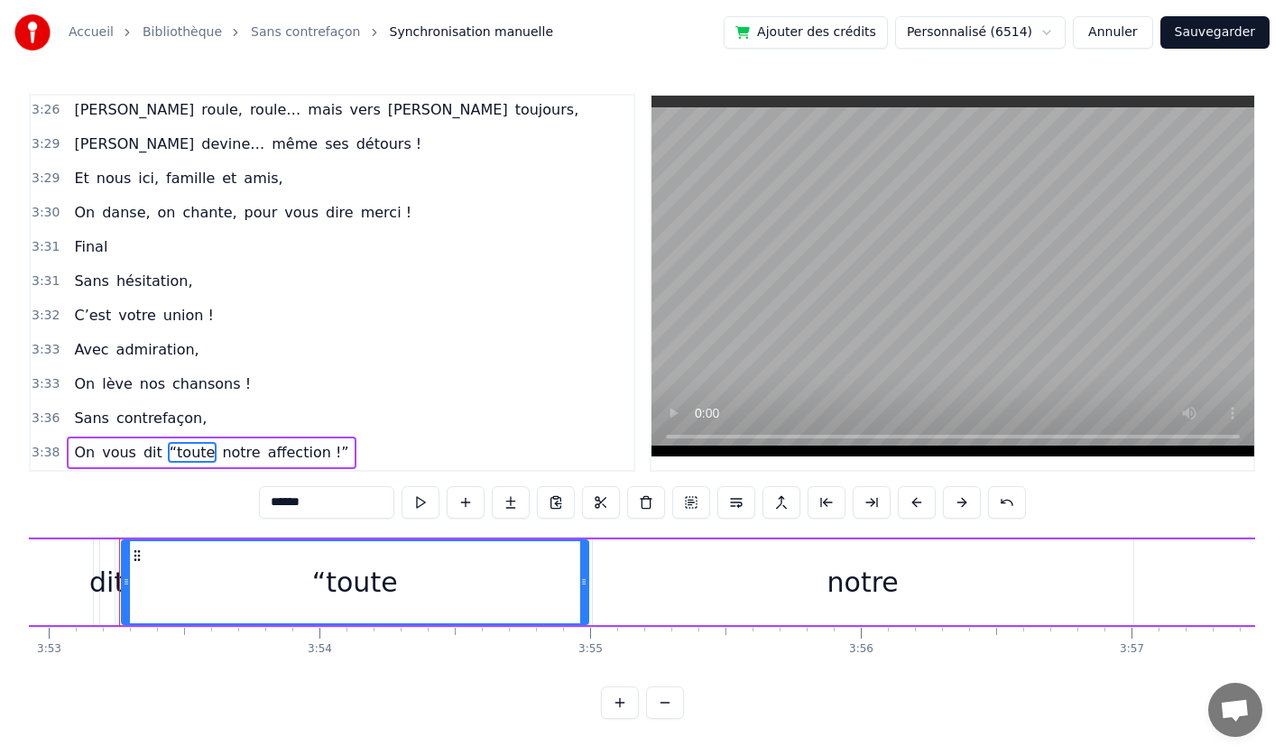
scroll to position [0, 63060]
drag, startPoint x: 97, startPoint y: 573, endPoint x: 512, endPoint y: 595, distance: 414.8
click at [512, 595] on div "“toute" at bounding box center [356, 582] width 465 height 82
drag, startPoint x: 128, startPoint y: 576, endPoint x: 178, endPoint y: 572, distance: 49.8
click at [178, 572] on div "“toute" at bounding box center [356, 582] width 465 height 82
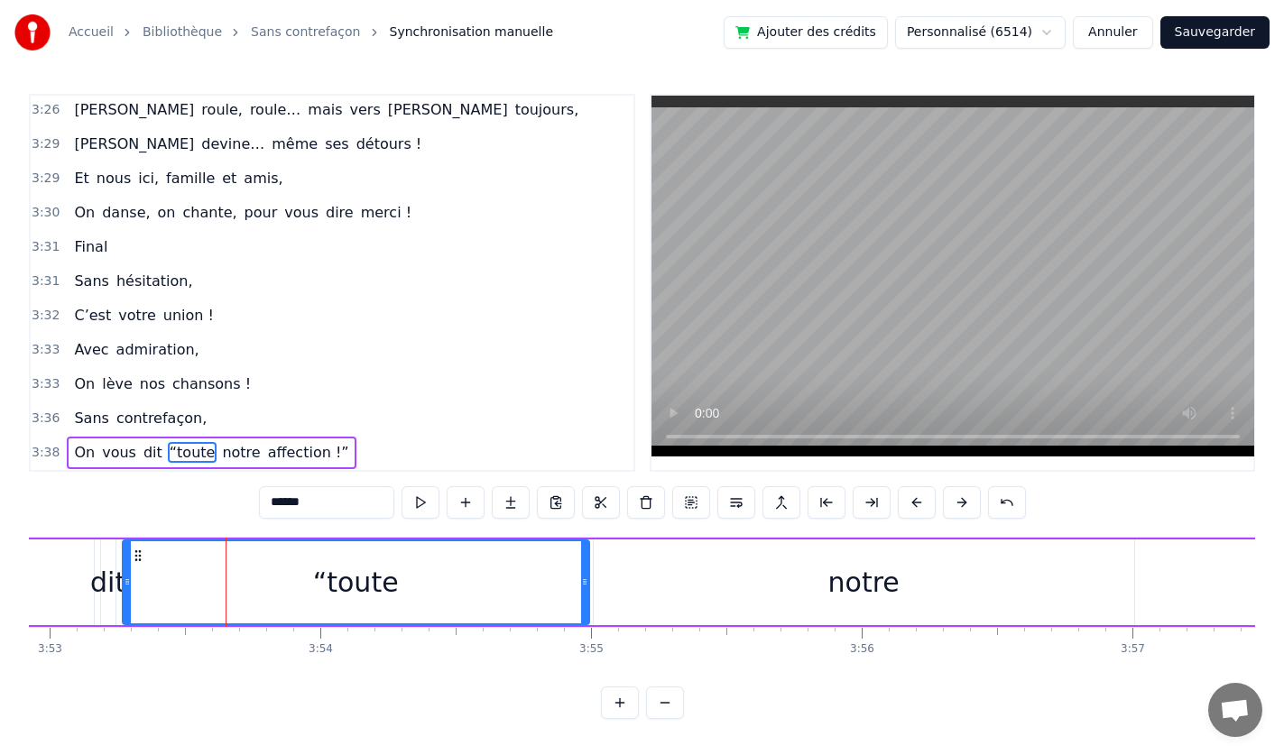
click at [125, 553] on div at bounding box center [127, 582] width 7 height 82
drag, startPoint x: 125, startPoint y: 553, endPoint x: 170, endPoint y: 550, distance: 45.3
click at [170, 550] on div "“toute" at bounding box center [356, 582] width 465 height 82
drag, startPoint x: 175, startPoint y: 576, endPoint x: 222, endPoint y: 570, distance: 47.2
click at [222, 575] on icon at bounding box center [219, 582] width 7 height 14
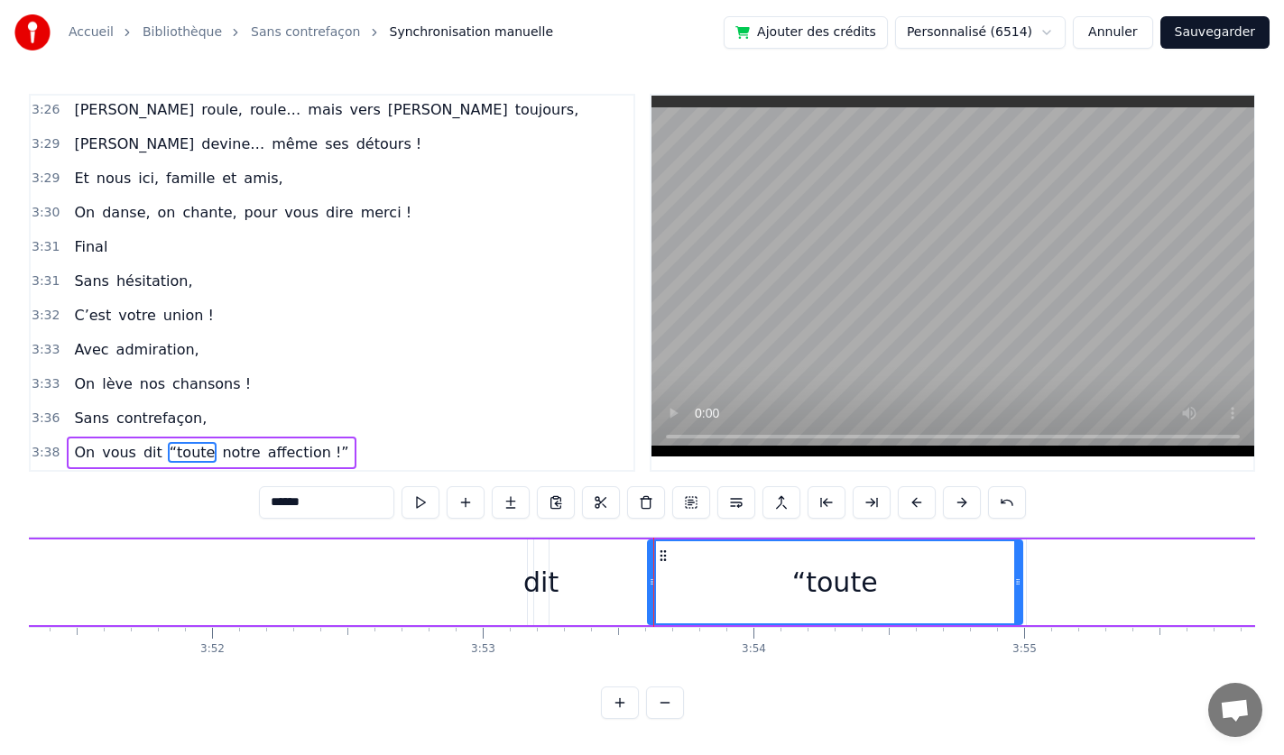
scroll to position [0, 62591]
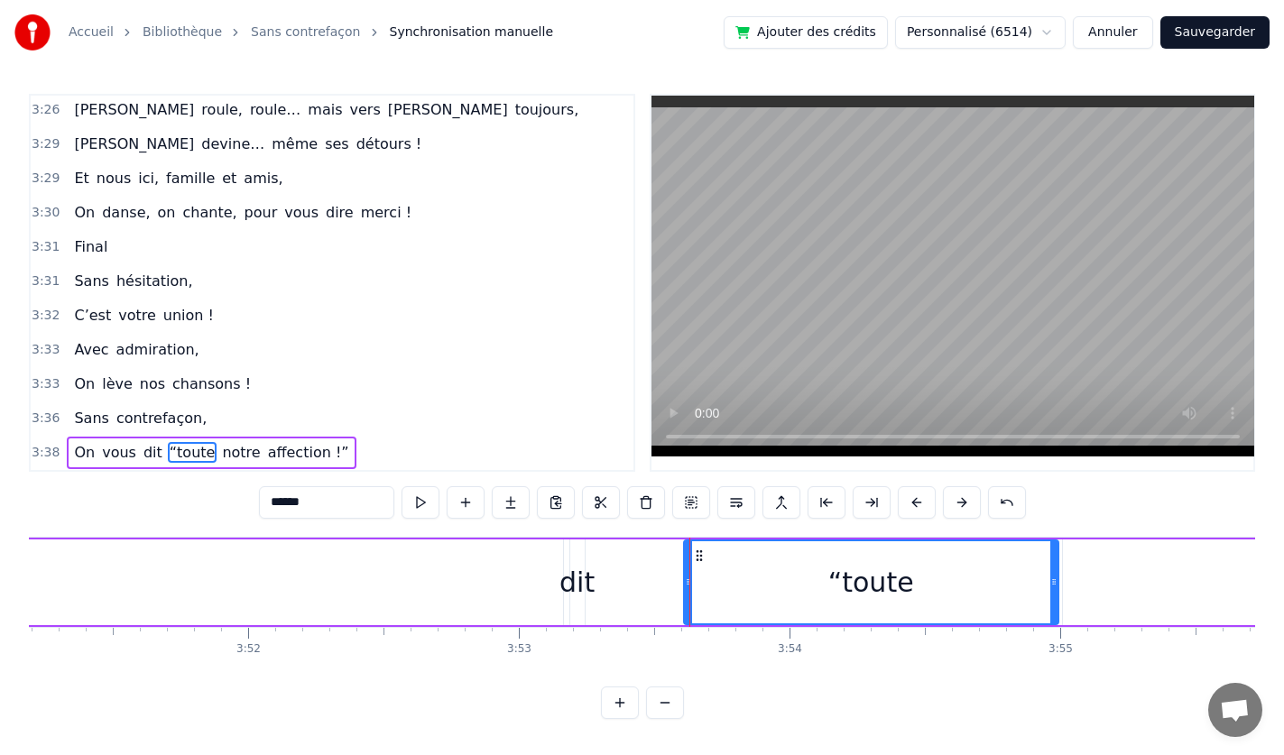
click at [116, 446] on span "vous" at bounding box center [119, 452] width 38 height 21
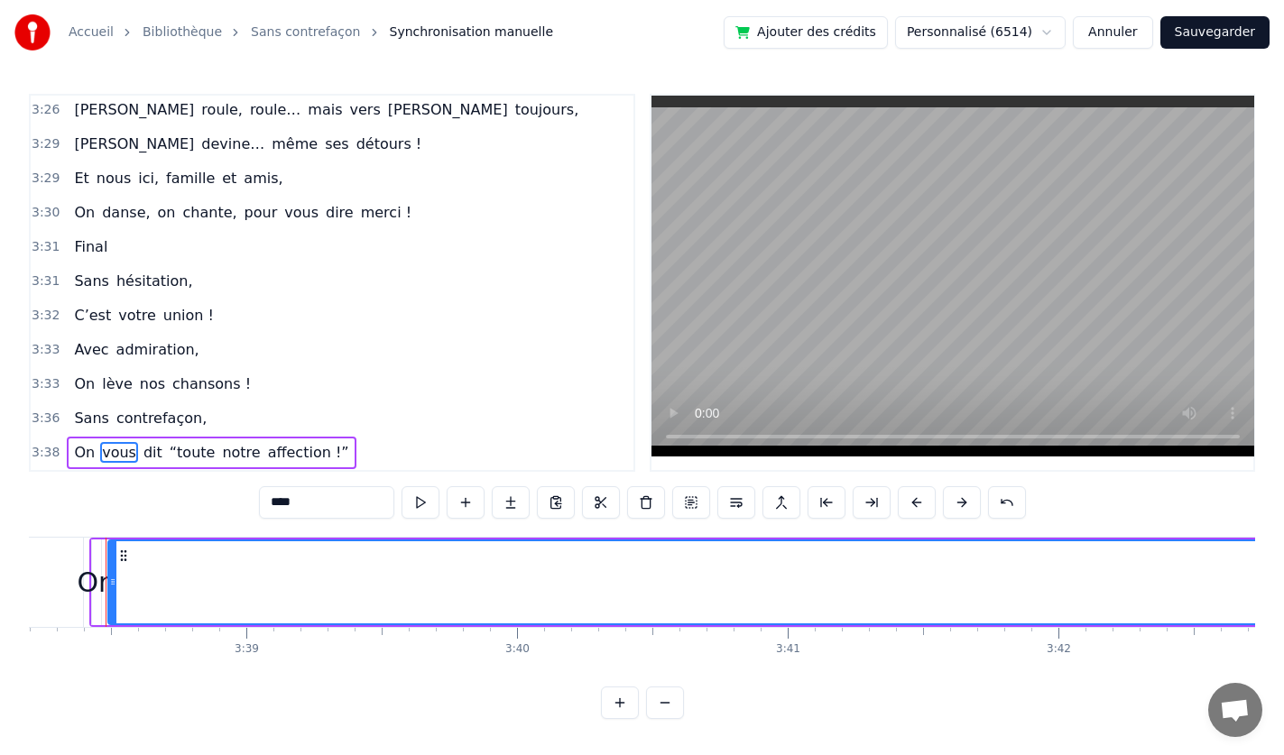
scroll to position [0, 59430]
click at [82, 408] on span "Sans" at bounding box center [91, 418] width 38 height 21
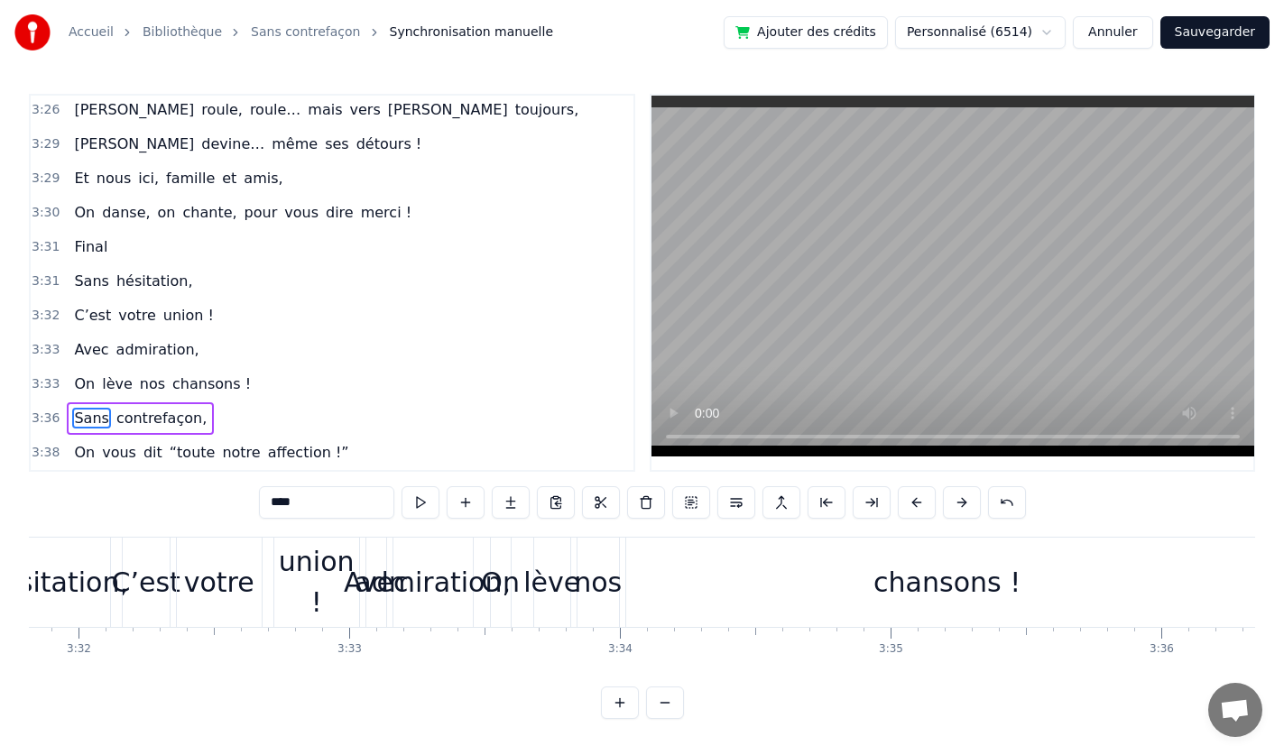
scroll to position [0, 57279]
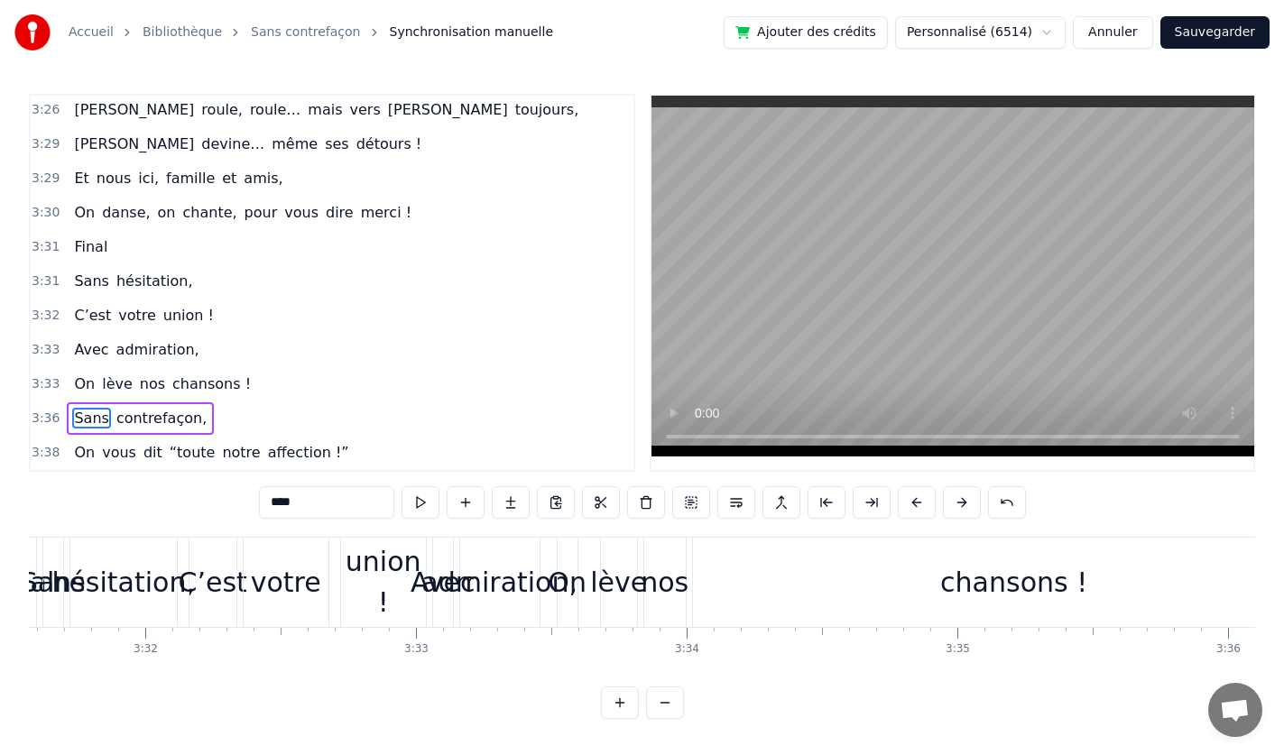
click at [171, 375] on span "chansons !" at bounding box center [212, 384] width 82 height 21
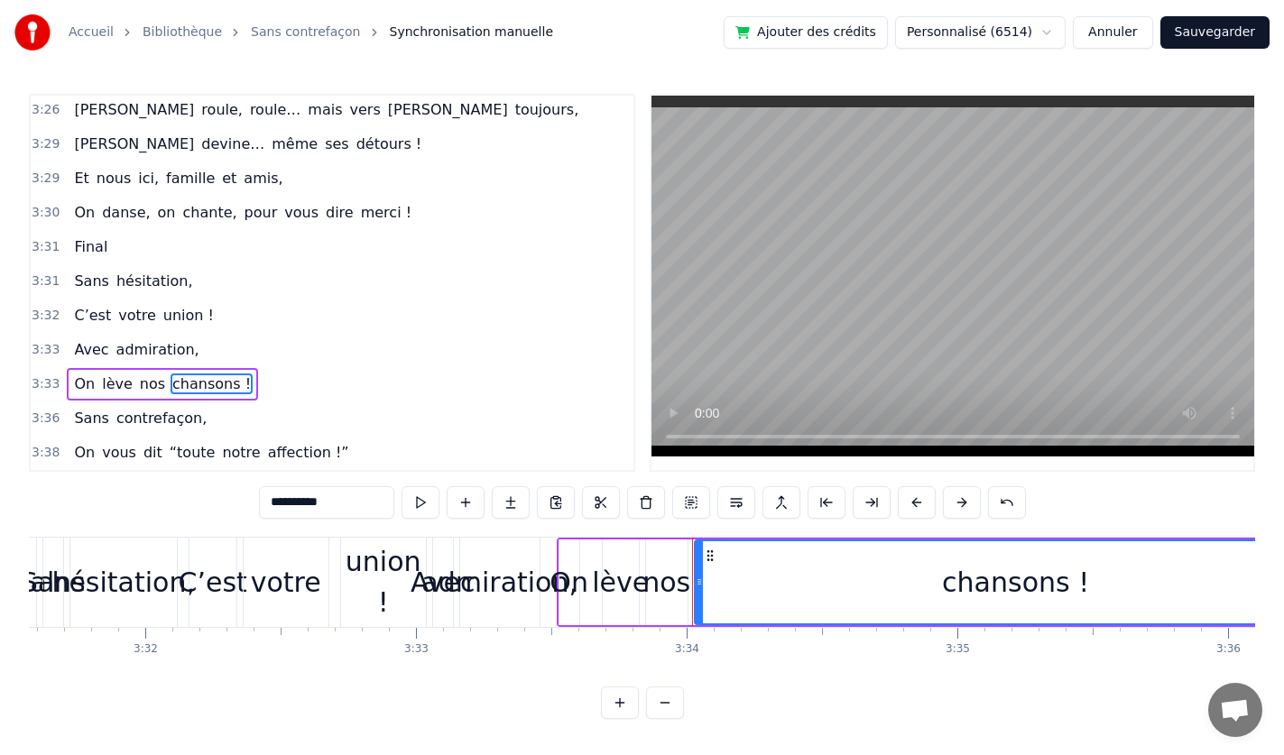
scroll to position [6, 0]
click at [138, 382] on span "nos" at bounding box center [152, 384] width 29 height 21
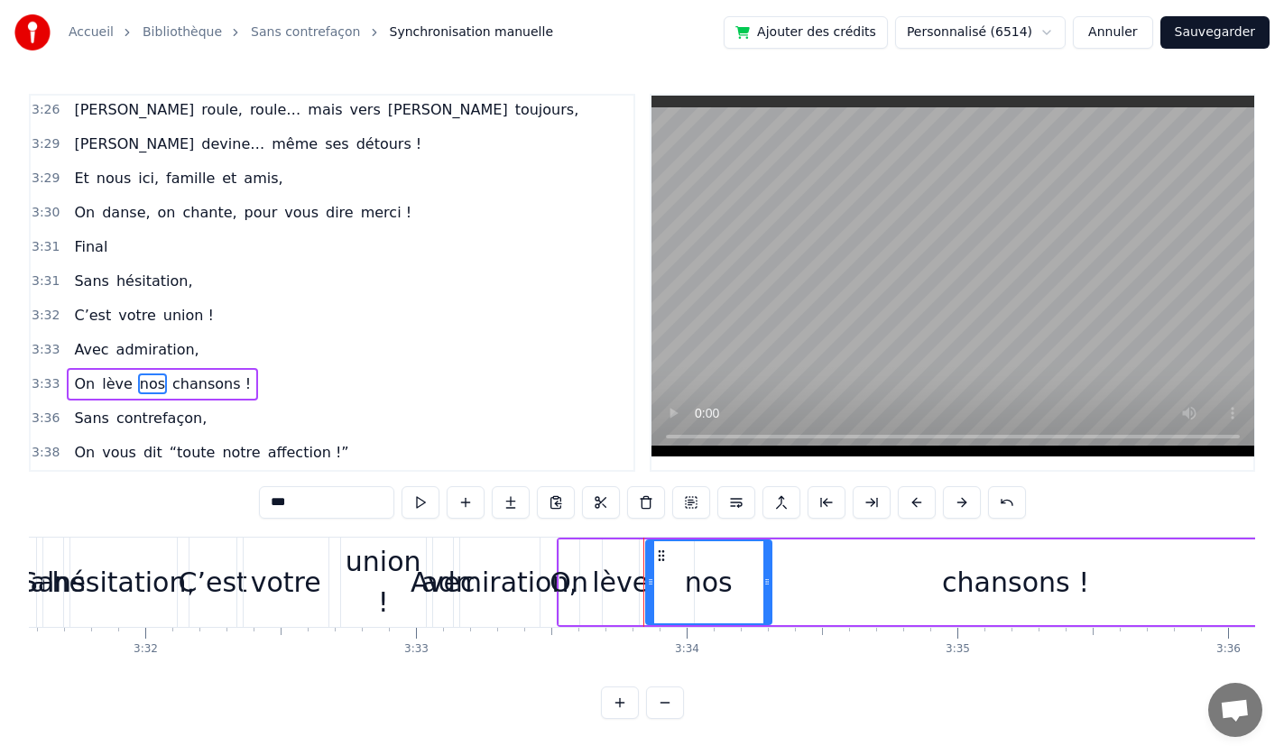
drag, startPoint x: 679, startPoint y: 573, endPoint x: 763, endPoint y: 568, distance: 84.1
click at [763, 568] on div at bounding box center [766, 582] width 7 height 82
click at [560, 580] on div "On" at bounding box center [569, 582] width 39 height 41
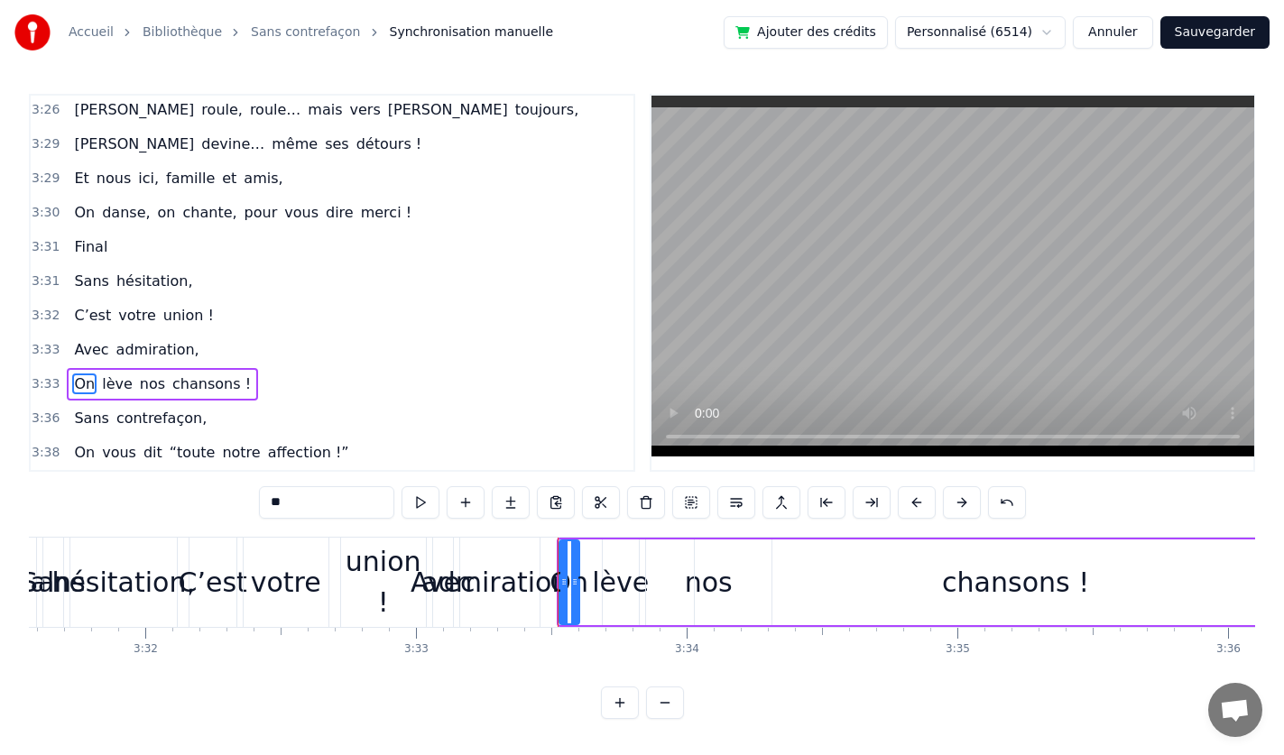
click at [109, 377] on span "lève" at bounding box center [117, 384] width 34 height 21
click at [101, 374] on span "lève" at bounding box center [117, 384] width 34 height 21
click at [76, 380] on span "On" at bounding box center [84, 384] width 24 height 21
click at [503, 578] on div "admiration," at bounding box center [499, 582] width 156 height 41
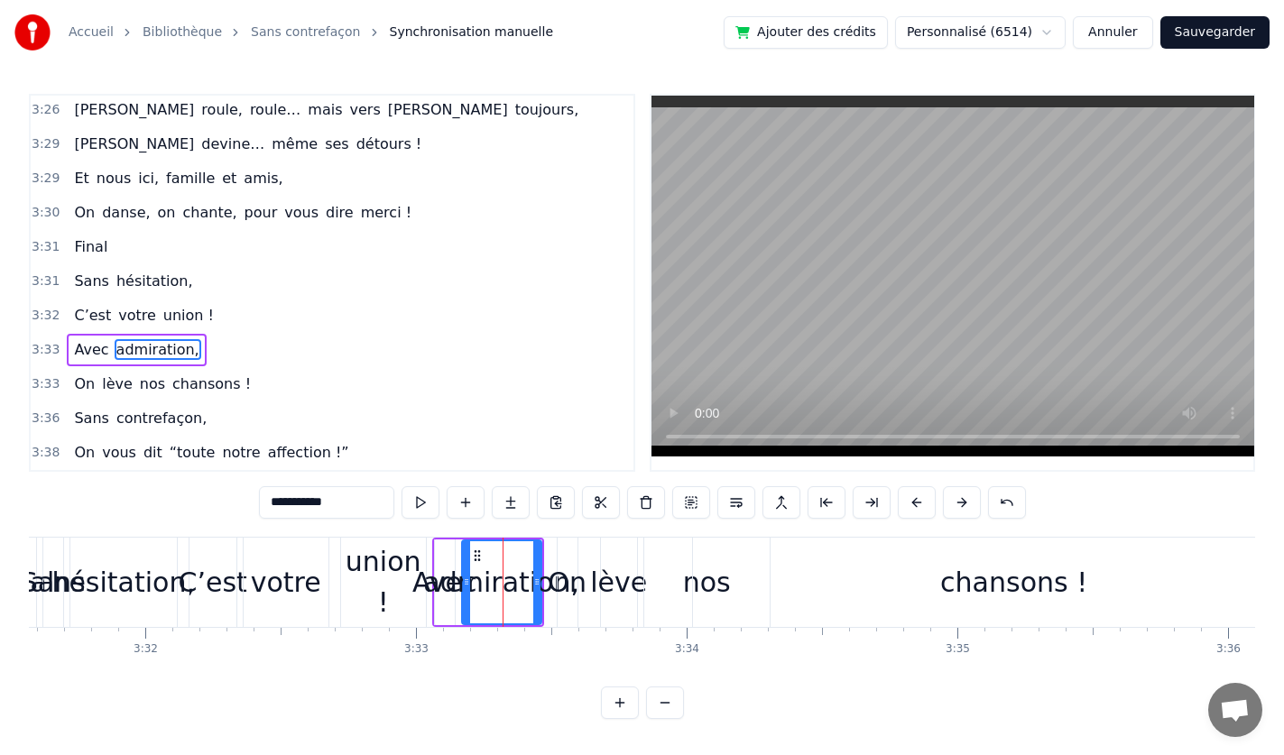
scroll to position [0, 0]
click at [358, 583] on div "union !" at bounding box center [383, 581] width 85 height 81
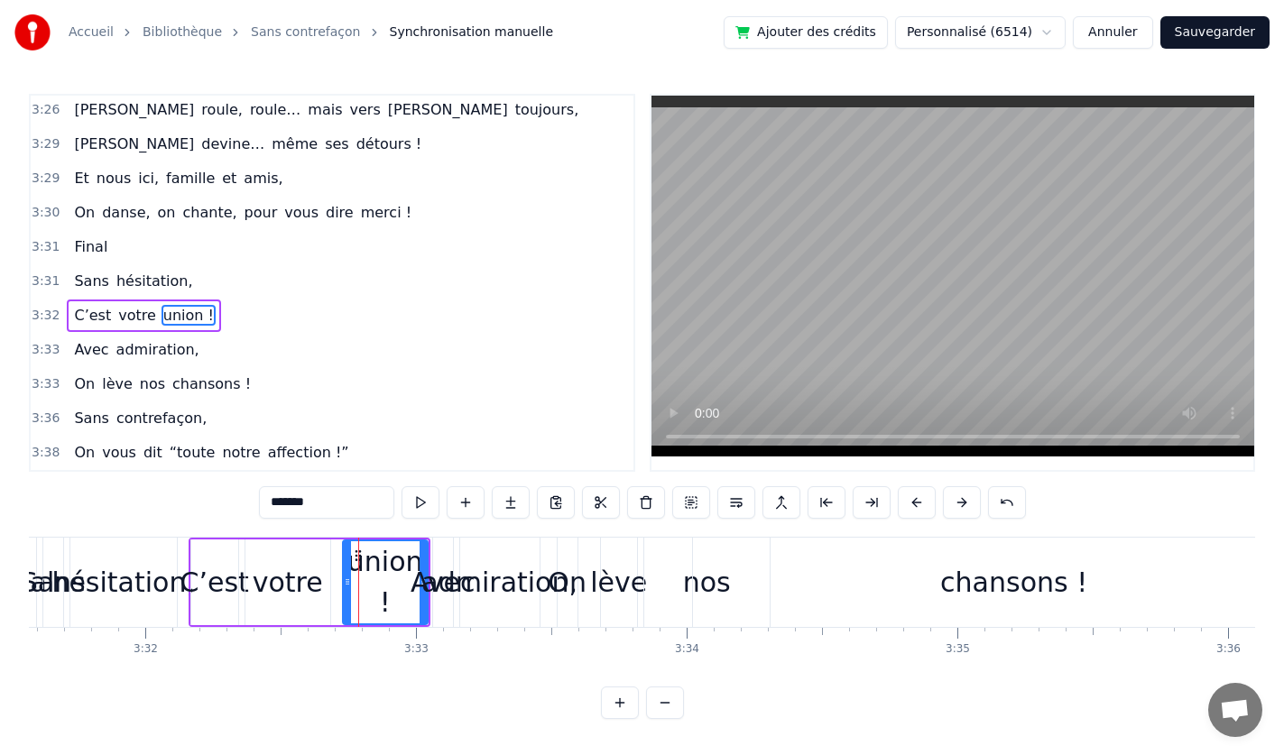
click at [184, 587] on div "hésitation," at bounding box center [122, 582] width 143 height 41
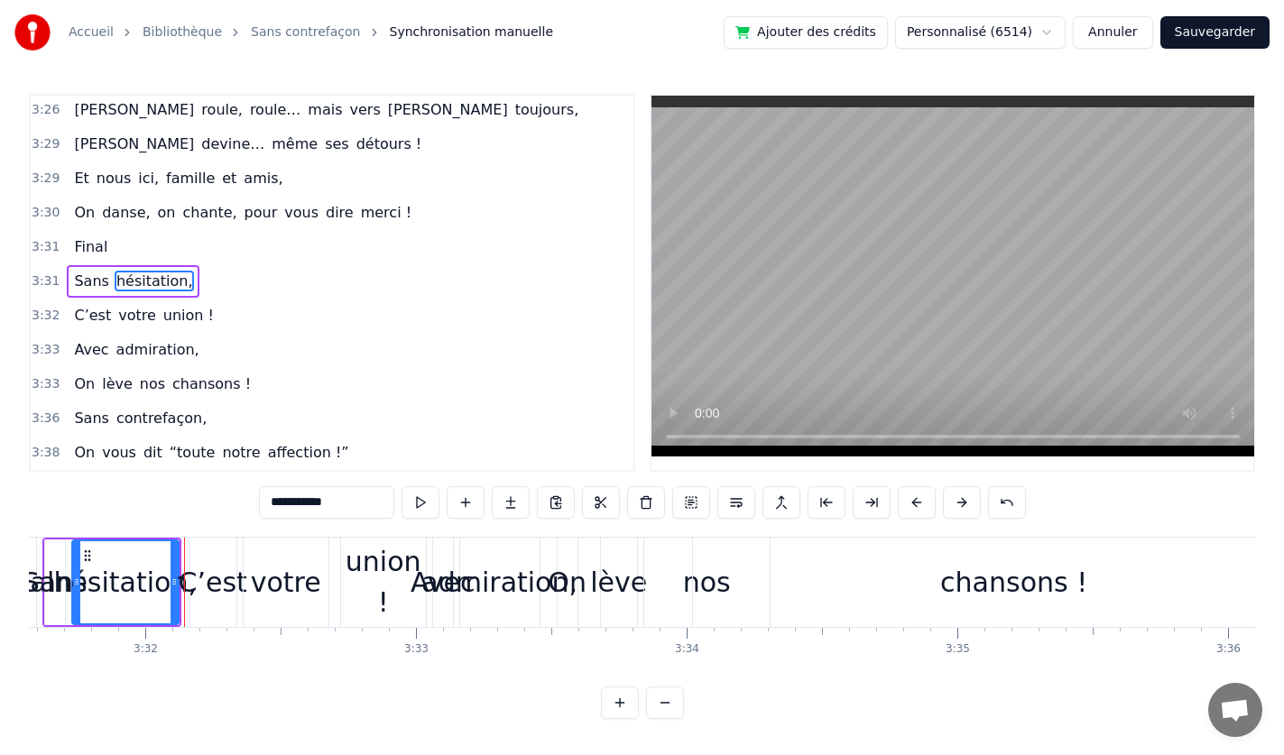
scroll to position [858, 0]
click at [80, 255] on span "Final" at bounding box center [90, 248] width 37 height 21
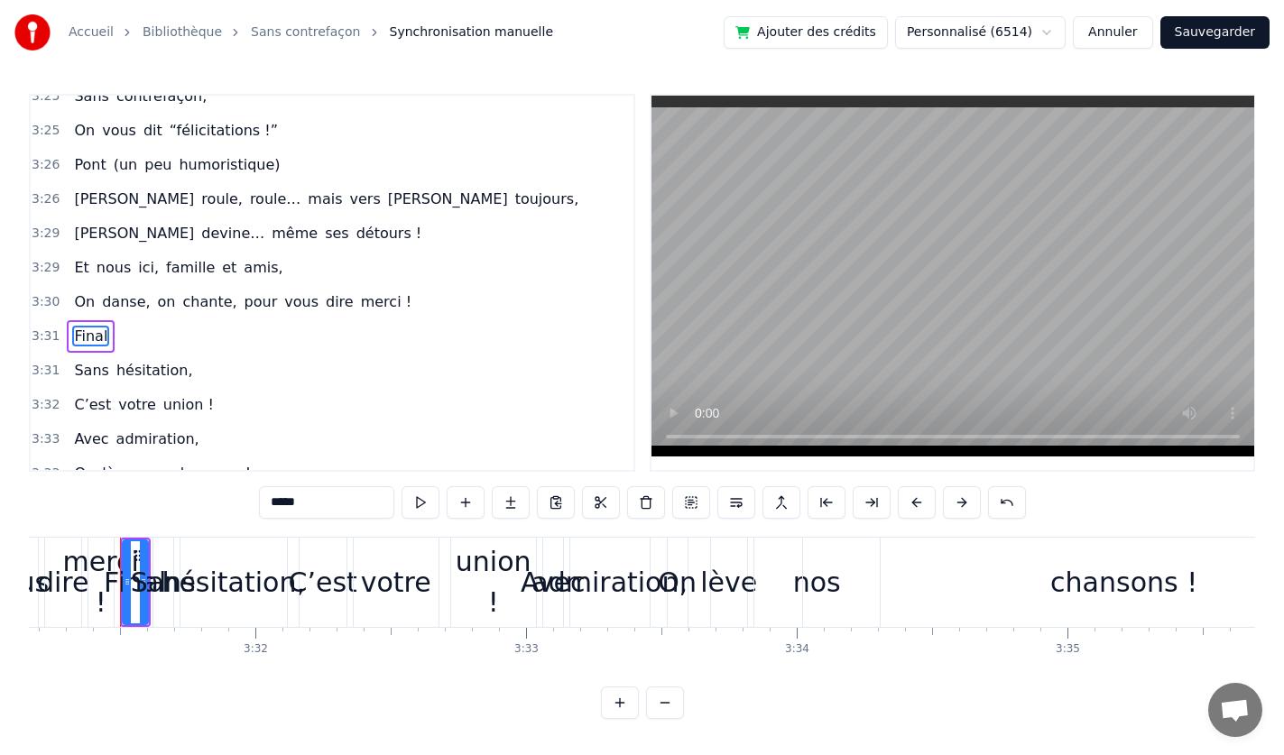
scroll to position [770, 0]
click at [79, 295] on span "On" at bounding box center [84, 302] width 24 height 21
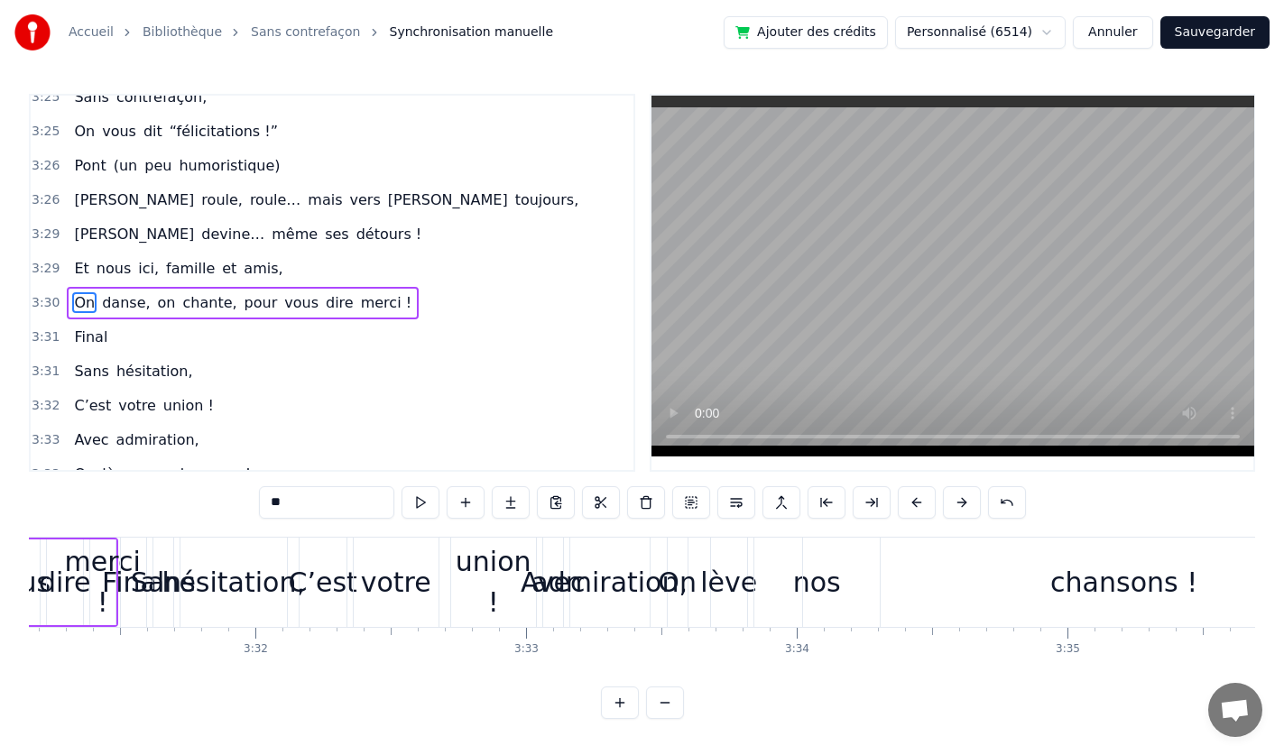
scroll to position [790, 0]
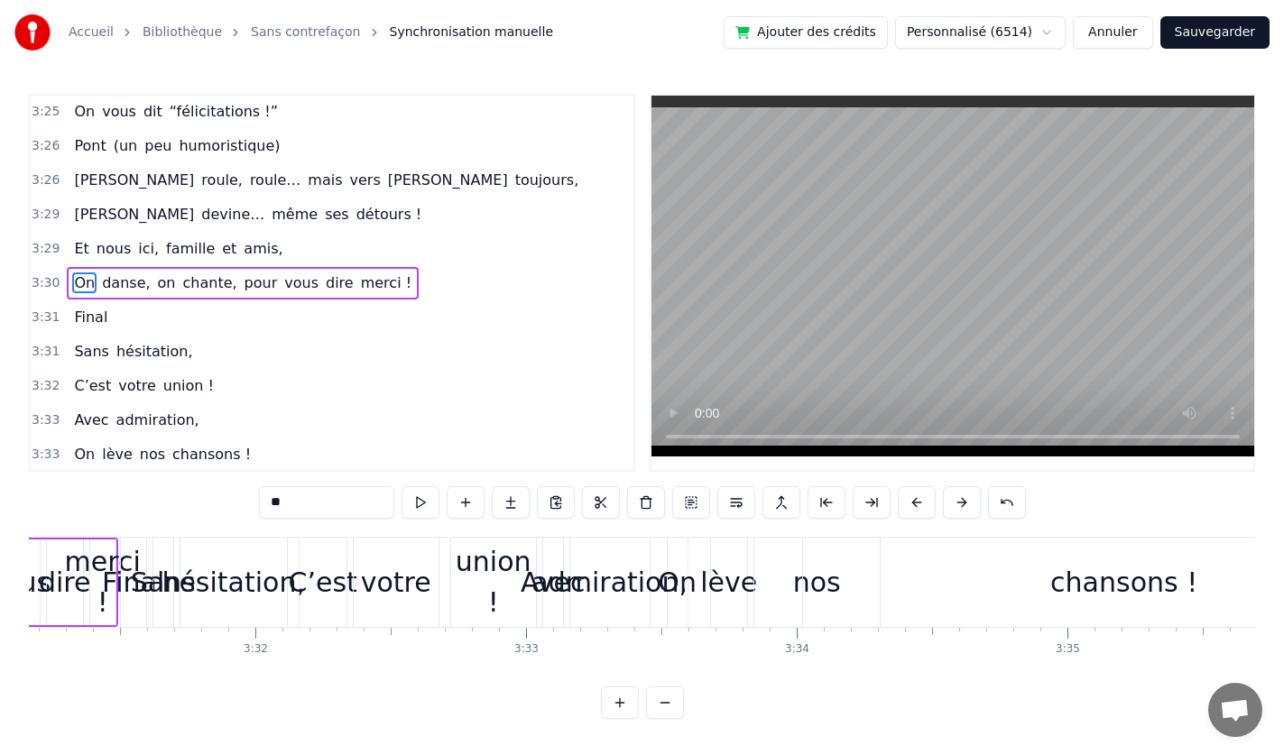
click at [125, 287] on span "danse," at bounding box center [125, 283] width 51 height 21
type input "******"
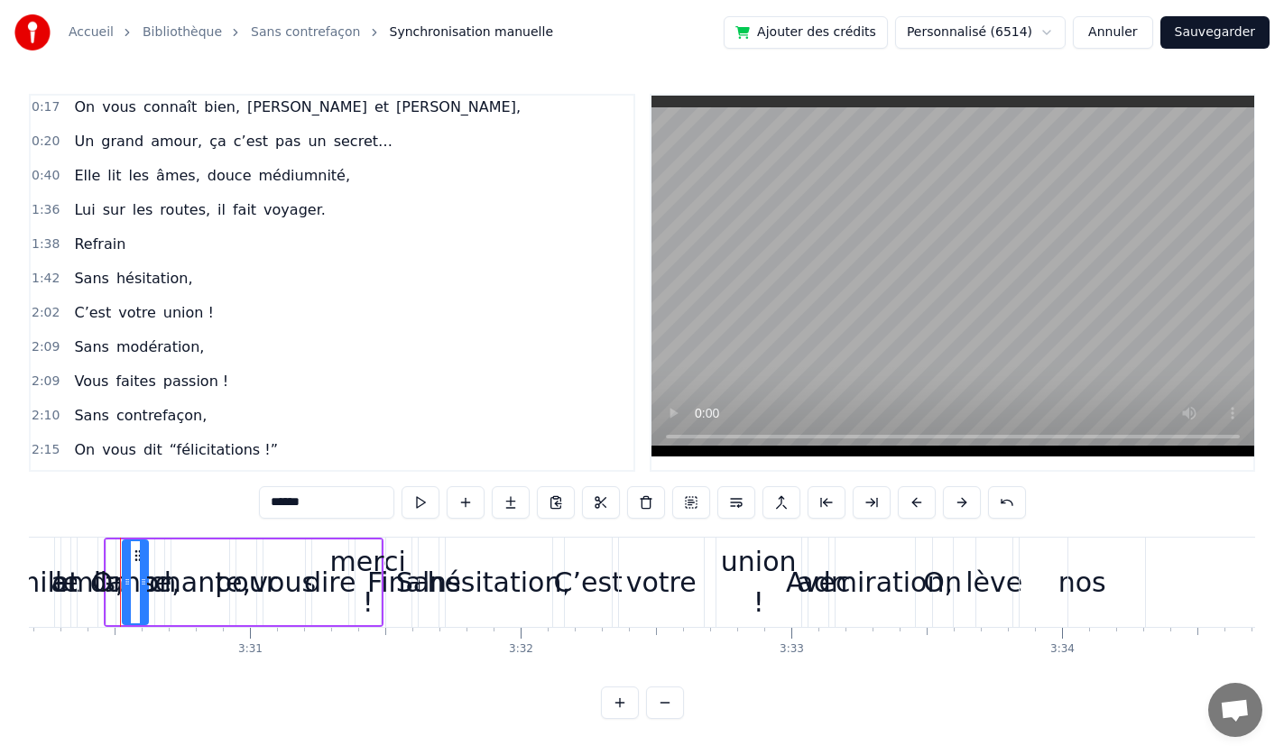
scroll to position [0, 0]
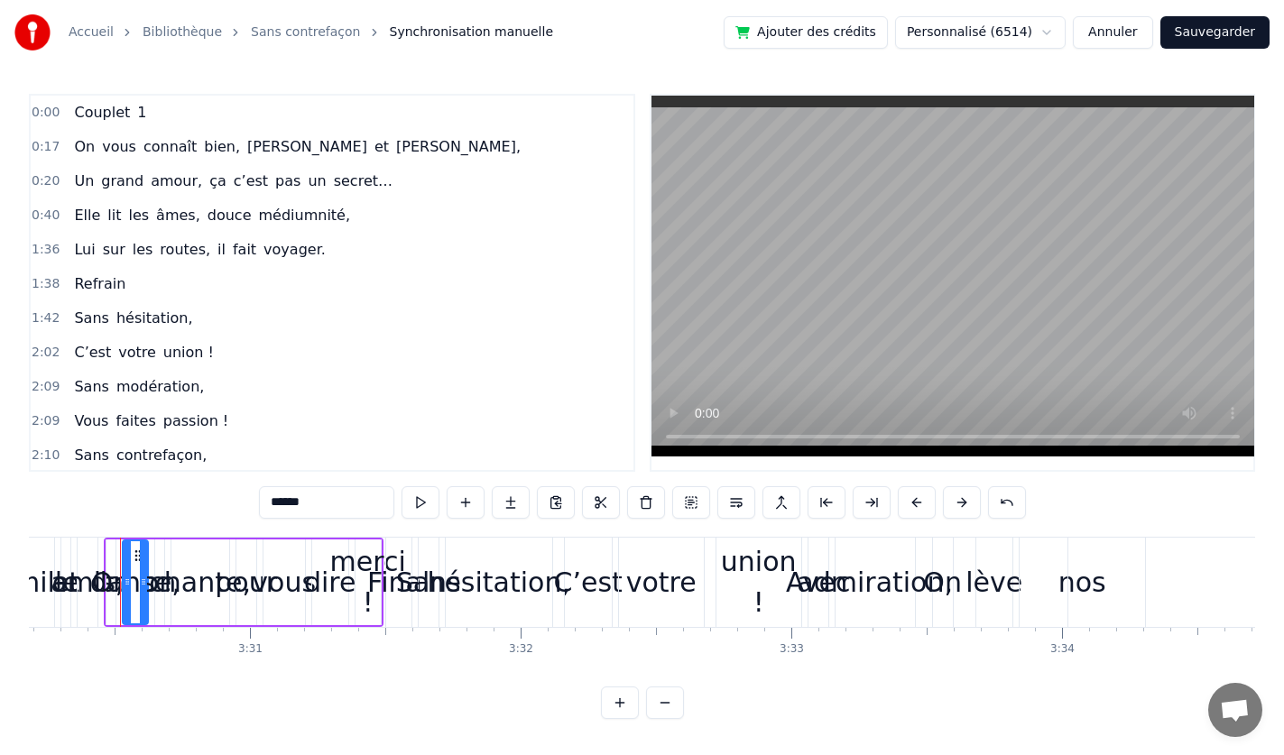
click at [43, 150] on span "0:17" at bounding box center [46, 147] width 28 height 18
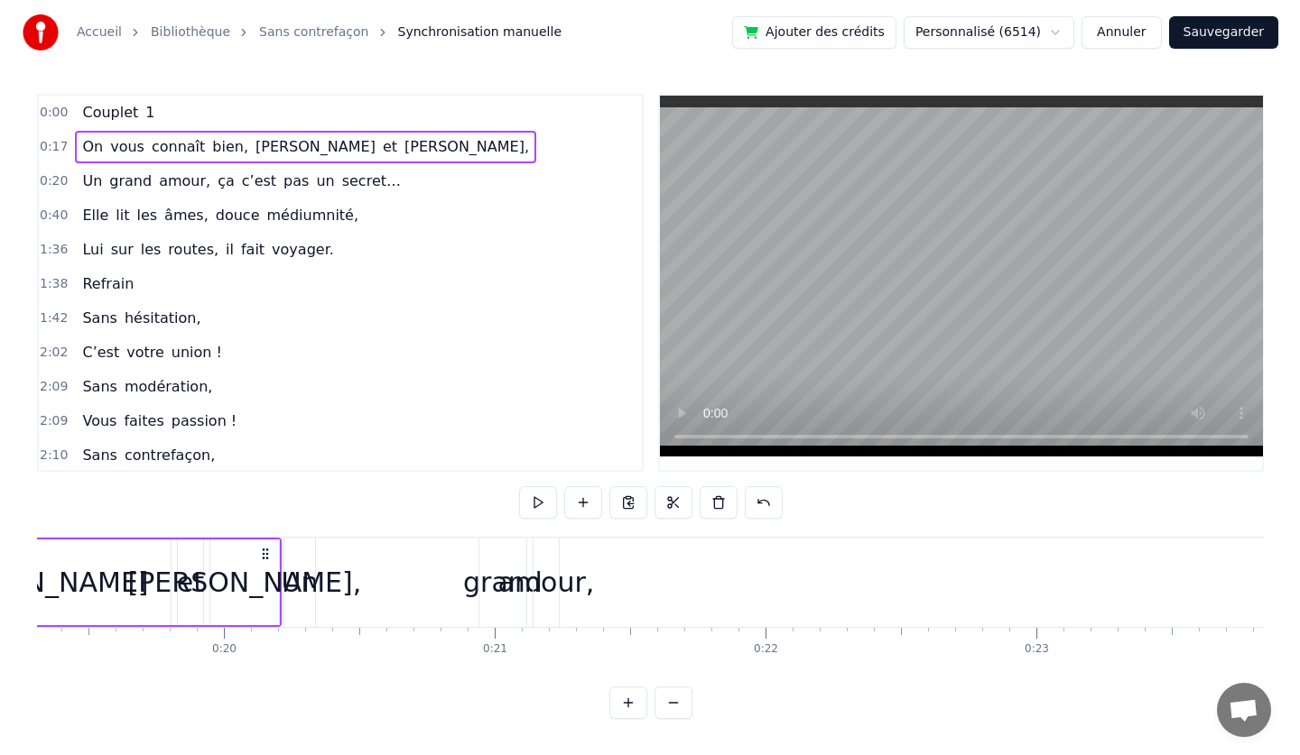
scroll to position [0, 4733]
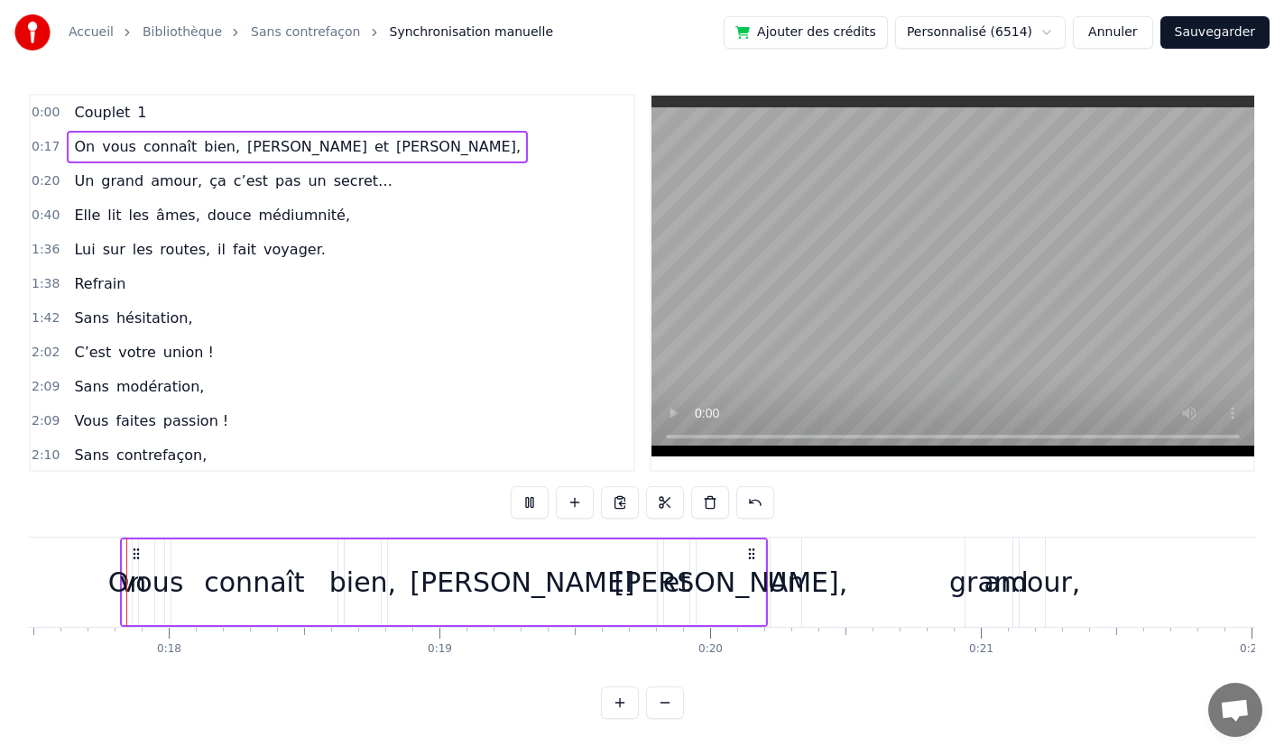
click at [1197, 36] on button "Sauvegarder" at bounding box center [1215, 32] width 109 height 32
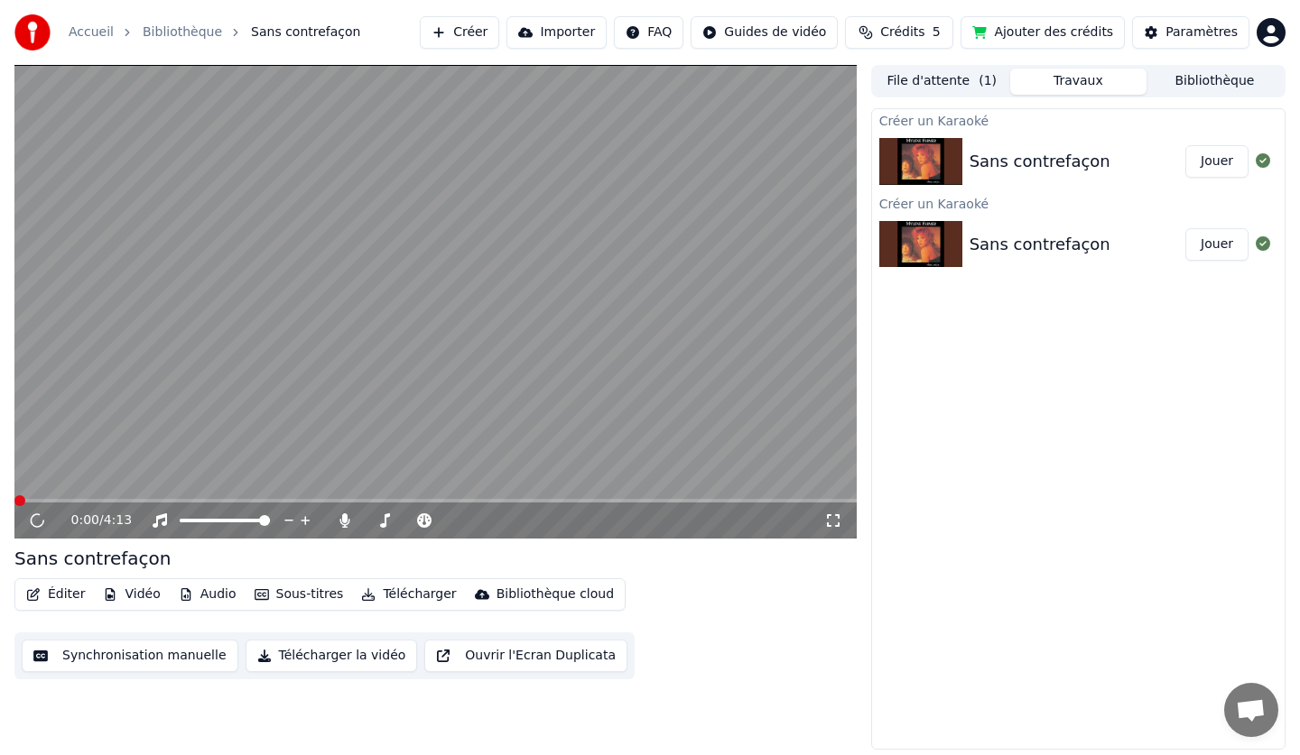
click at [1210, 253] on button "Jouer" at bounding box center [1216, 244] width 63 height 32
click at [16, 502] on span at bounding box center [19, 500] width 11 height 11
click at [49, 495] on span at bounding box center [52, 500] width 11 height 11
click at [119, 402] on video at bounding box center [435, 302] width 842 height 474
click at [106, 397] on video at bounding box center [435, 302] width 842 height 474
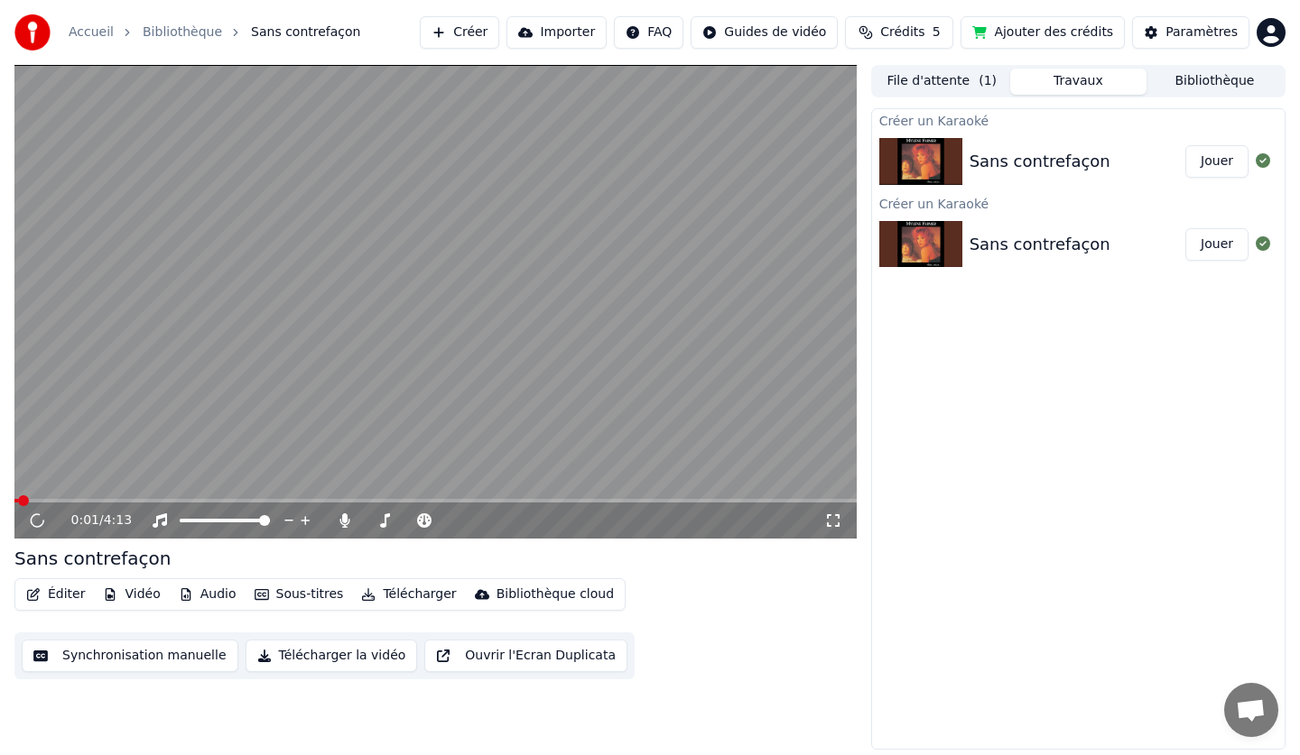
click at [18, 506] on span at bounding box center [23, 500] width 11 height 11
click at [14, 499] on span at bounding box center [435, 501] width 842 height 4
click at [15, 499] on span at bounding box center [19, 500] width 11 height 11
click at [384, 593] on button "Télécharger" at bounding box center [408, 594] width 109 height 25
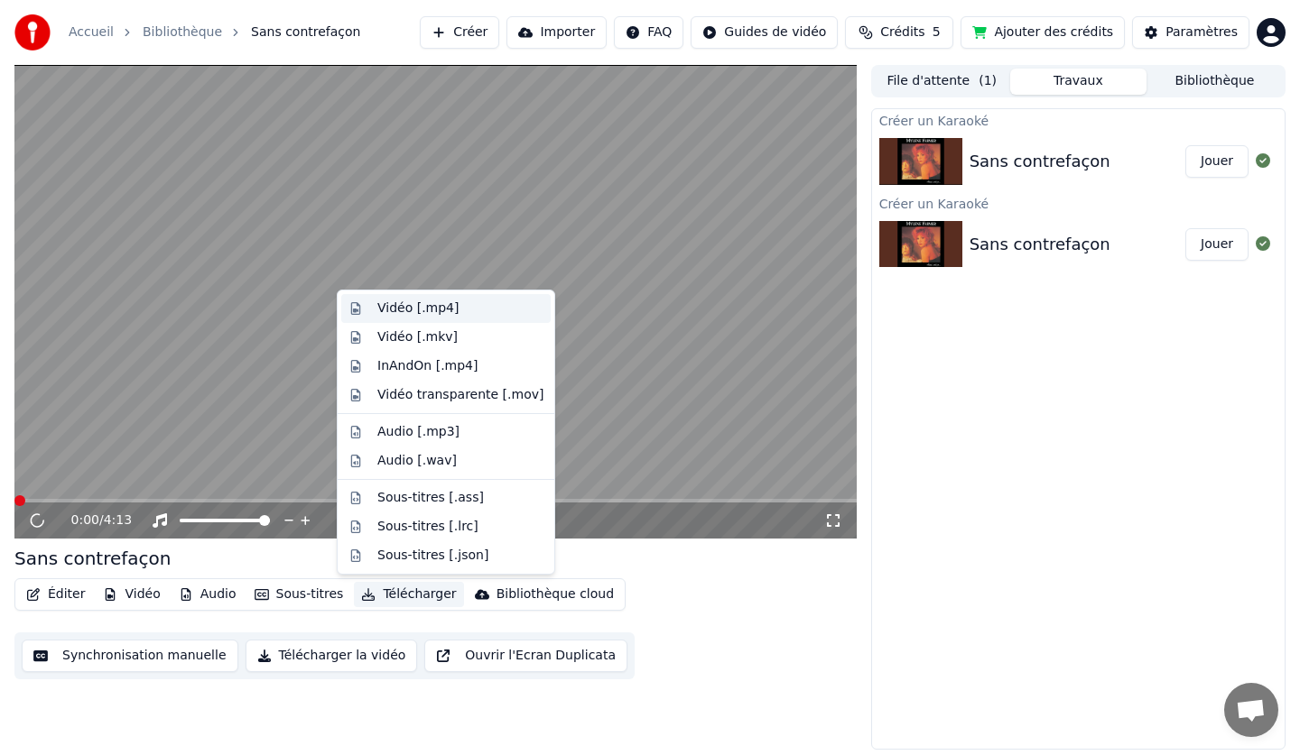
click at [404, 310] on div "Vidéo [.mp4]" at bounding box center [417, 309] width 81 height 18
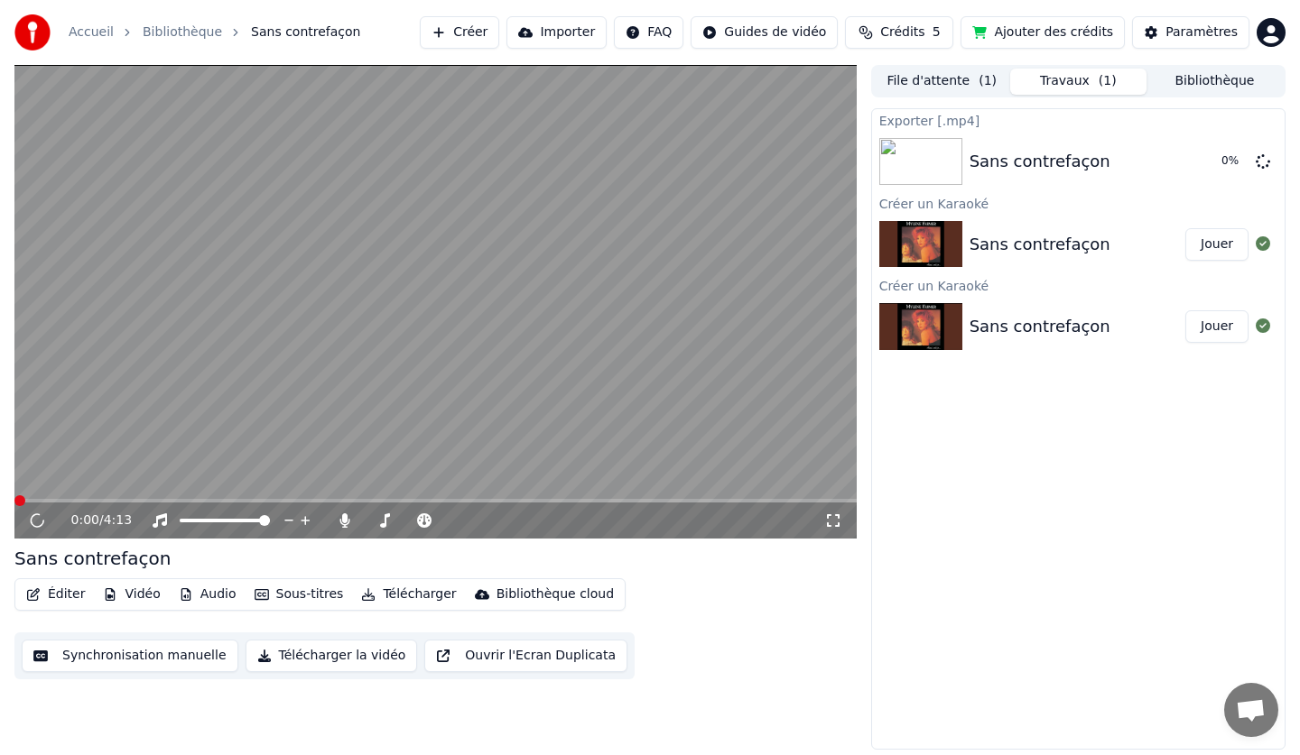
click at [1175, 33] on div "Paramètres" at bounding box center [1201, 32] width 72 height 18
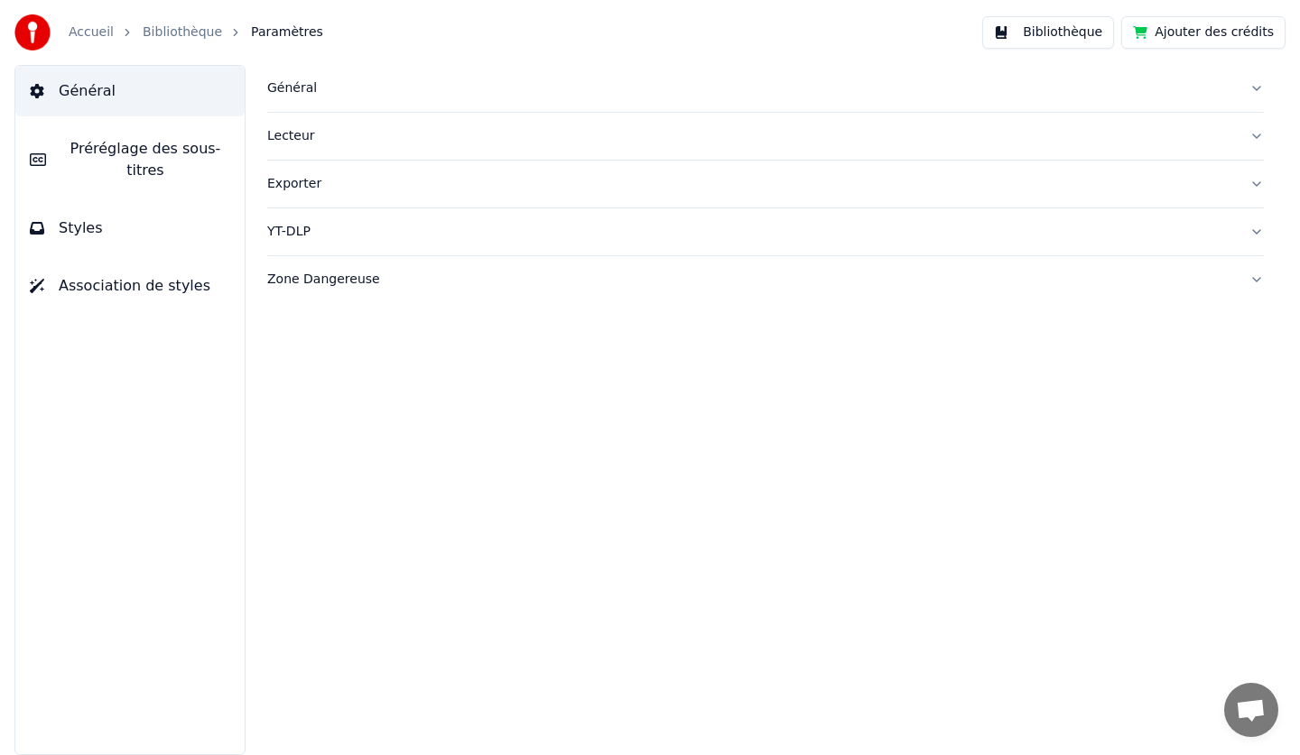
click at [1073, 31] on button "Bibliothèque" at bounding box center [1048, 32] width 132 height 32
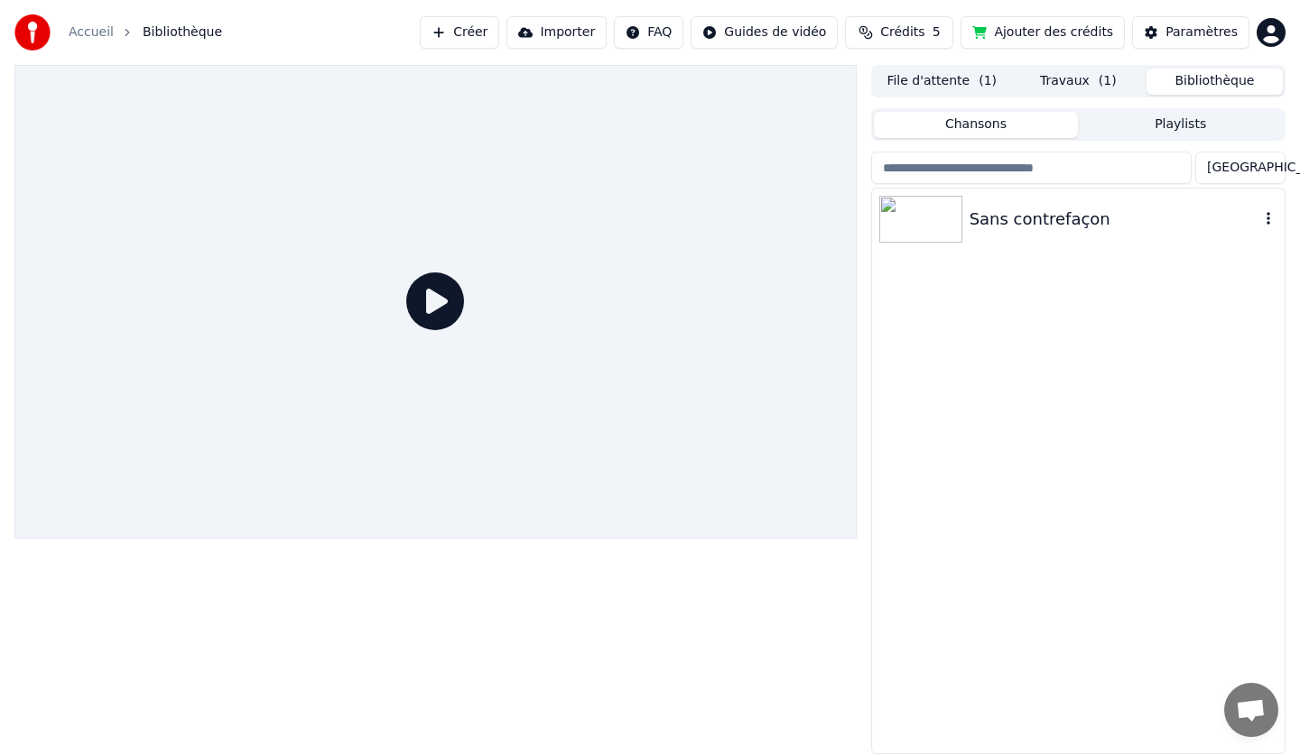
click at [1271, 213] on icon "button" at bounding box center [1268, 218] width 18 height 14
click at [937, 78] on button "File d'attente ( 1 )" at bounding box center [942, 82] width 136 height 26
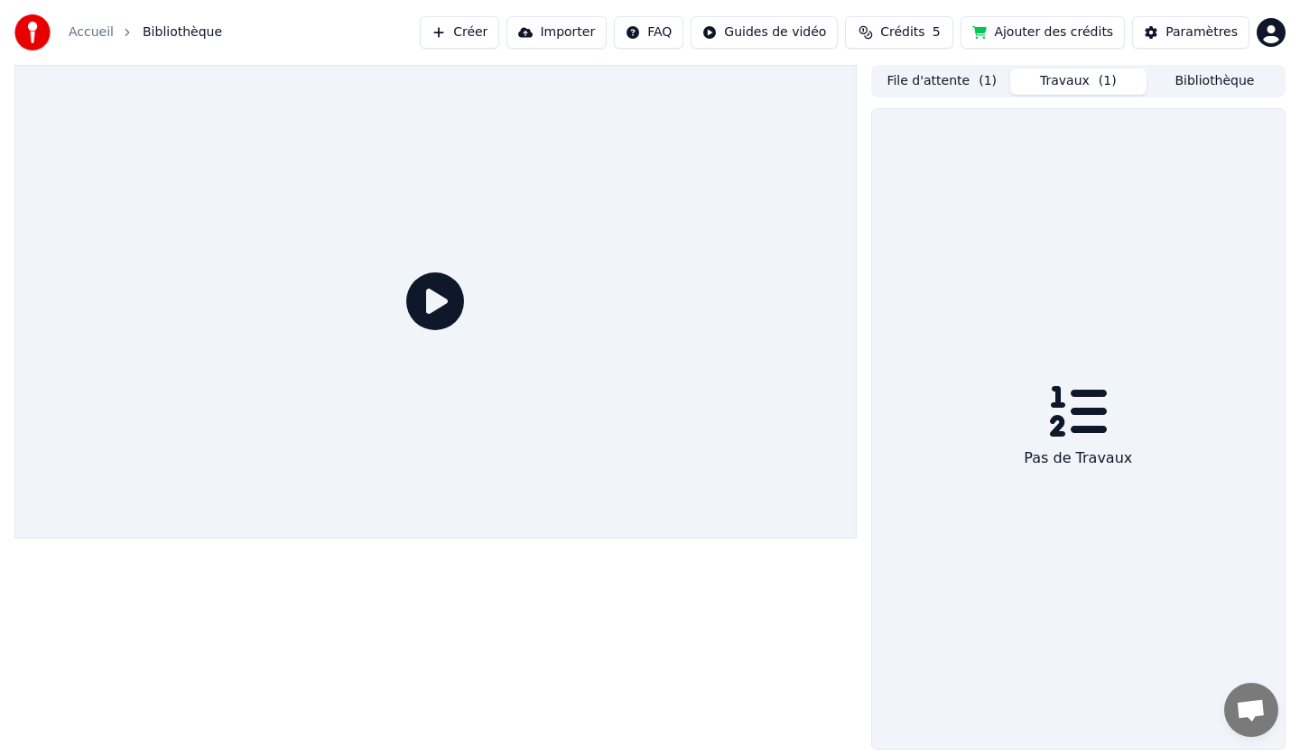
click at [1078, 77] on button "Travaux ( 1 )" at bounding box center [1078, 82] width 136 height 26
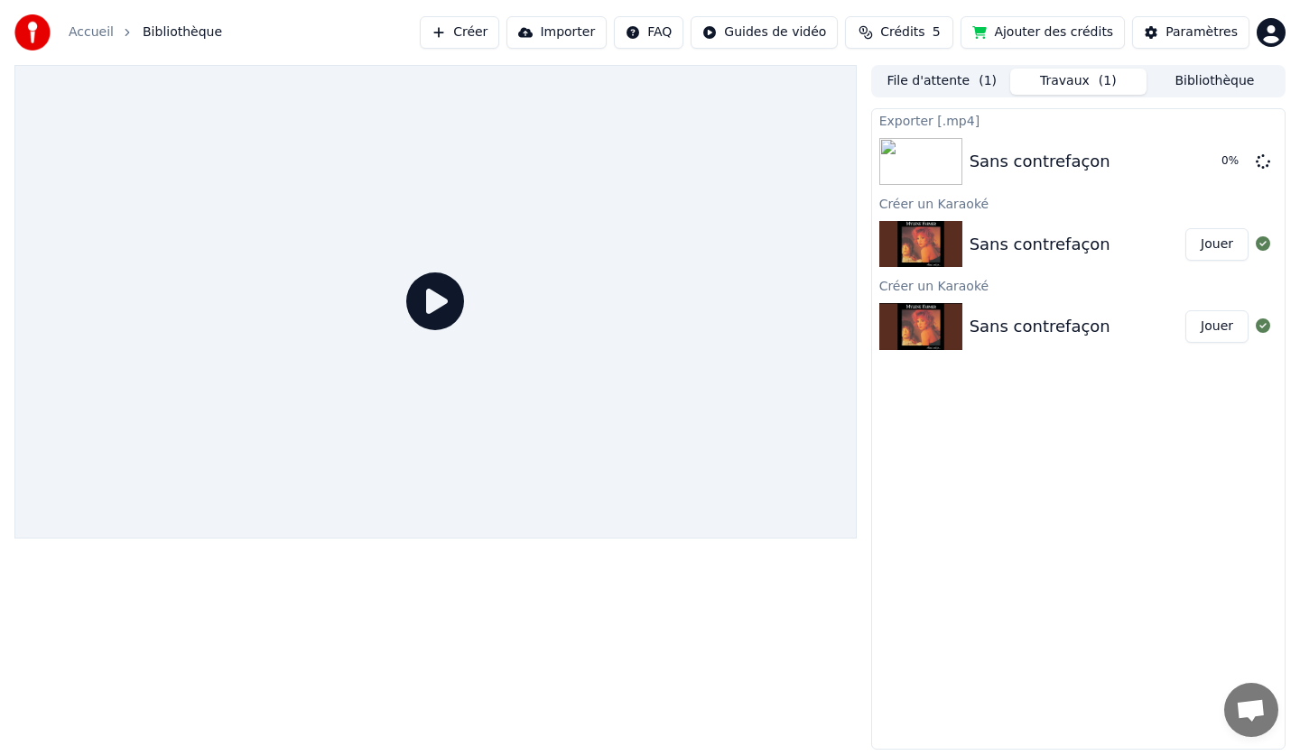
click at [440, 297] on icon at bounding box center [435, 302] width 58 height 58
click at [427, 302] on icon at bounding box center [435, 302] width 58 height 58
click at [1229, 249] on button "Jouer" at bounding box center [1216, 244] width 63 height 32
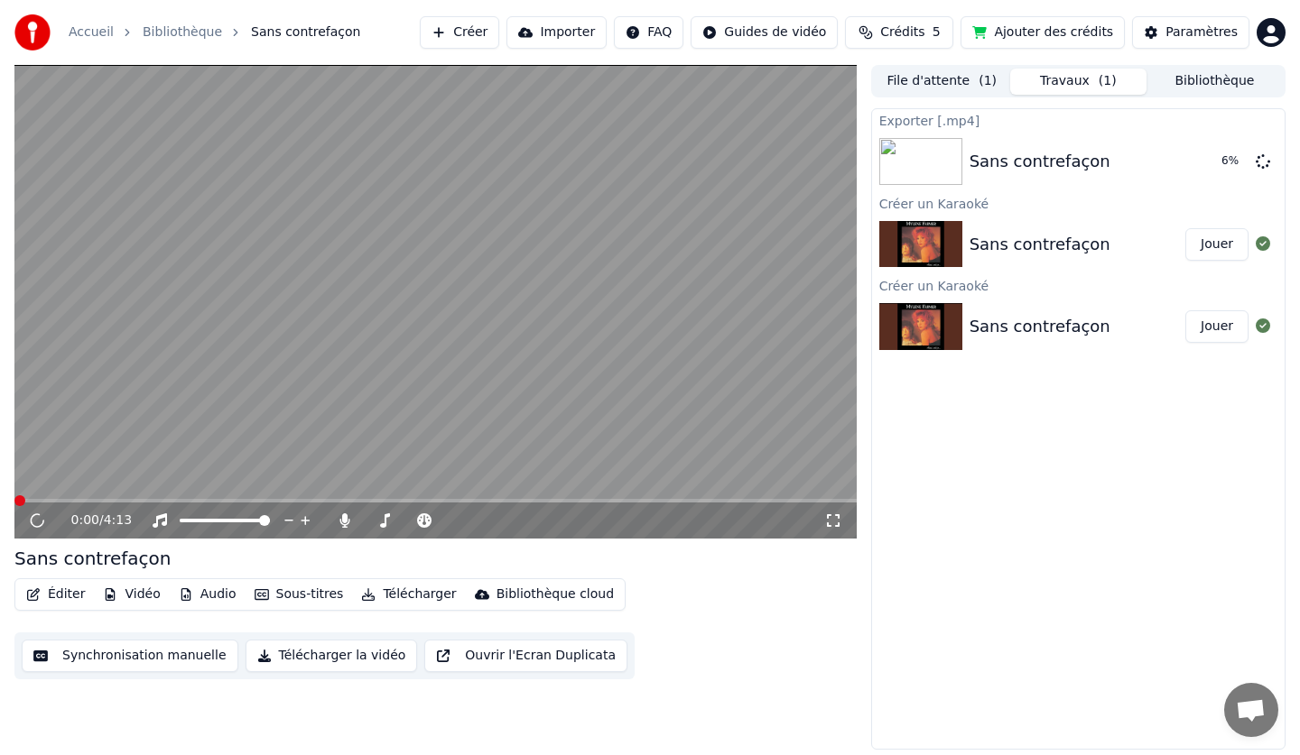
click at [1208, 244] on button "Jouer" at bounding box center [1216, 244] width 63 height 32
